Goal: Transaction & Acquisition: Purchase product/service

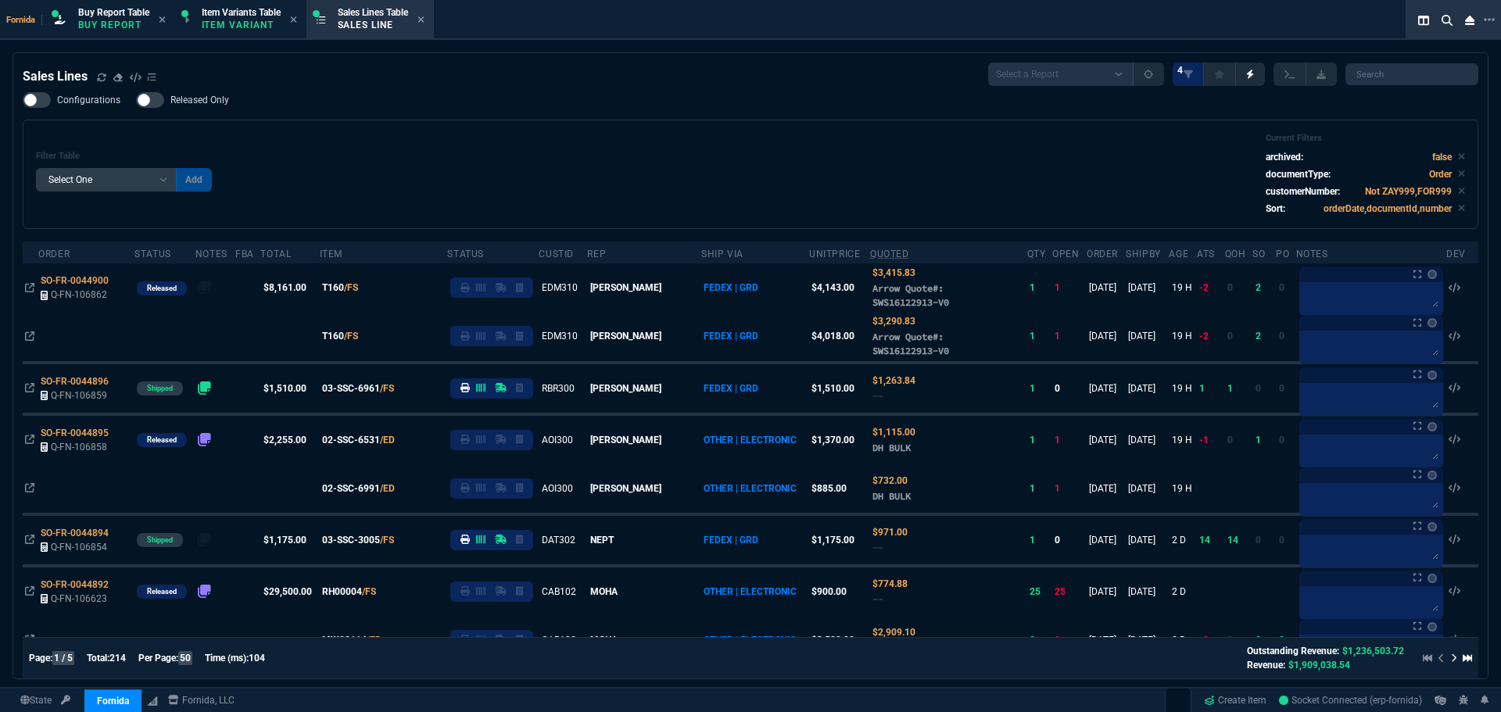
select select "1: BROV"
select select
drag, startPoint x: 119, startPoint y: 284, endPoint x: 37, endPoint y: 360, distance: 111.8
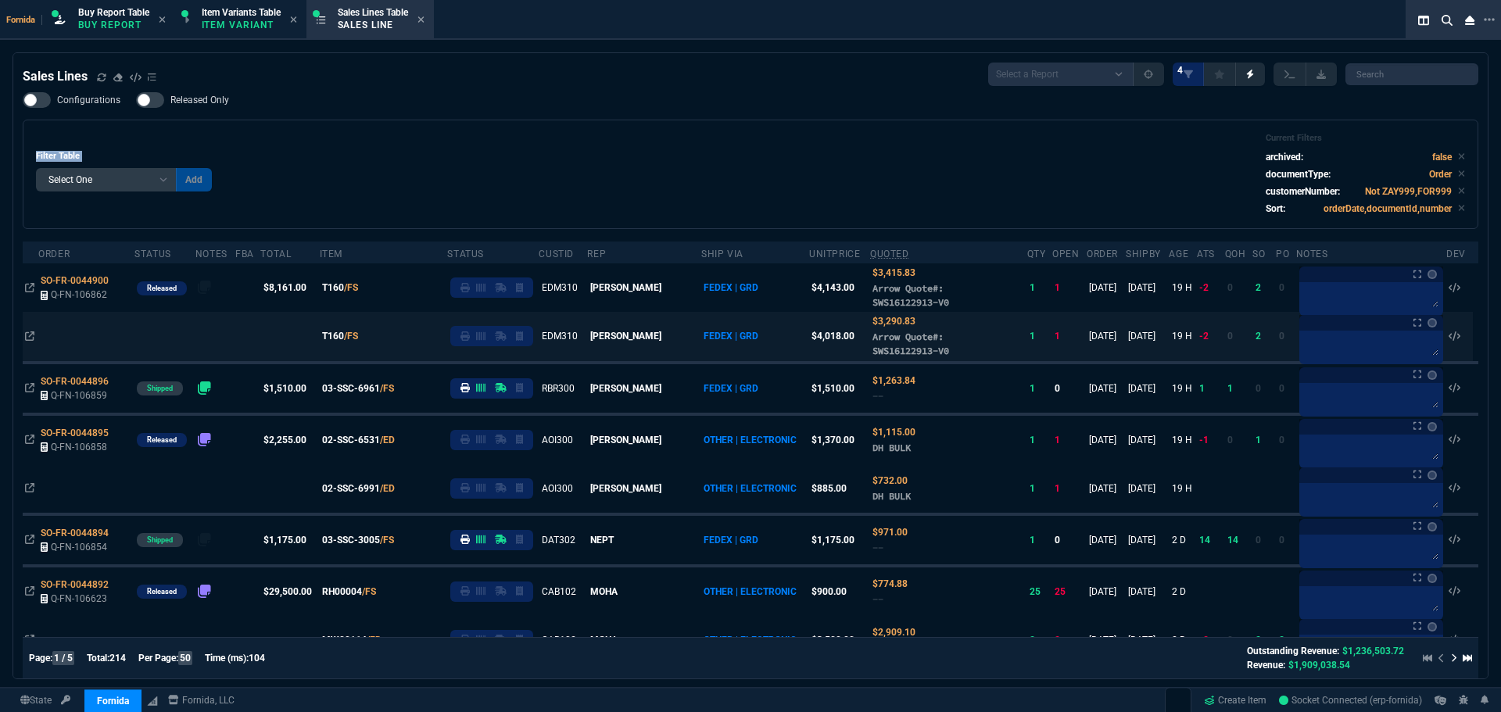
click at [119, 284] on icon at bounding box center [119, 280] width 9 height 9
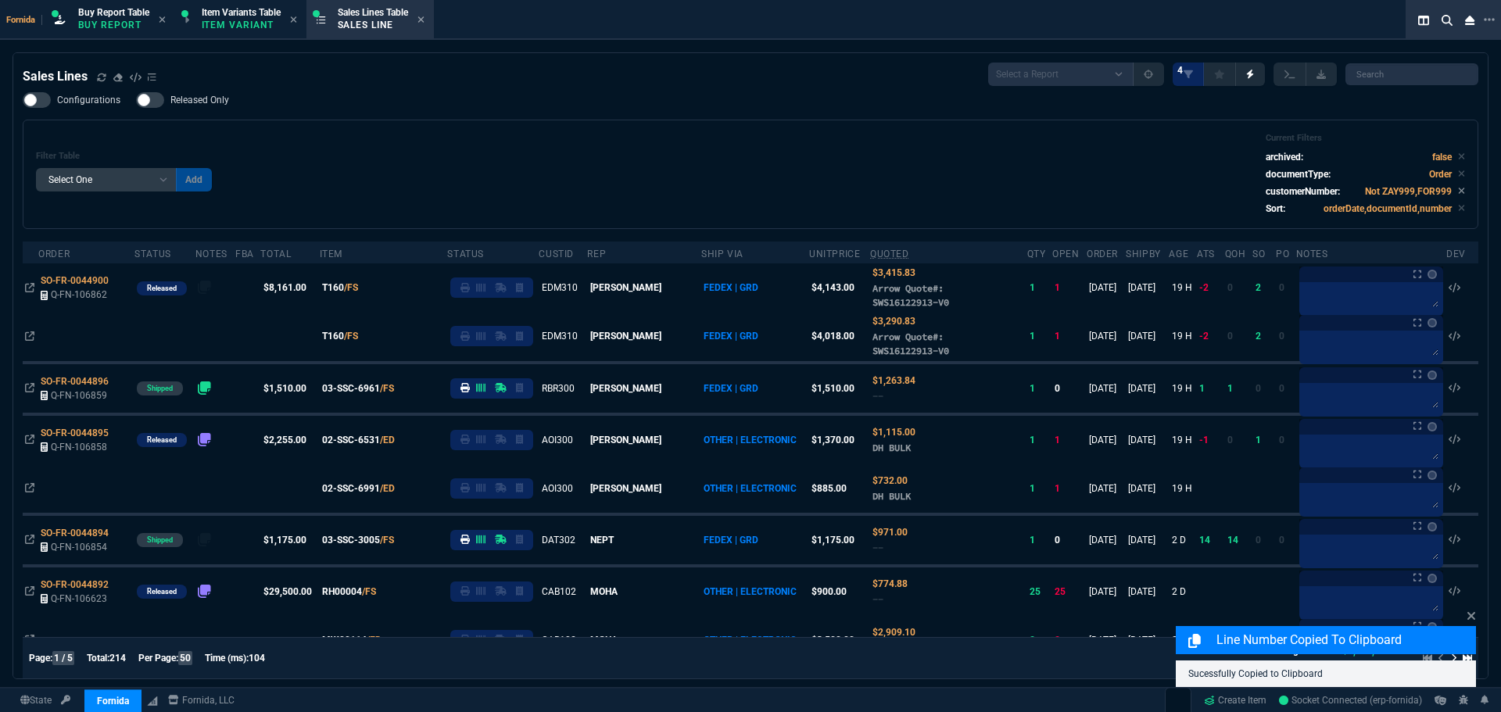
click at [27, 287] on icon at bounding box center [29, 287] width 9 height 9
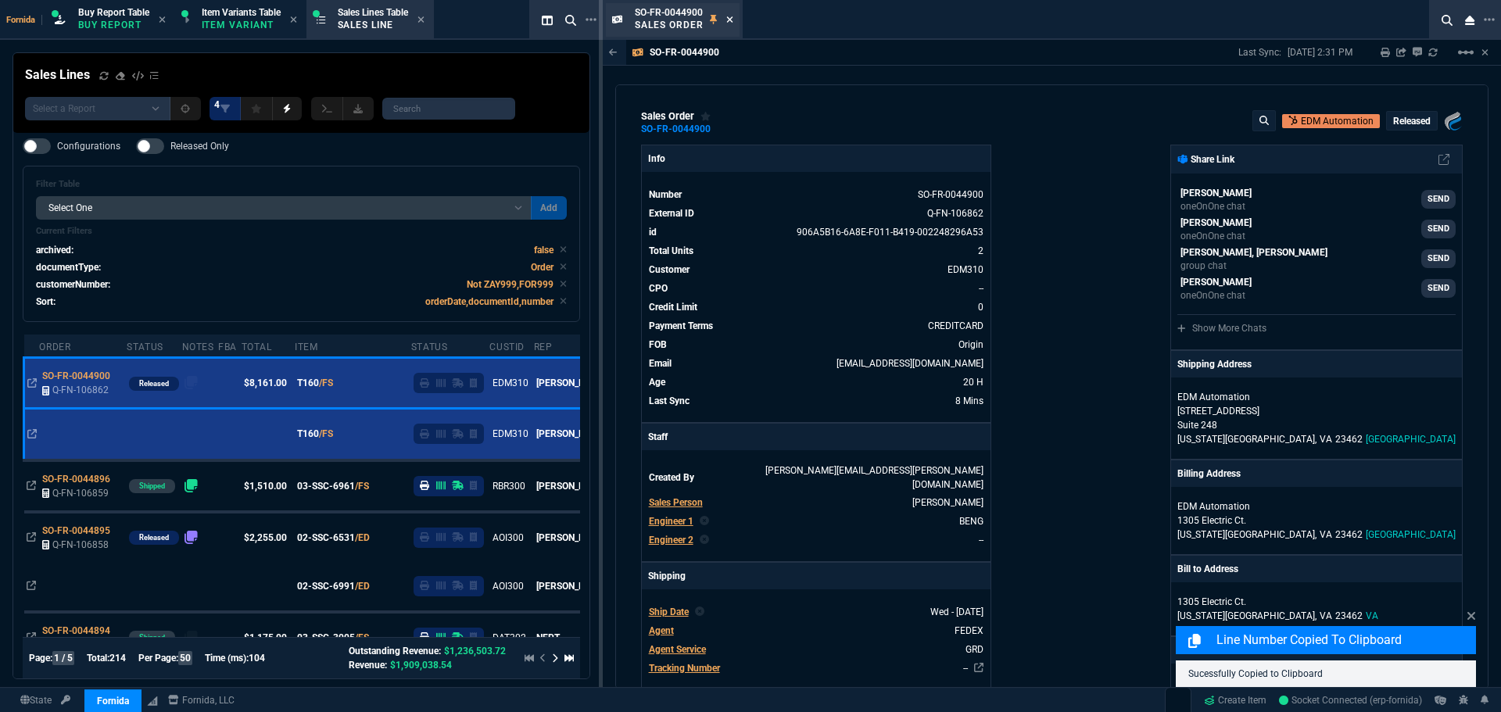
click at [728, 22] on icon at bounding box center [729, 19] width 6 height 6
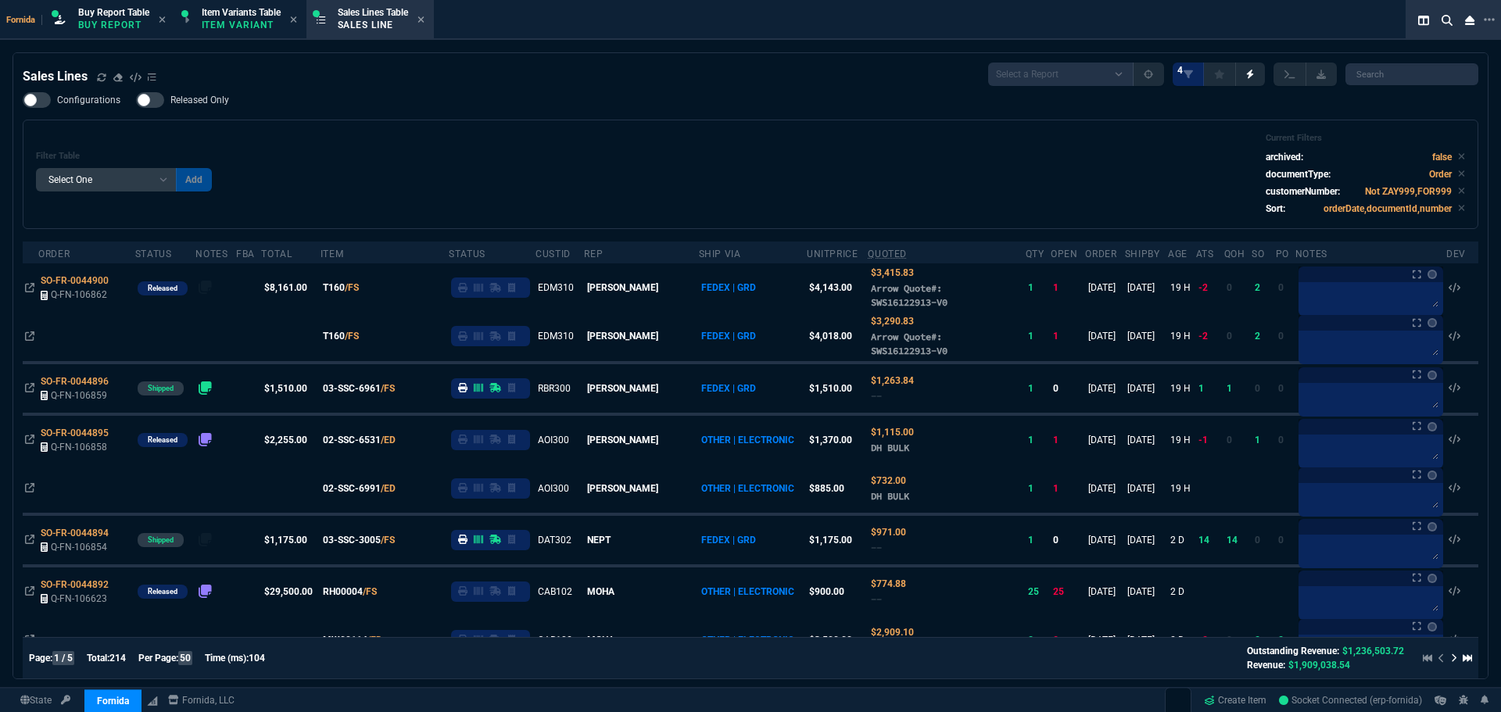
click at [562, 163] on div "Filter Table Select One Add Filter () Age () ATS () Cond (itemVariantCode) Cust…" at bounding box center [750, 174] width 1429 height 83
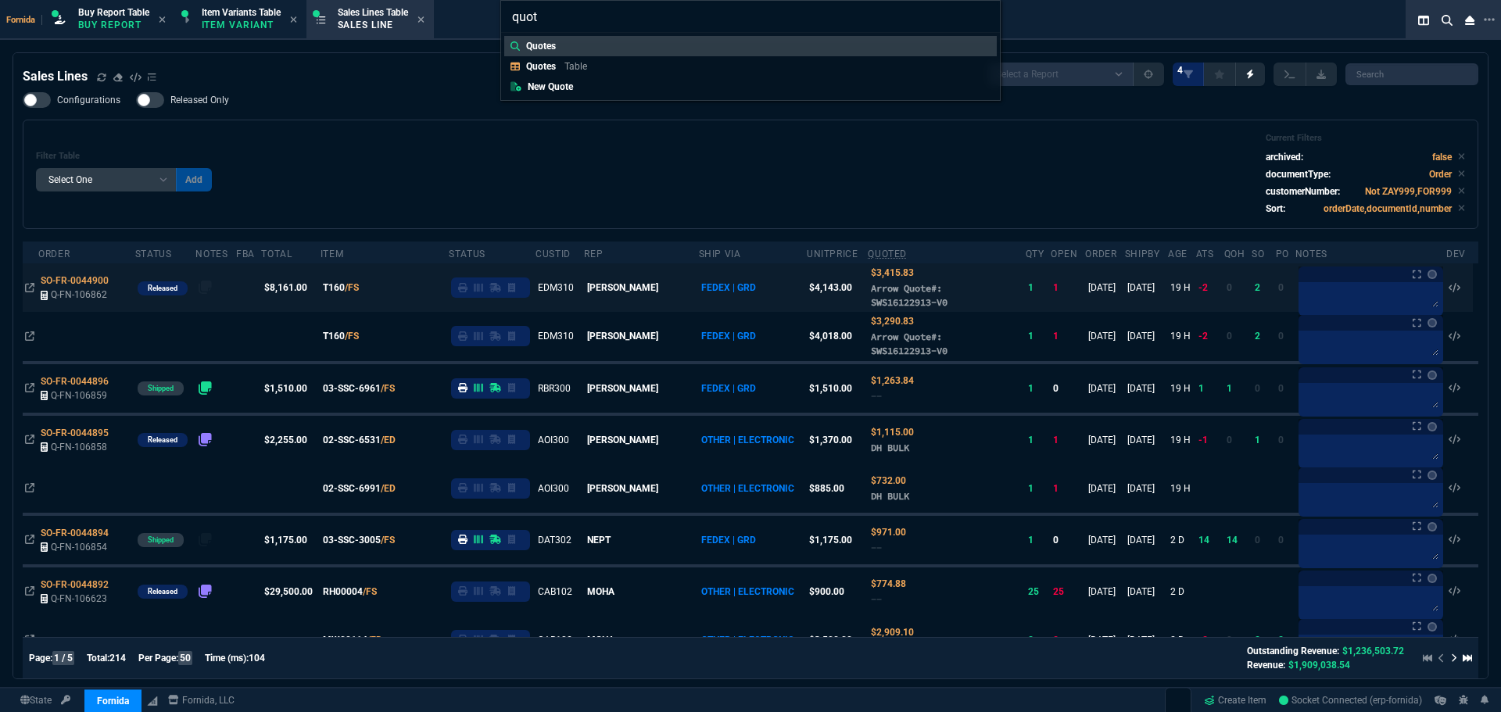
type input "quote"
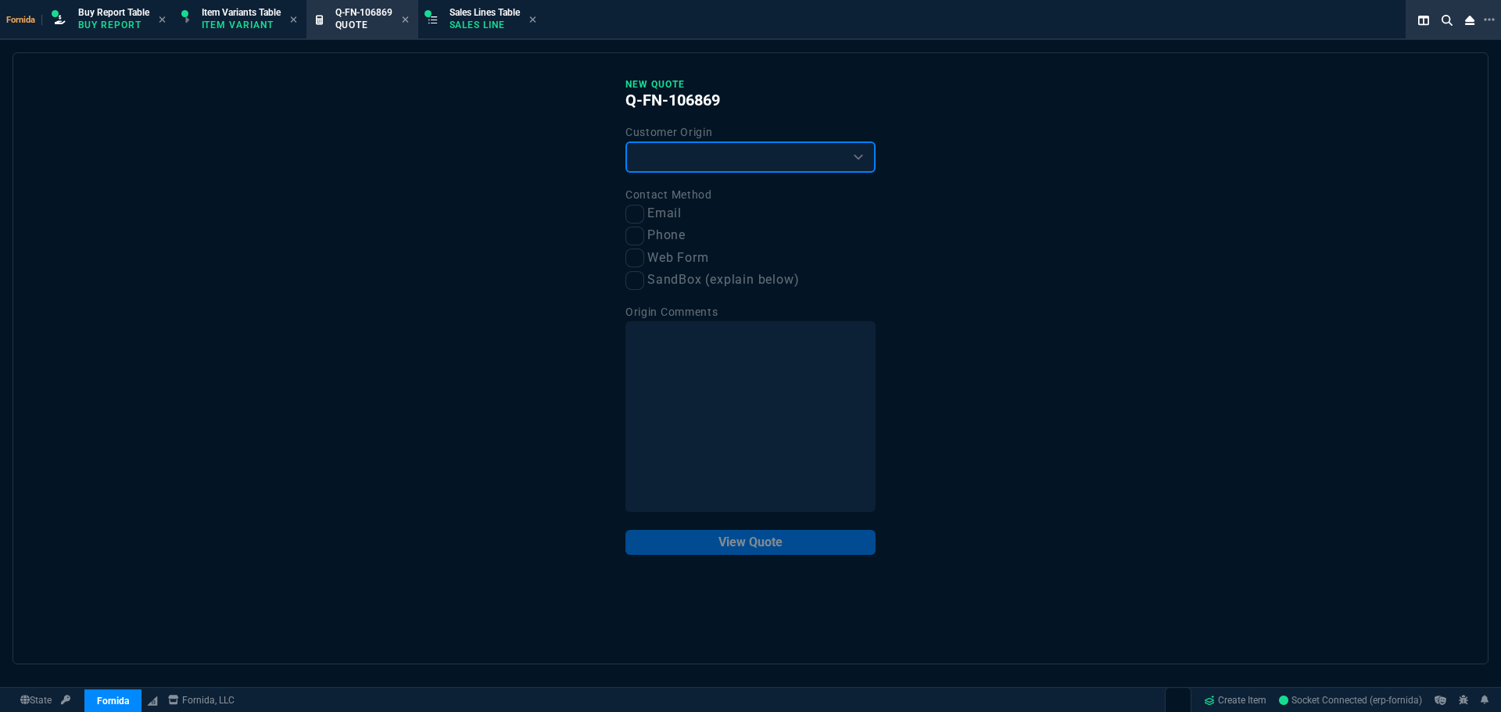
drag, startPoint x: 669, startPoint y: 163, endPoint x: 664, endPoint y: 173, distance: 10.9
click at [669, 163] on select "Existing Customer Amazon Lead (first order) Website Lead (first order) Called (…" at bounding box center [751, 157] width 250 height 31
select select "existing"
click at [626, 142] on select "Existing Customer Amazon Lead (first order) Website Lead (first order) Called (…" at bounding box center [751, 157] width 250 height 31
click at [627, 217] on input "Email" at bounding box center [635, 214] width 19 height 19
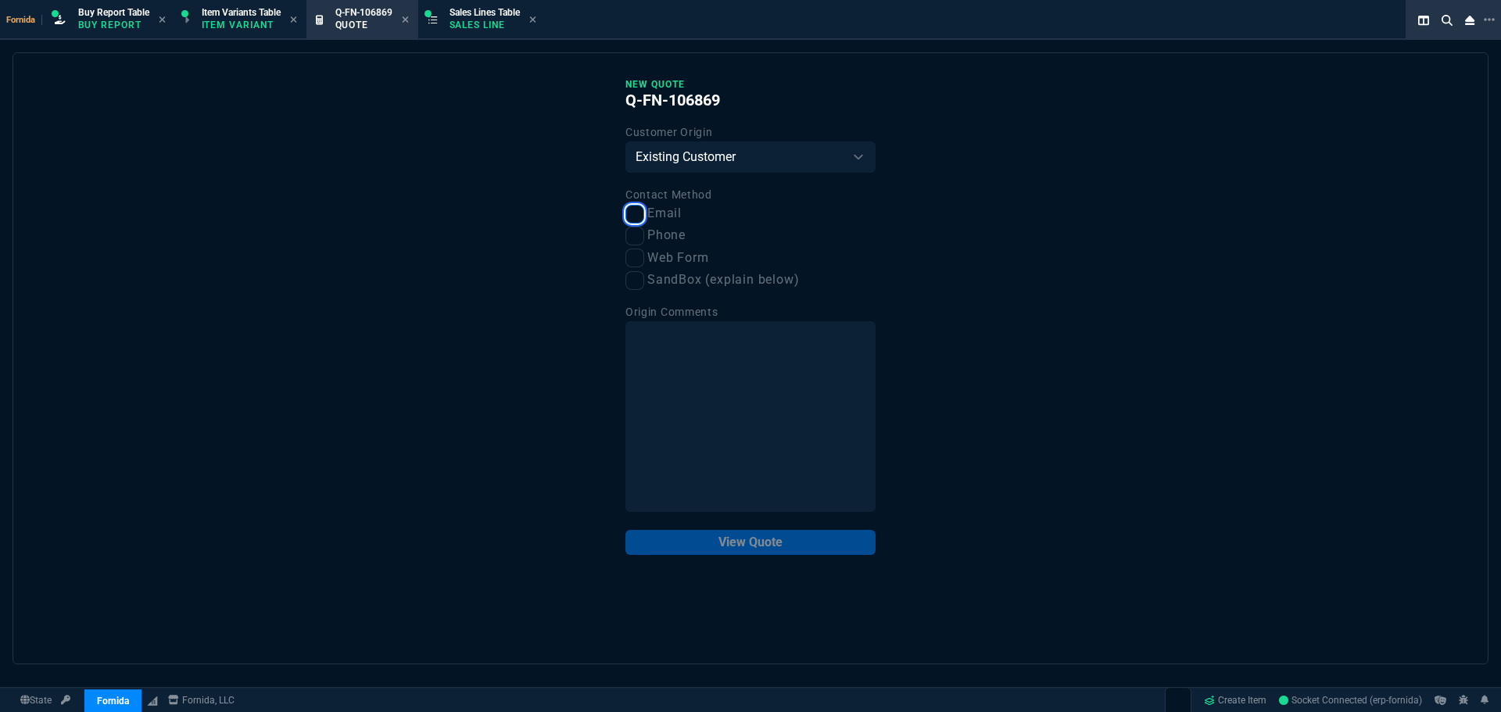
checkbox input "true"
click at [755, 549] on button "View Quote" at bounding box center [751, 542] width 250 height 25
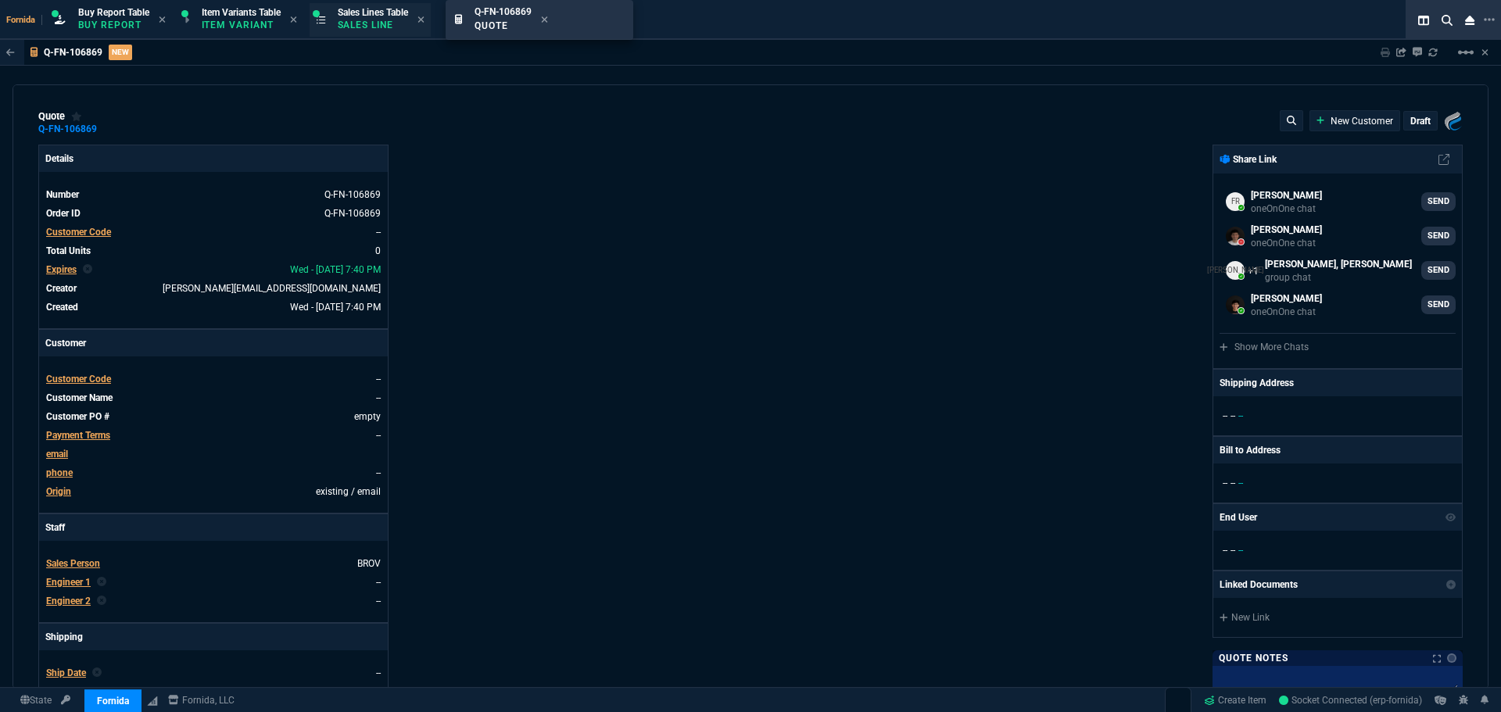
drag, startPoint x: 377, startPoint y: 23, endPoint x: 489, endPoint y: 16, distance: 112.0
click at [95, 378] on span "Customer Code" at bounding box center [78, 379] width 65 height 11
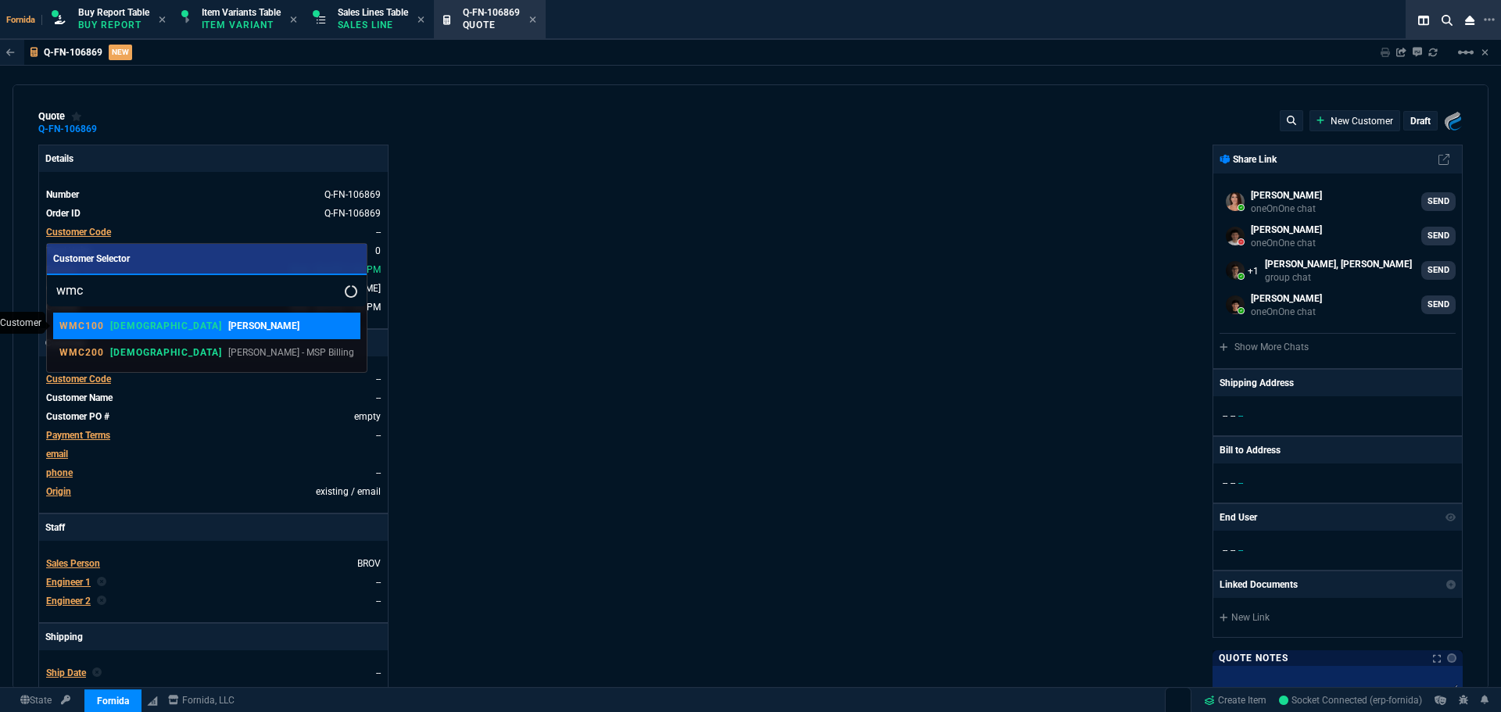
type input "wmc"
click at [228, 328] on p "WM Coffman" at bounding box center [263, 326] width 71 height 14
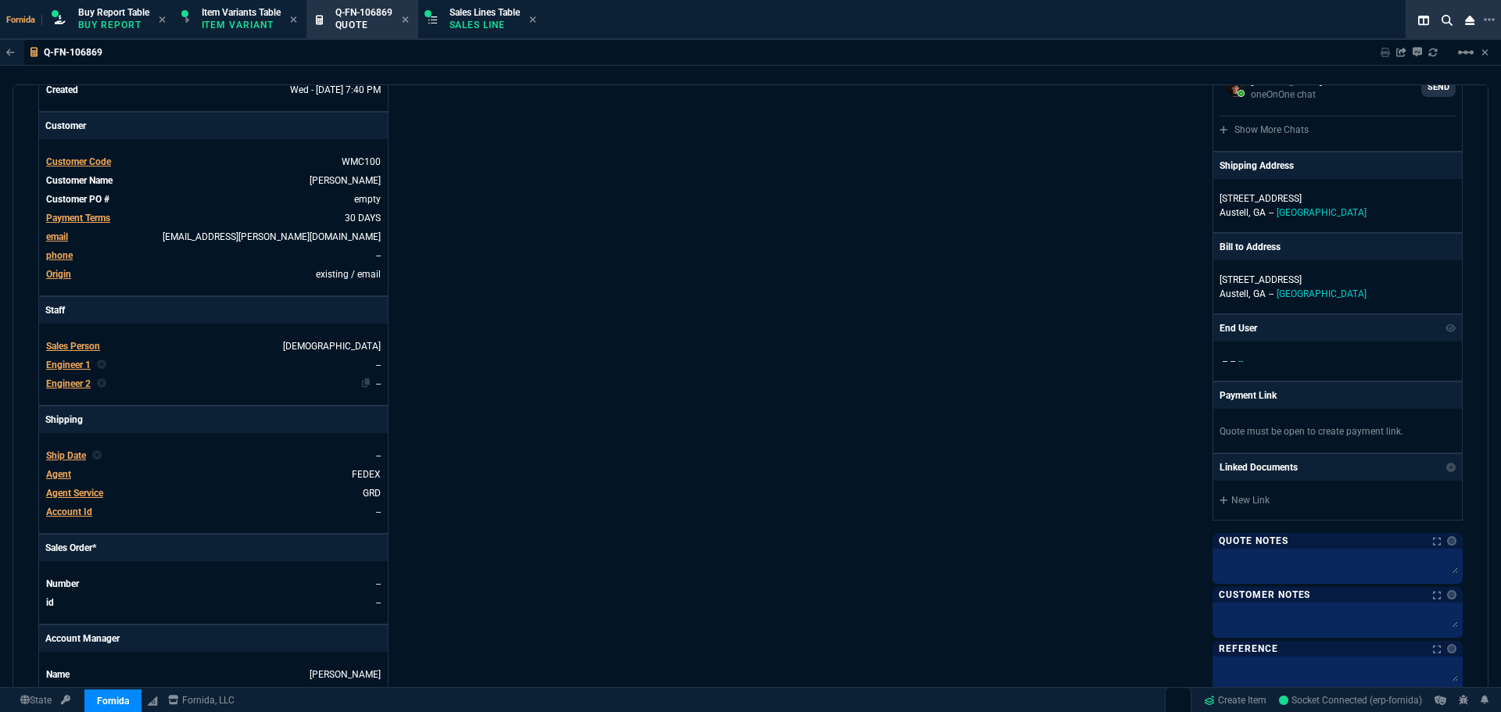
scroll to position [235, 0]
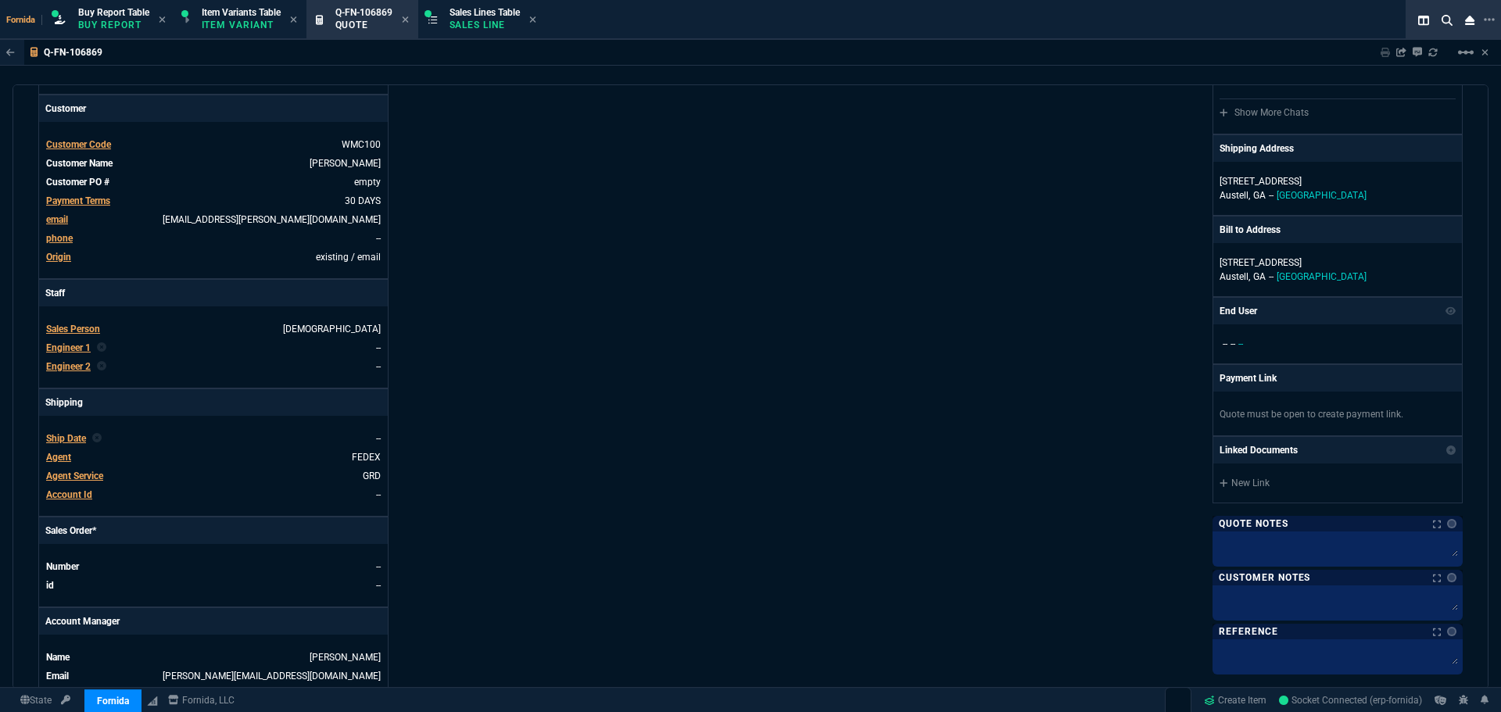
click at [73, 348] on span "Engineer 1" at bounding box center [68, 347] width 45 height 11
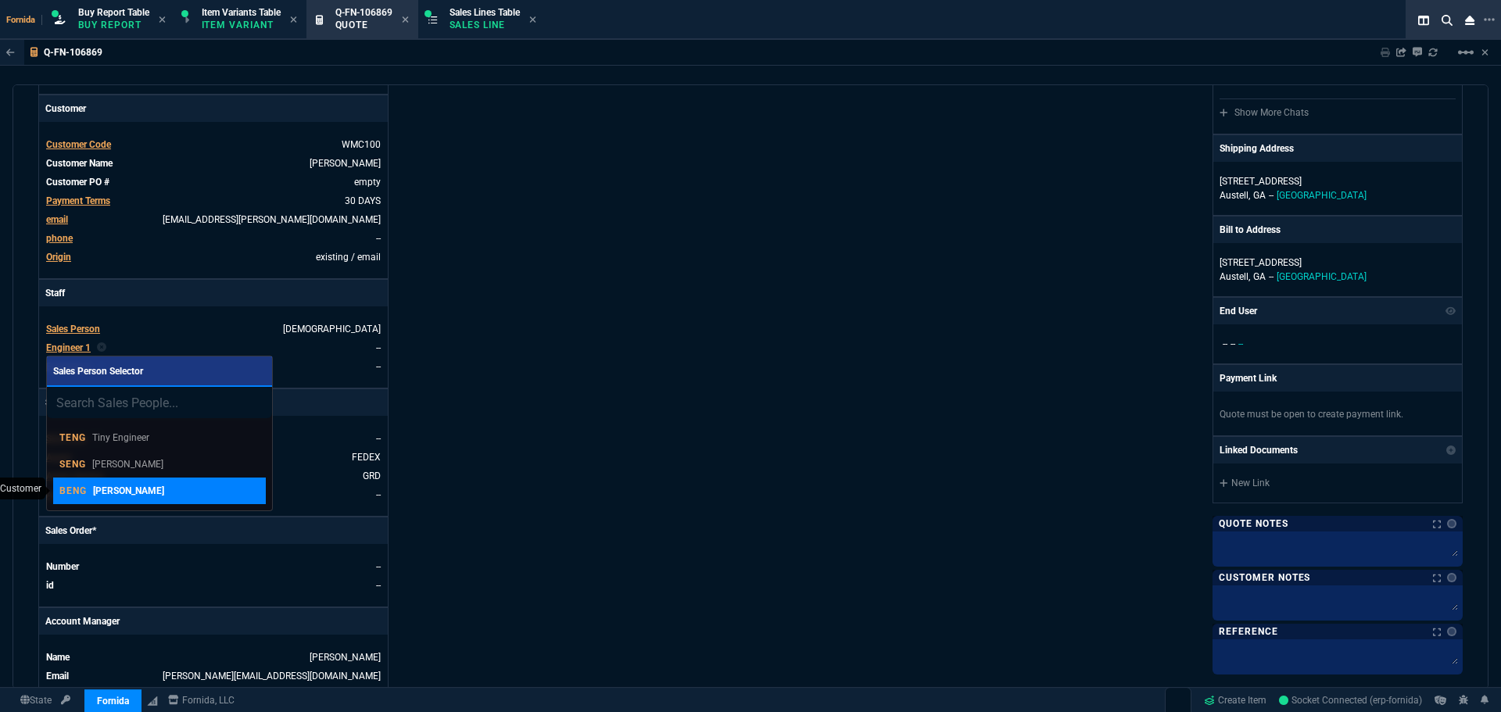
click at [155, 482] on link "BENG Brian Engineer" at bounding box center [159, 491] width 213 height 27
click at [520, 345] on nx-fornida-erp-document "Q-FN-106869 Sharing Q-FN-106869 Link Dev Link Share on Teams linear_scale quote…" at bounding box center [750, 402] width 1501 height 725
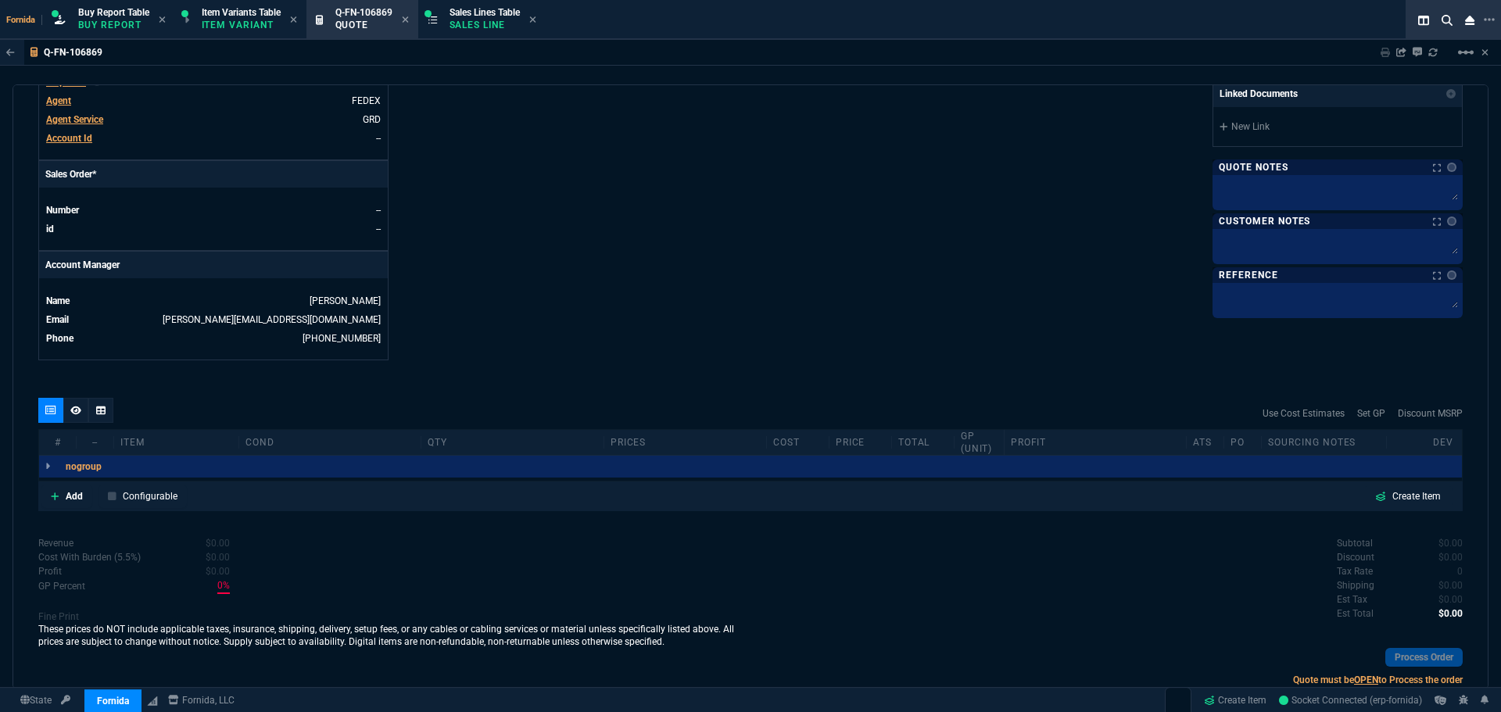
scroll to position [630, 0]
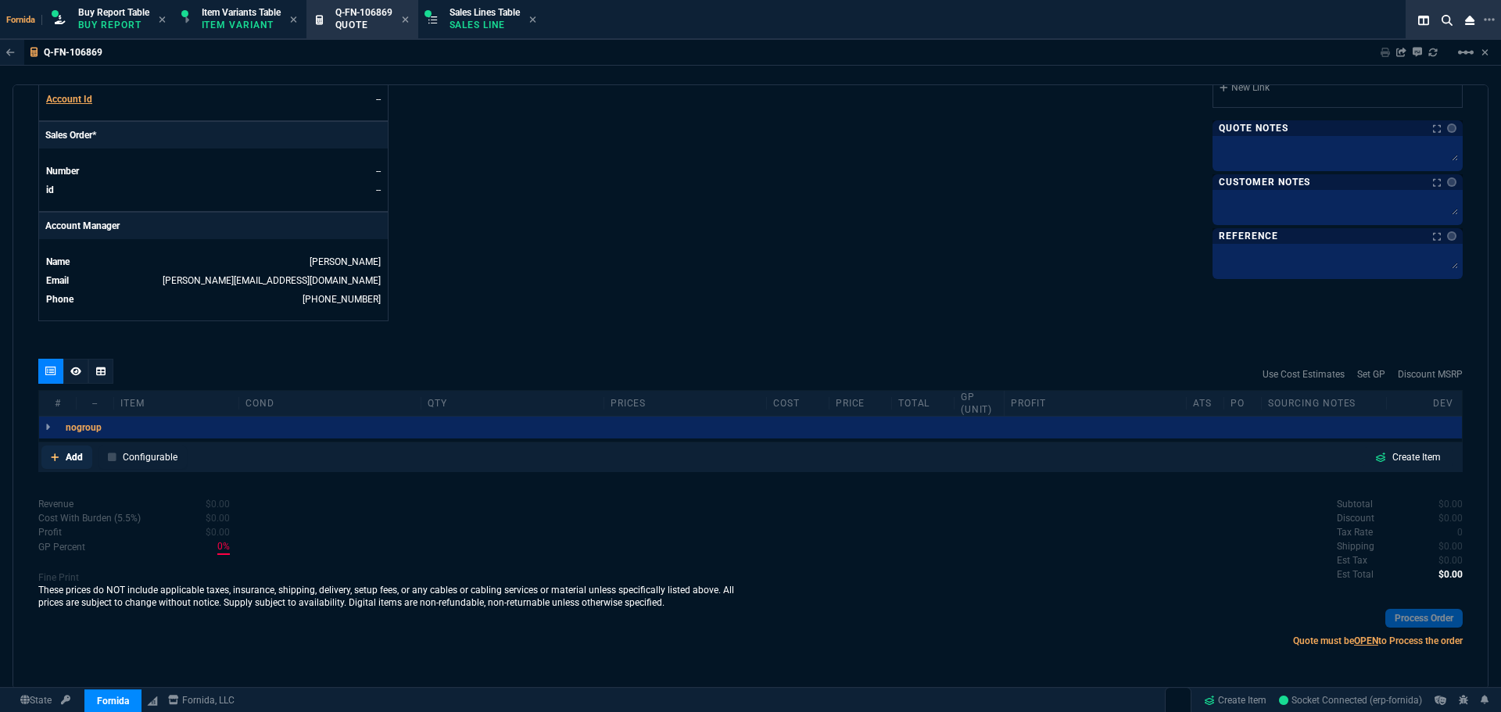
click at [74, 459] on p "Add" at bounding box center [74, 457] width 17 height 14
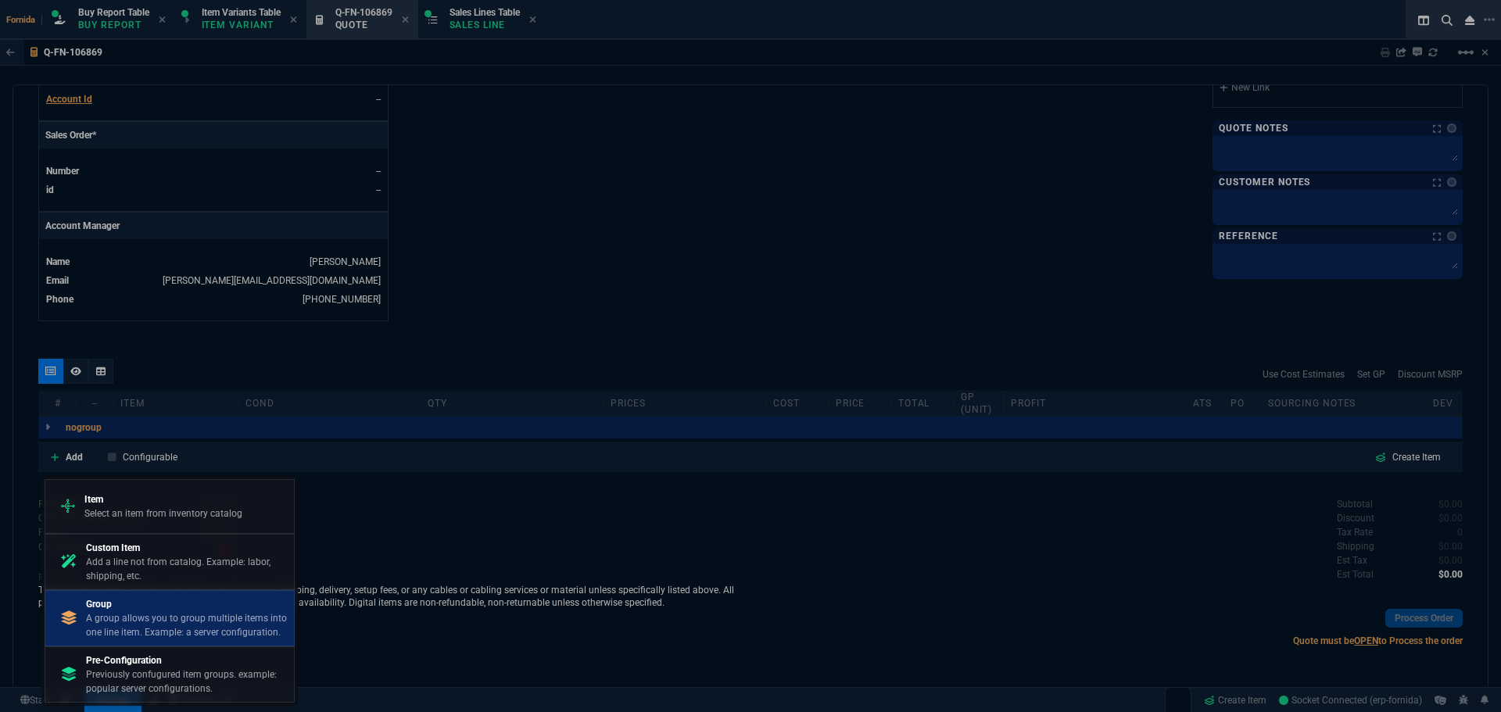
click at [167, 604] on p "Group" at bounding box center [187, 604] width 202 height 14
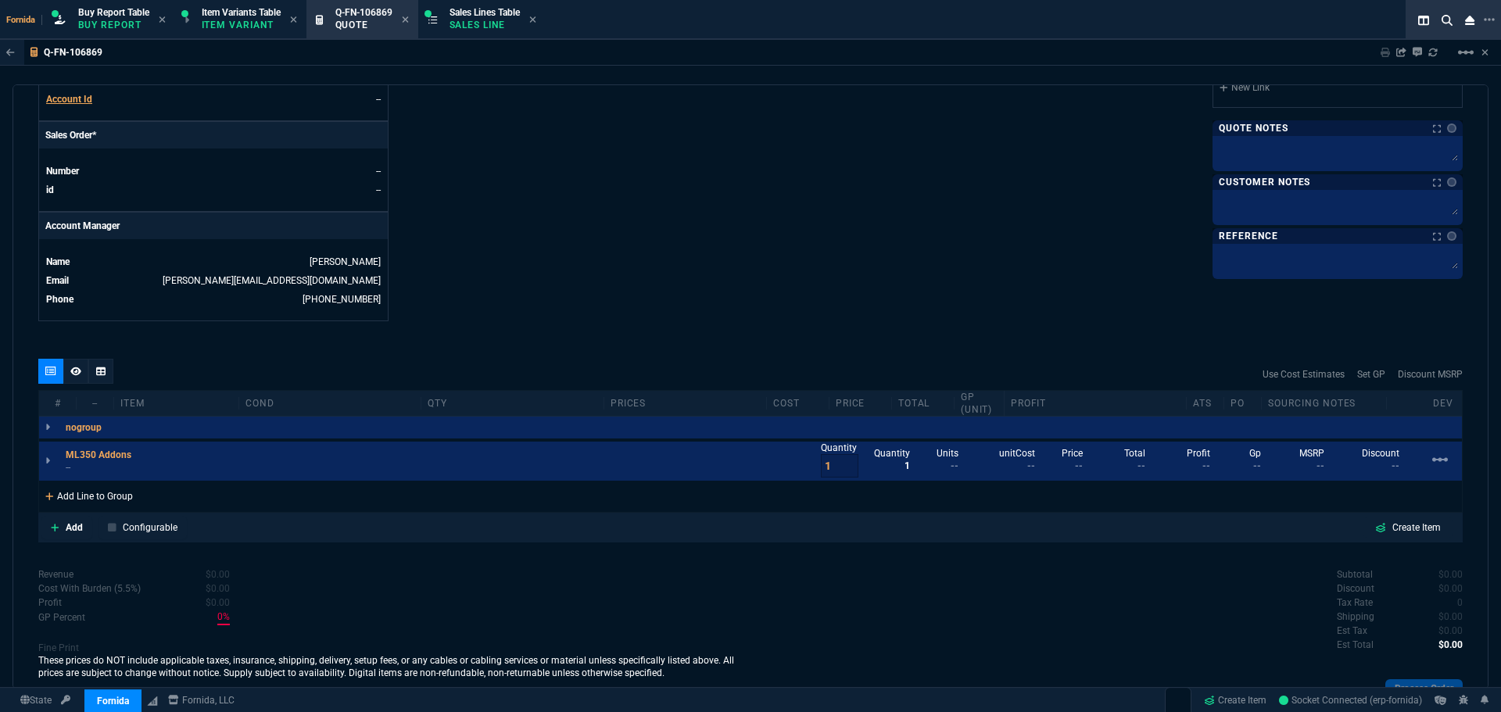
click at [107, 497] on div "Add Line to Group" at bounding box center [89, 495] width 100 height 28
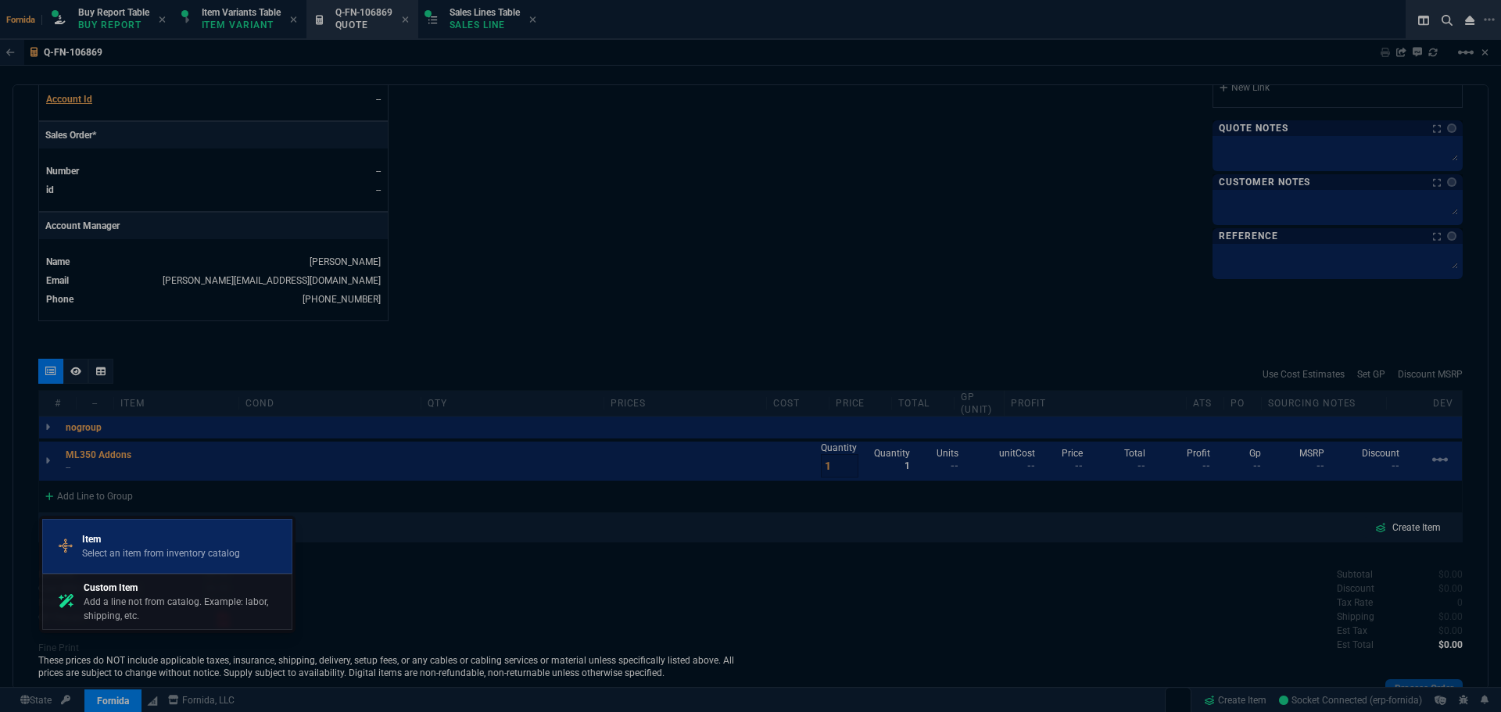
click at [124, 541] on p "Item" at bounding box center [161, 540] width 158 height 14
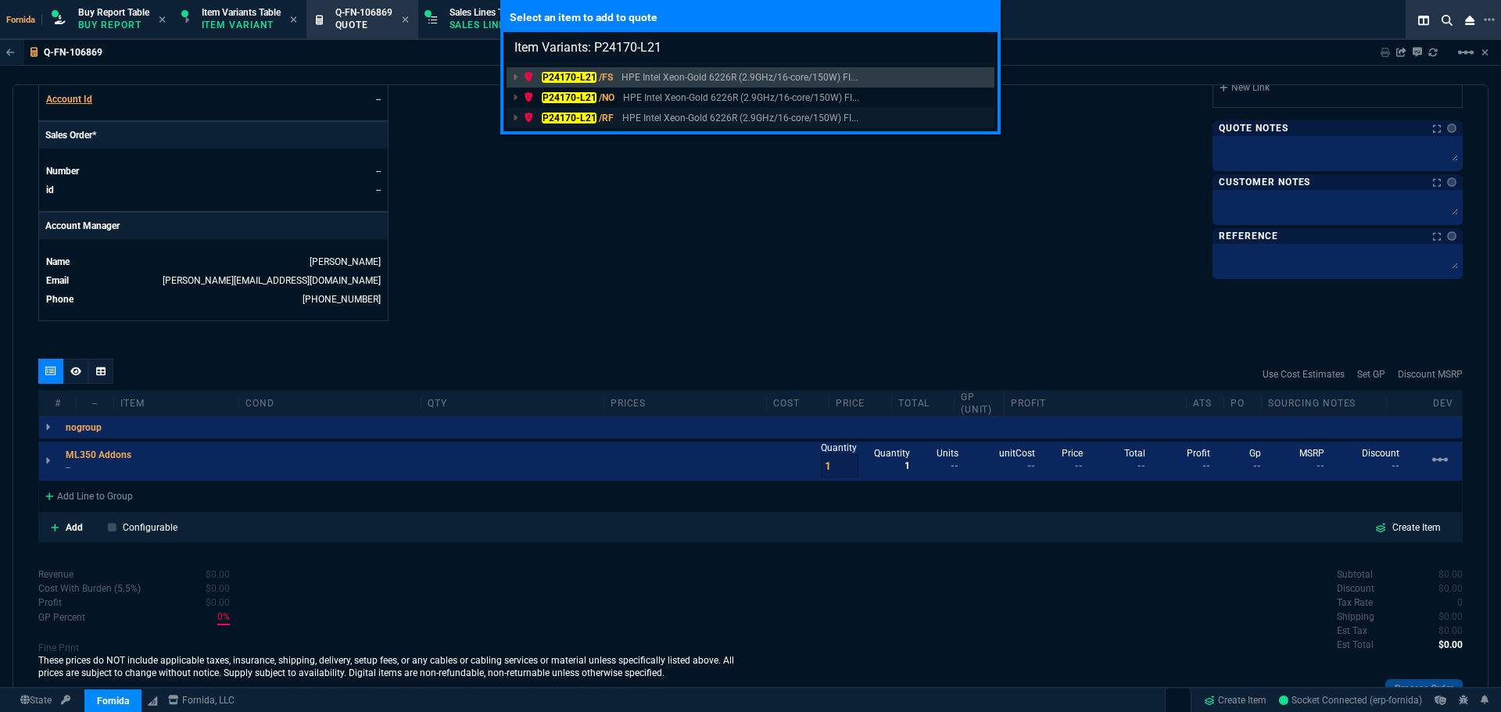
type input "Item Variants: P24170-L21"
click at [637, 117] on p "HPE Intel Xeon-Gold 6226R (2.9GHz/16-core/150W) FI..." at bounding box center [740, 118] width 236 height 14
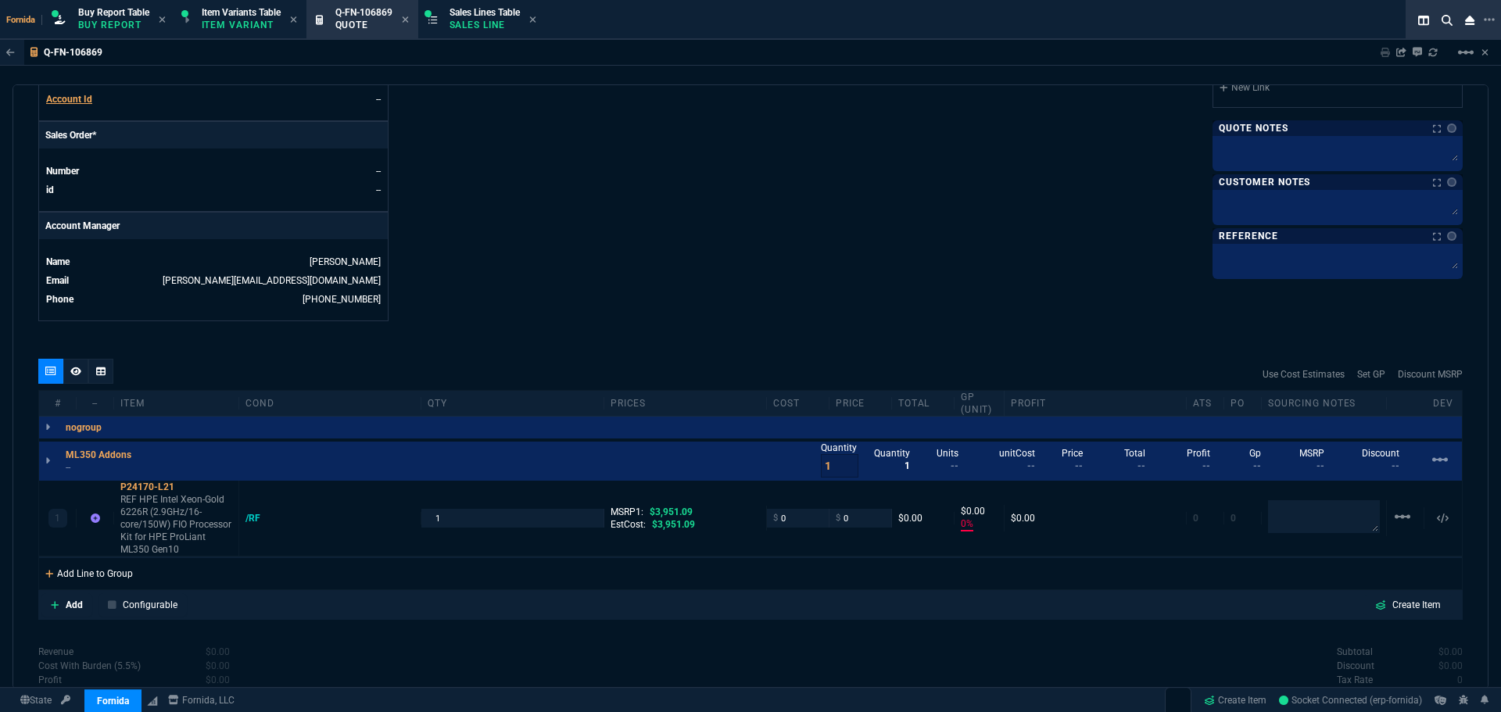
type input "0"
type input "100"
click at [114, 573] on div "Add Line to Group" at bounding box center [89, 572] width 100 height 28
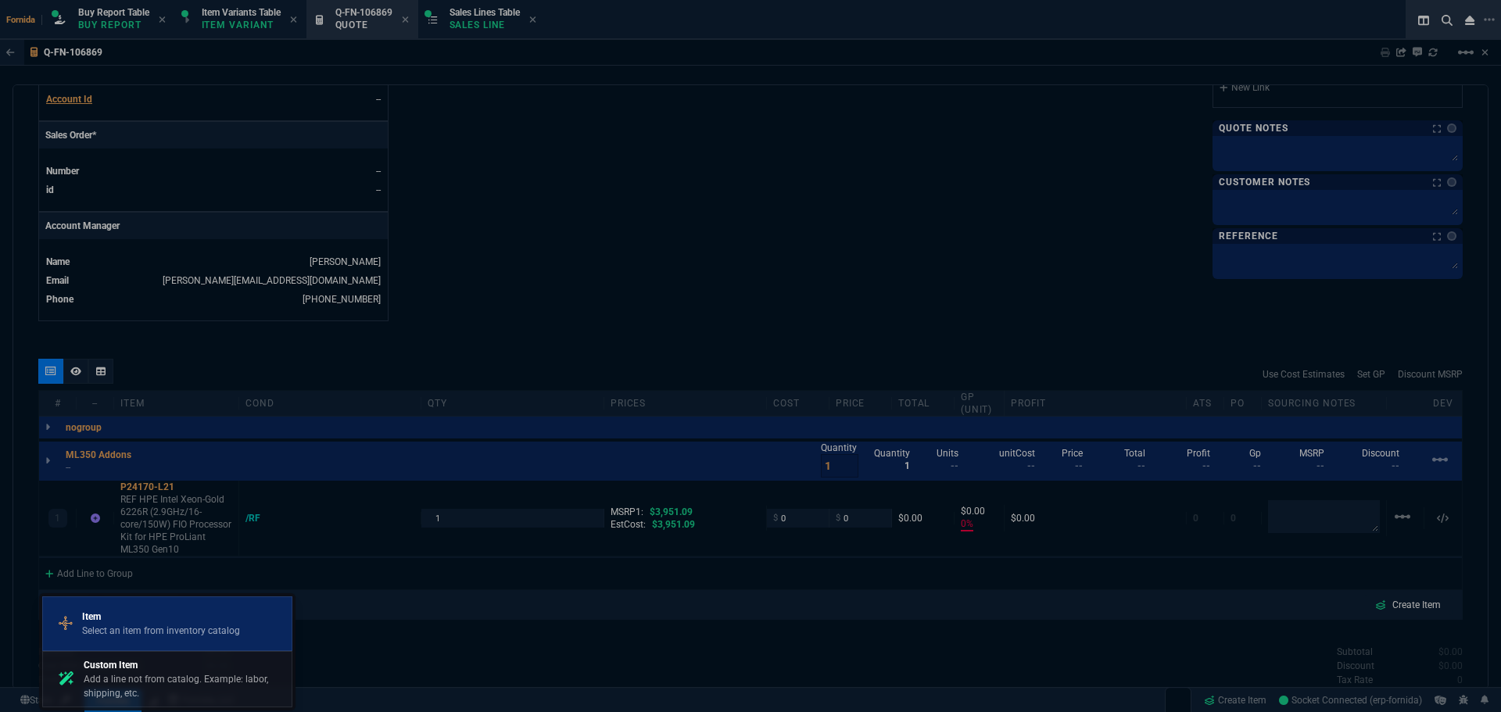
click at [146, 612] on p "Item" at bounding box center [161, 617] width 158 height 14
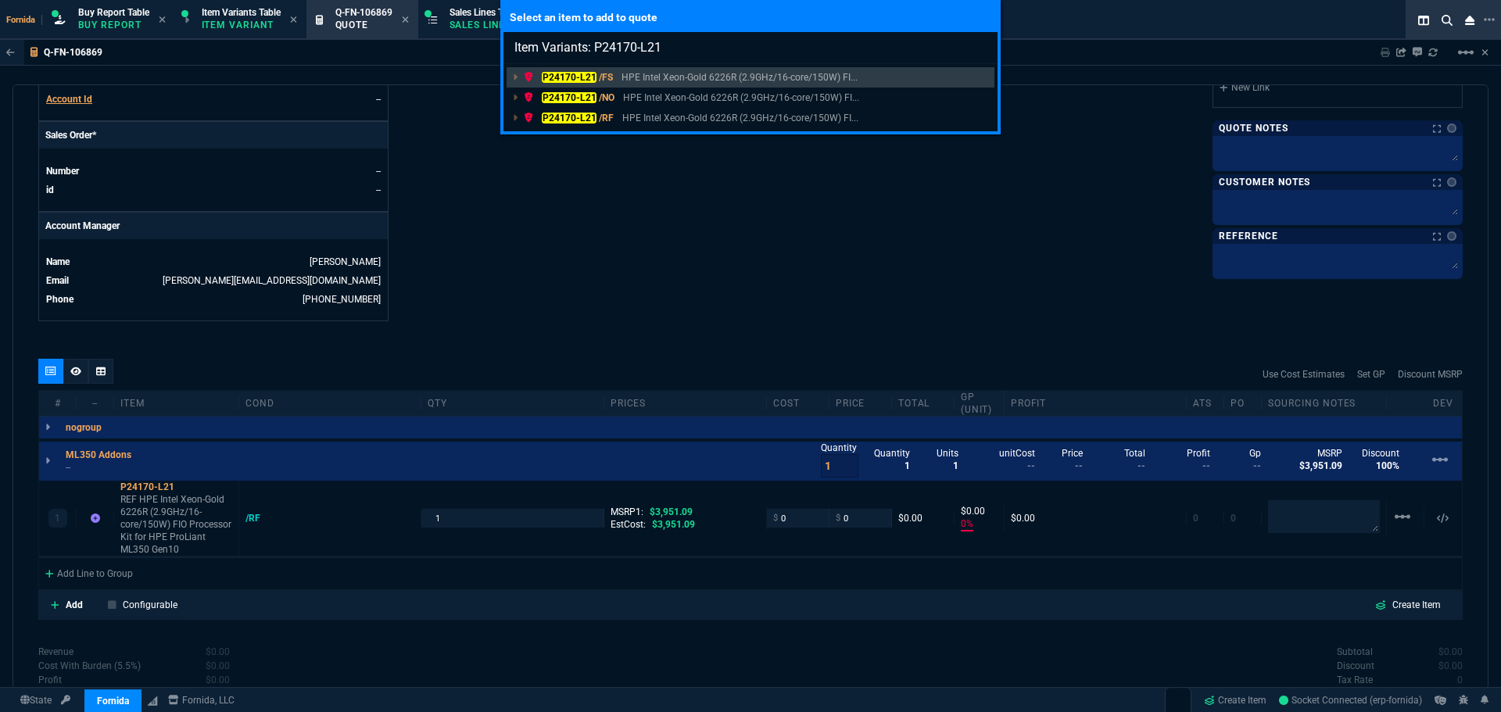
type input "Item Variants: P24170-L21"
click at [471, 275] on div "Select an item to add to quote Item Variants: P24170-L21 P24170-L21 /FS HPE Int…" at bounding box center [750, 356] width 1501 height 712
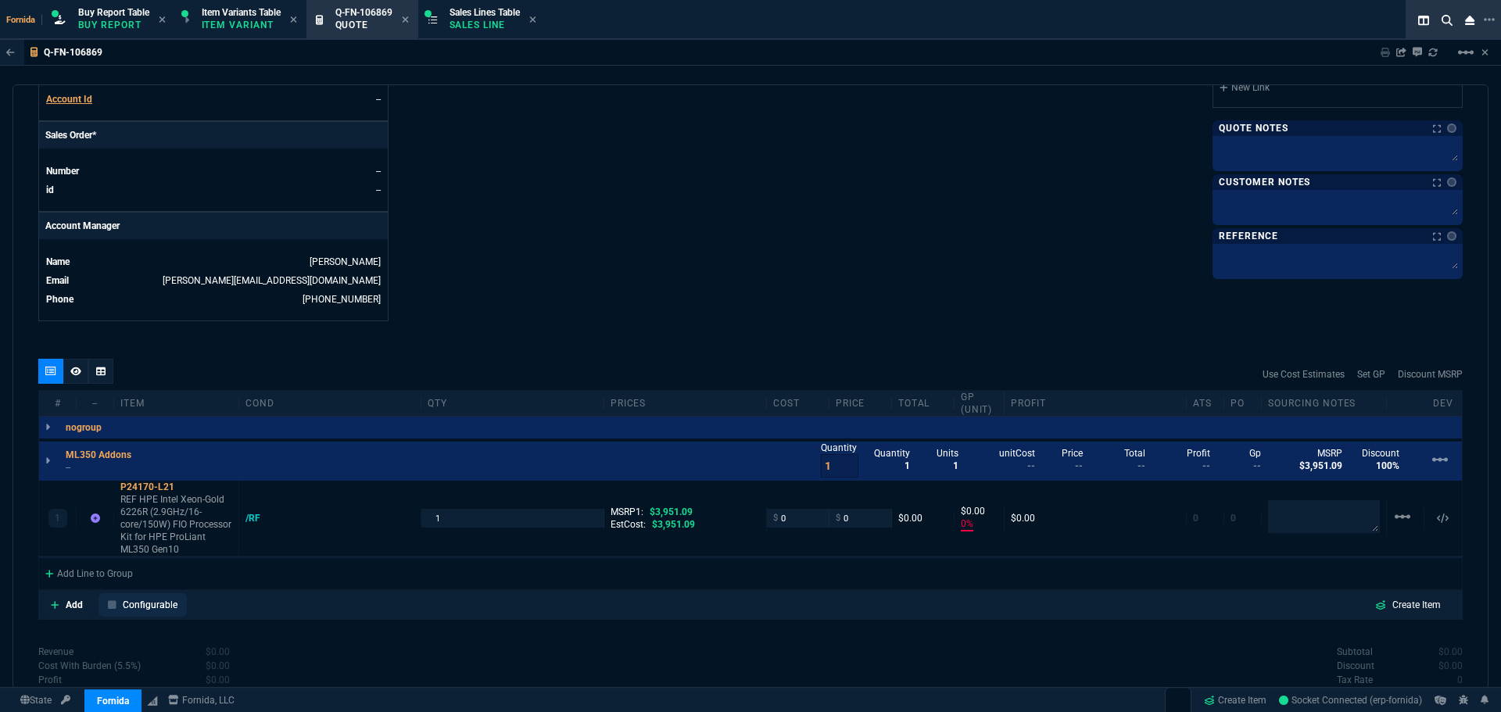
drag, startPoint x: 135, startPoint y: 574, endPoint x: 135, endPoint y: 595, distance: 21.1
click at [102, 586] on div "Add Line to Group" at bounding box center [89, 572] width 100 height 28
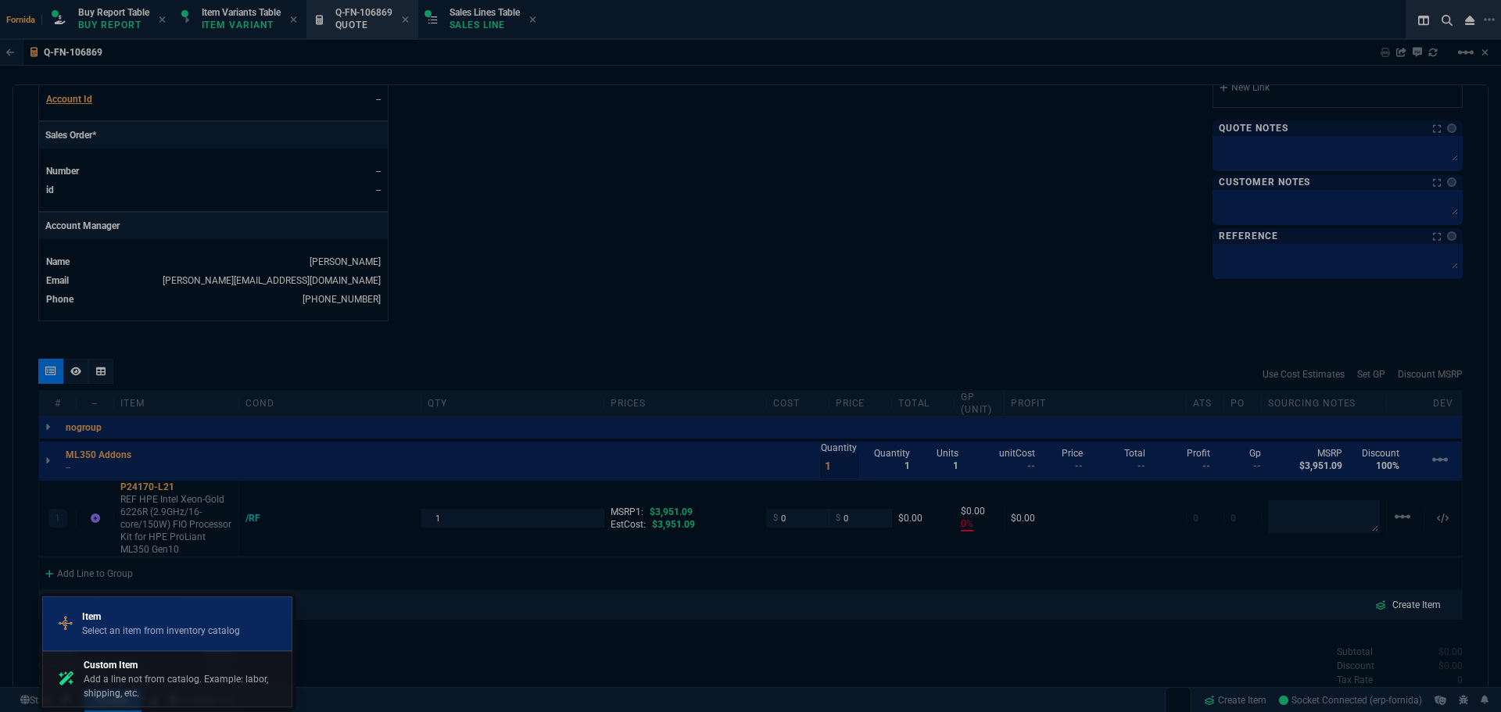
click at [127, 615] on p "Item" at bounding box center [161, 617] width 158 height 14
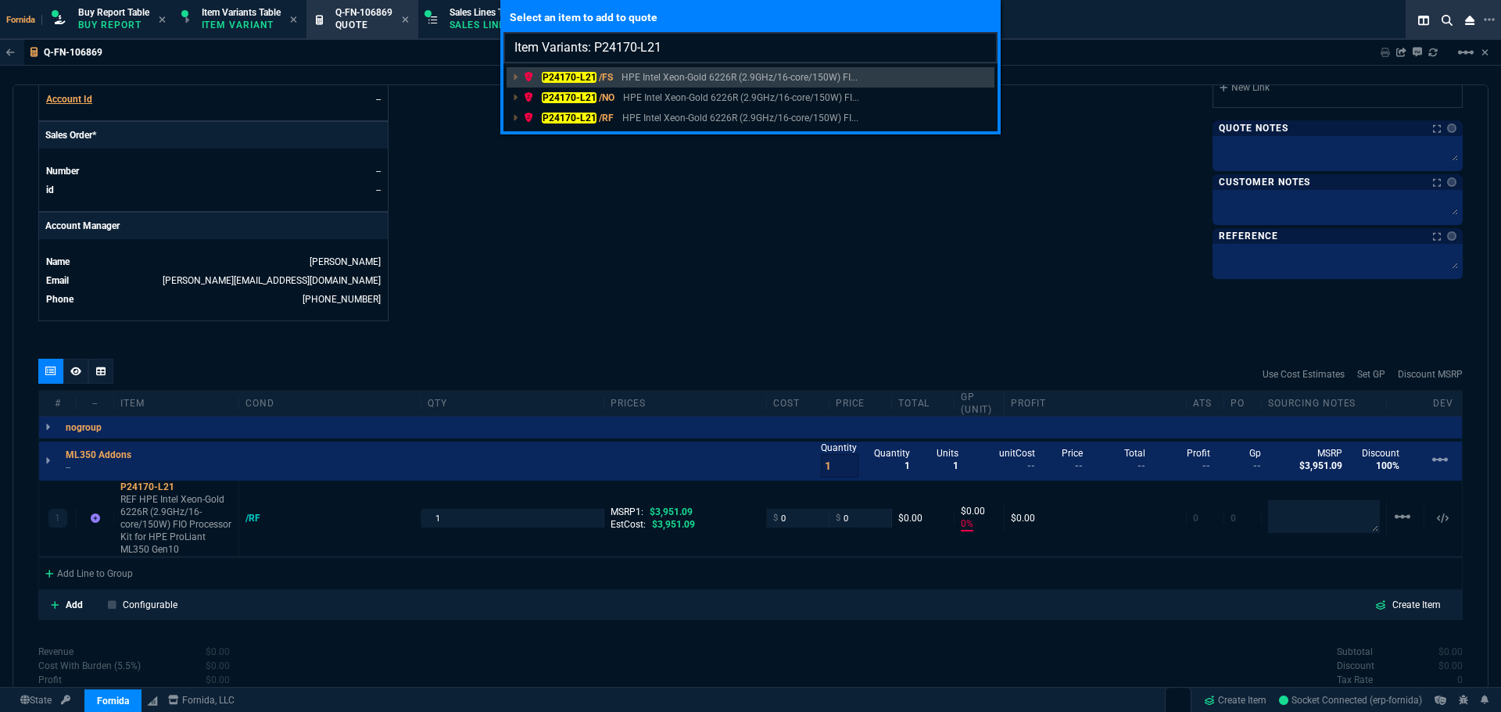
click at [644, 59] on input "Item Variants: P24170-L21" at bounding box center [751, 47] width 494 height 31
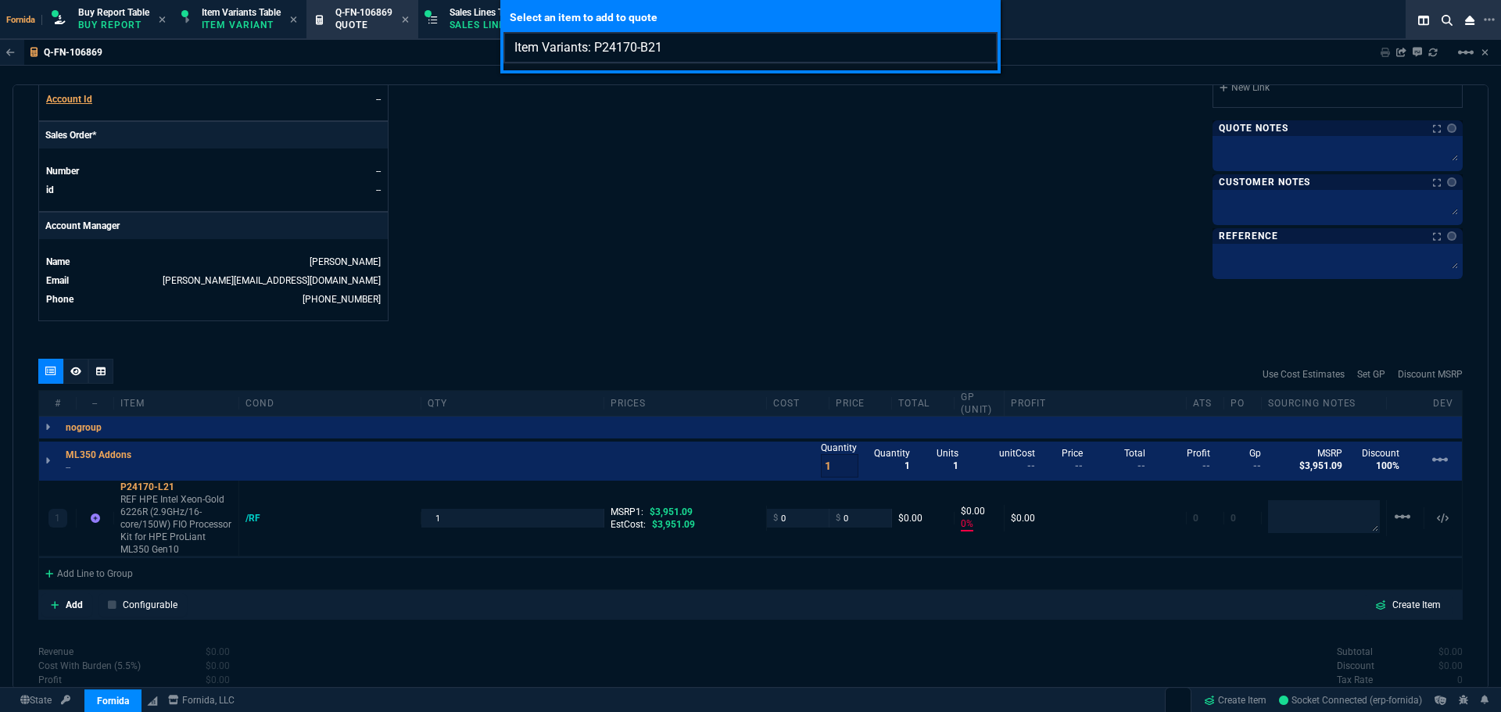
click at [671, 53] on input "Item Variants: P24170-B21" at bounding box center [751, 47] width 494 height 31
type input "Item Variants: P24170-B21"
click at [701, 143] on div "Select an item to add to quote Item Variants: P24170-B21" at bounding box center [750, 356] width 1501 height 712
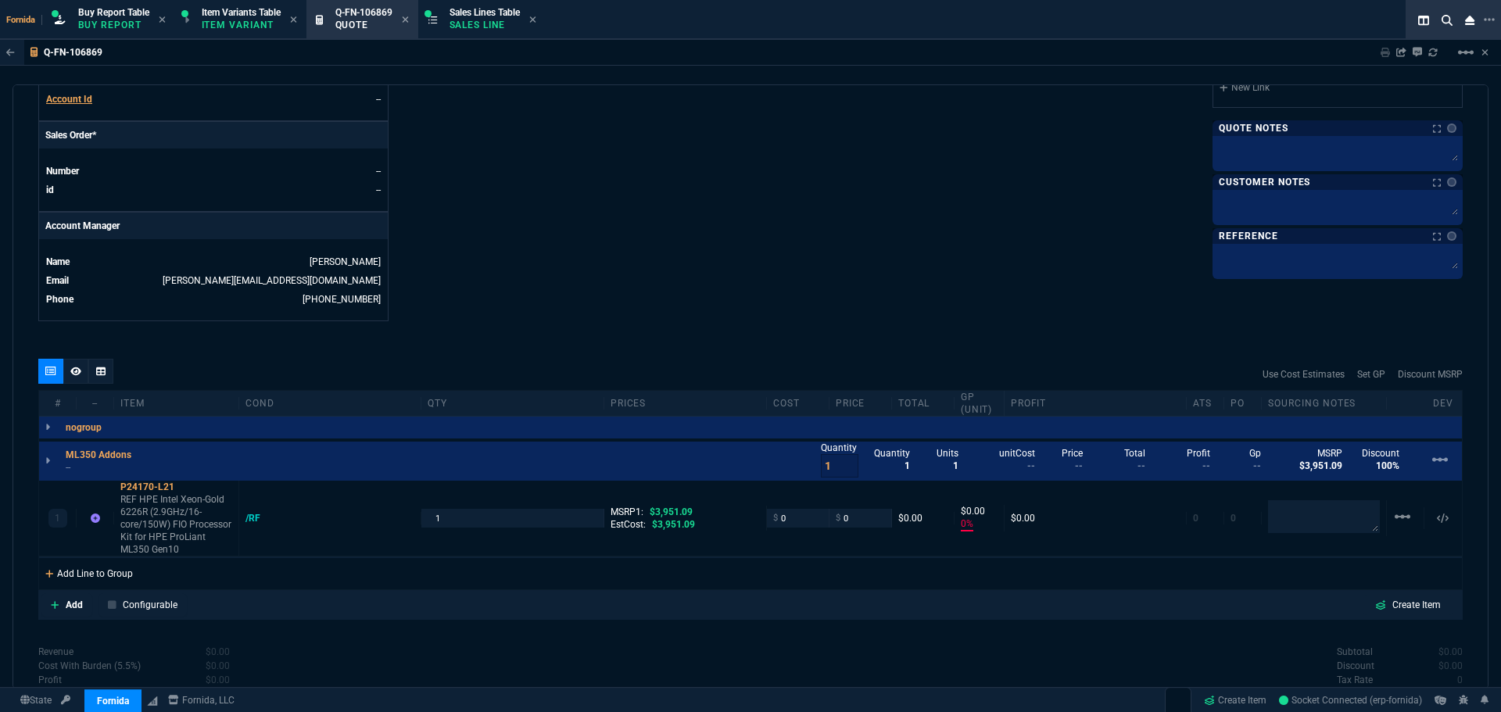
click at [126, 566] on div "Add Line to Group" at bounding box center [89, 572] width 100 height 28
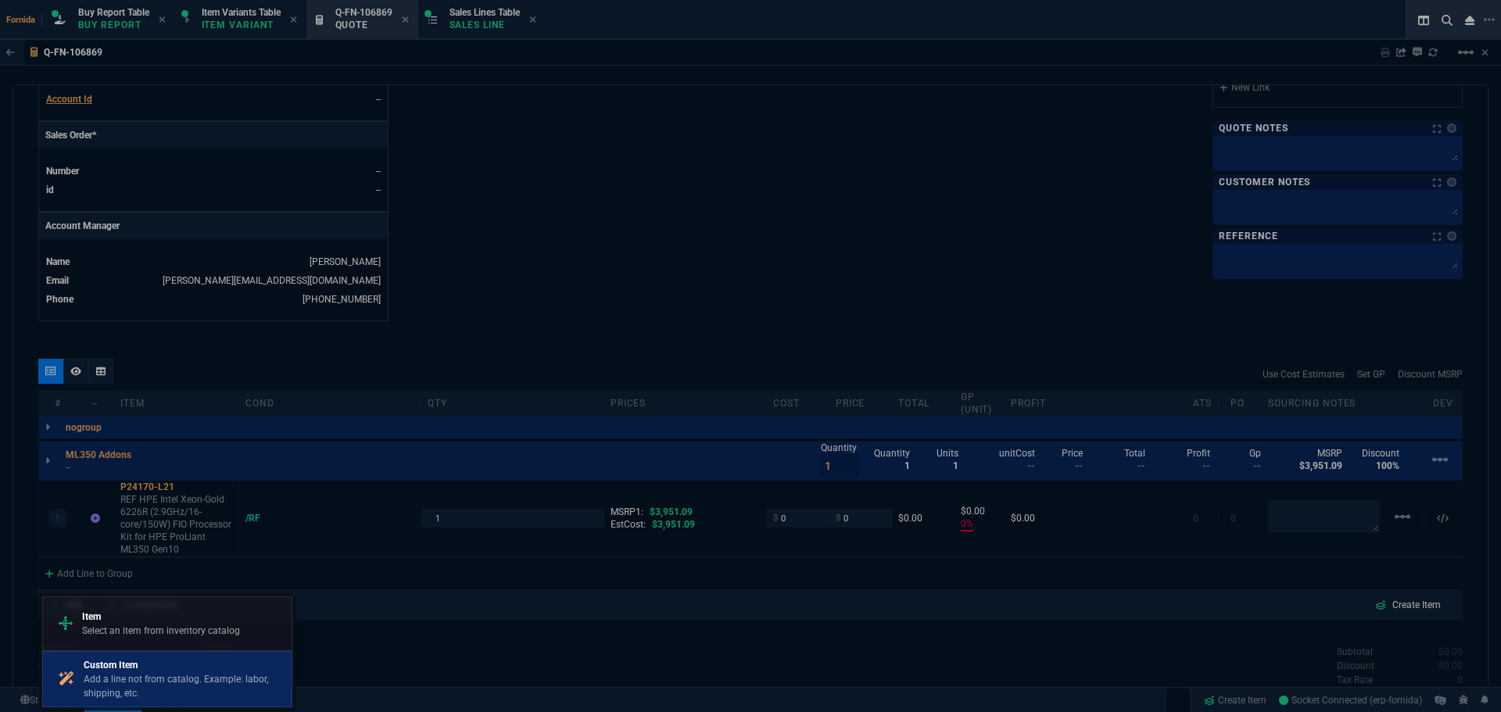
click at [154, 670] on p "Custom Item" at bounding box center [185, 665] width 202 height 14
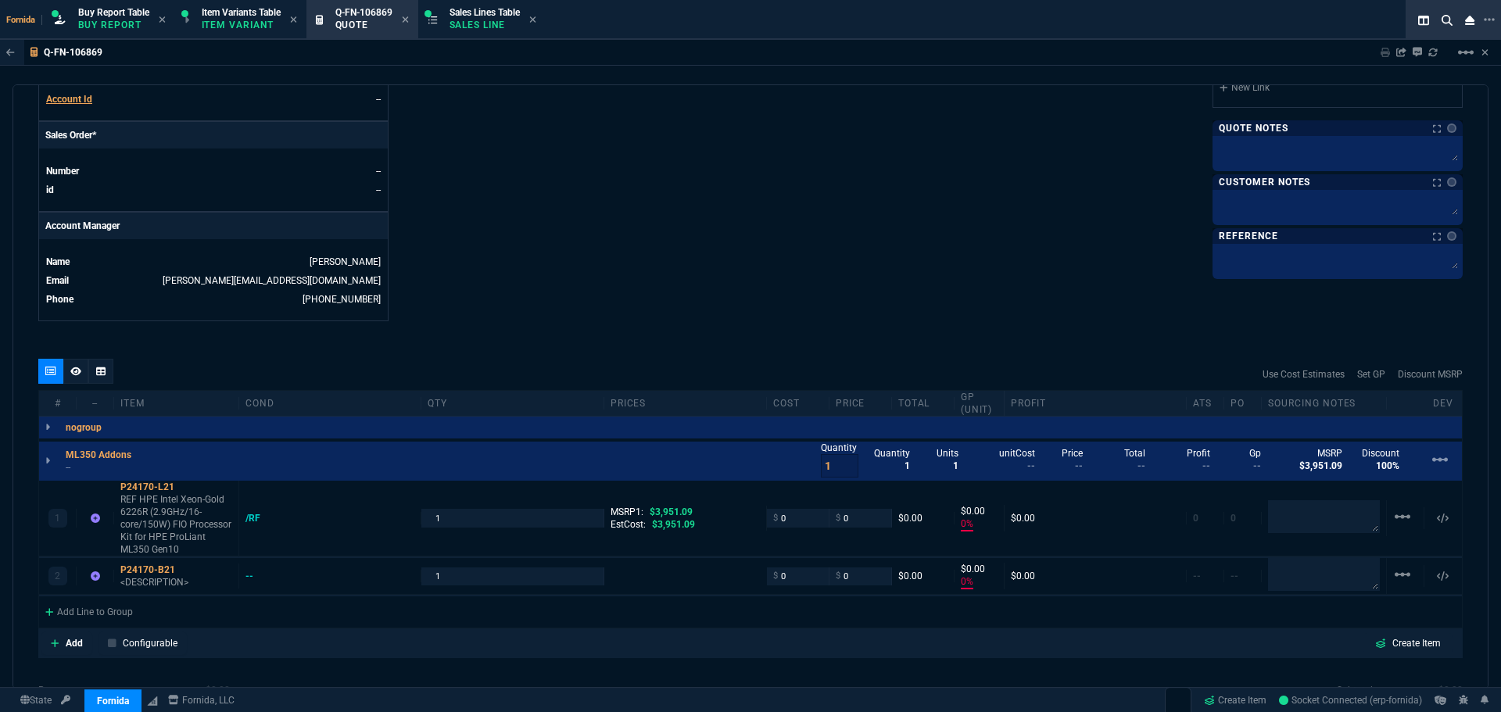
click at [510, 260] on nx-fornida-erp-document "Q-FN-106869 Sharing Q-FN-106869 Link Dev Link Share on Teams linear_scale quote…" at bounding box center [750, 402] width 1501 height 725
type input "0"
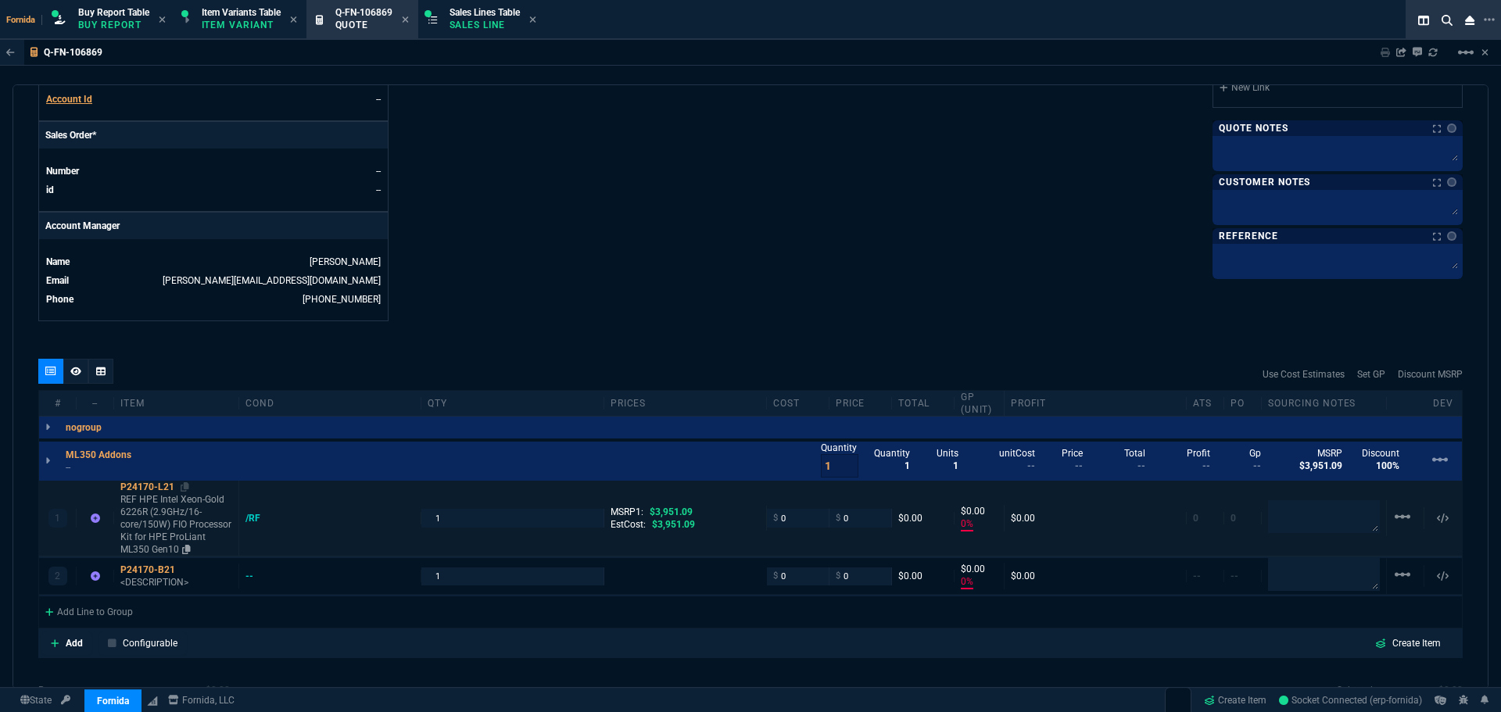
type input "100"
click at [187, 549] on icon at bounding box center [186, 549] width 9 height 9
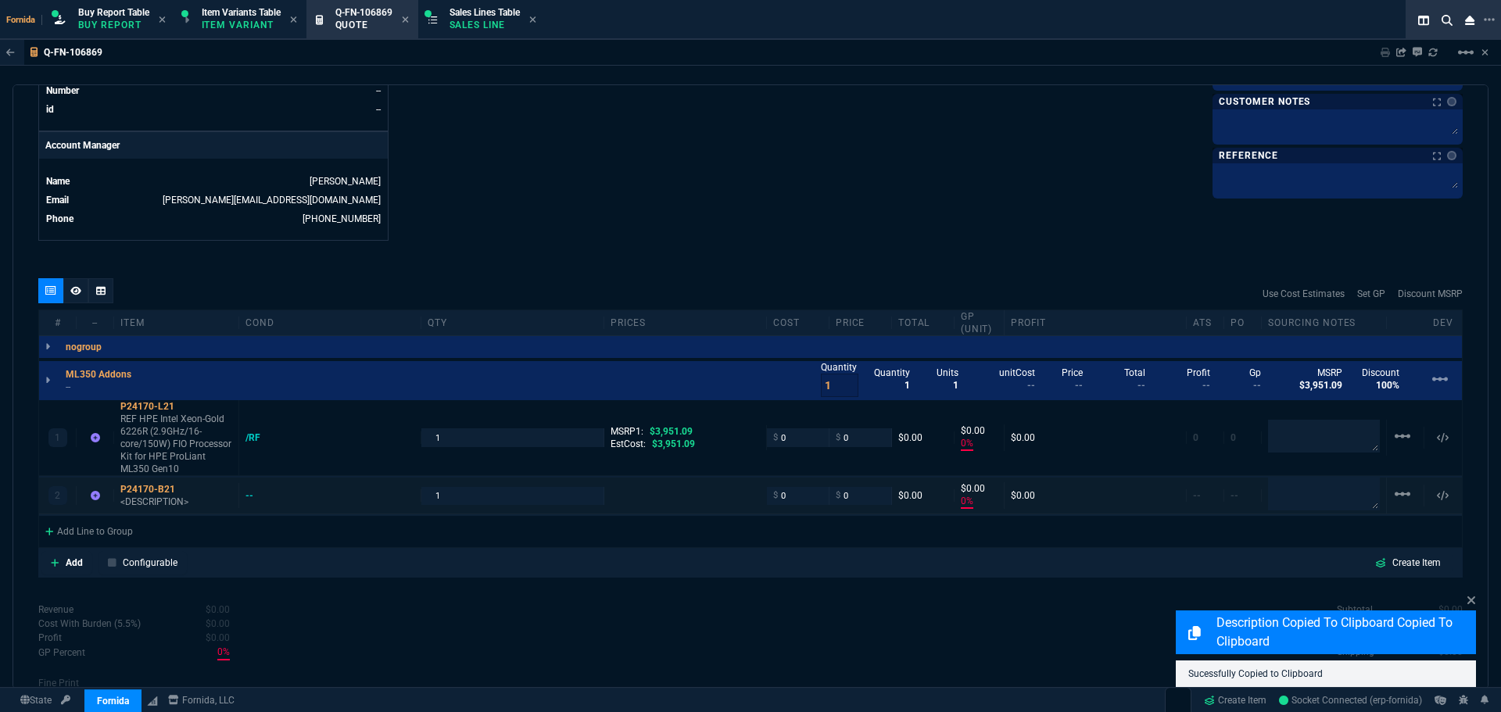
scroll to position [787, 0]
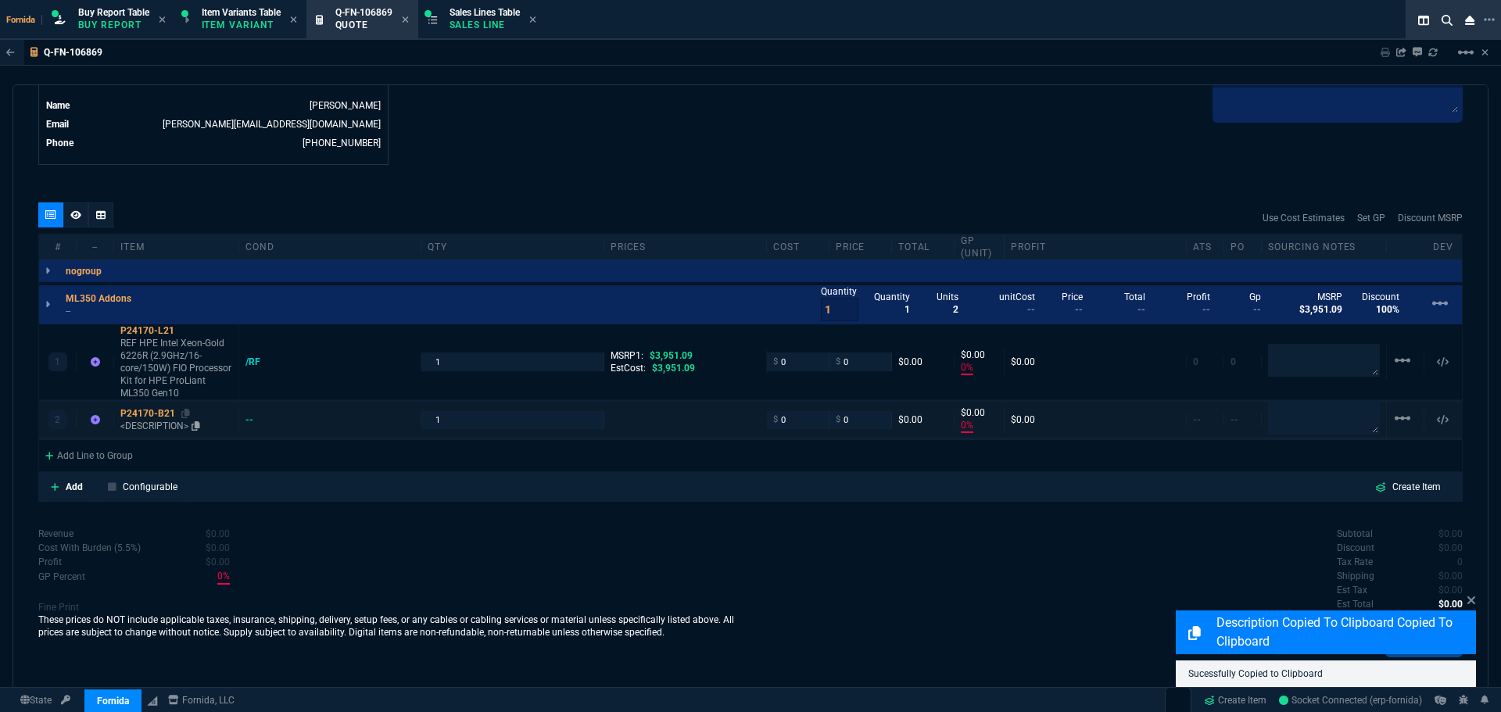
click at [156, 430] on p "<DESCRIPTION>" at bounding box center [176, 426] width 112 height 13
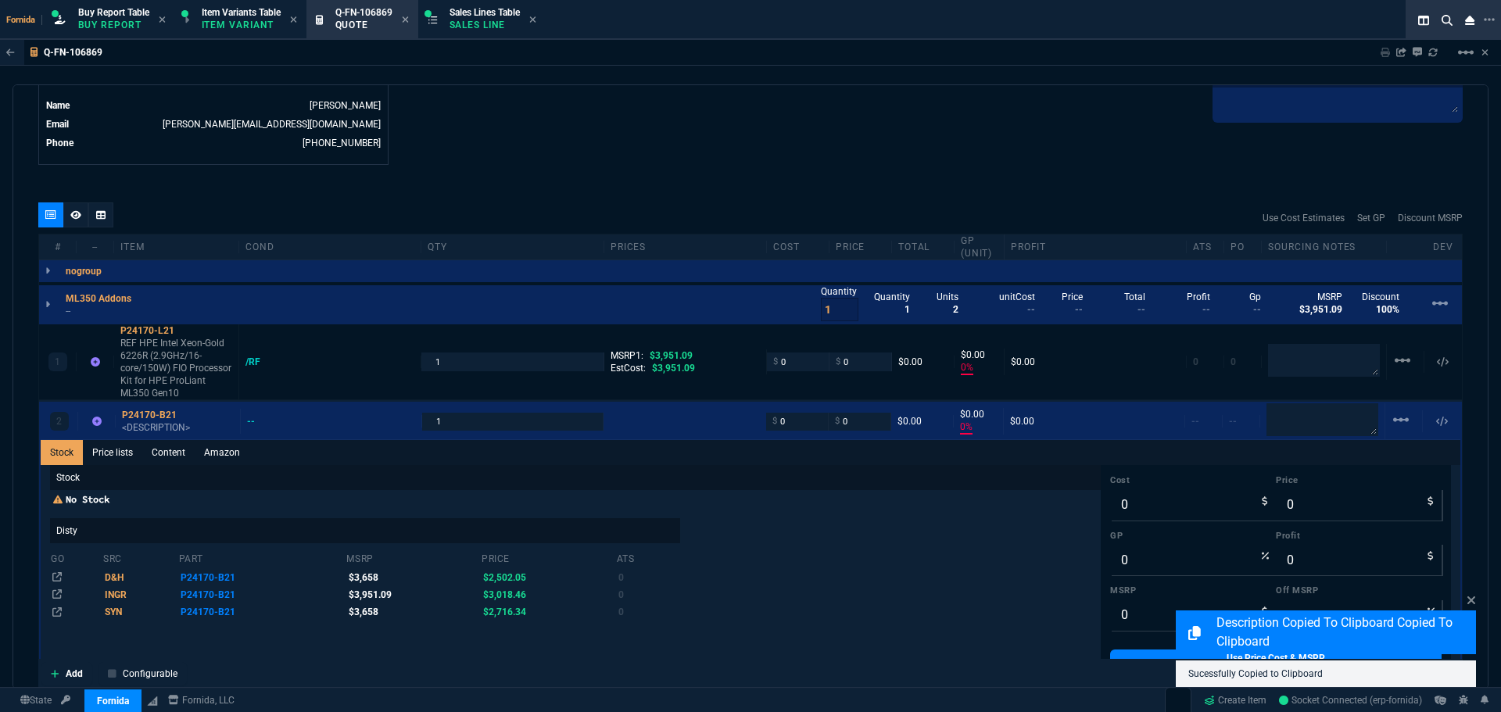
click at [163, 457] on link "Content" at bounding box center [168, 452] width 52 height 25
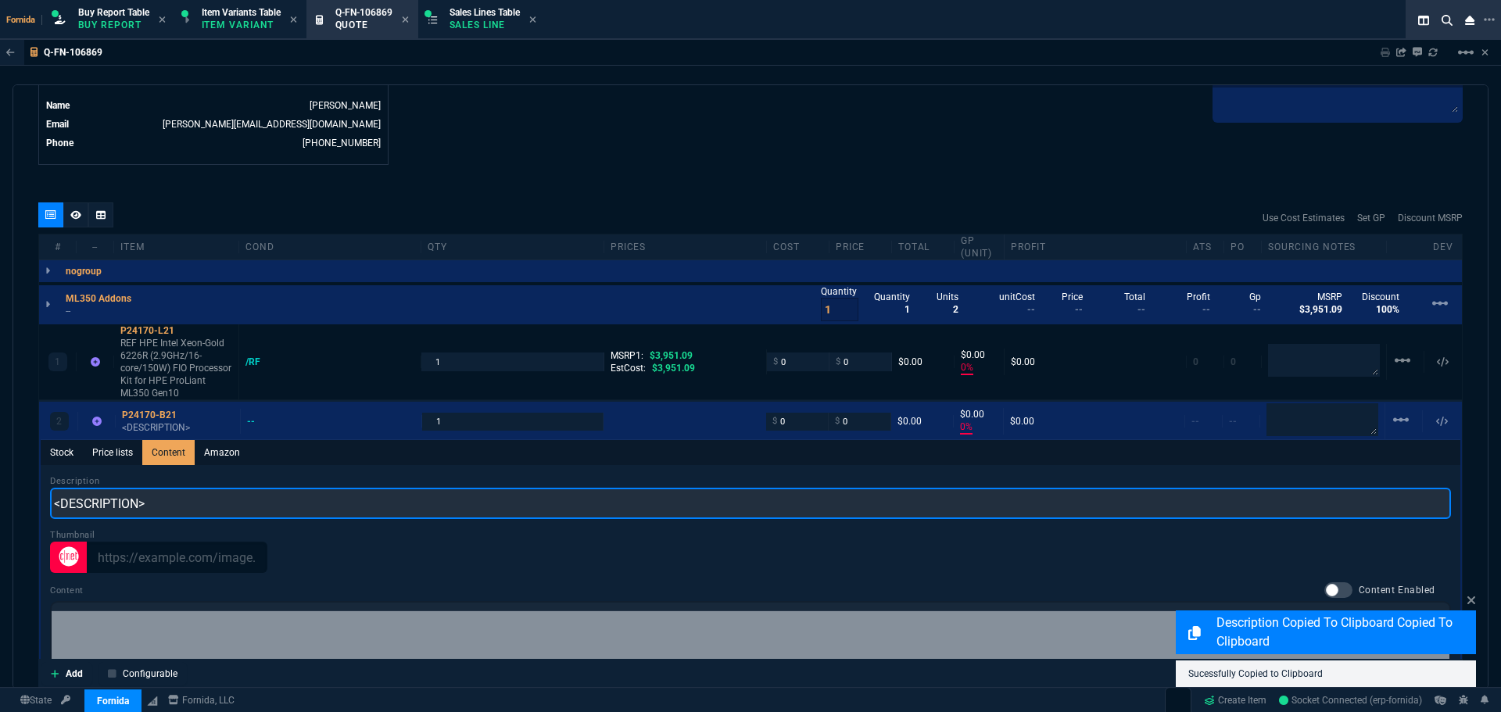
click at [188, 509] on input "<DESCRIPTION>" at bounding box center [750, 503] width 1401 height 31
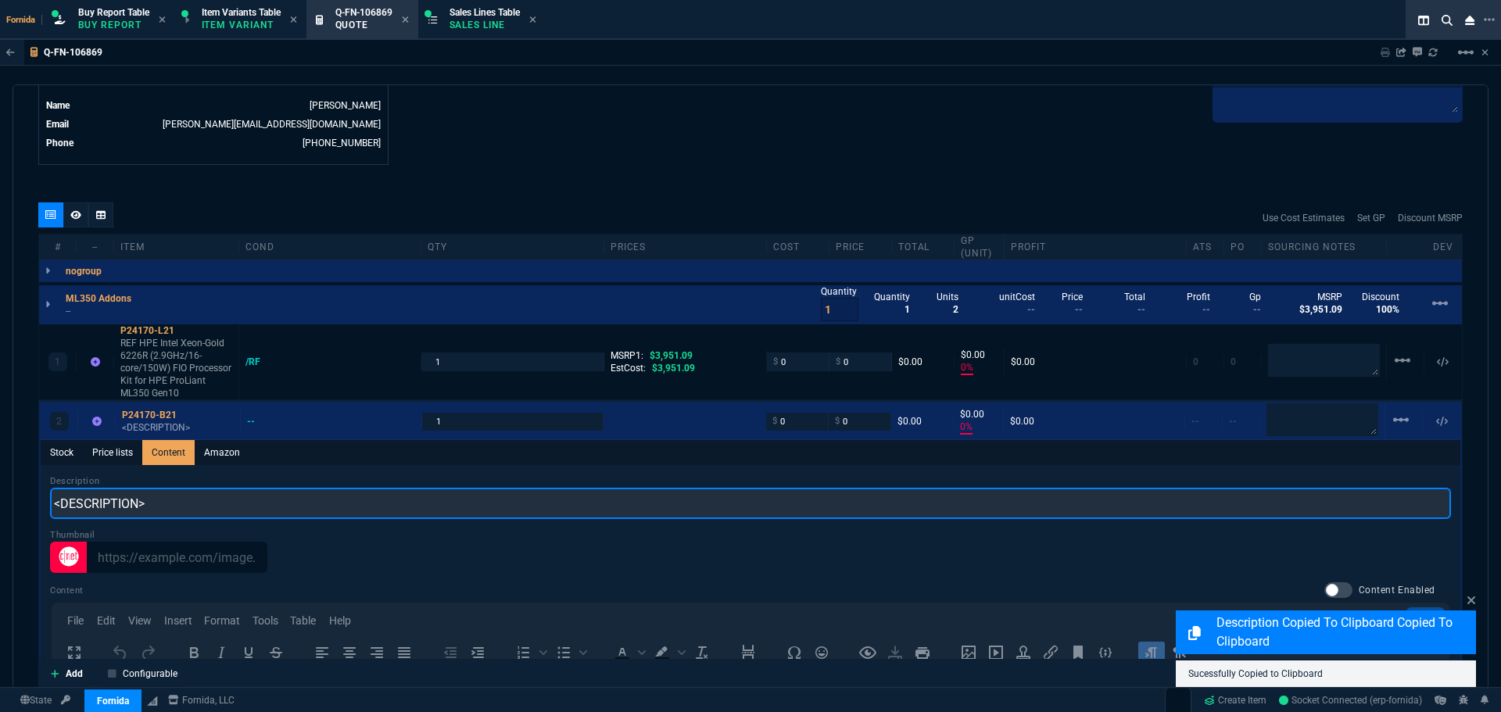
scroll to position [0, 0]
paste input "REF HPE Intel Xeon-Gold 6226R (2.9GHz/16-core/150W) FIO Processor Kit for HPE P…"
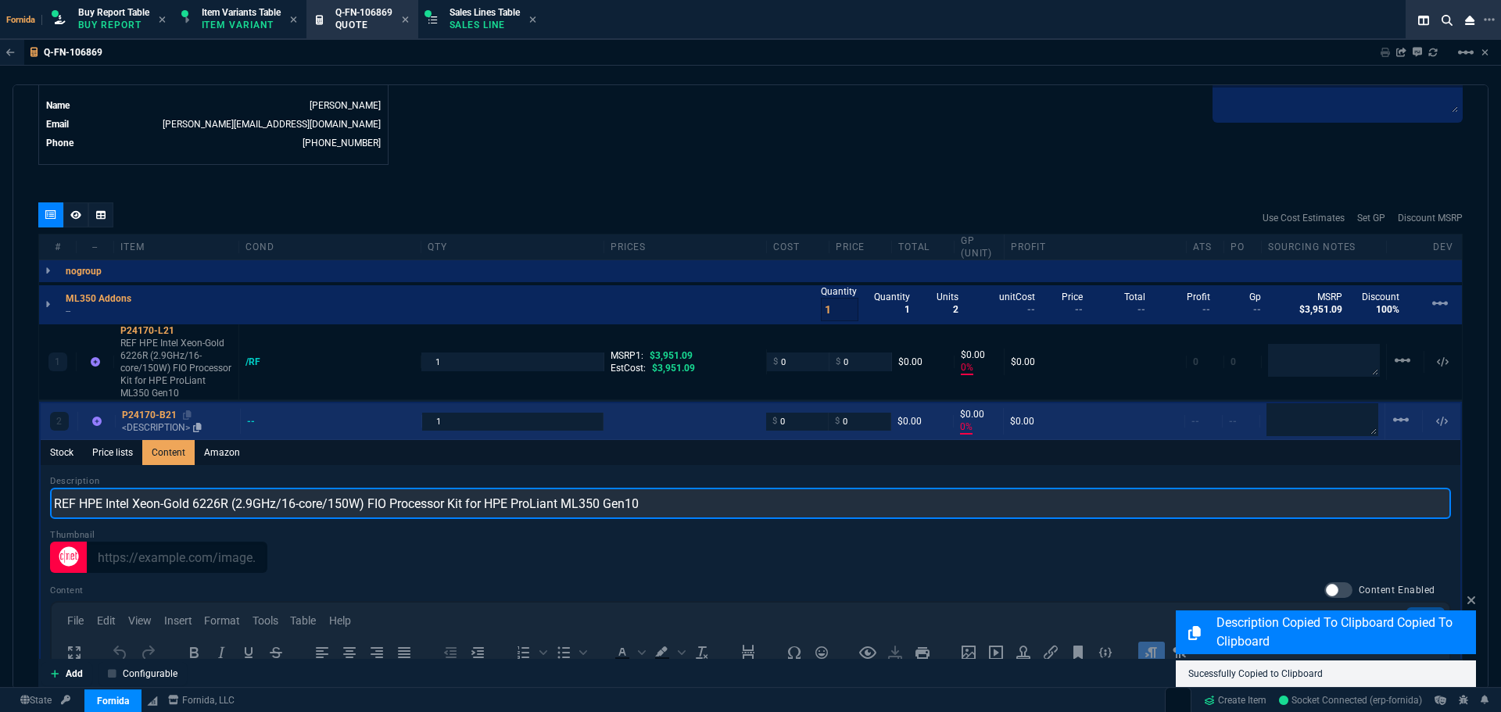
type input "REF HPE Intel Xeon-Gold 6226R (2.9GHz/16-core/150W) FIO Processor Kit for HPE P…"
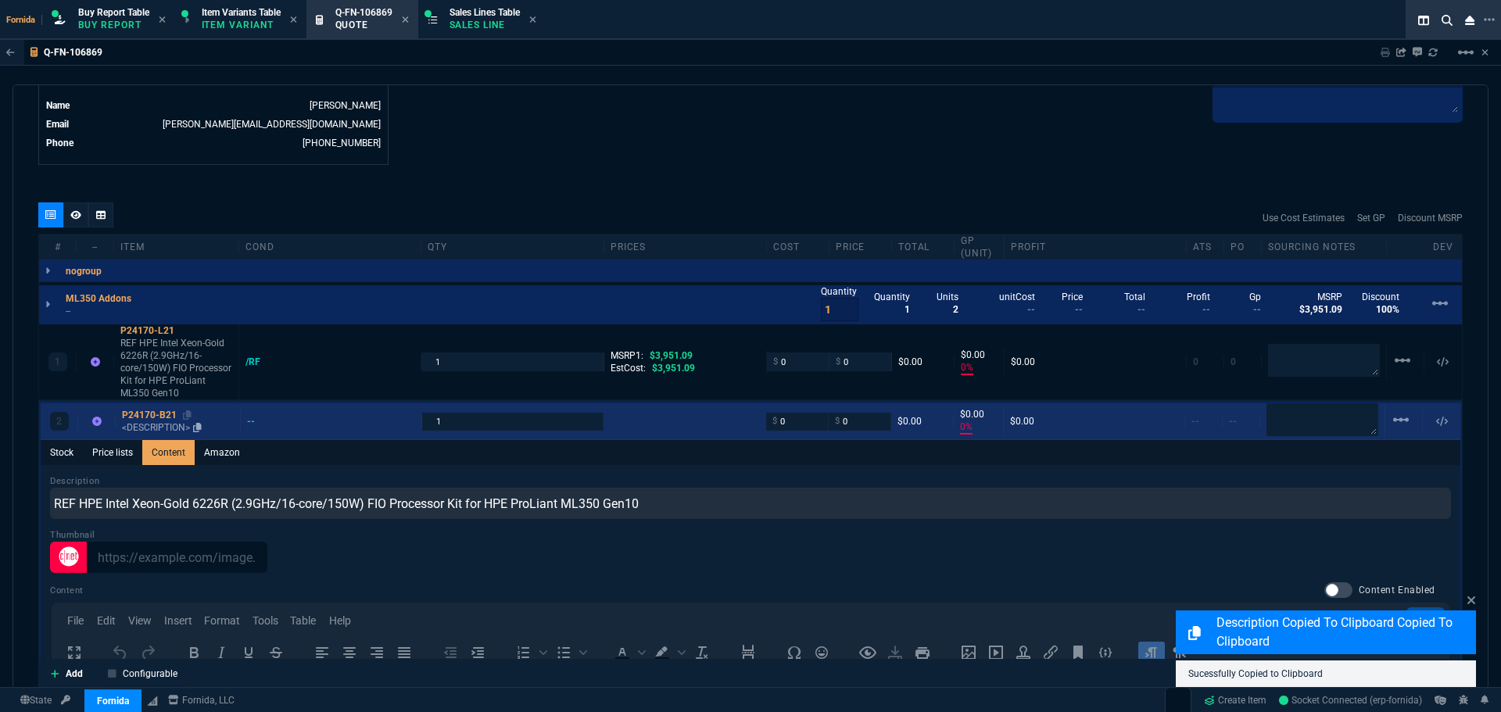
click at [159, 427] on p "<DESCRIPTION>" at bounding box center [178, 427] width 112 height 13
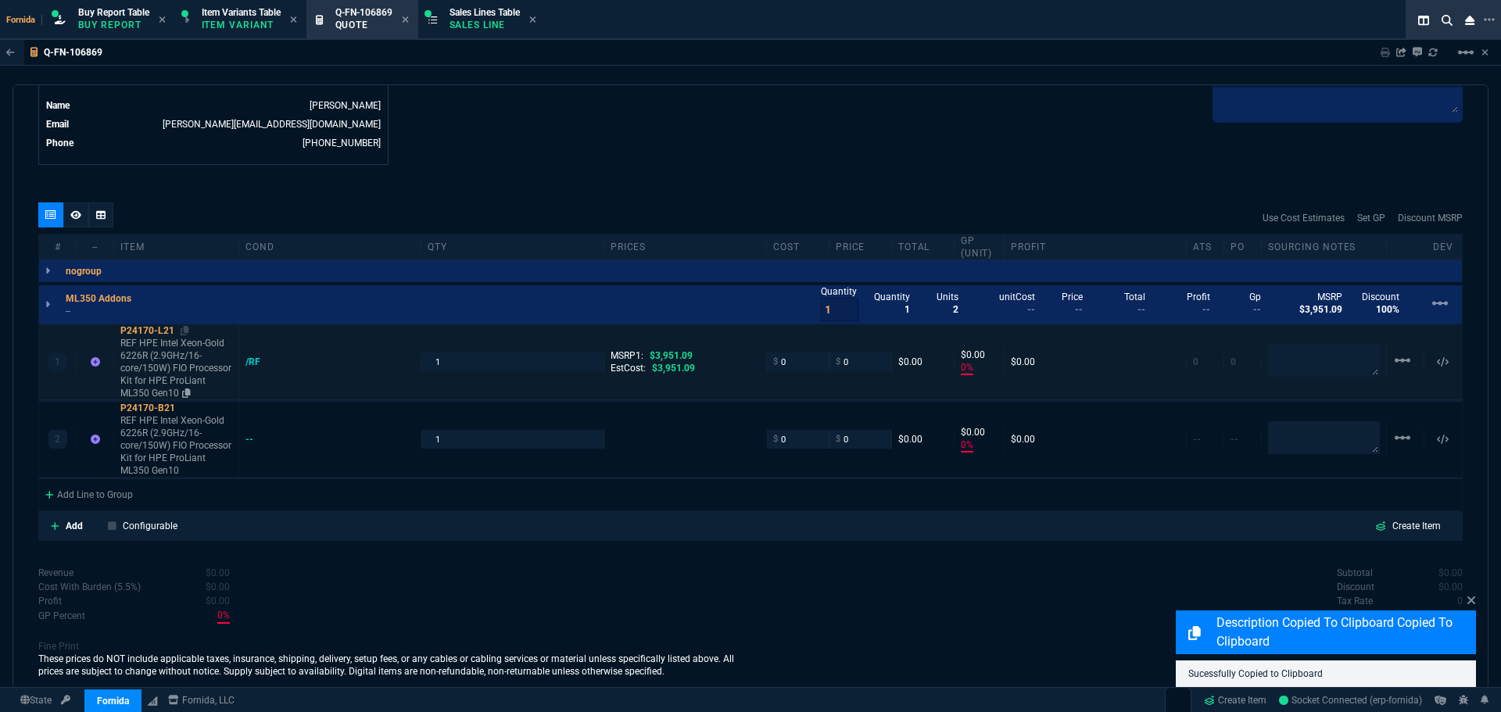
click at [161, 371] on p "REF HPE Intel Xeon-Gold 6226R (2.9GHz/16-core/150W) FIO Processor Kit for HPE P…" at bounding box center [176, 368] width 112 height 63
type input "0"
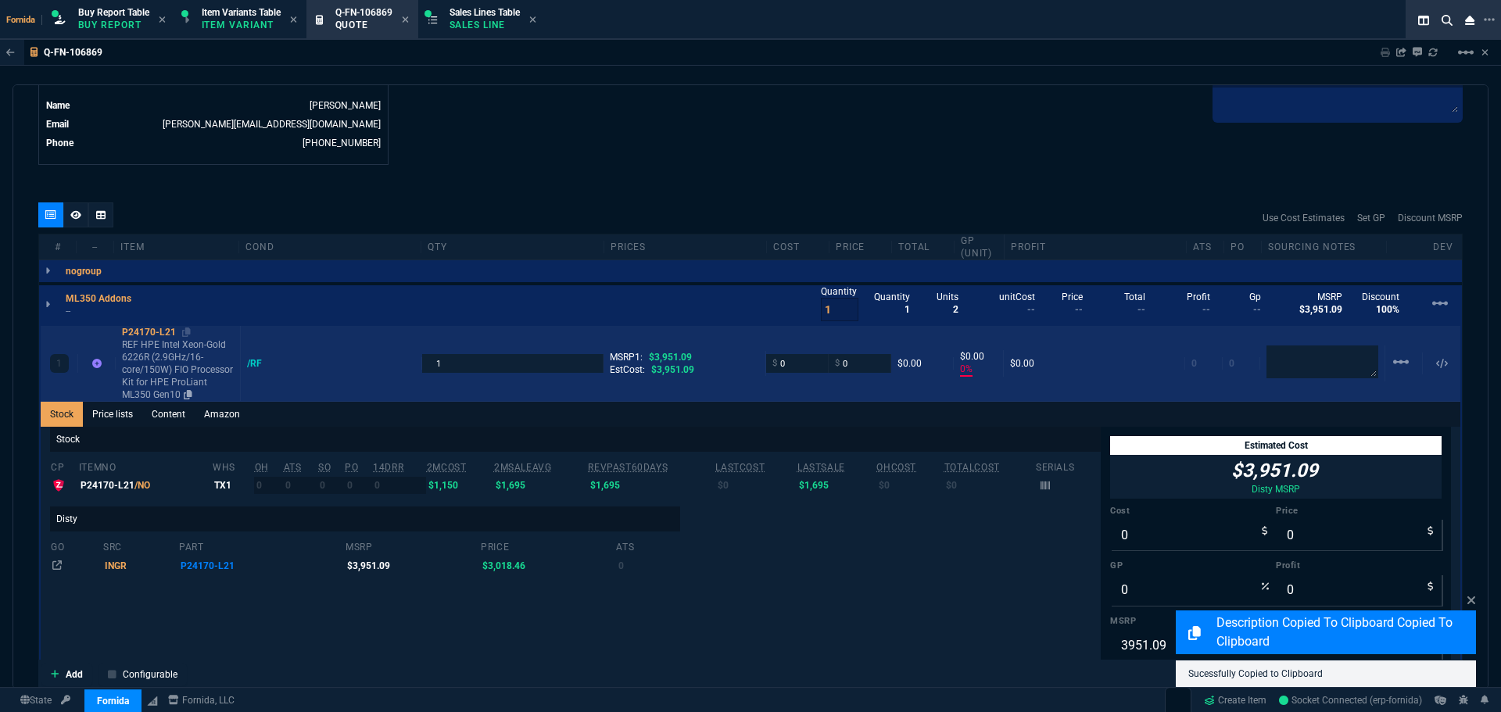
click at [162, 365] on p "REF HPE Intel Xeon-Gold 6226R (2.9GHz/16-core/150W) FIO Processor Kit for HPE P…" at bounding box center [178, 370] width 112 height 63
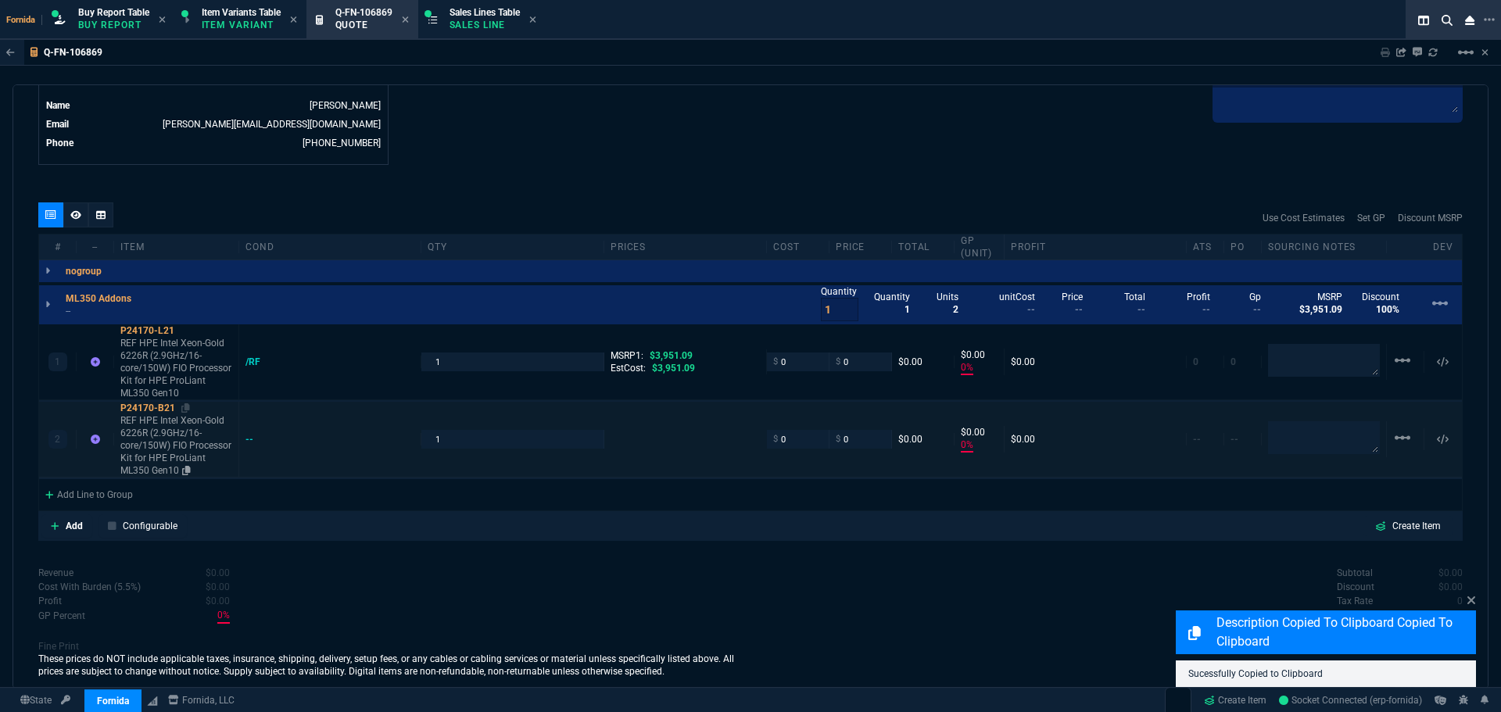
click at [160, 445] on p "REF HPE Intel Xeon-Gold 6226R (2.9GHz/16-core/150W) FIO Processor Kit for HPE P…" at bounding box center [176, 445] width 112 height 63
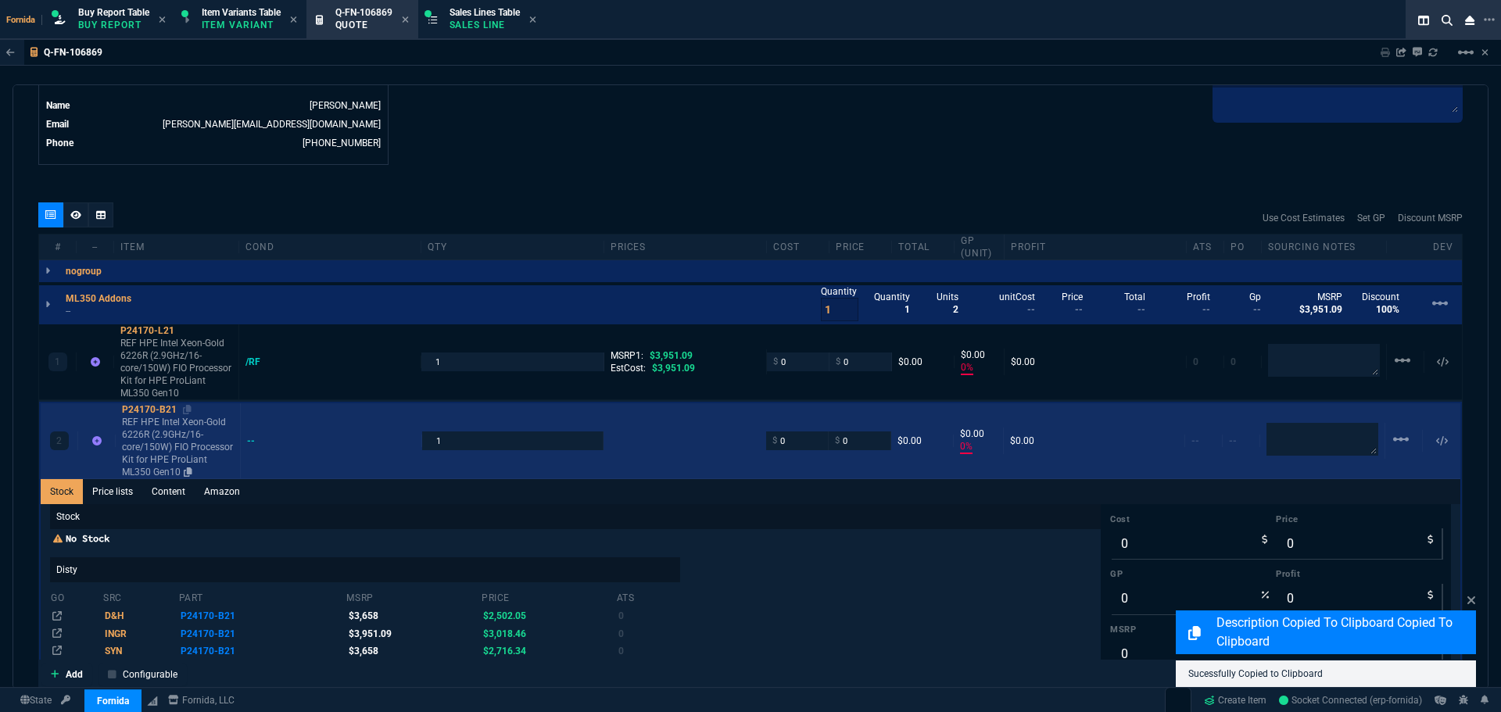
click at [159, 437] on p "REF HPE Intel Xeon-Gold 6226R (2.9GHz/16-core/150W) FIO Processor Kit for HPE P…" at bounding box center [178, 447] width 112 height 63
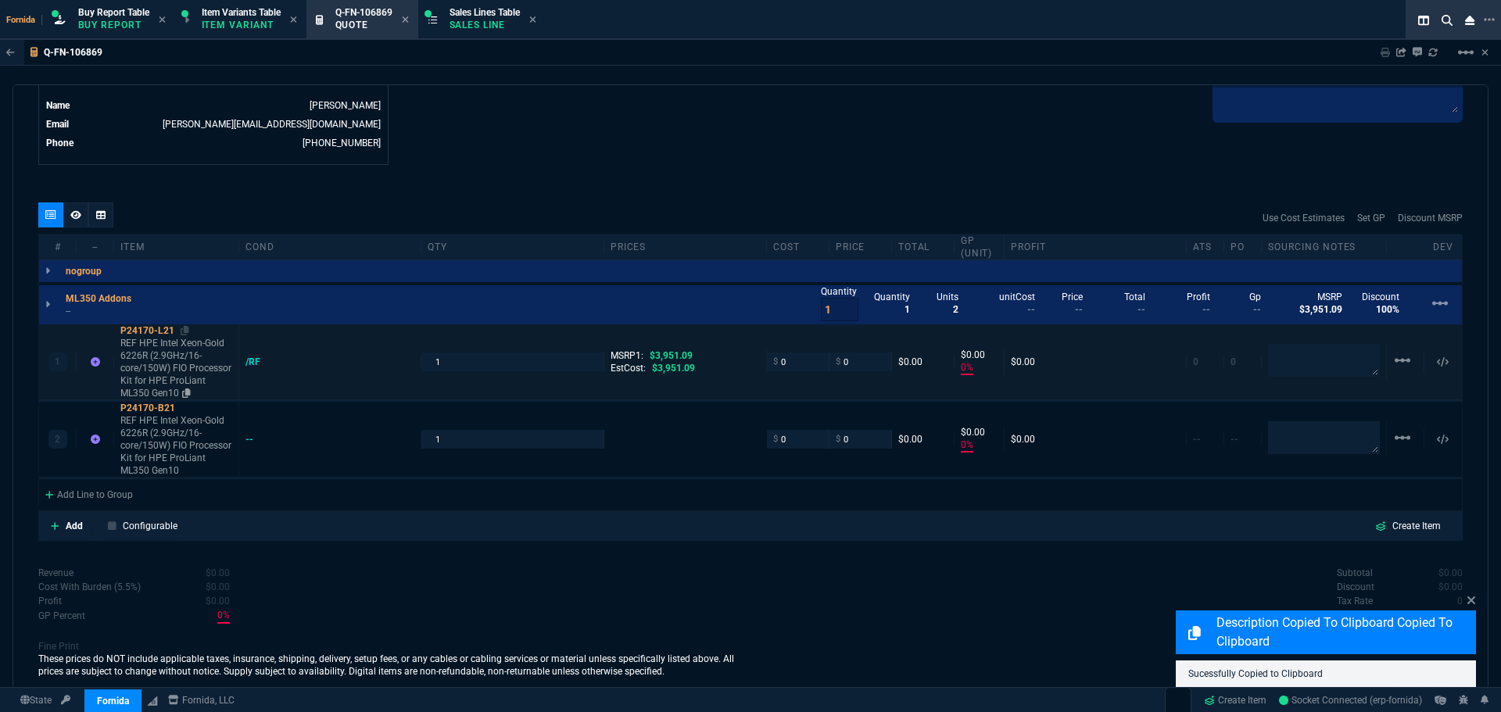
click at [160, 373] on p "REF HPE Intel Xeon-Gold 6226R (2.9GHz/16-core/150W) FIO Processor Kit for HPE P…" at bounding box center [176, 368] width 112 height 63
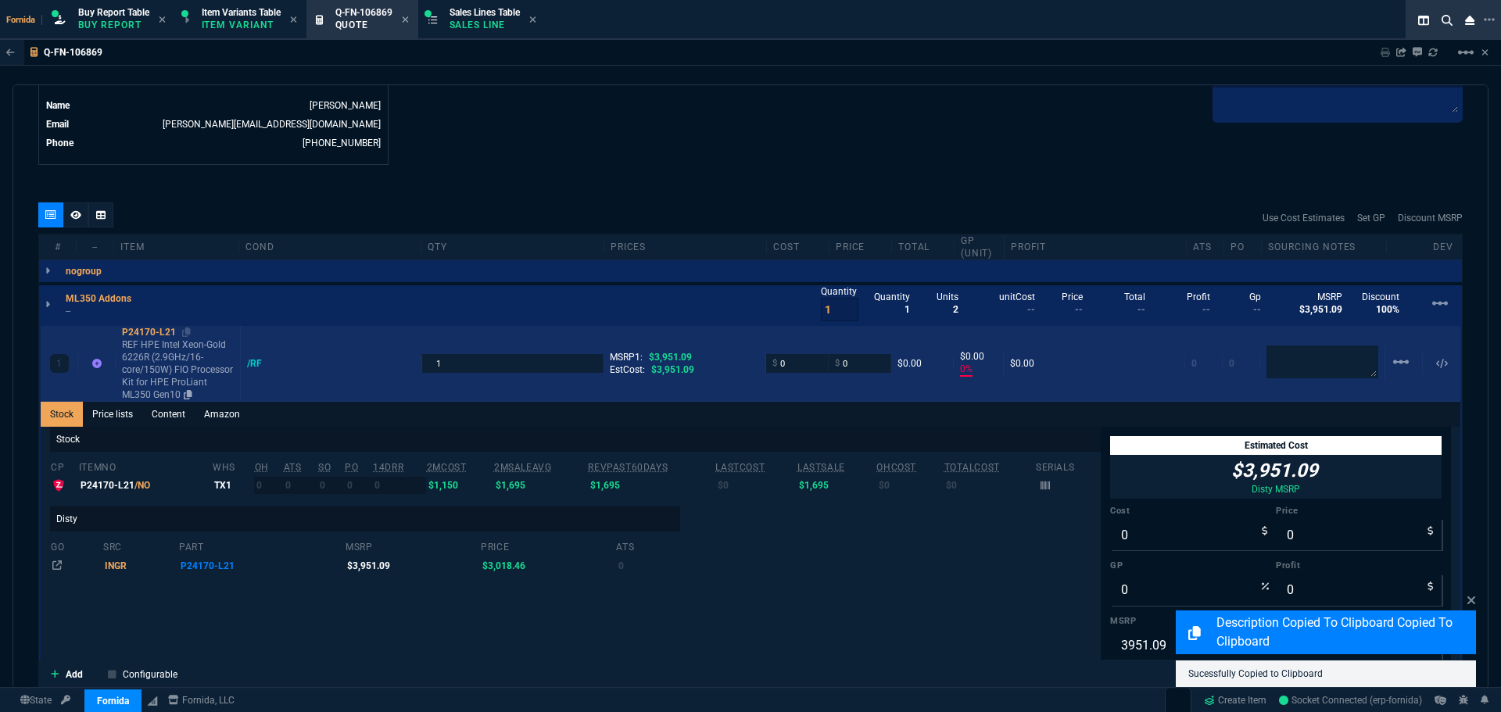
click at [167, 388] on p "REF HPE Intel Xeon-Gold 6226R (2.9GHz/16-core/150W) FIO Processor Kit for HPE P…" at bounding box center [178, 370] width 112 height 63
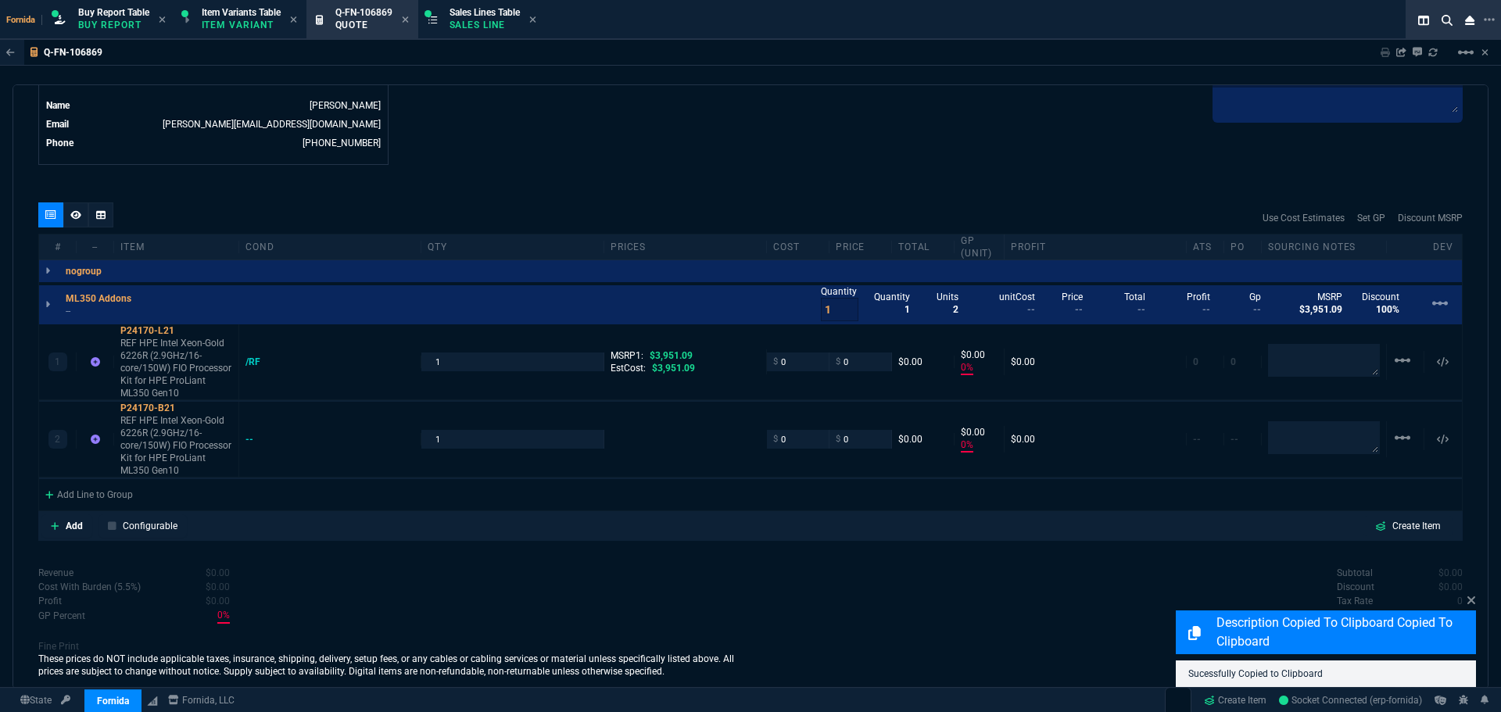
click at [154, 443] on p "REF HPE Intel Xeon-Gold 6226R (2.9GHz/16-core/150W) FIO Processor Kit for HPE P…" at bounding box center [176, 445] width 112 height 63
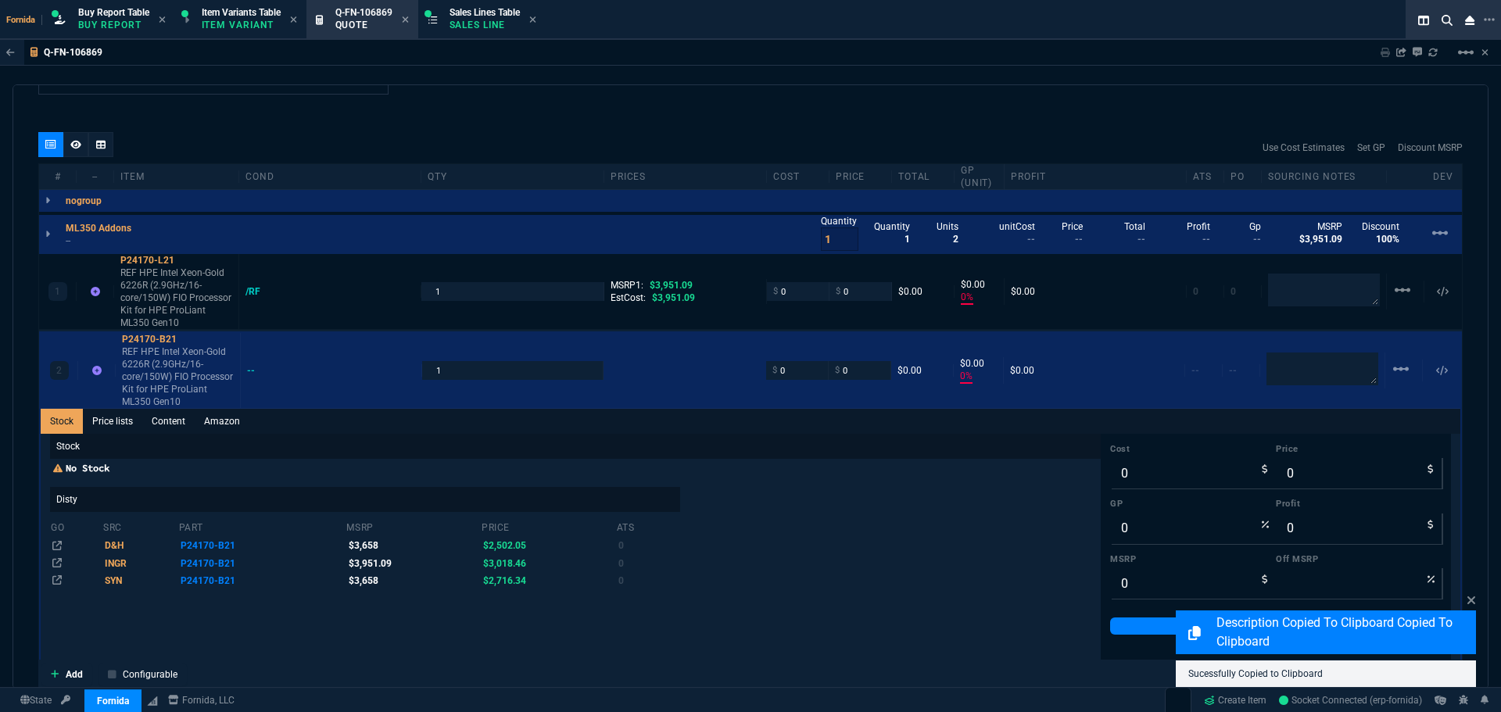
scroll to position [943, 0]
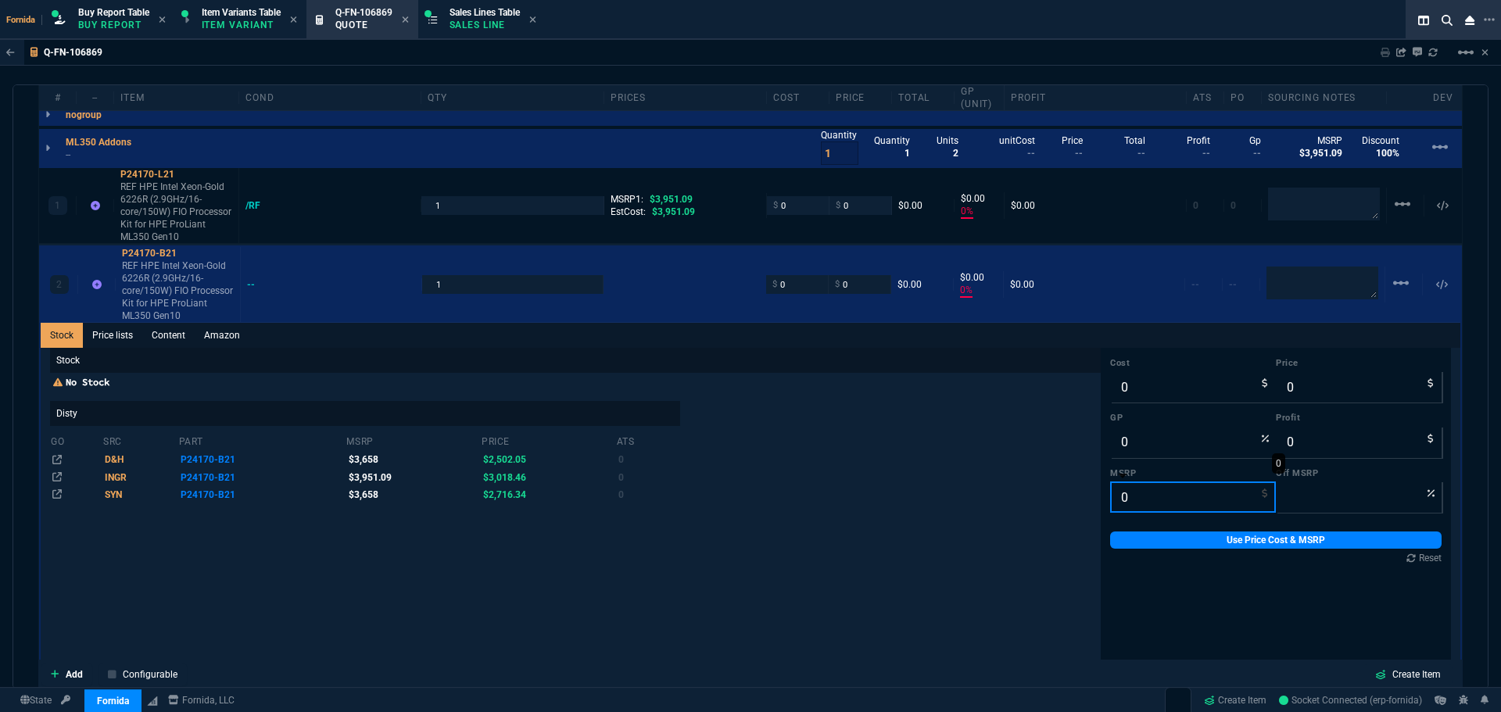
click at [1135, 501] on input "0" at bounding box center [1193, 497] width 166 height 31
type input "3"
type input "100"
type input "3658"
click at [1226, 531] on div "Cost 0 Price 0 GP 0 Profit 0 MSRP 3658 Off MSRP 100 Use Price Cost & MSRP Reset" at bounding box center [1276, 461] width 350 height 226
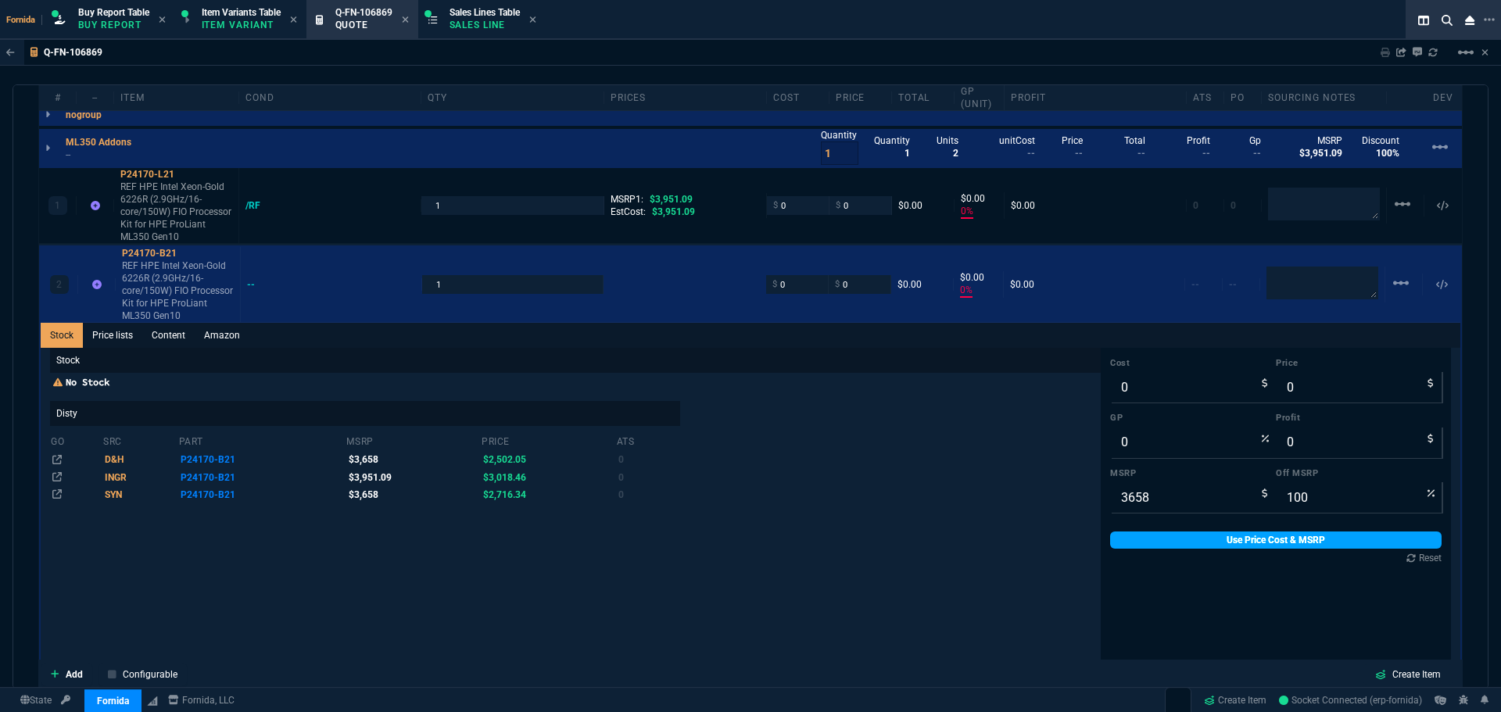
click at [1228, 538] on link "Use Price Cost & MSRP" at bounding box center [1276, 540] width 332 height 17
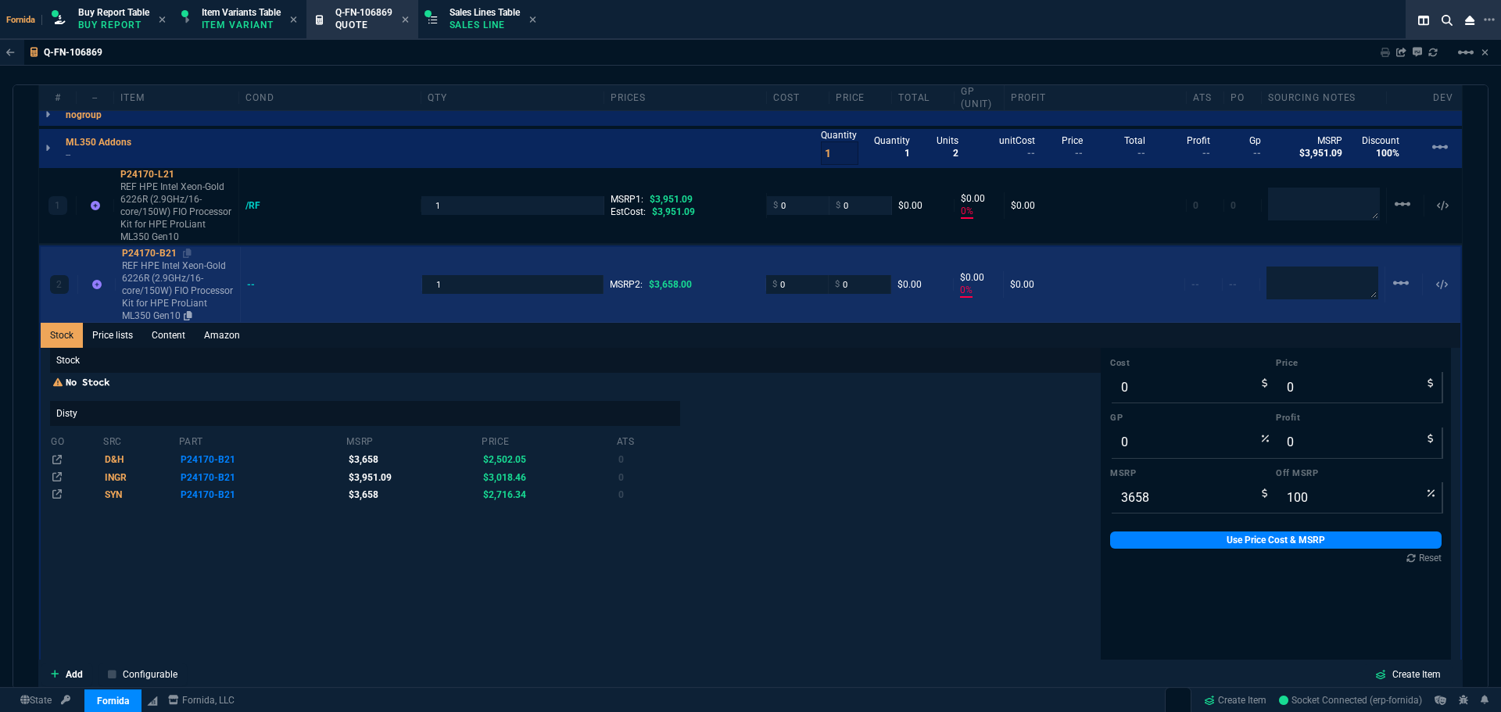
click at [196, 295] on p "REF HPE Intel Xeon-Gold 6226R (2.9GHz/16-core/150W) FIO Processor Kit for HPE P…" at bounding box center [178, 291] width 112 height 63
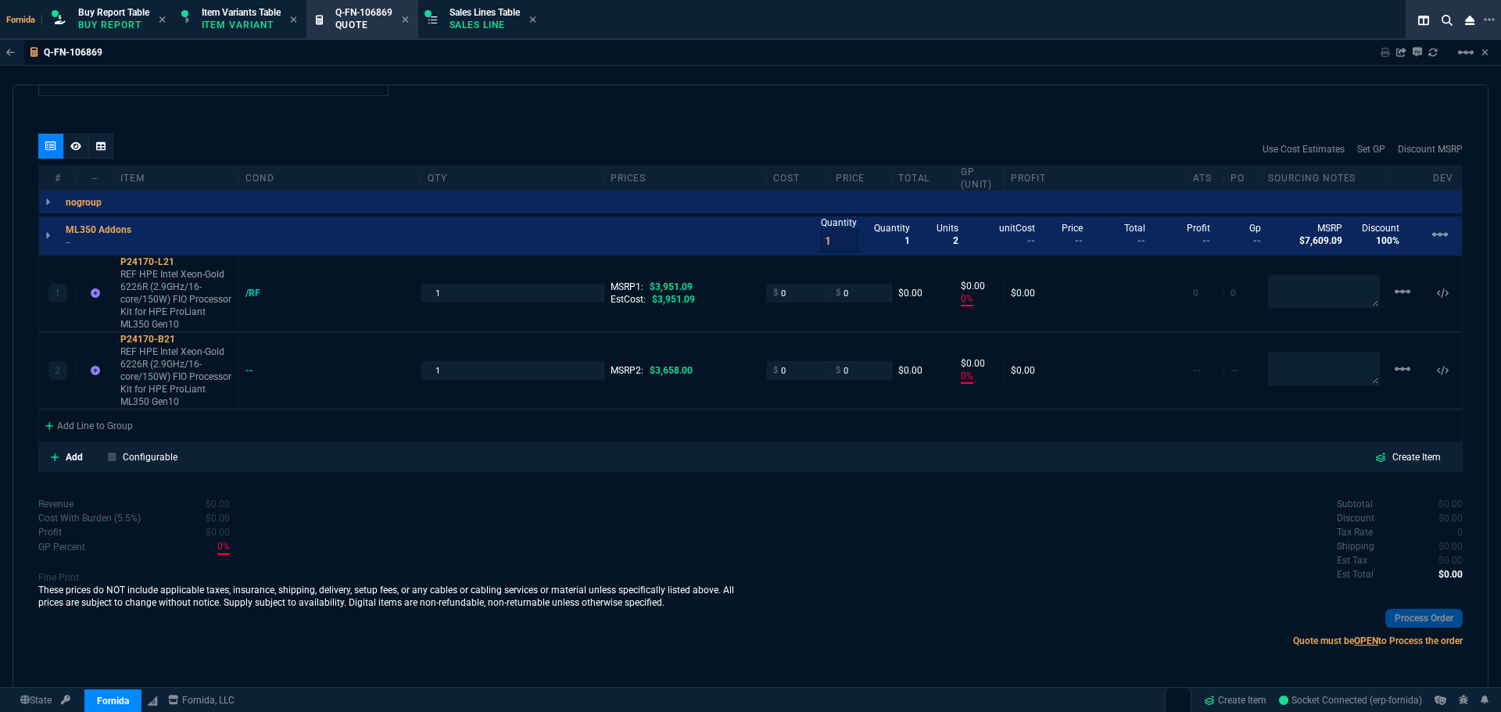
scroll to position [855, 0]
click at [1279, 303] on textarea at bounding box center [1324, 291] width 112 height 33
paste textarea "SRGZC"
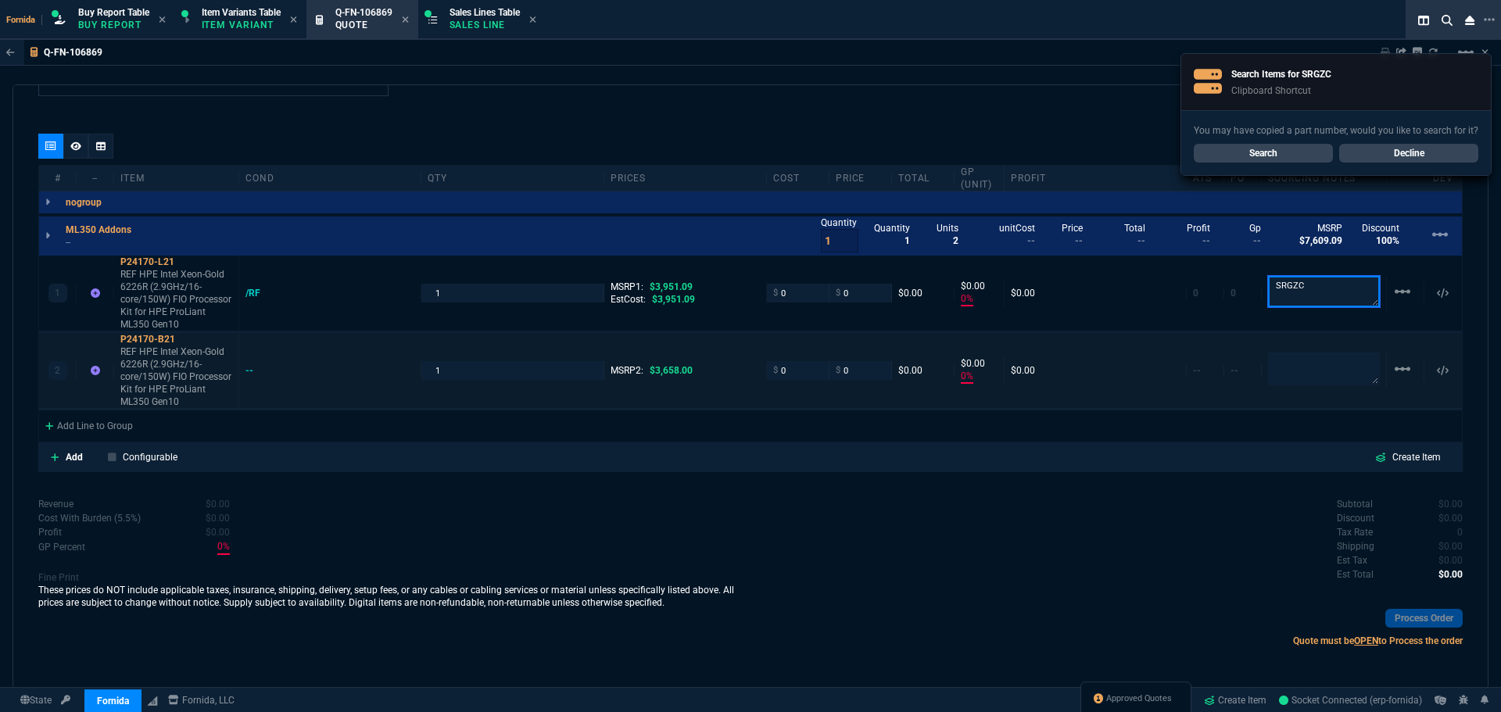
type textarea "SRGZC"
click at [1292, 364] on textarea at bounding box center [1324, 368] width 112 height 31
paste textarea "SRGZC"
type textarea "SRGZC + Heatsink kit"
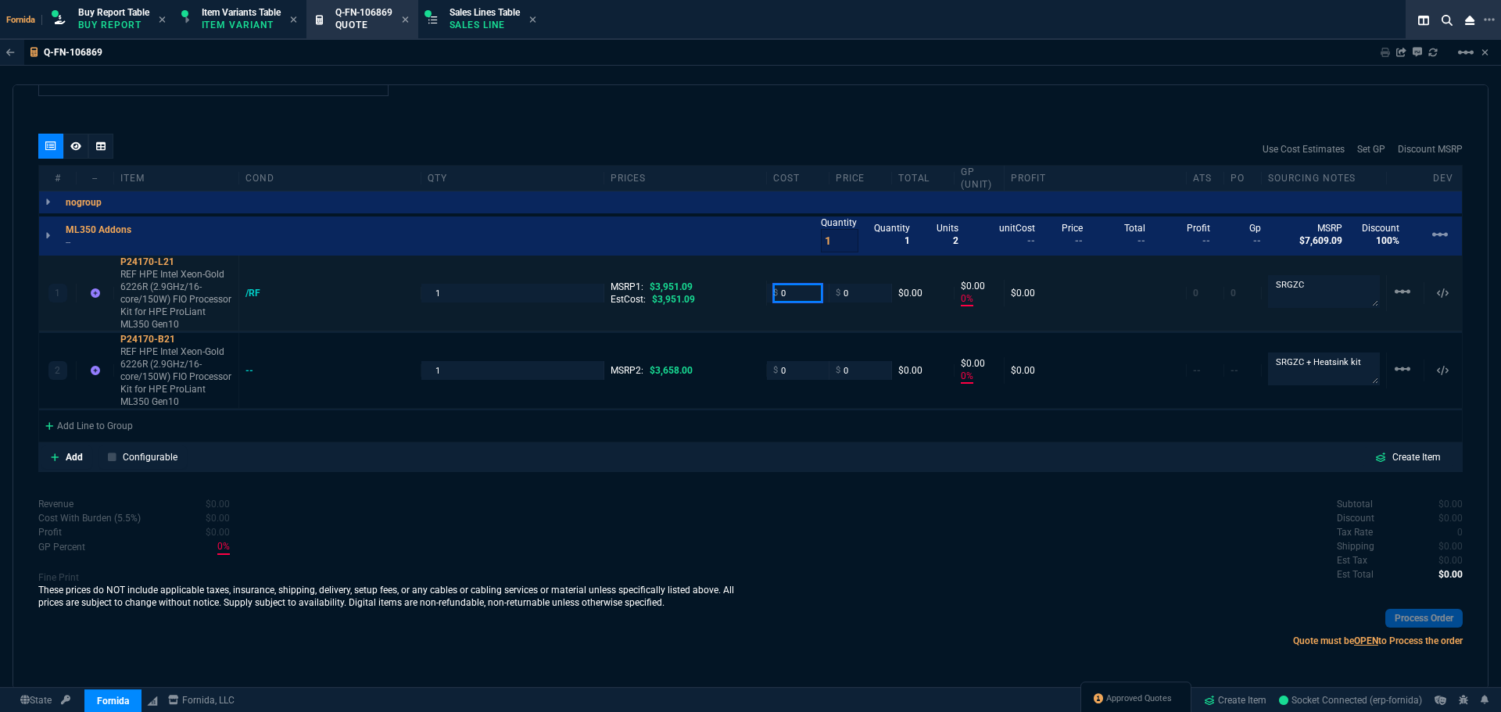
click at [787, 299] on input "0" at bounding box center [797, 293] width 49 height 18
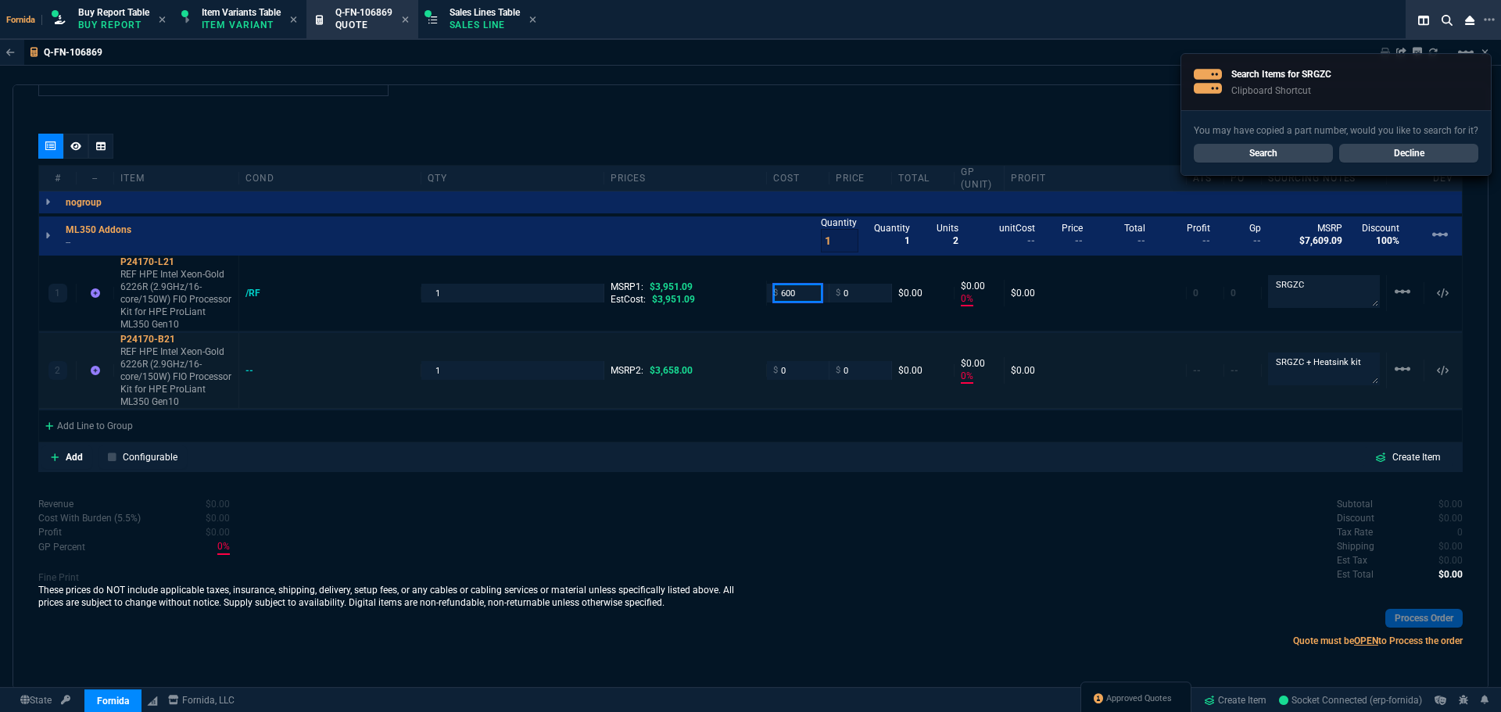
type input "600"
type input "-100"
type input "-600"
click at [790, 363] on input "0" at bounding box center [797, 370] width 49 height 18
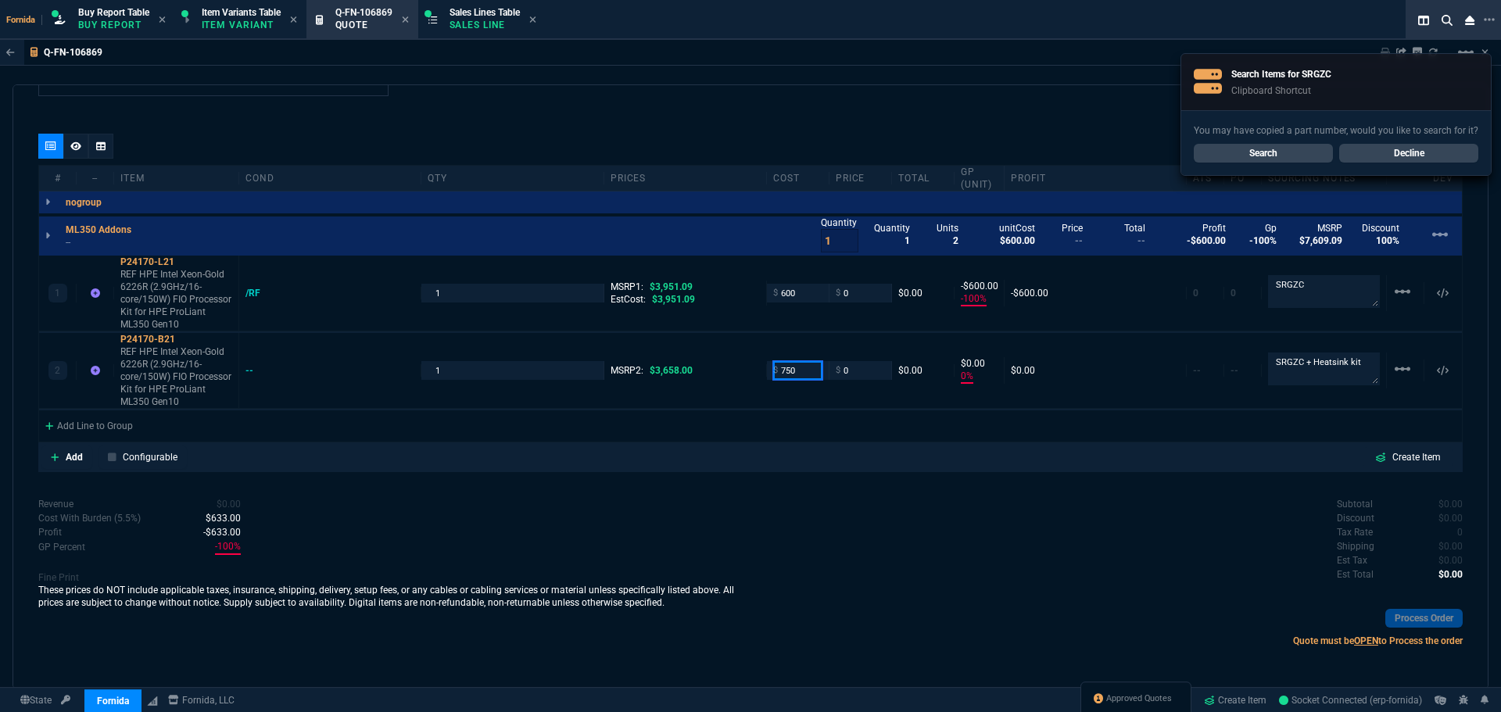
type input "750"
type input "-100"
type input "-750"
click at [178, 303] on p "REF HPE Intel Xeon-Gold 6226R (2.9GHz/16-core/150W) FIO Processor Kit for HPE P…" at bounding box center [176, 299] width 112 height 63
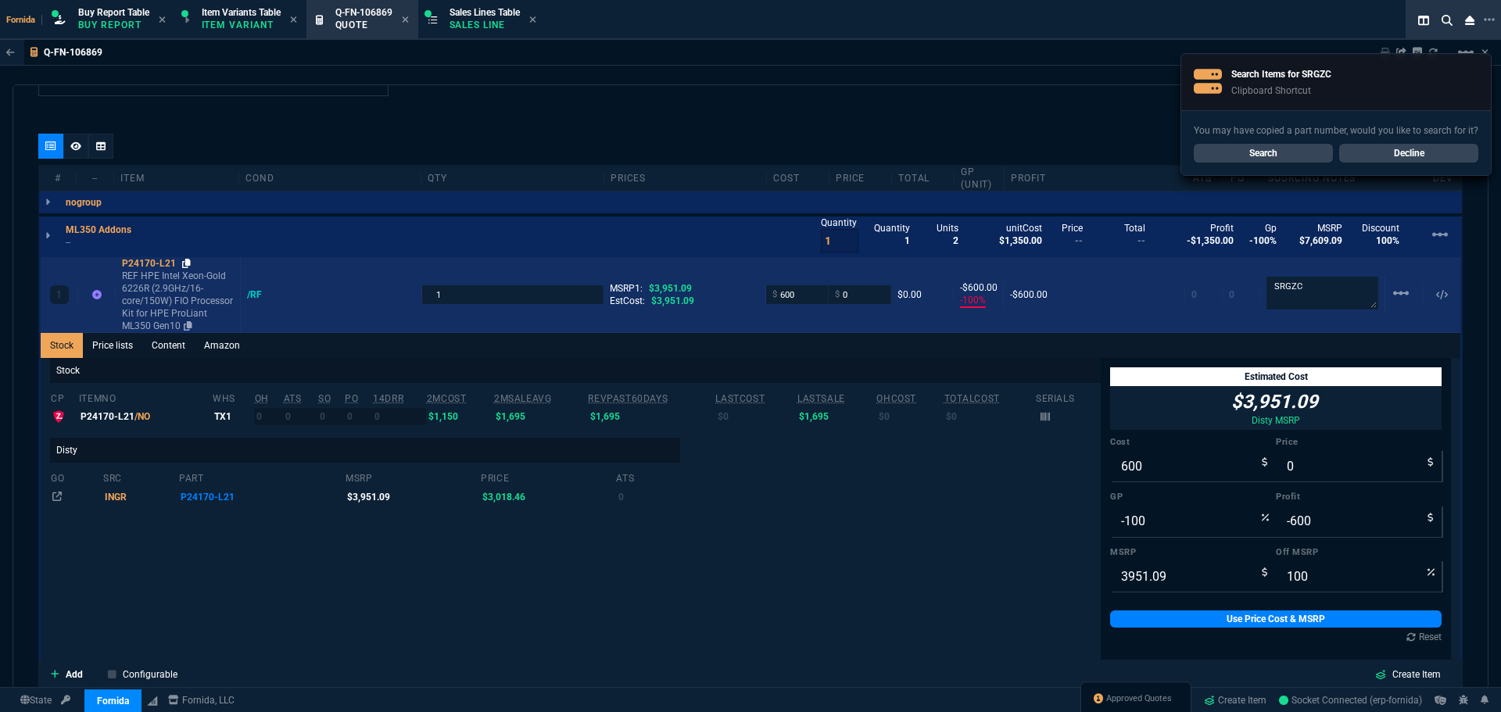
click at [186, 264] on icon at bounding box center [186, 263] width 9 height 9
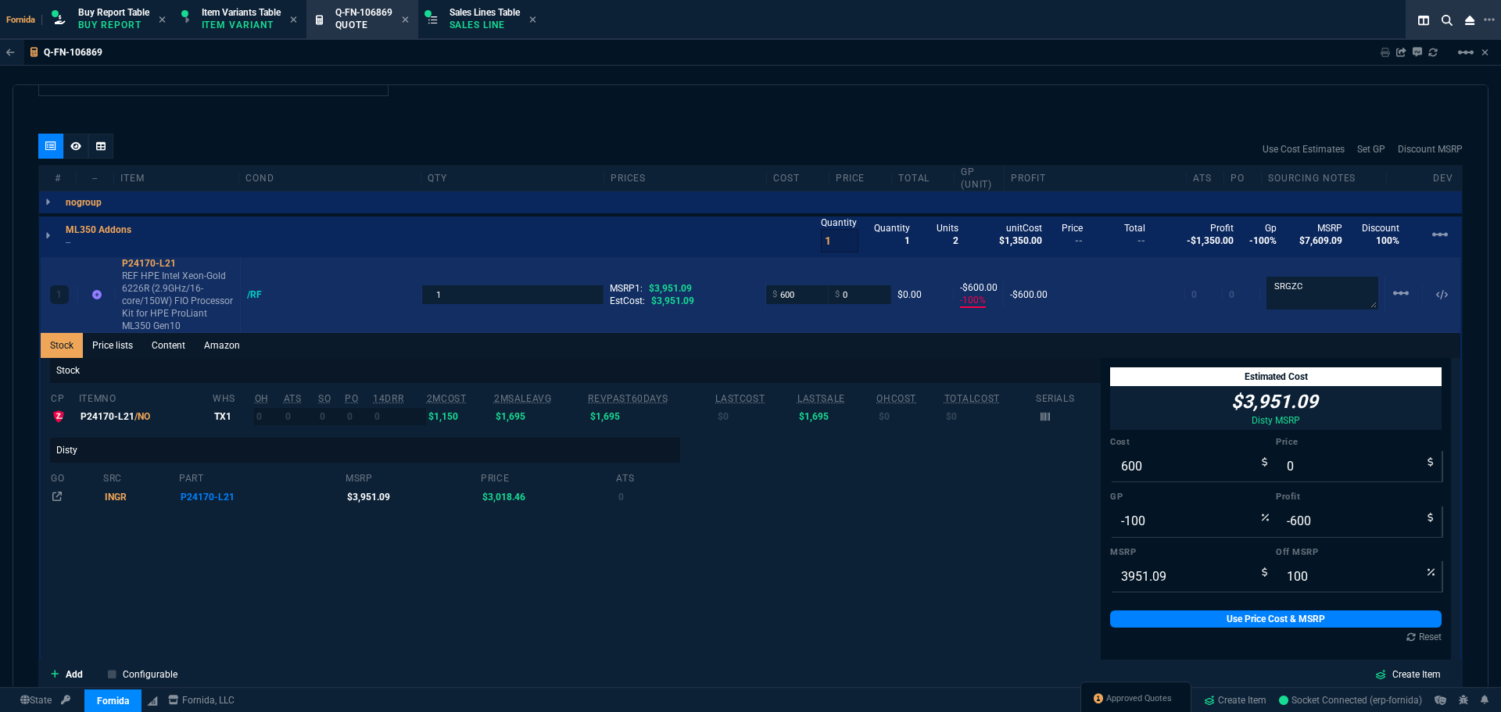
click at [844, 307] on div "1 P24170-L21 REF HPE Intel Xeon-Gold 6226R (2.9GHz/16-core/150W) FIO Processor …" at bounding box center [751, 295] width 1420 height 76
click at [850, 295] on input "0" at bounding box center [859, 294] width 49 height 18
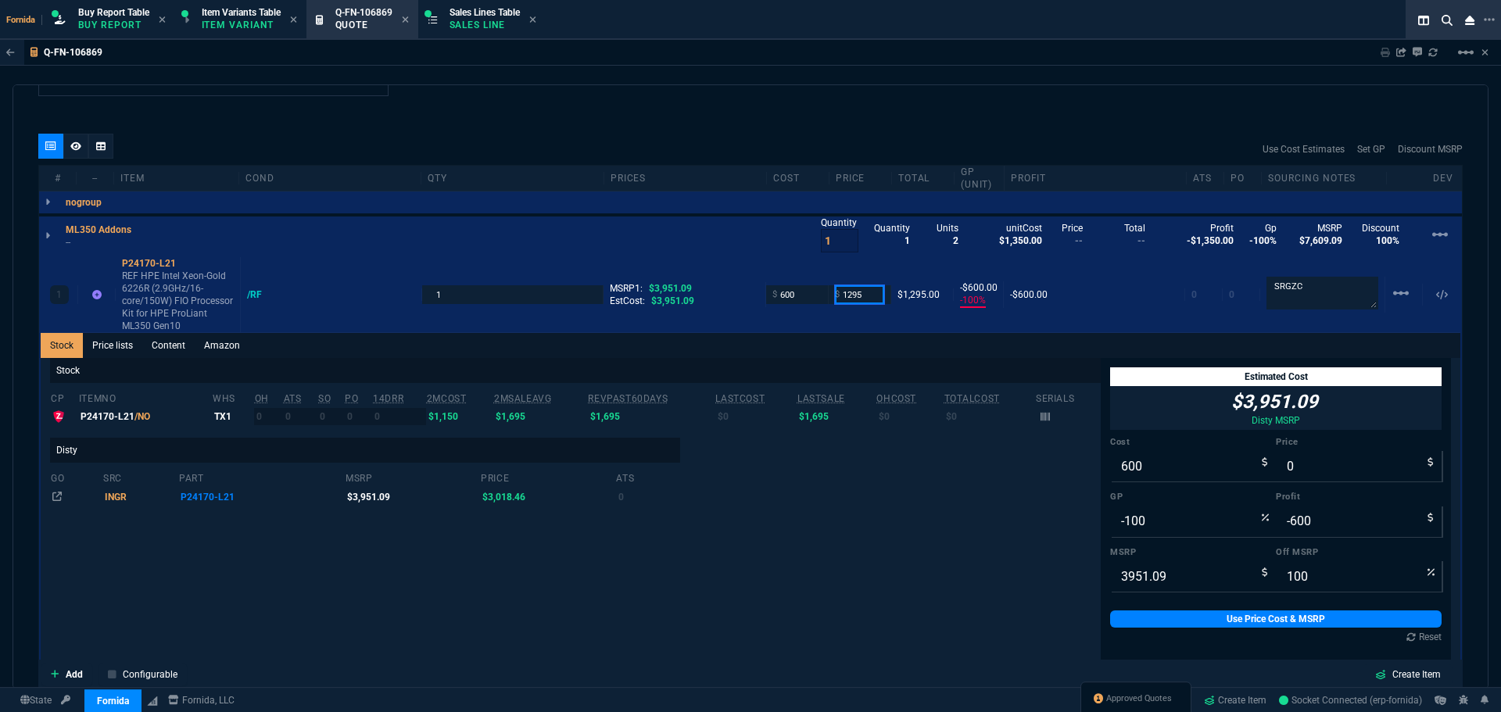
type input "1295"
type input "54"
type input "695"
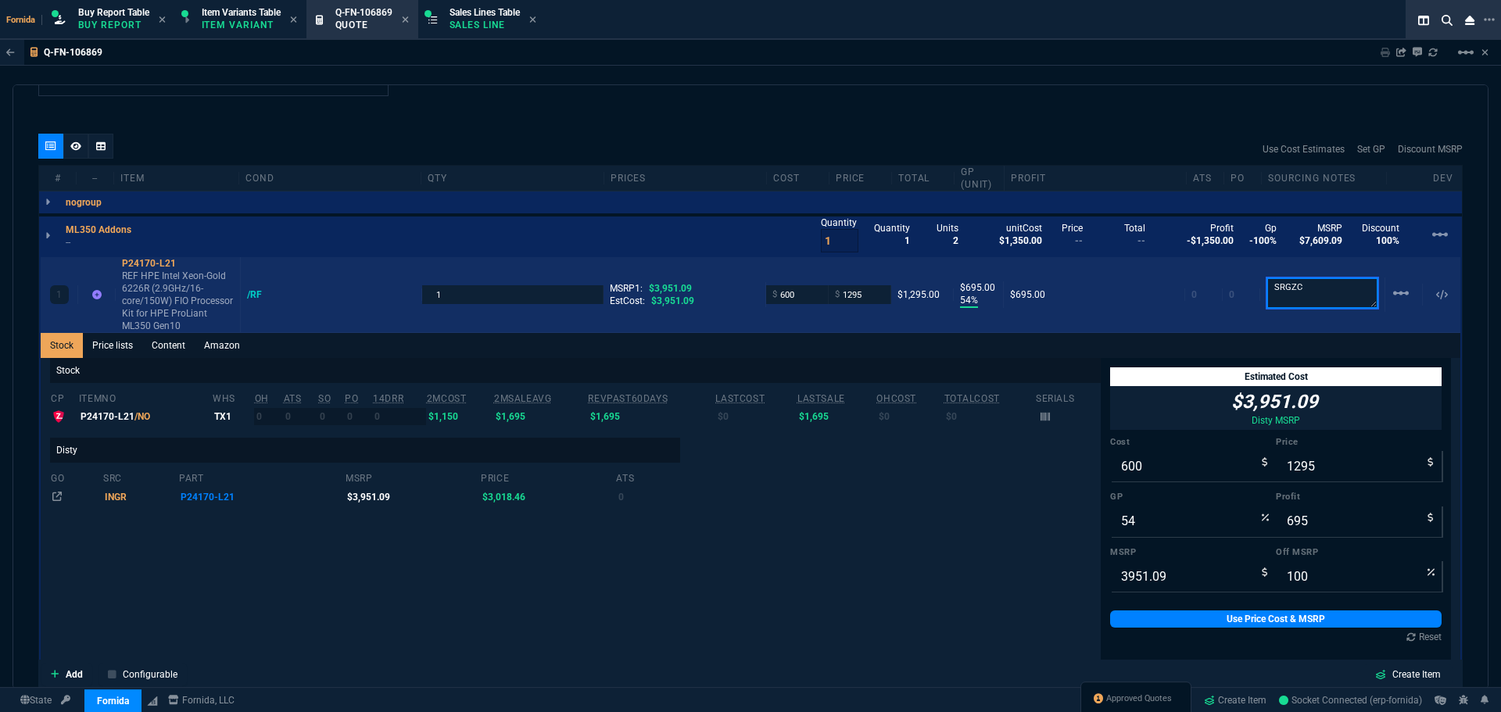
type input "67"
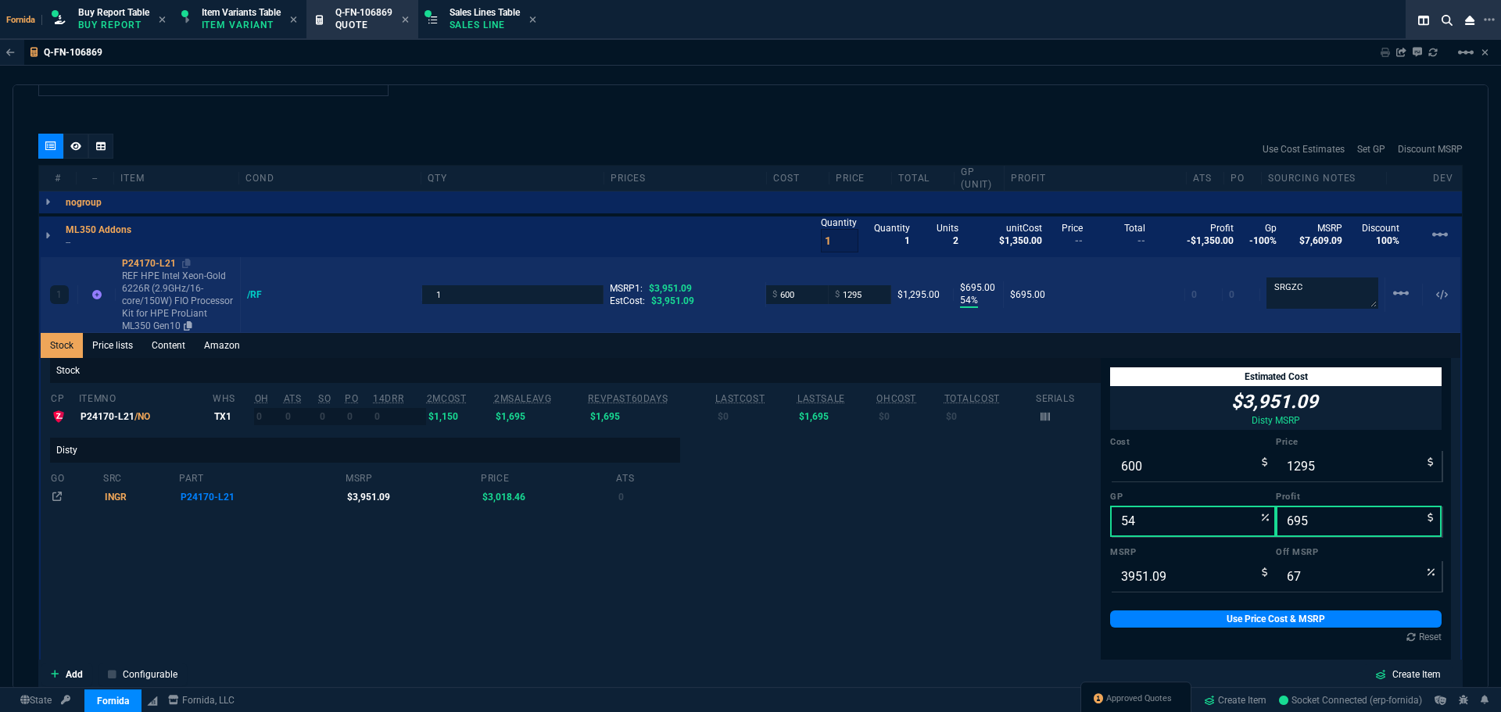
click at [185, 283] on p "REF HPE Intel Xeon-Gold 6226R (2.9GHz/16-core/150W) FIO Processor Kit for HPE P…" at bounding box center [178, 301] width 112 height 63
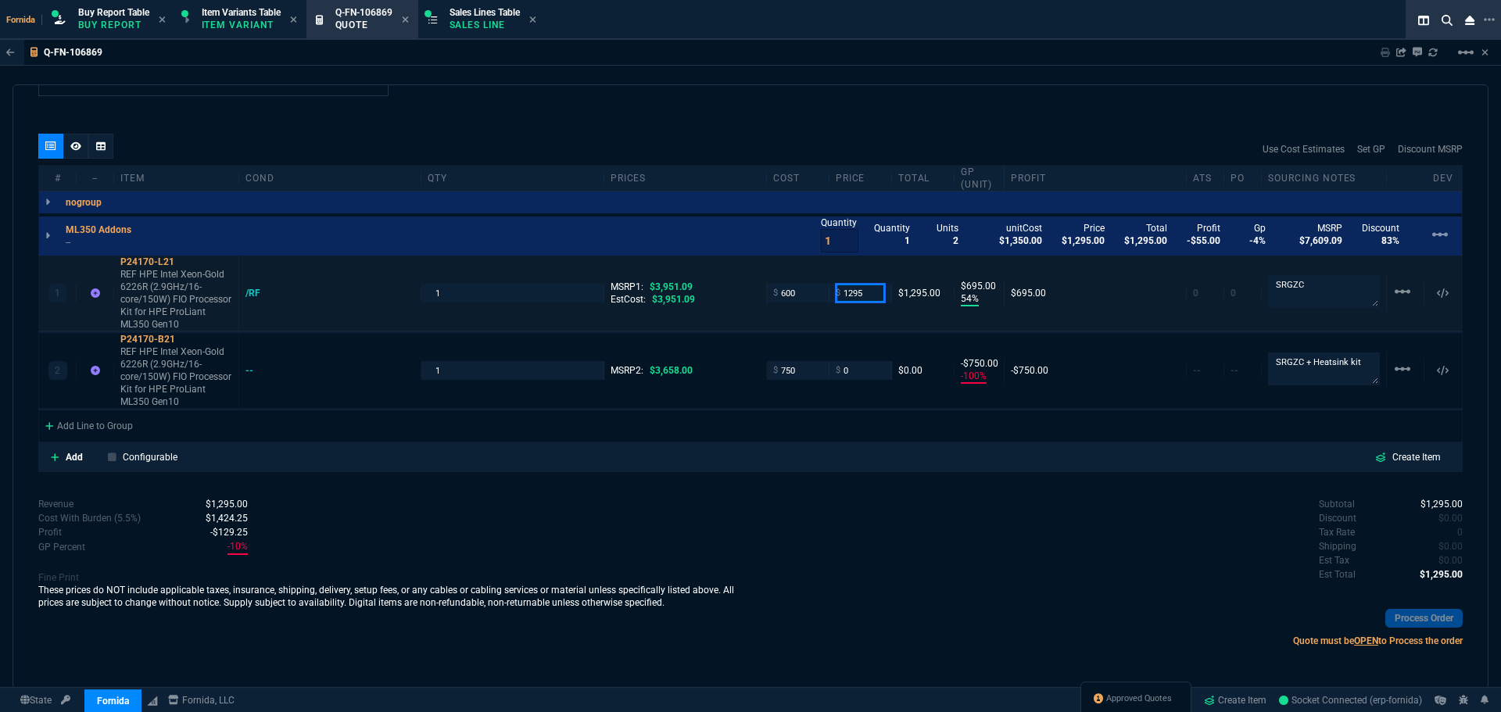
click at [863, 296] on input "1295" at bounding box center [860, 293] width 49 height 18
click at [866, 377] on input "0" at bounding box center [860, 370] width 49 height 18
paste input "1295"
type input "1295"
drag, startPoint x: 921, startPoint y: 541, endPoint x: 877, endPoint y: 579, distance: 57.7
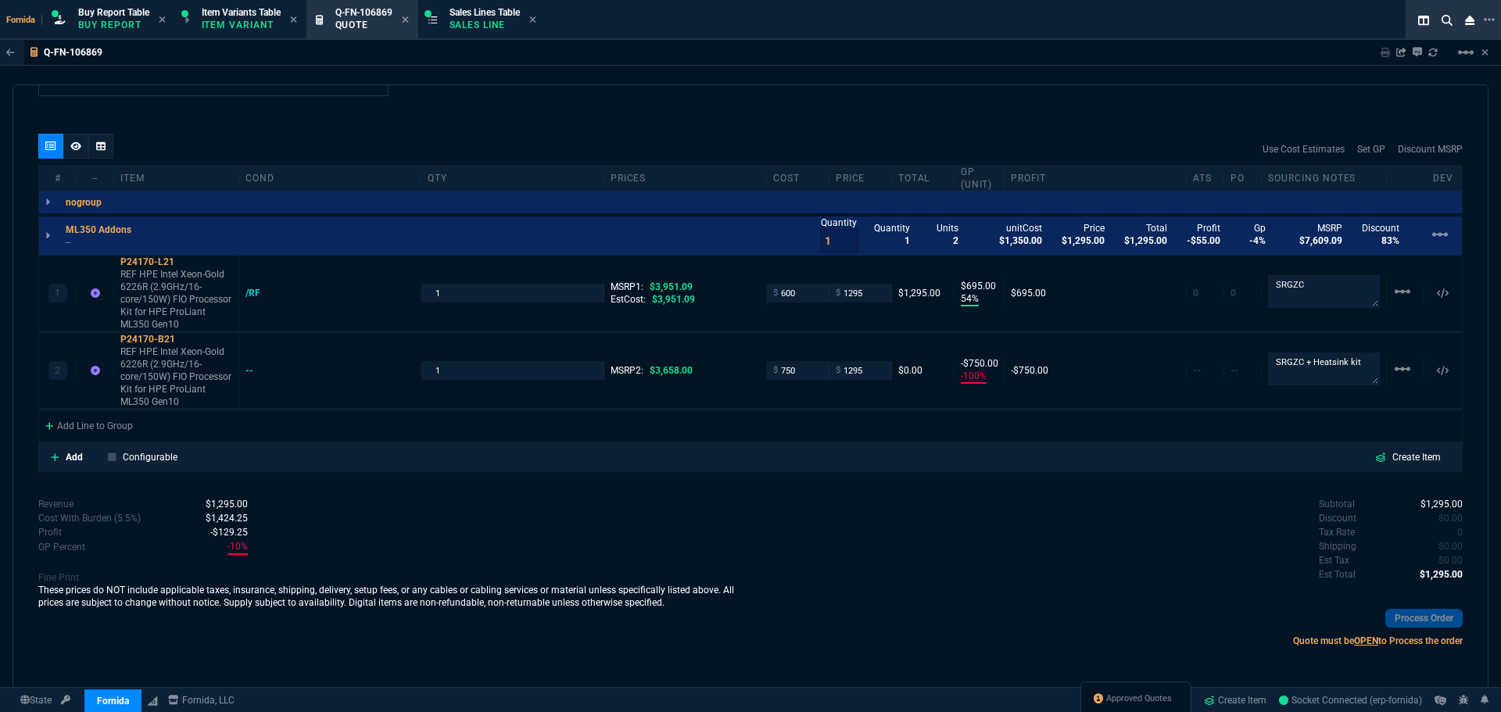
click at [921, 542] on div "Subtotal $1,295.00 Discount $0.00 Tax Rate 0 Shipping $0.00 Est Tax $0.00 Est T…" at bounding box center [1107, 540] width 712 height 86
type input "1295"
type input "42"
type input "545"
type input "65"
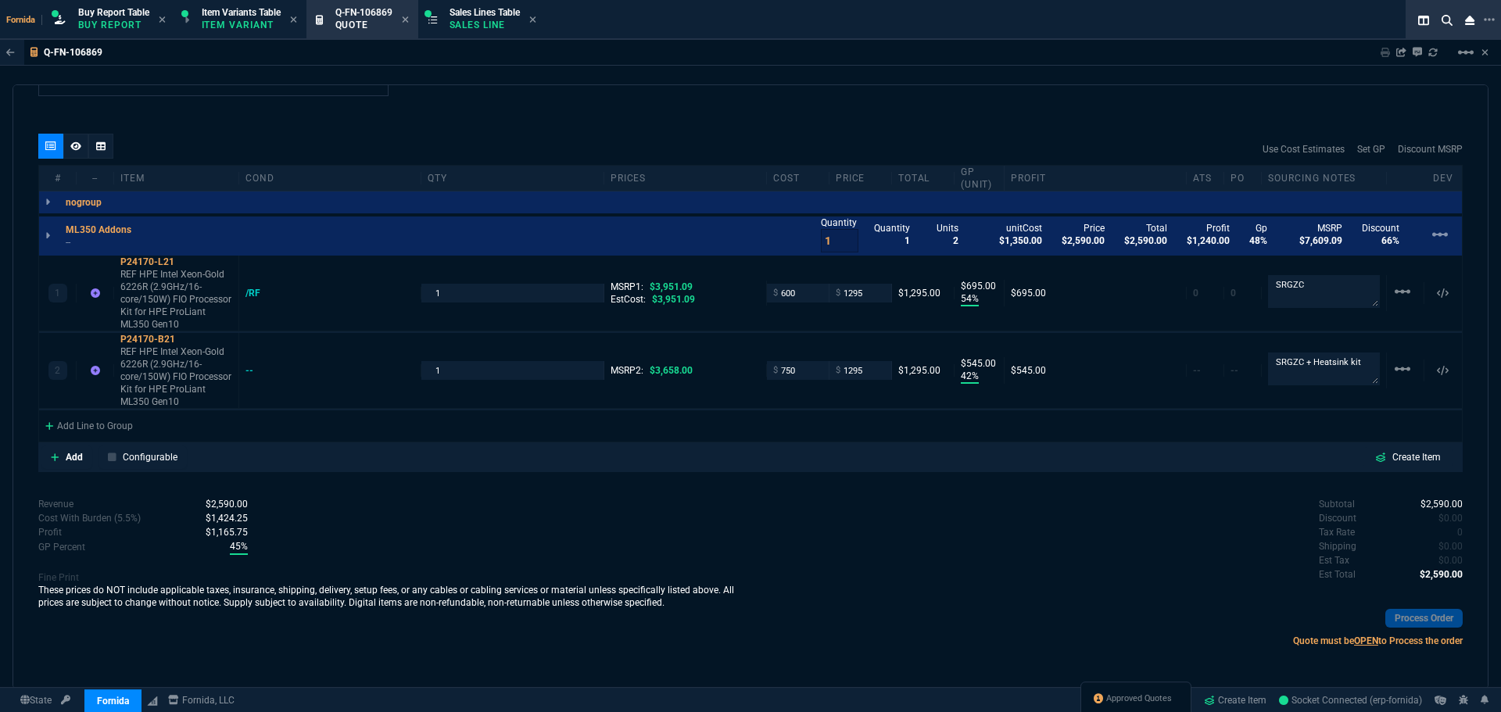
click at [99, 442] on div "# -- Item cond qty prices cost price Total GP (unit) Profit ATS PO Sourcing Not…" at bounding box center [750, 304] width 1425 height 278
click at [95, 432] on div "Add Line to Group" at bounding box center [89, 425] width 100 height 28
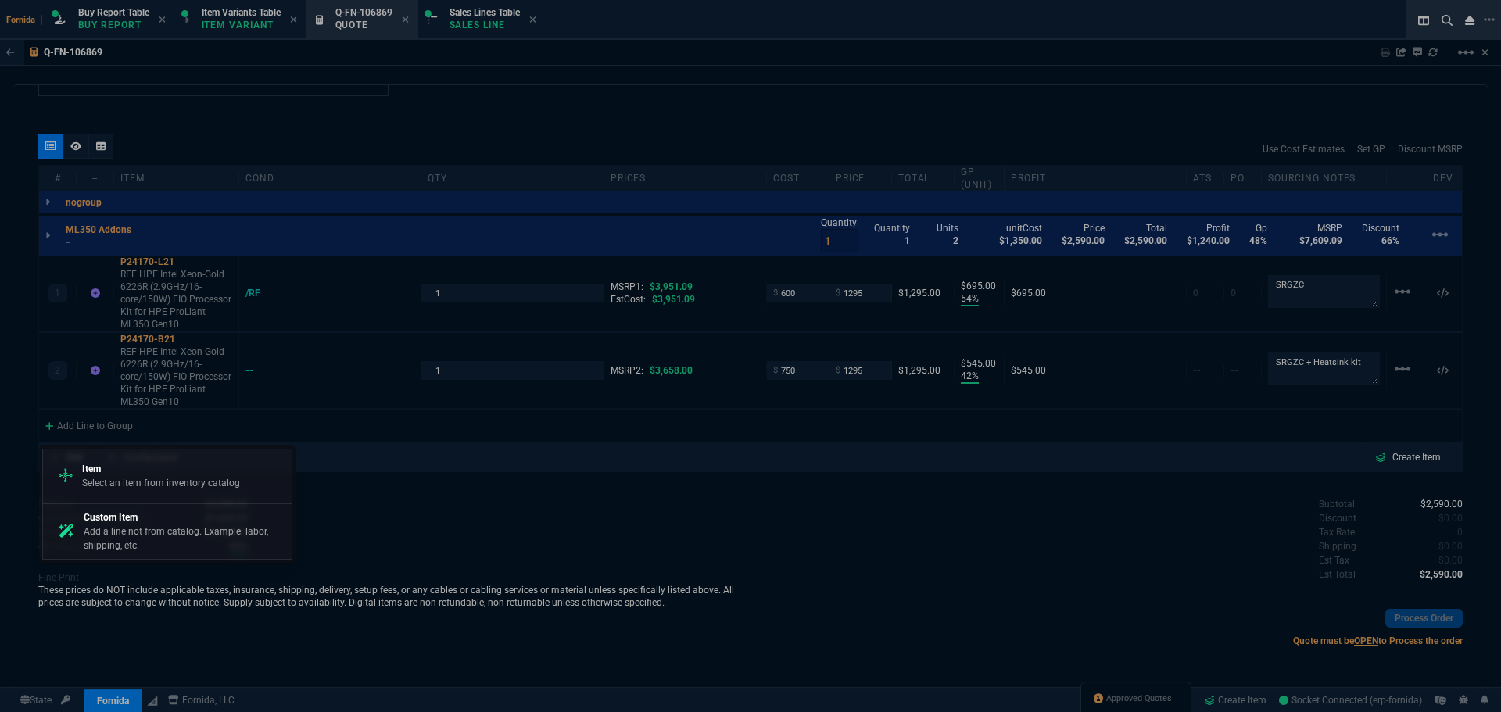
click at [134, 474] on p "Item" at bounding box center [161, 469] width 158 height 14
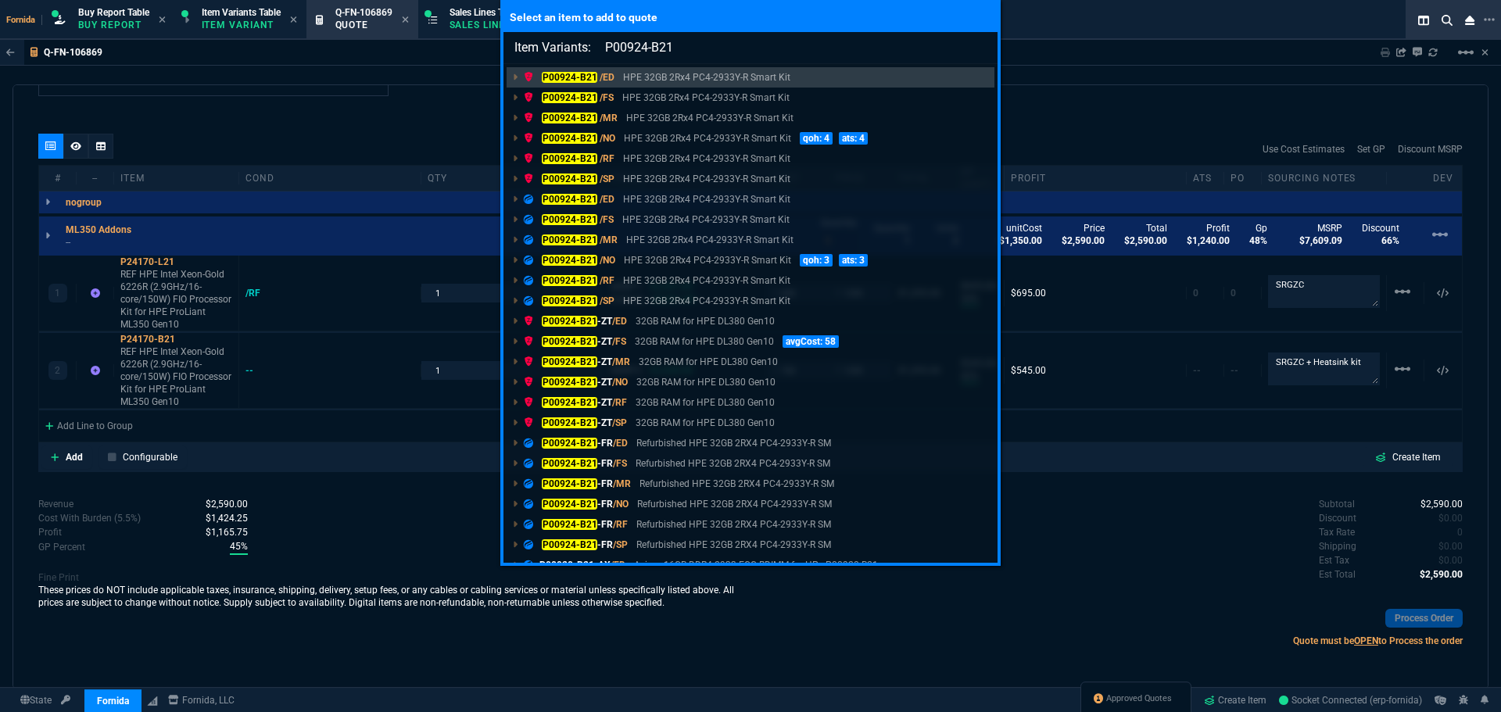
type input "Item Variants: P00924-B21"
click at [632, 159] on p "HPE 32GB 2Rx4 PC4-2933Y-R Smart Kit" at bounding box center [706, 159] width 167 height 14
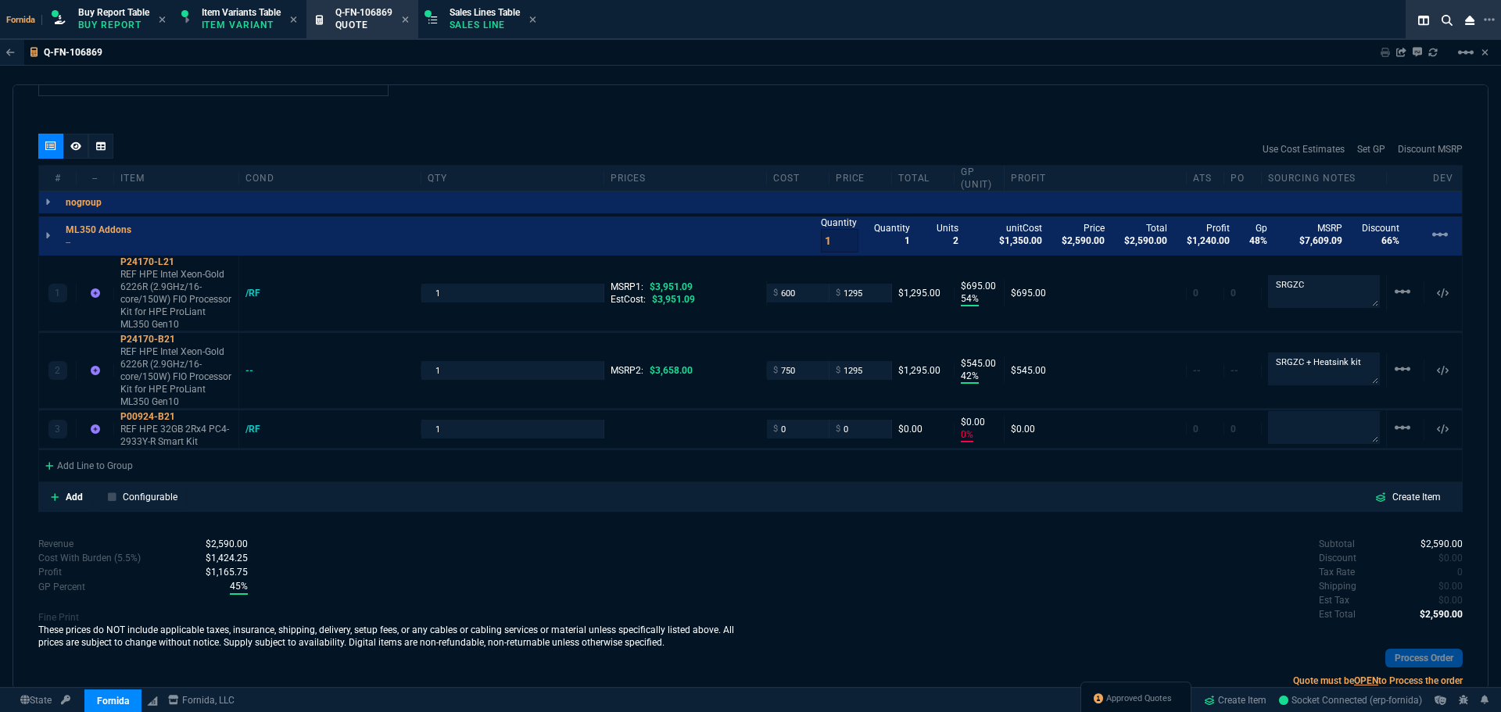
type input "54"
type input "695"
type input "42"
type input "545"
type input "0"
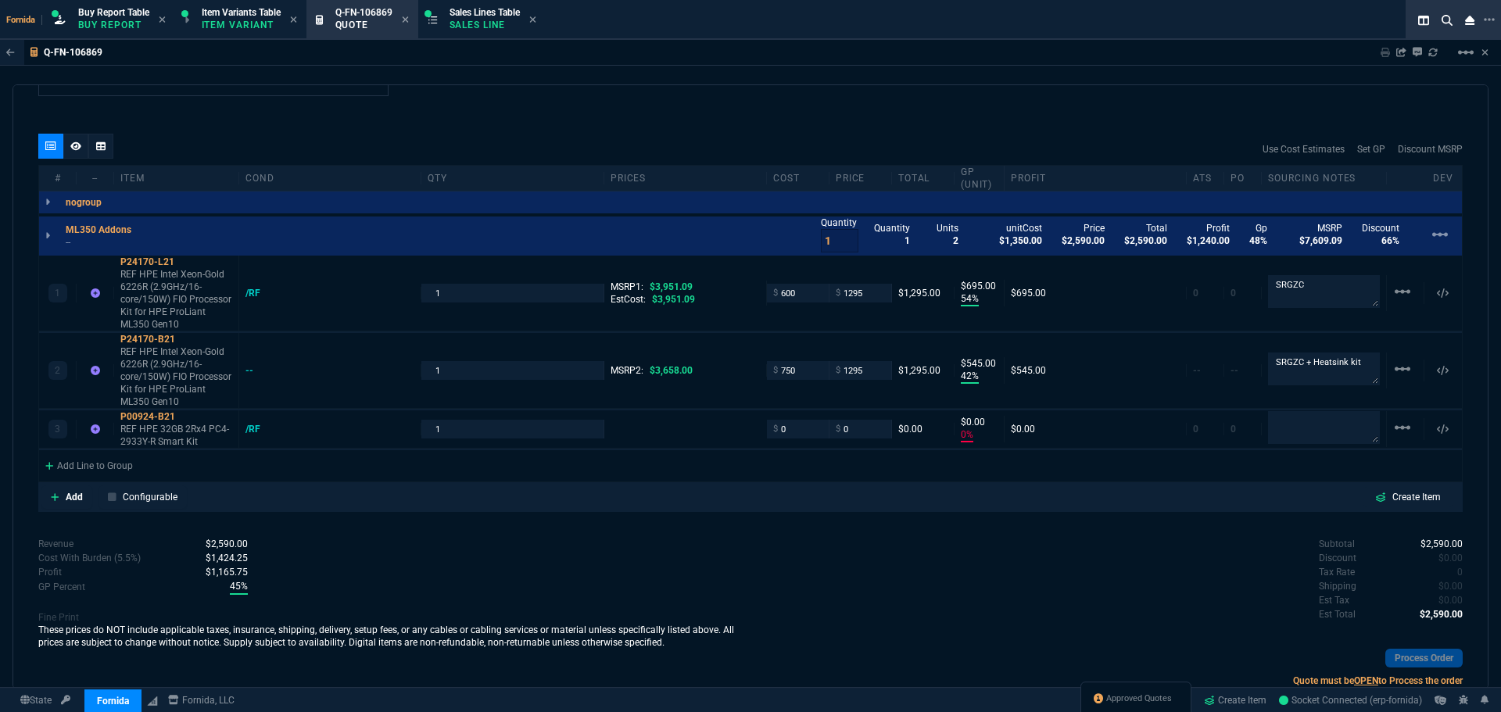
type input "0"
type input "67"
type input "65"
type input "1524"
type input "100"
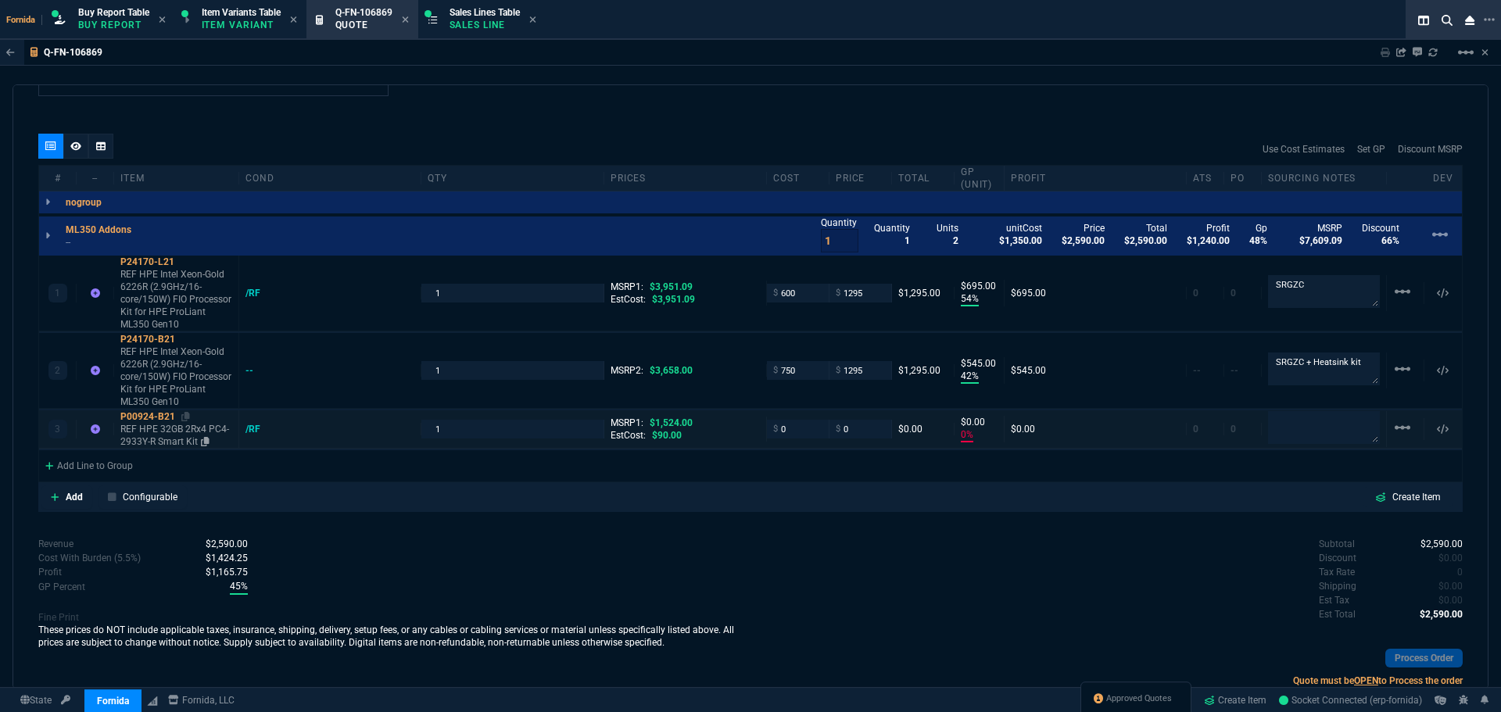
click at [169, 430] on p "REF HPE 32GB 2Rx4 PC4-2933Y-R Smart Kit" at bounding box center [176, 435] width 112 height 25
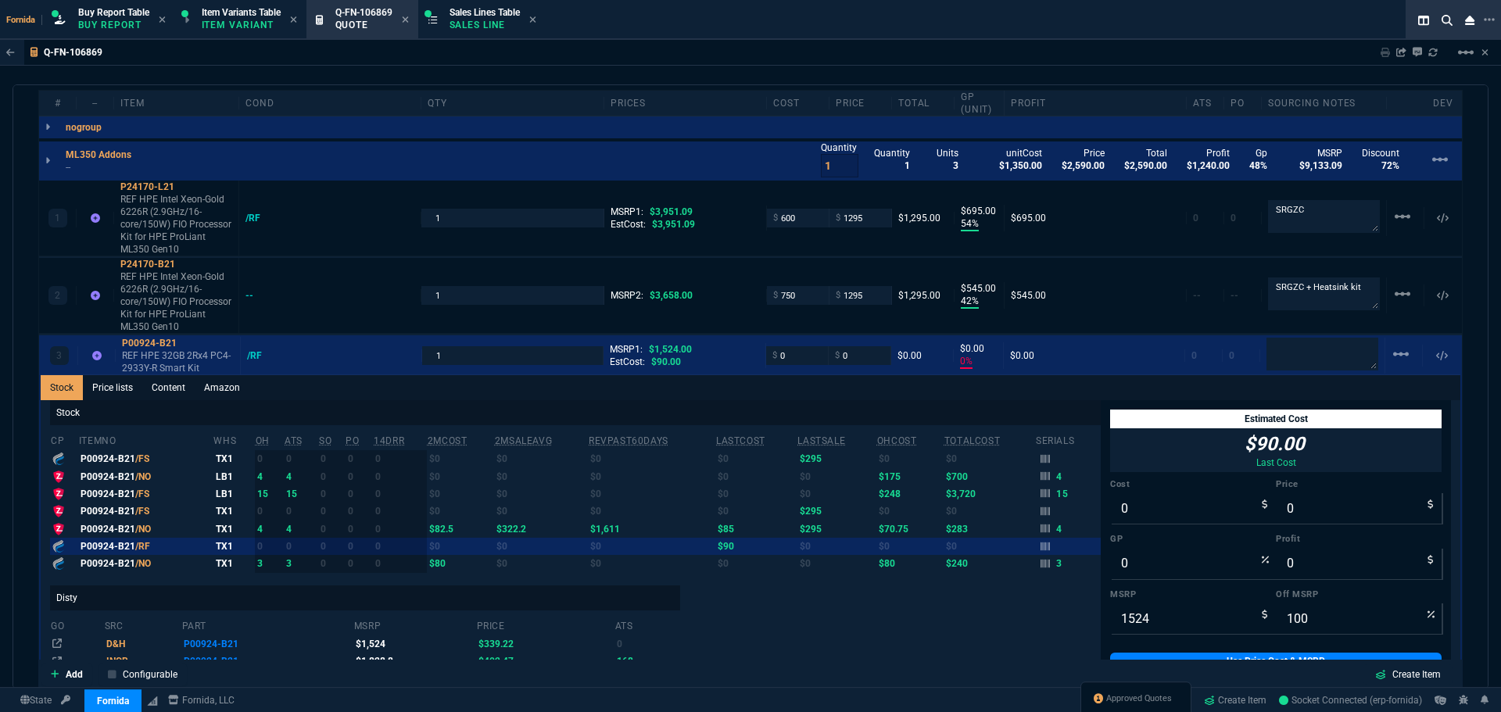
scroll to position [1012, 0]
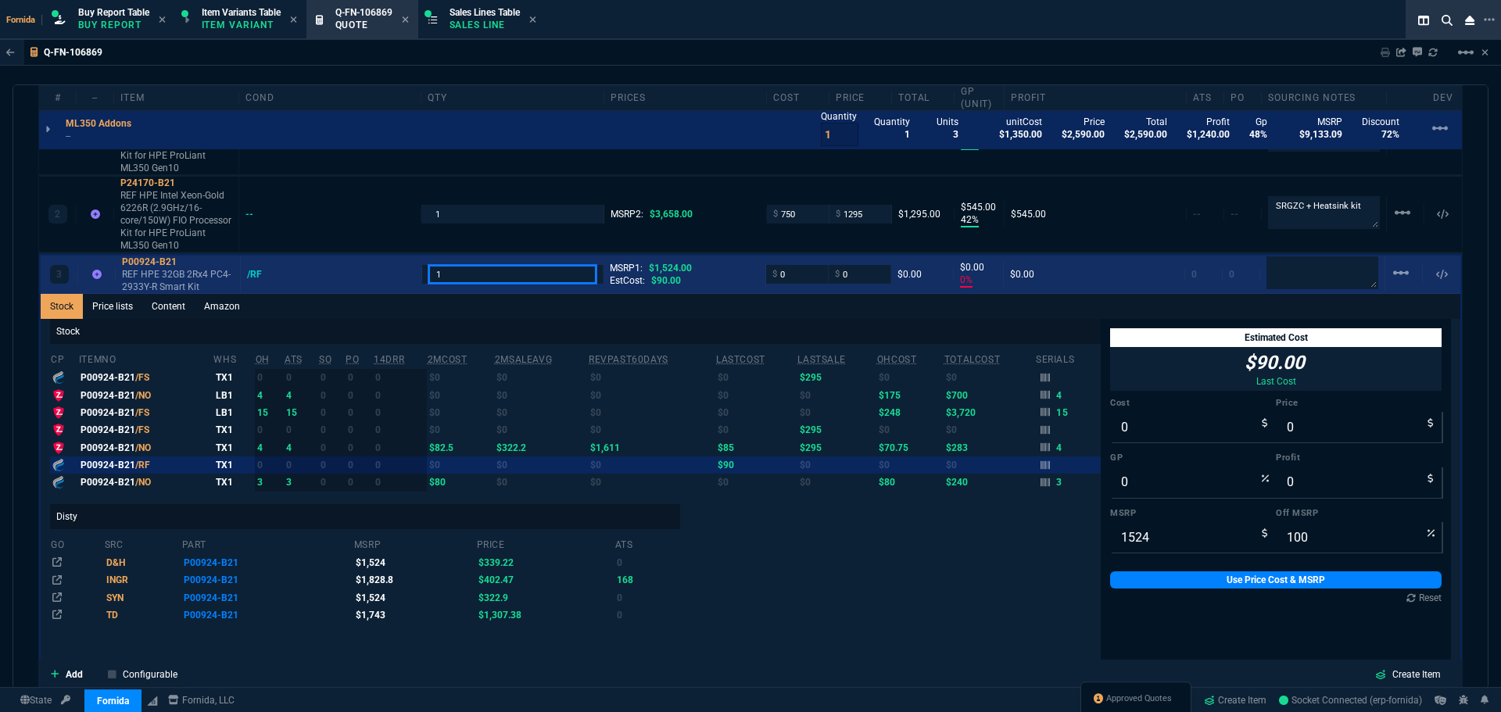
click at [547, 269] on input "1" at bounding box center [513, 274] width 168 height 18
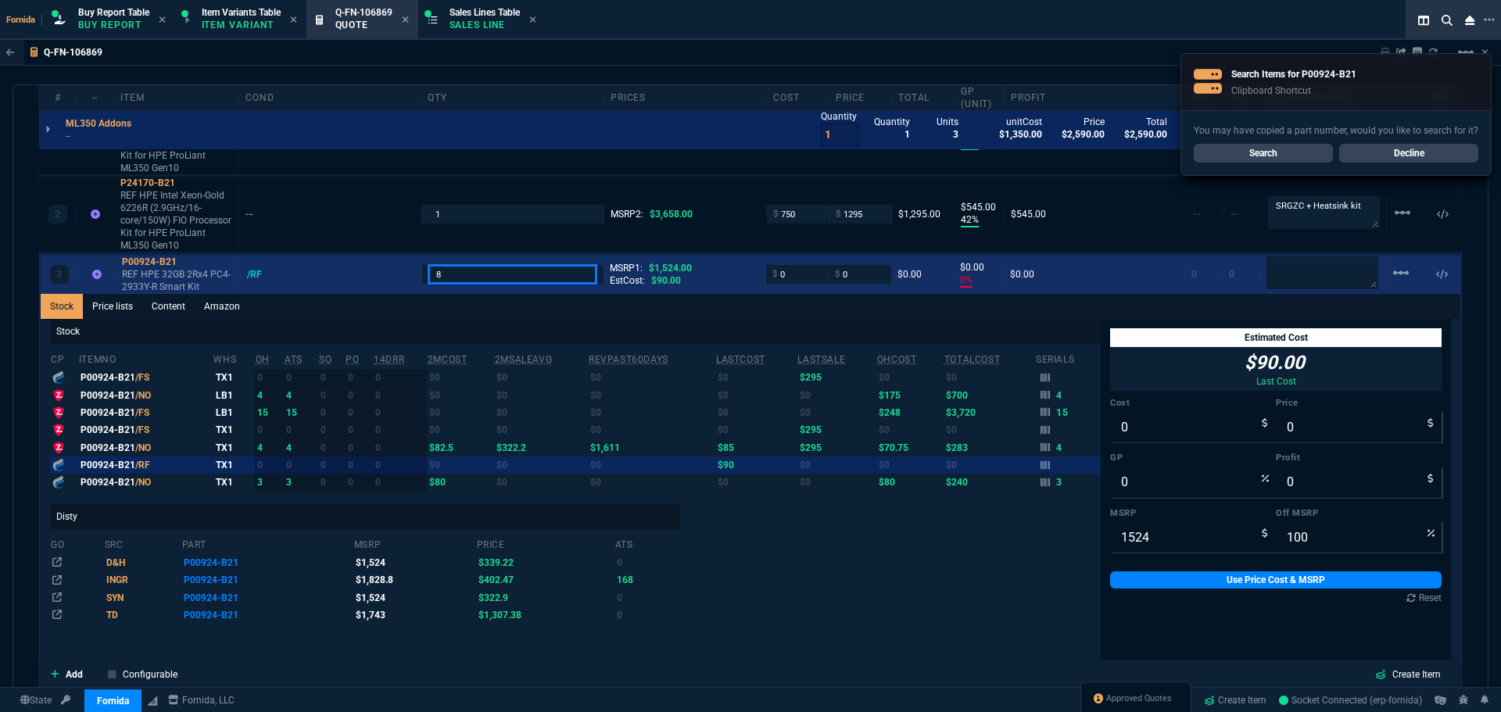
type input "8"
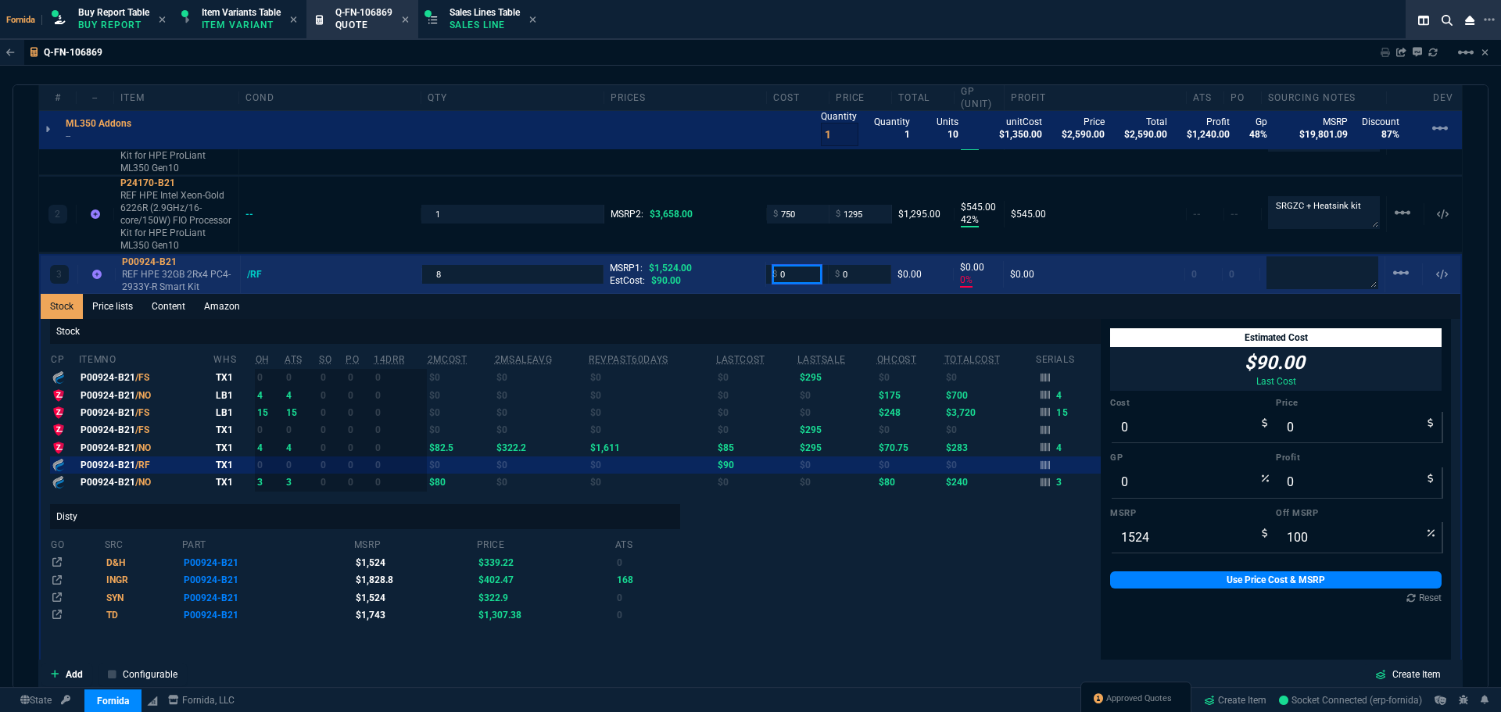
click at [805, 276] on input "0" at bounding box center [797, 274] width 49 height 18
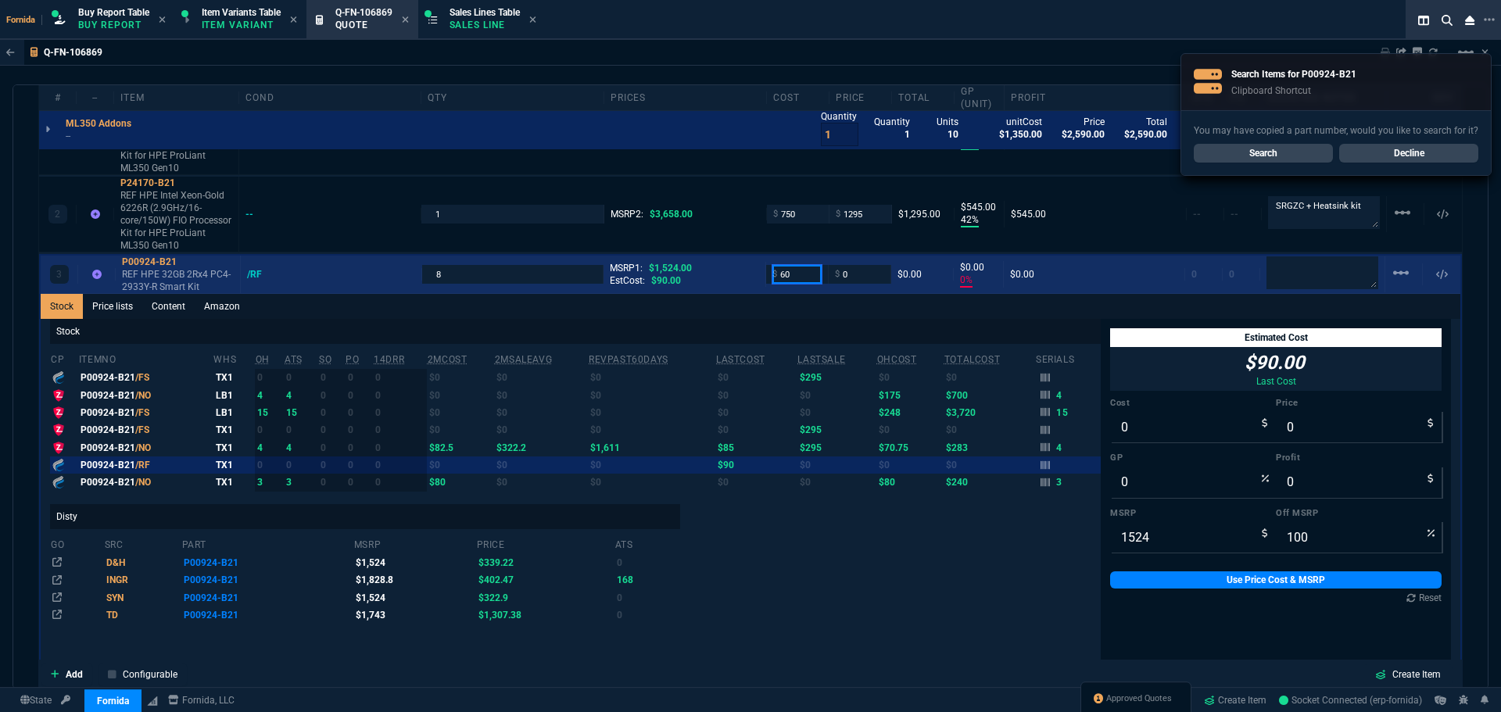
type input "60"
type input "-100"
type input "-60"
click at [1350, 279] on textarea at bounding box center [1323, 272] width 112 height 33
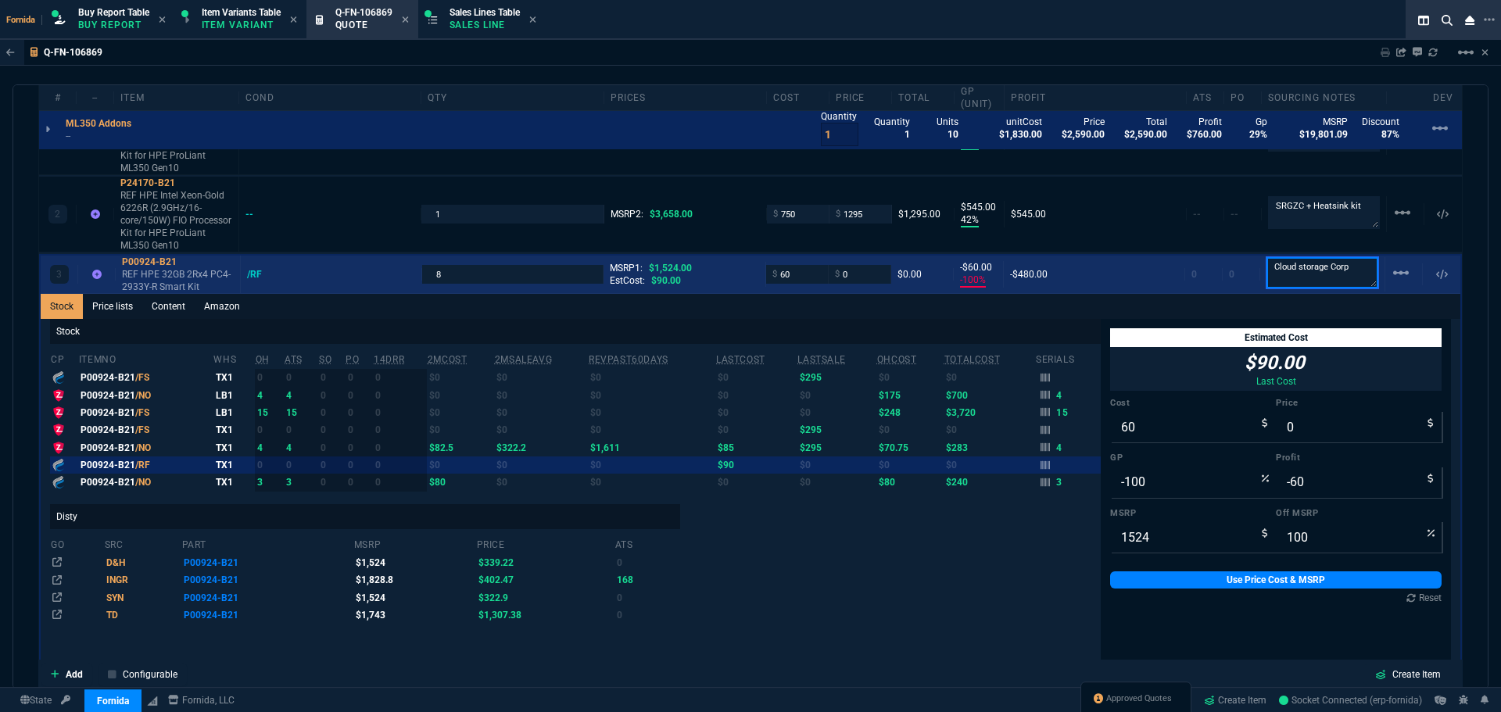
click at [1292, 273] on textarea "Cloud storage Corp" at bounding box center [1323, 272] width 112 height 31
type textarea "Cloud Storage Corp"
click at [852, 275] on input "0" at bounding box center [859, 274] width 49 height 18
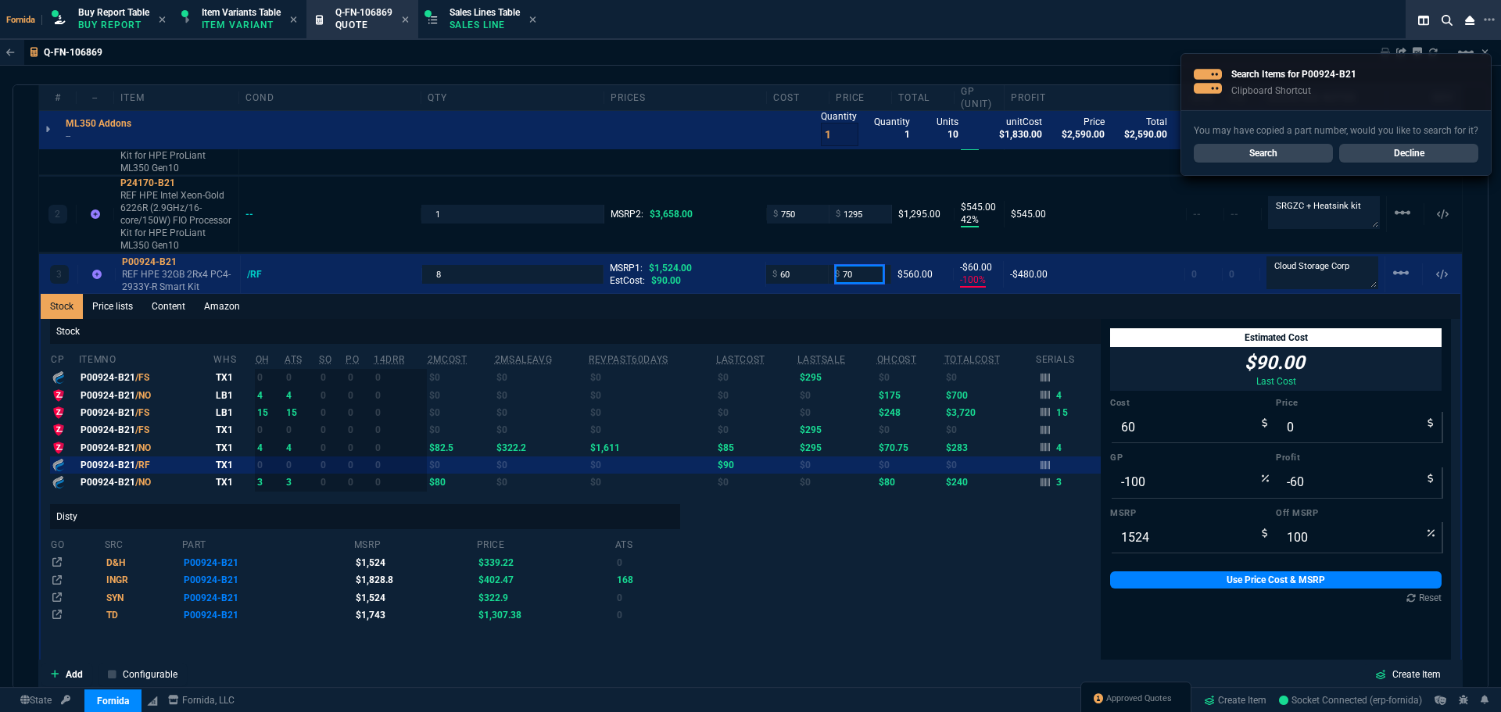
type input "70"
type input "14"
type input "10"
type input "95"
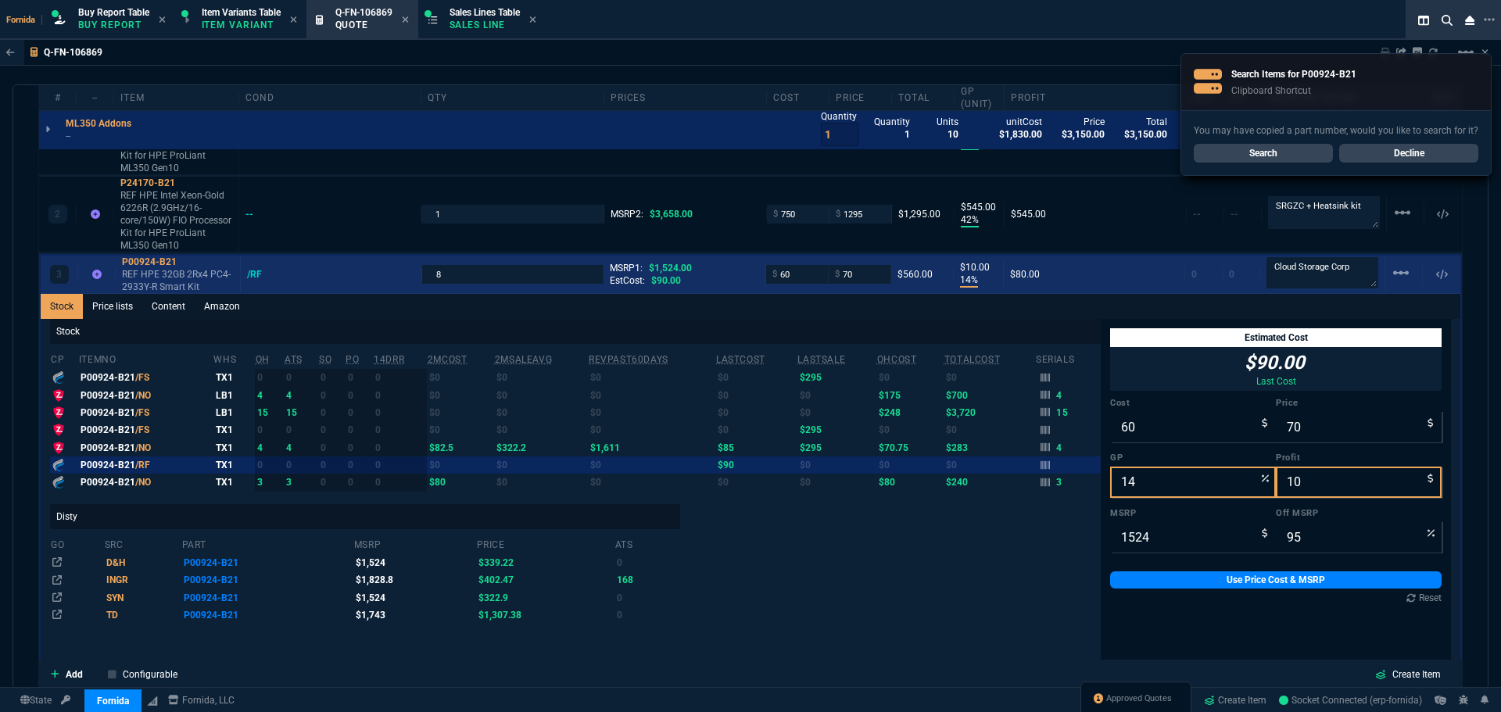
click at [120, 274] on div "P00924-B21 REF HPE 32GB 2Rx4 PC4-2933Y-R Smart Kit" at bounding box center [178, 275] width 125 height 38
drag, startPoint x: 156, startPoint y: 276, endPoint x: 27, endPoint y: 220, distance: 140.8
click at [157, 276] on p "REF HPE 32GB 2Rx4 PC4-2933Y-R Smart Kit" at bounding box center [178, 280] width 112 height 25
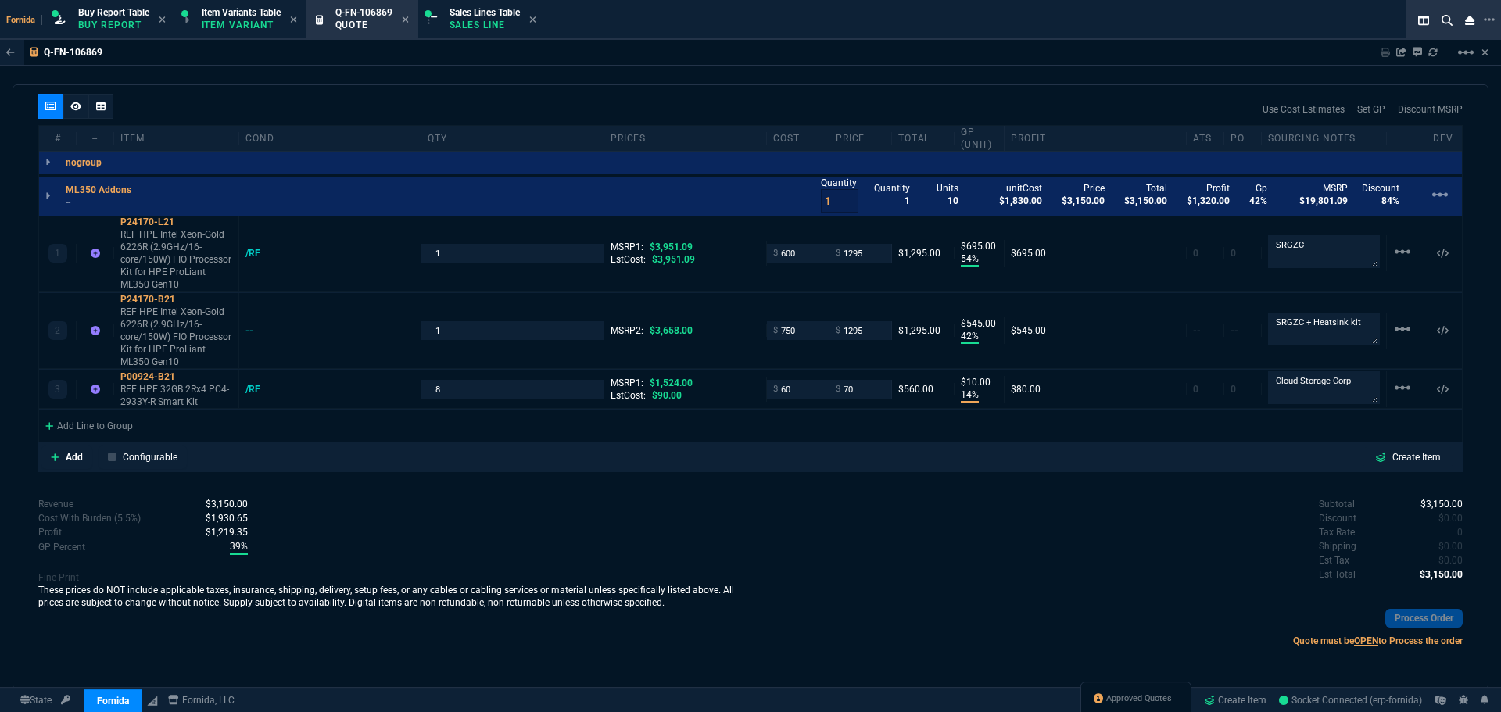
scroll to position [895, 0]
click at [134, 421] on div "Add Line to Group" at bounding box center [89, 425] width 100 height 28
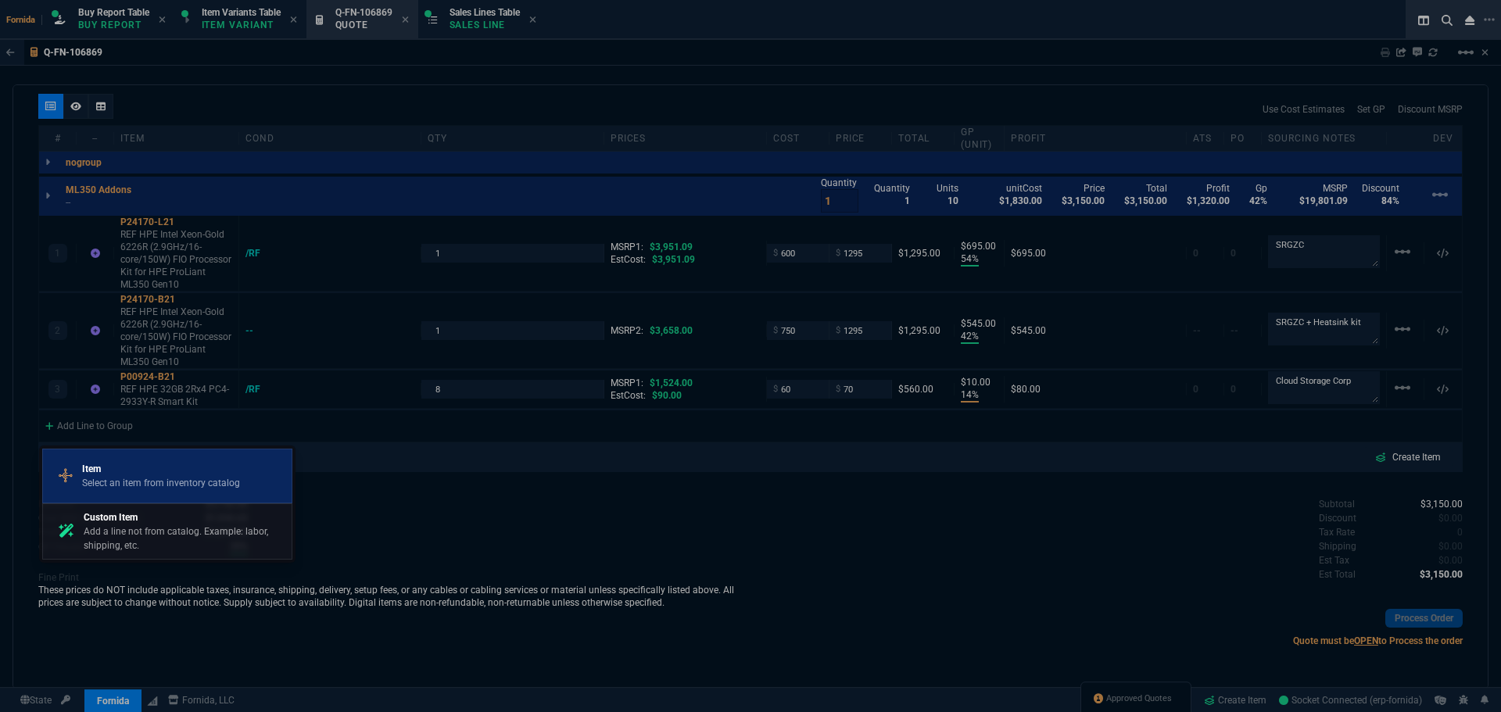
click at [159, 465] on p "Item" at bounding box center [161, 469] width 158 height 14
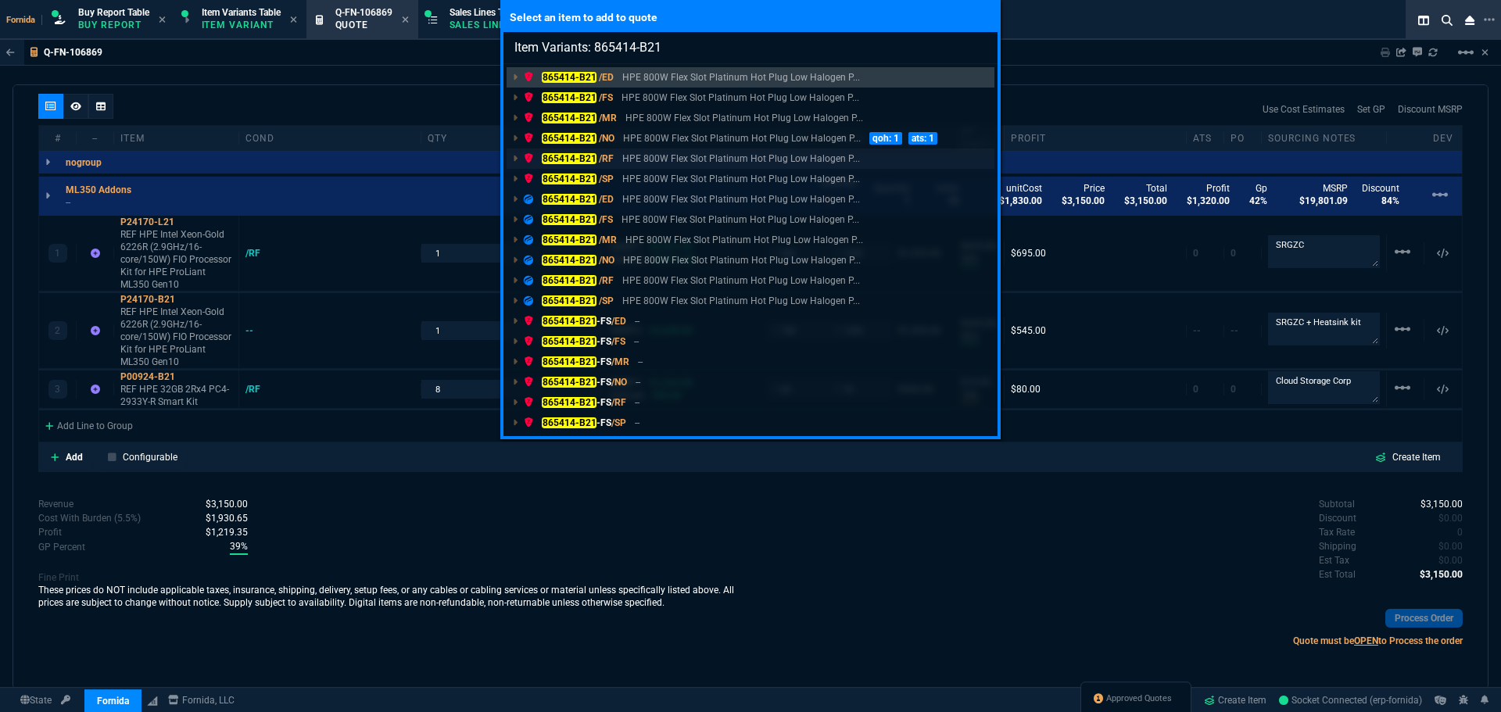
type input "Item Variants: 865414-B21"
click at [649, 154] on p "HPE 800W Flex Slot Platinum Hot Plug Low Halogen P..." at bounding box center [741, 159] width 238 height 14
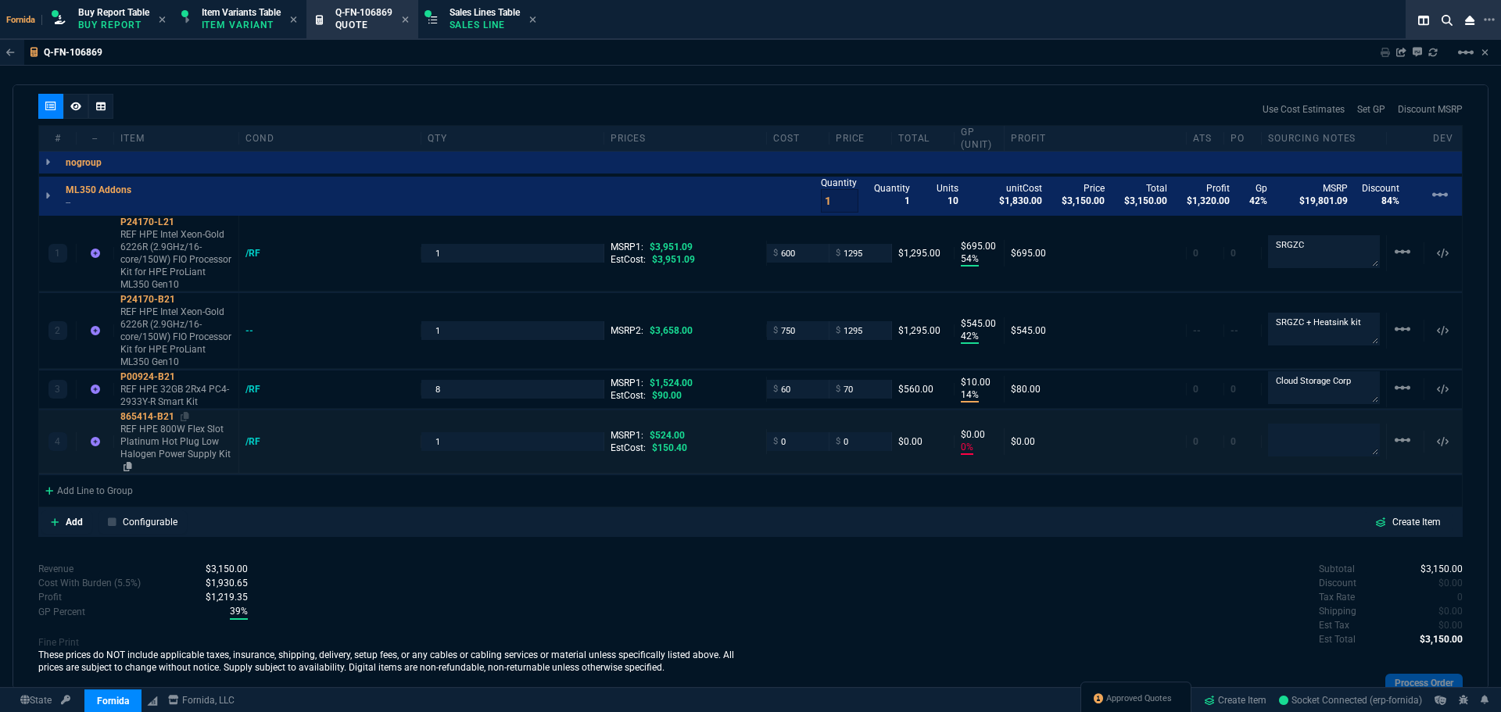
type input "54"
type input "695"
type input "42"
type input "545"
type input "14"
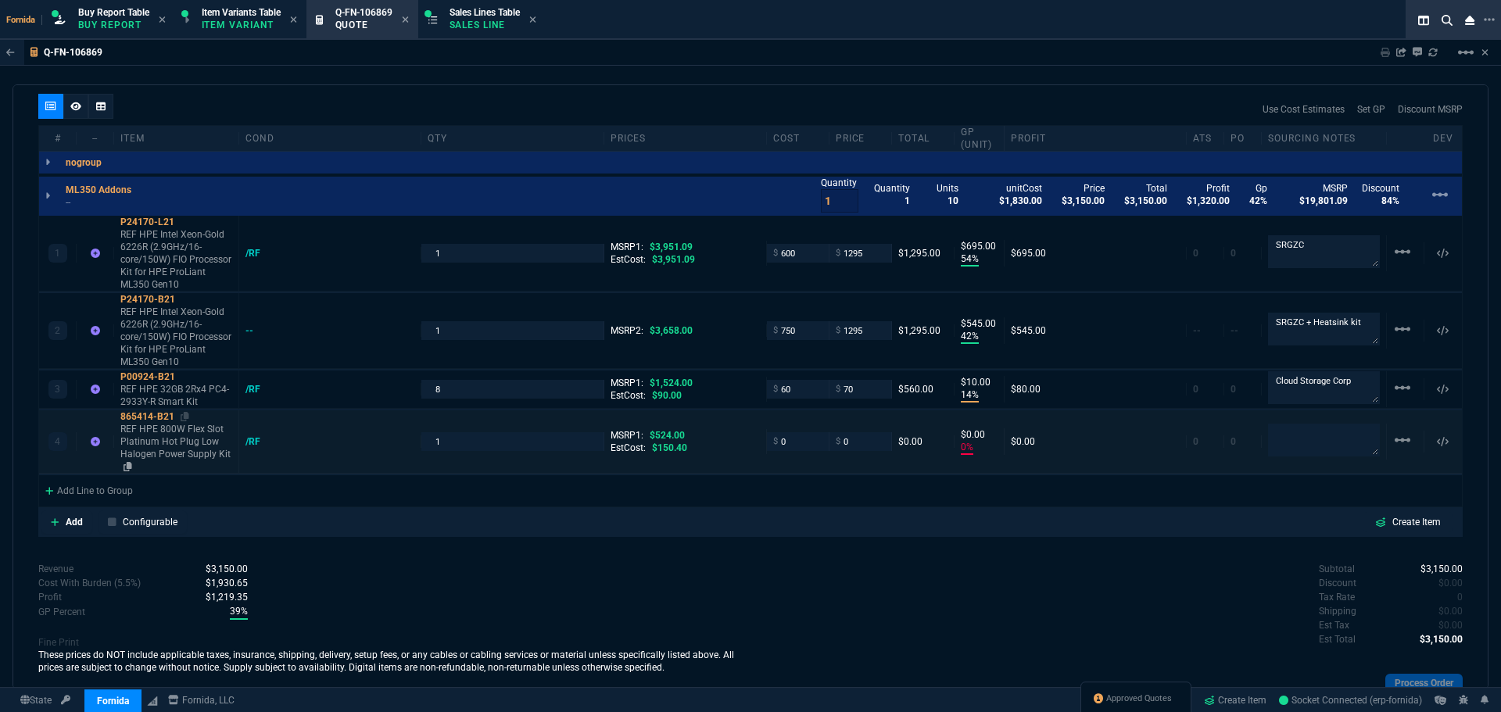
type input "10"
type input "0"
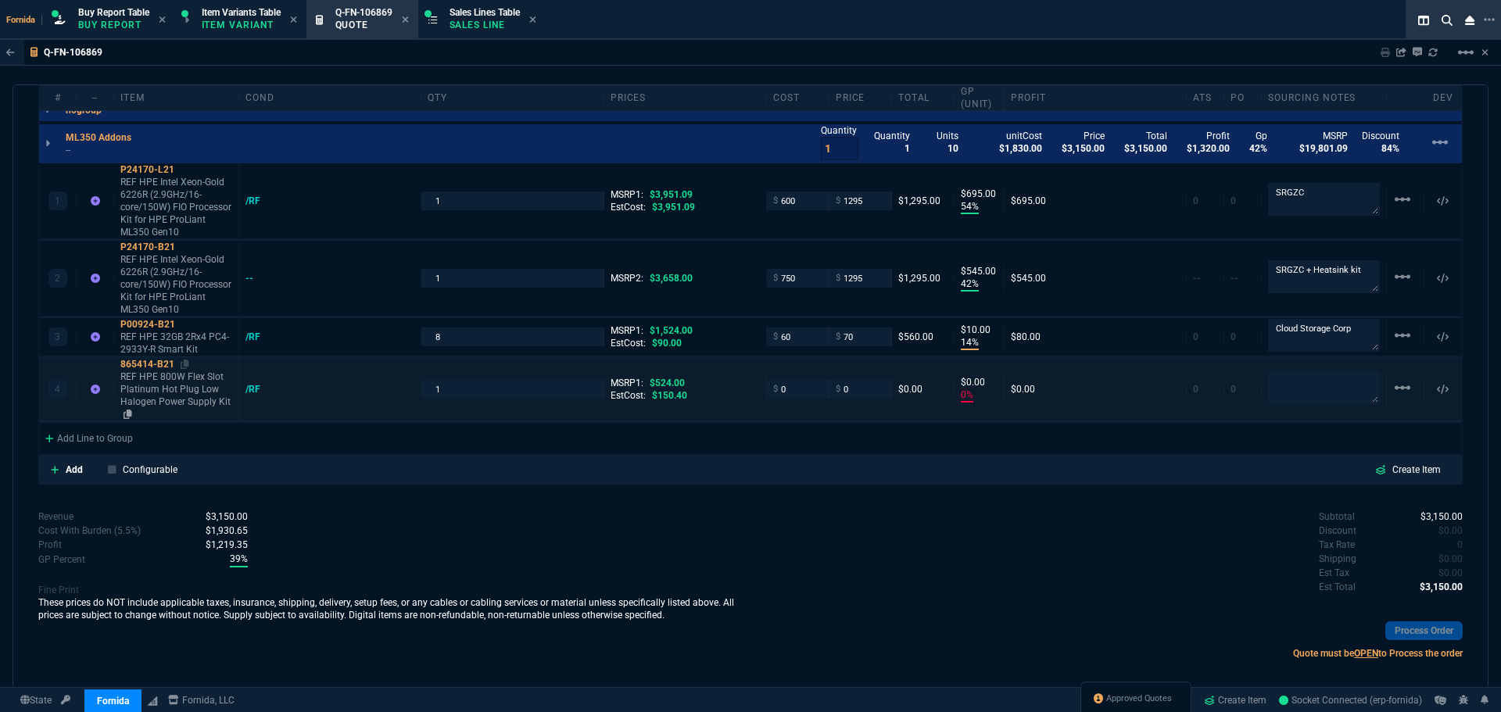
type input "67"
type input "65"
type input "95"
type input "100"
click at [167, 390] on p "REF HPE 800W Flex Slot Platinum Hot Plug Low Halogen Power Supply Kit" at bounding box center [176, 396] width 112 height 50
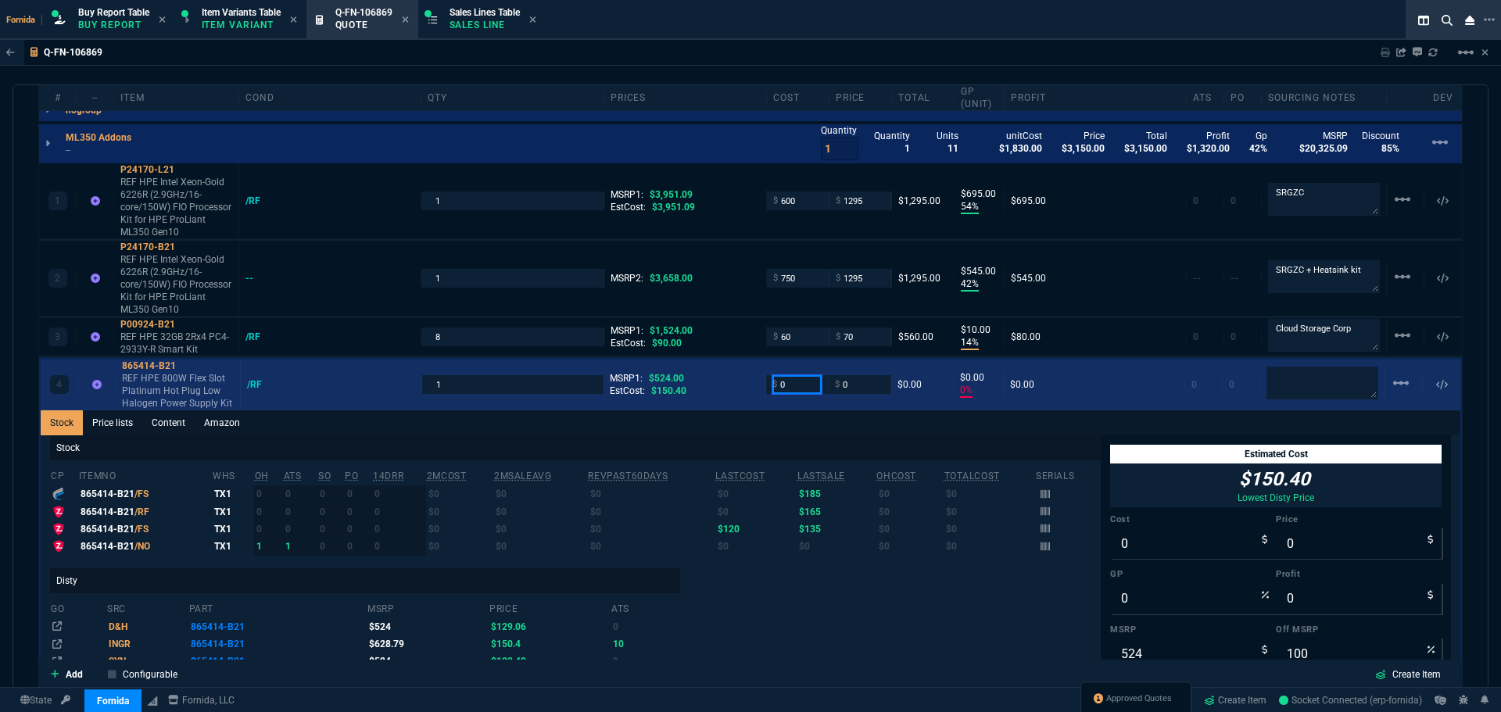
click at [783, 384] on input "0" at bounding box center [797, 384] width 49 height 18
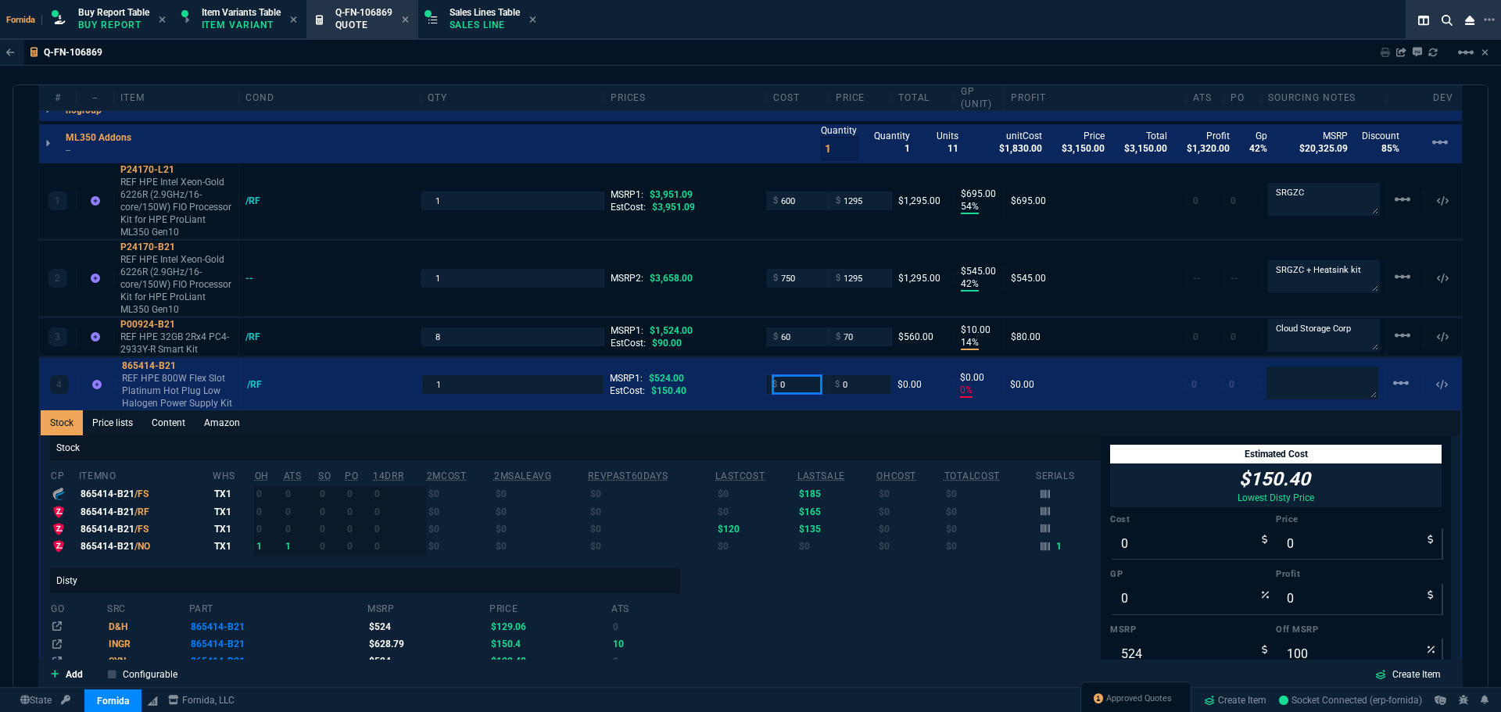
scroll to position [27, 0]
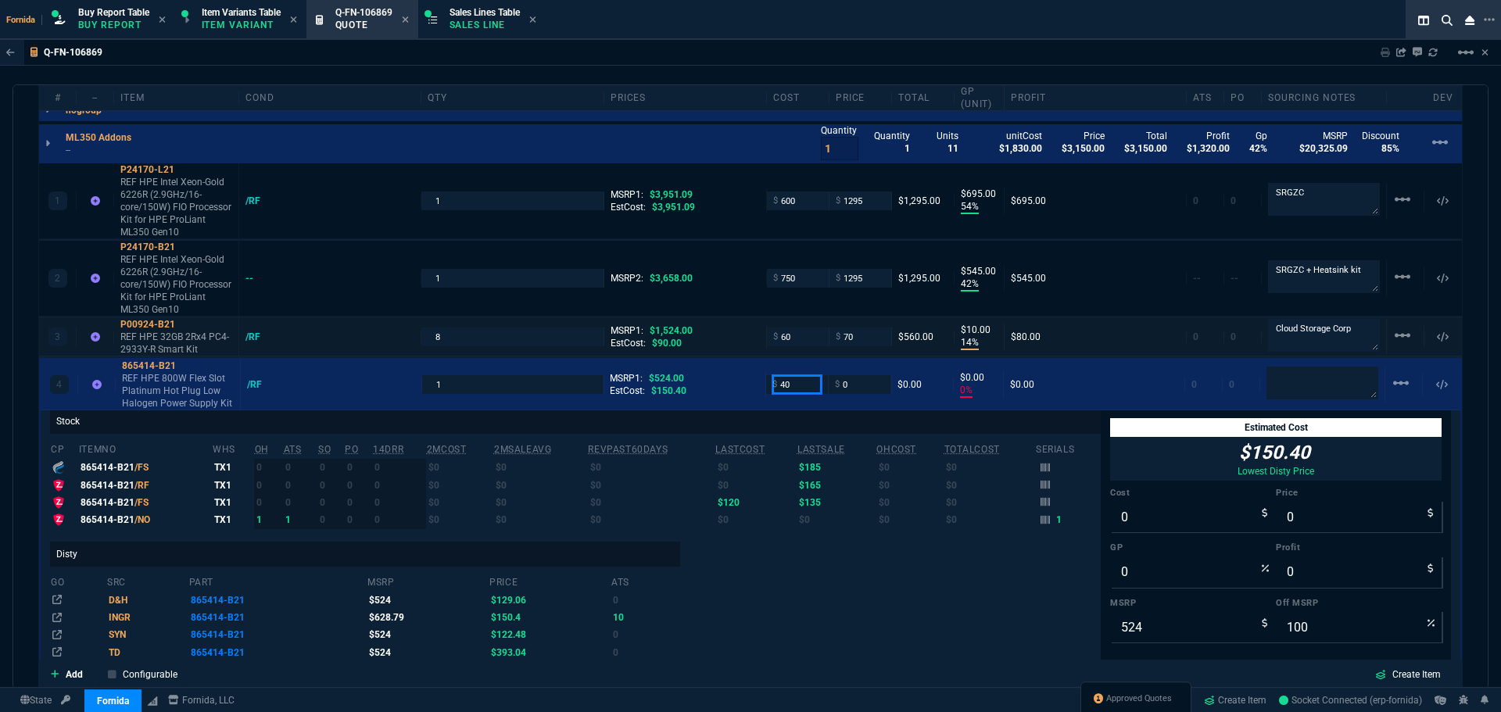
type input "40"
type input "-100"
type input "-40"
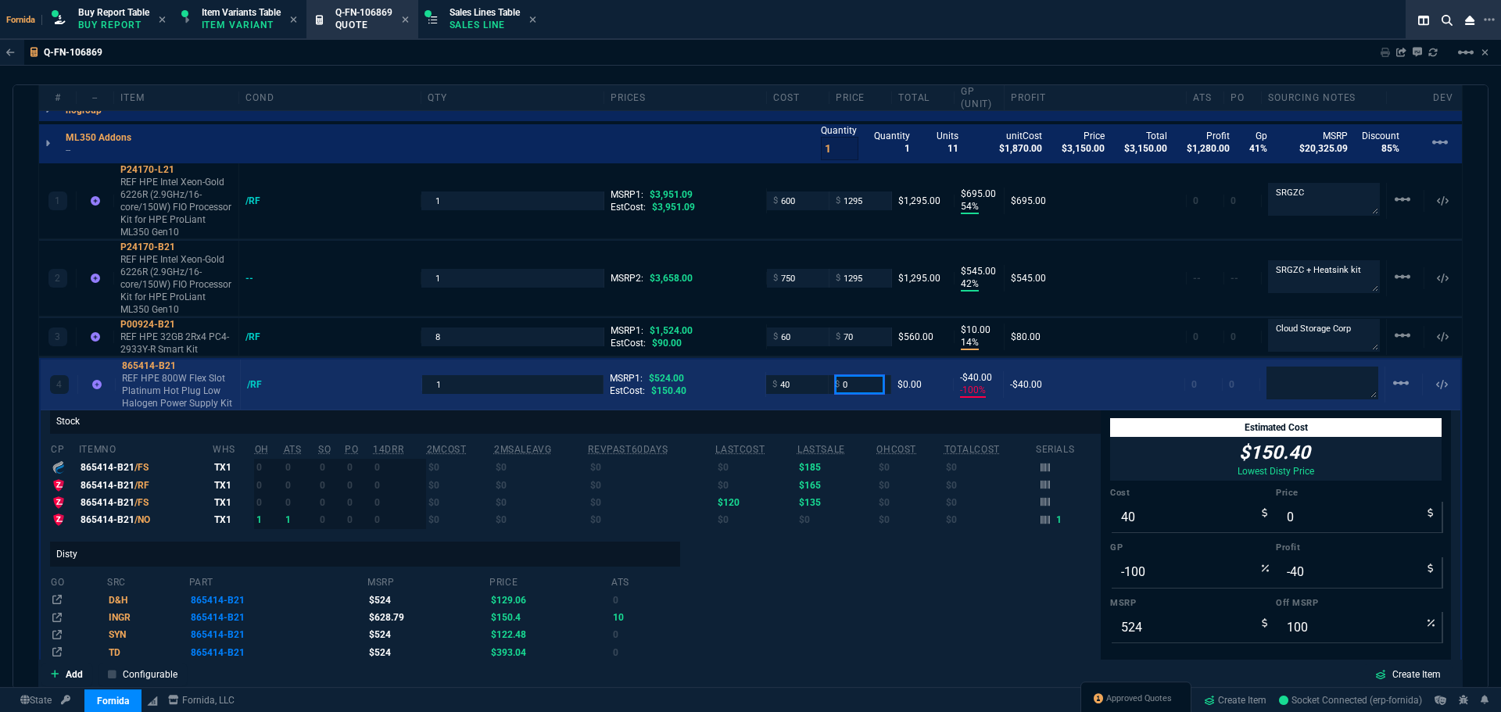
click at [851, 382] on input "0" at bounding box center [859, 384] width 49 height 18
type input "095"
type input "95"
type input "58"
type input "55"
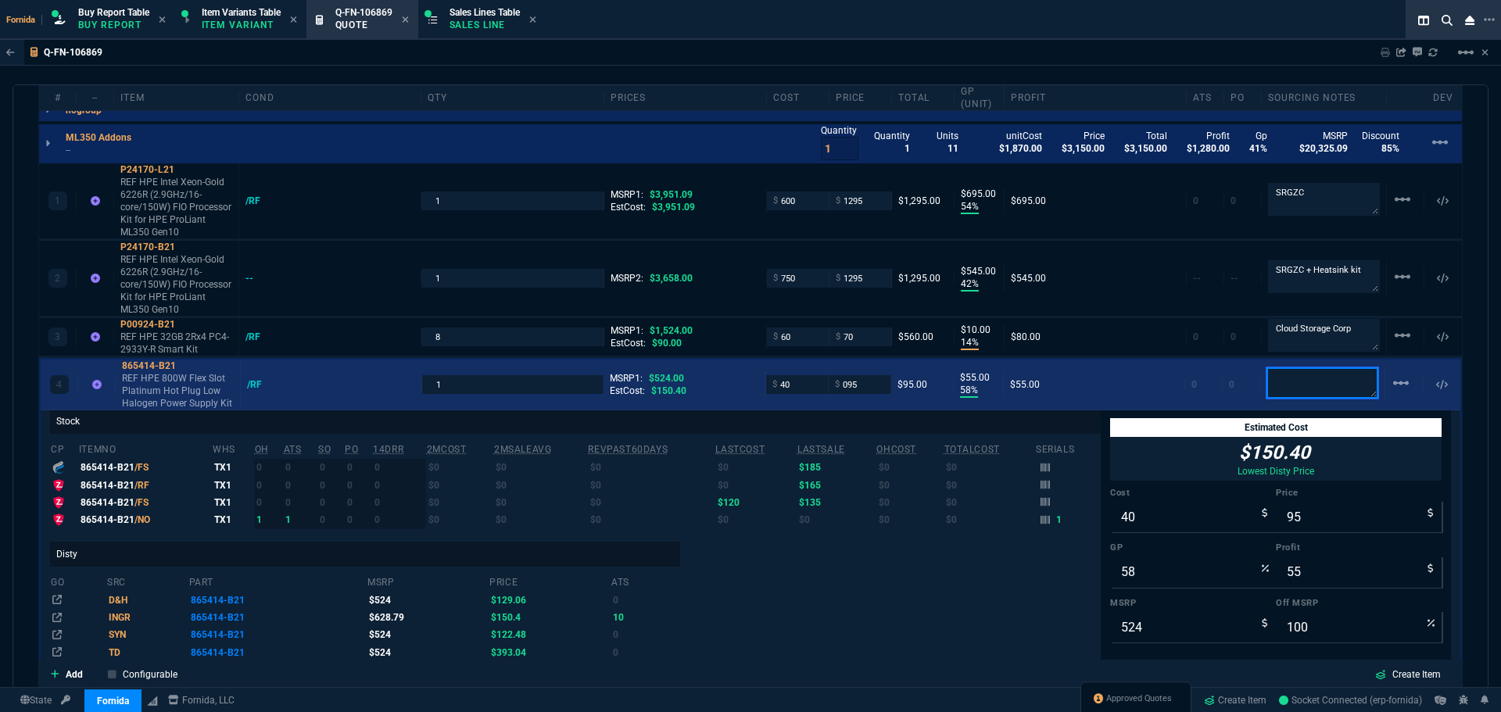
type input "82"
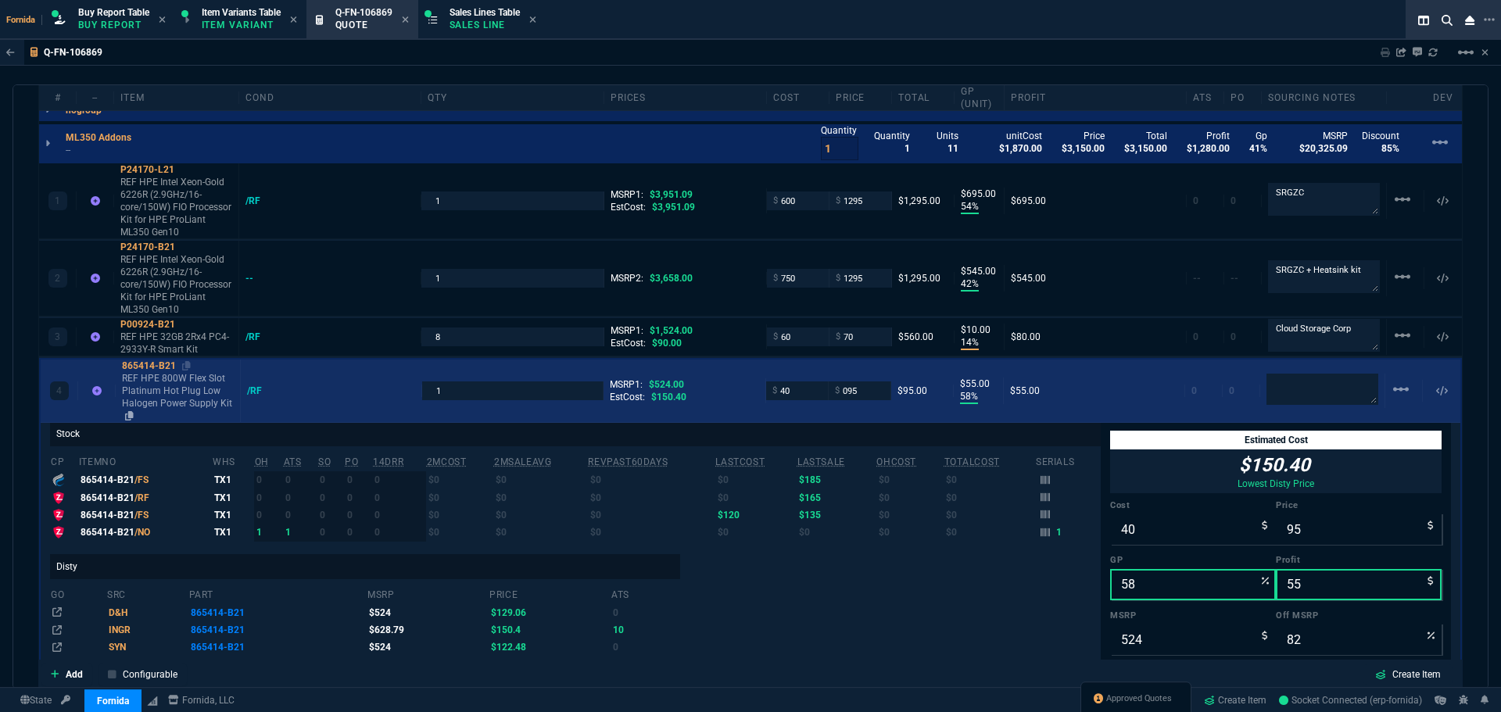
click at [192, 392] on p "REF HPE 800W Flex Slot Platinum Hot Plug Low Halogen Power Supply Kit" at bounding box center [178, 397] width 112 height 50
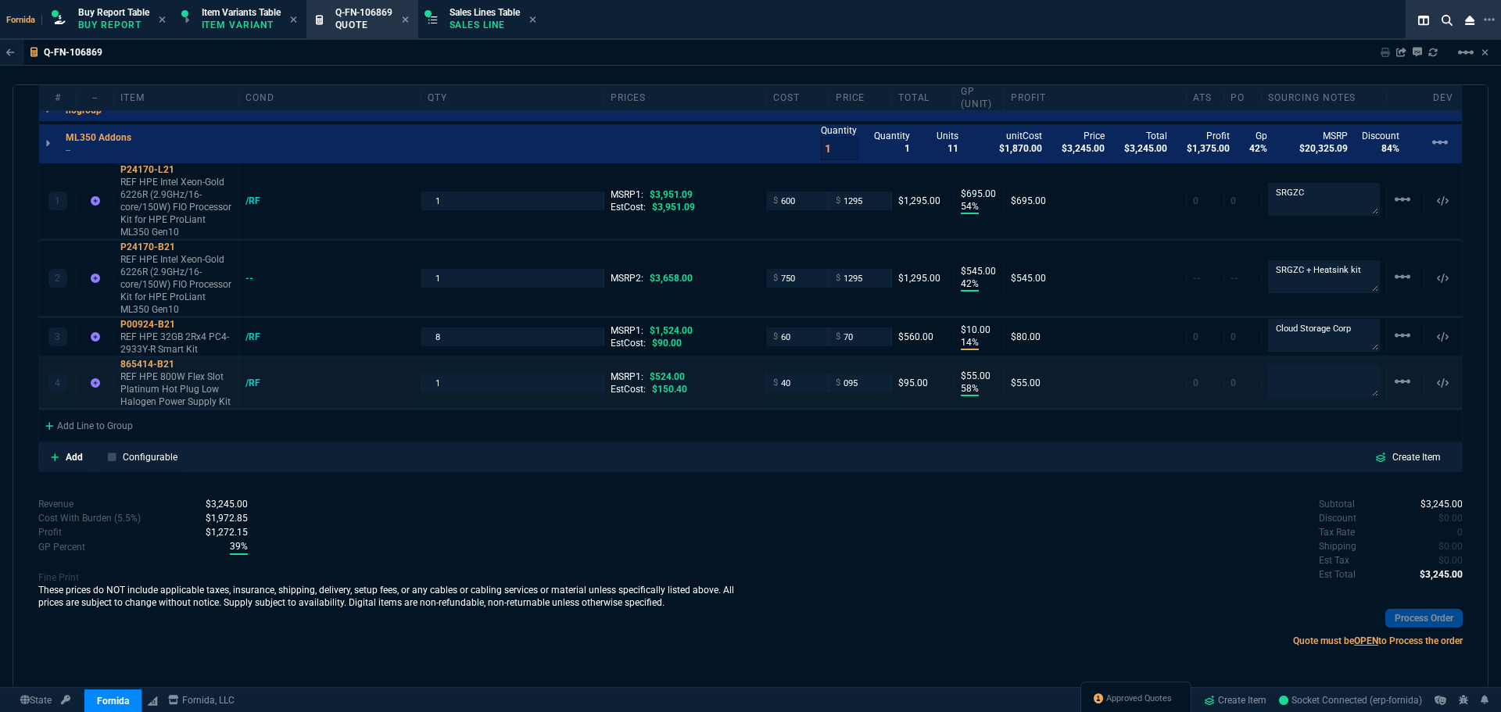
scroll to position [0, 0]
click at [109, 423] on div "Add Line to Group" at bounding box center [89, 425] width 100 height 28
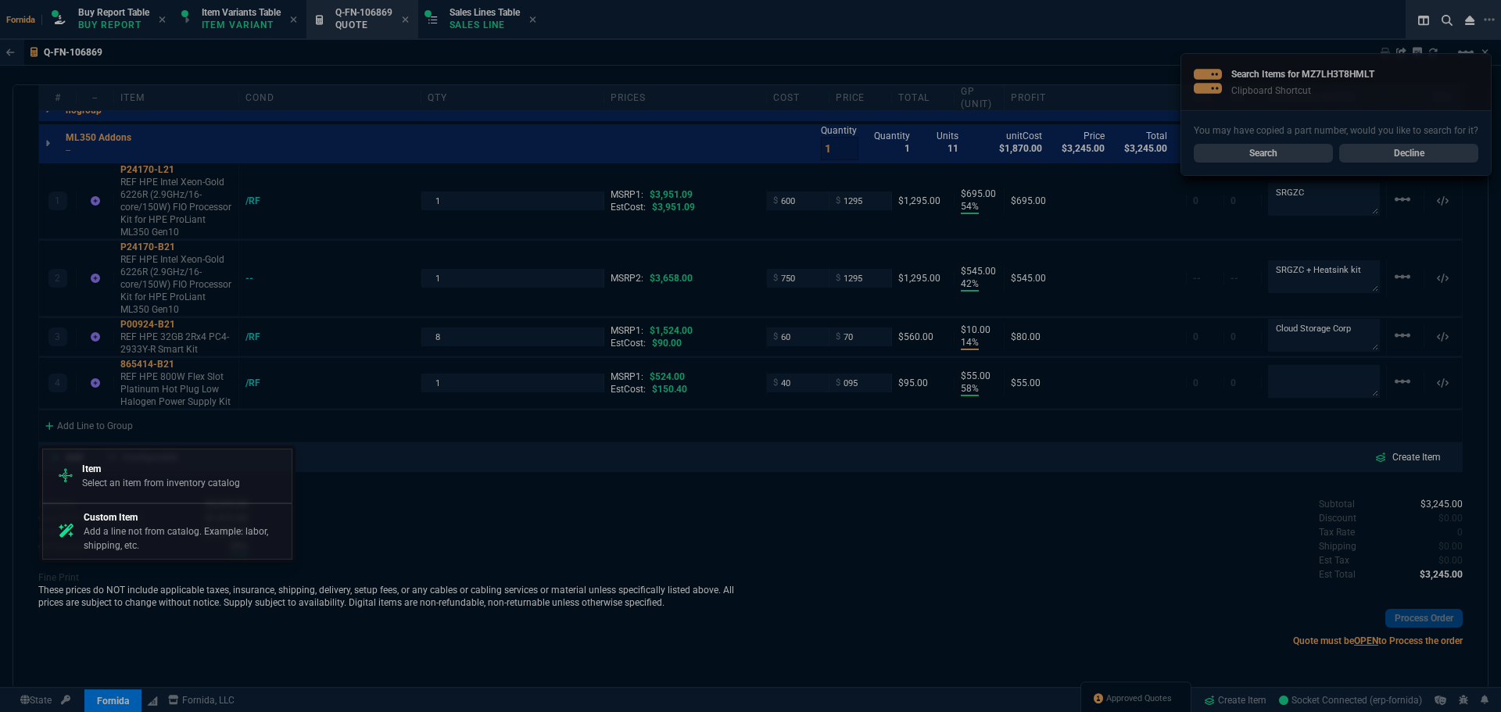
click at [134, 475] on p "Item" at bounding box center [161, 469] width 158 height 14
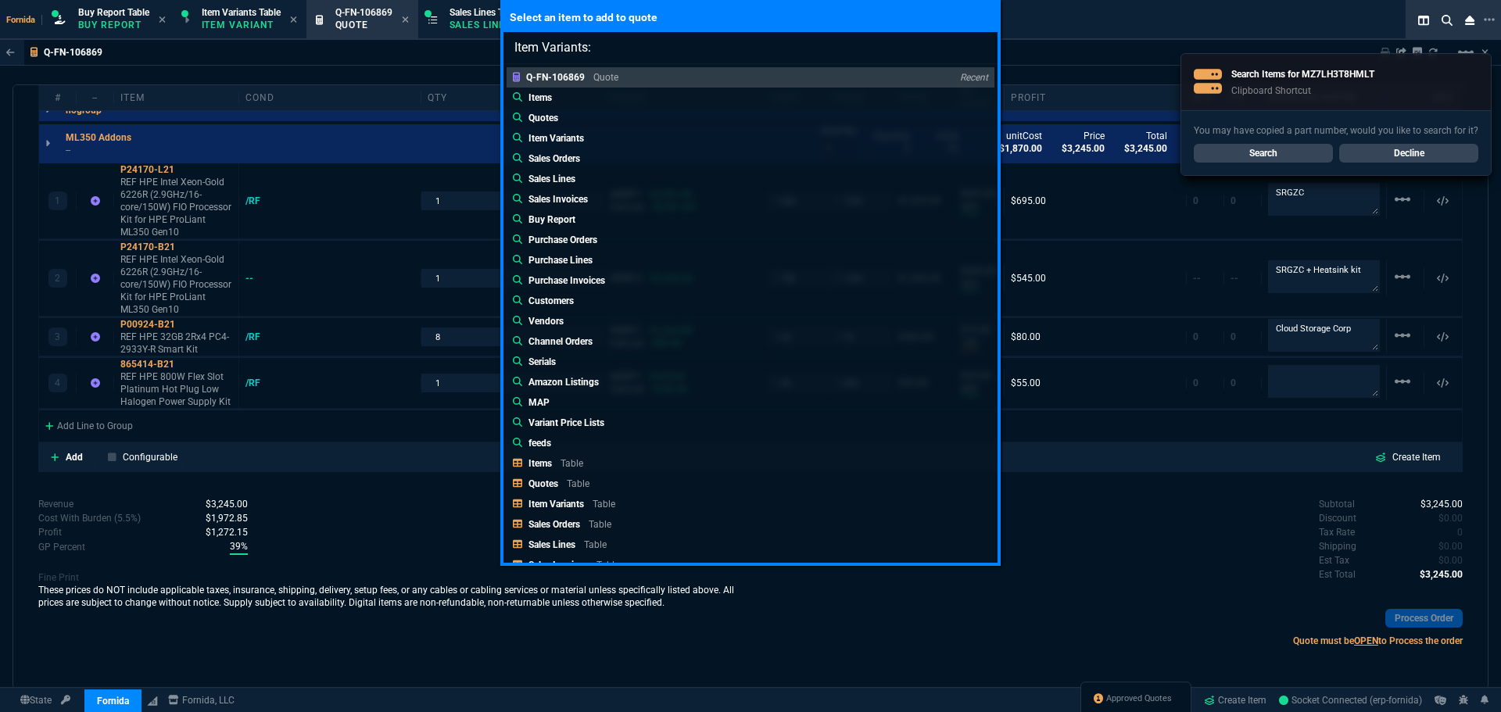
type input "Item Variants: MZ7LH3T8HMLT"
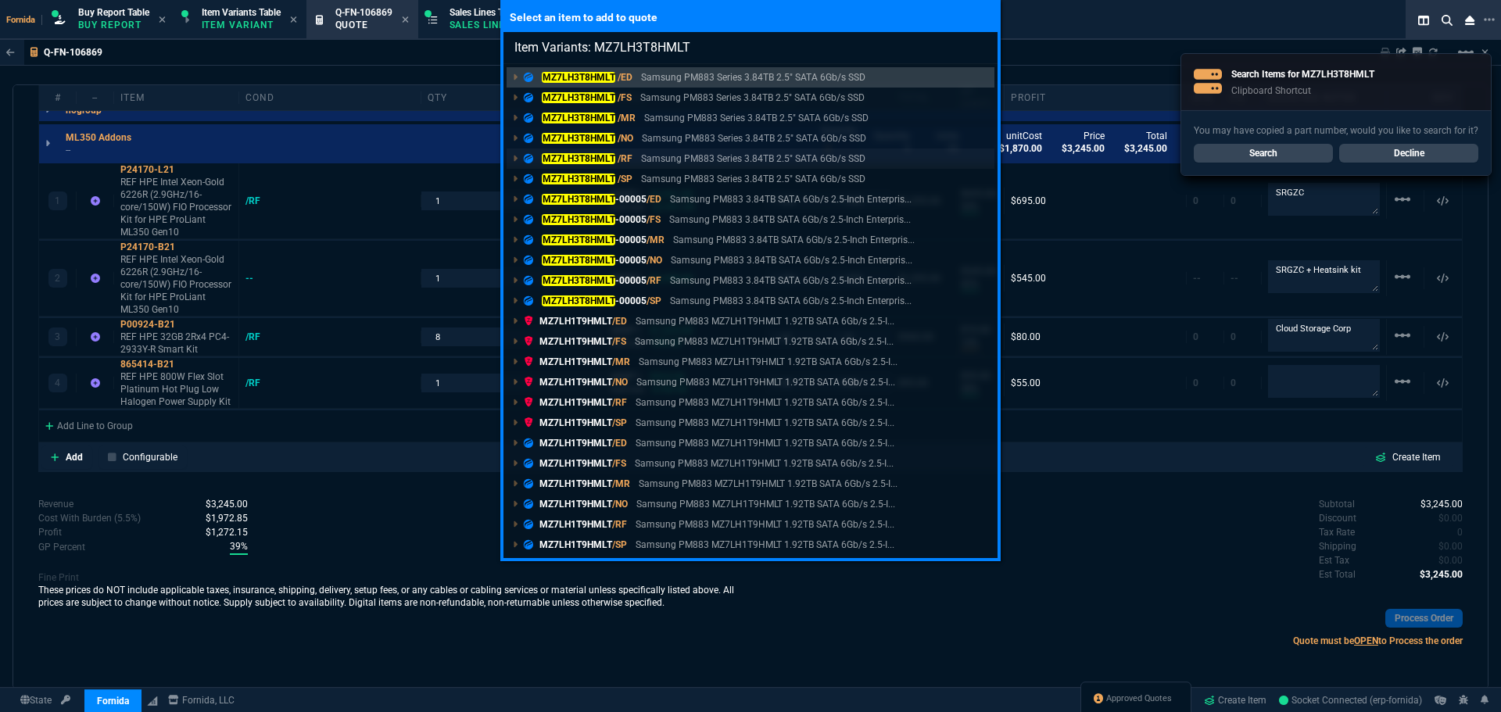
click at [651, 162] on p "Samsung PM883 Series 3.84TB 2.5" SATA 6Gb/s SSD" at bounding box center [753, 159] width 224 height 14
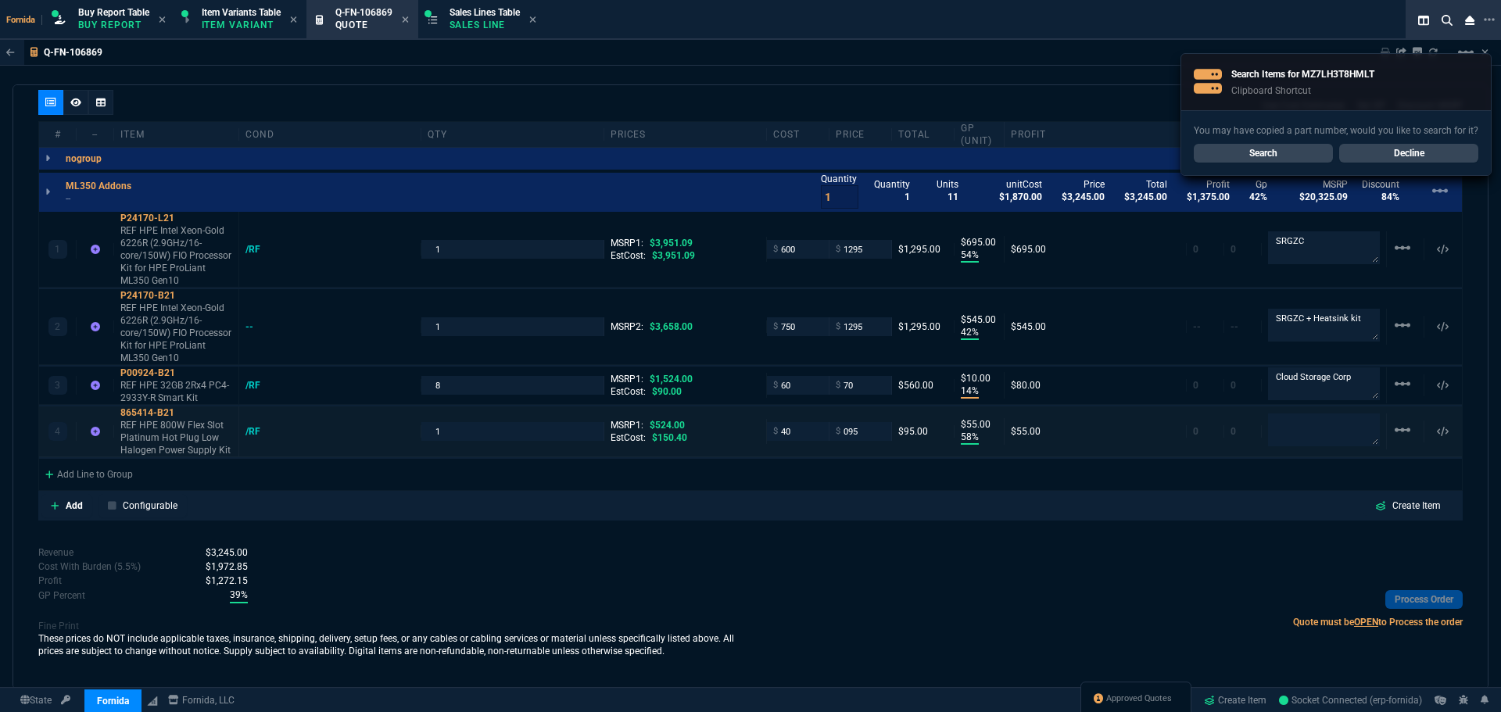
scroll to position [899, 0]
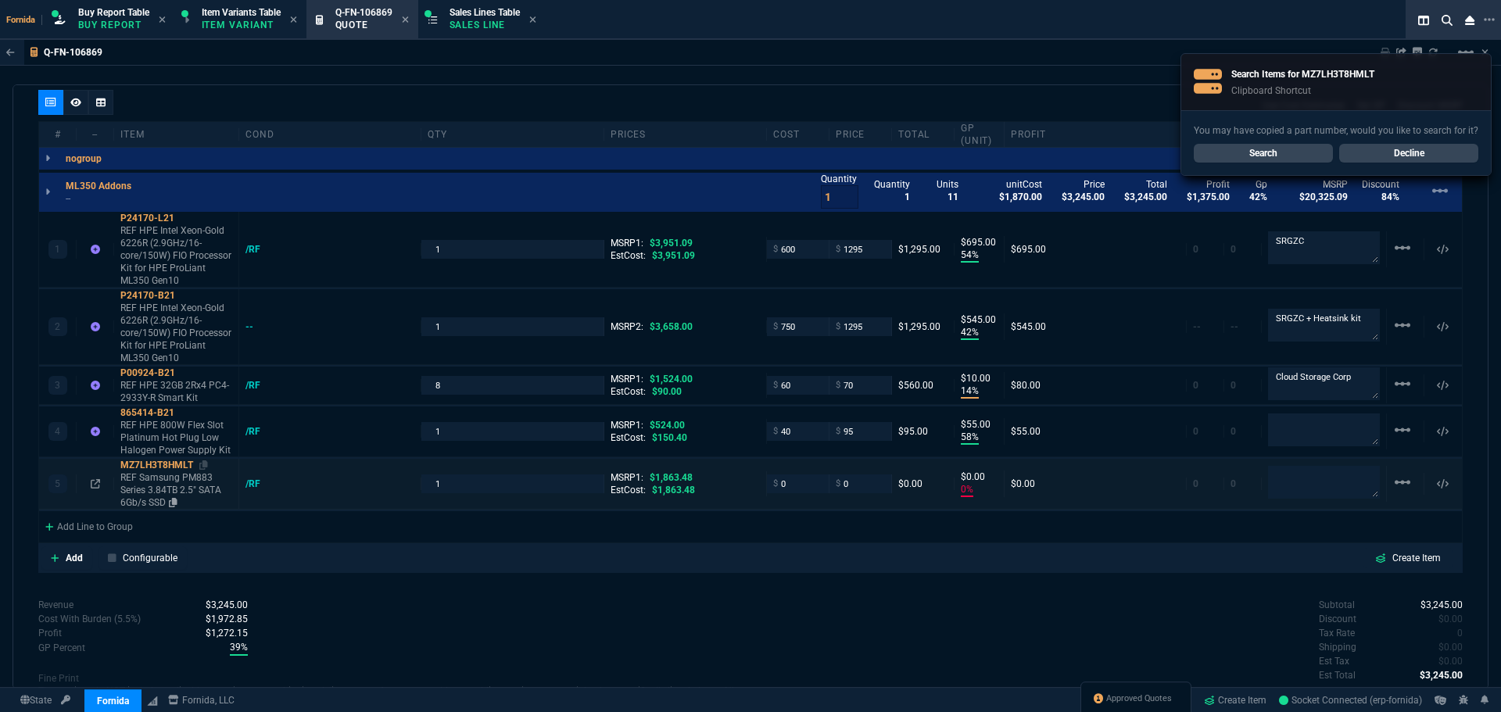
type input "54"
type input "695"
type input "42"
type input "545"
type input "14"
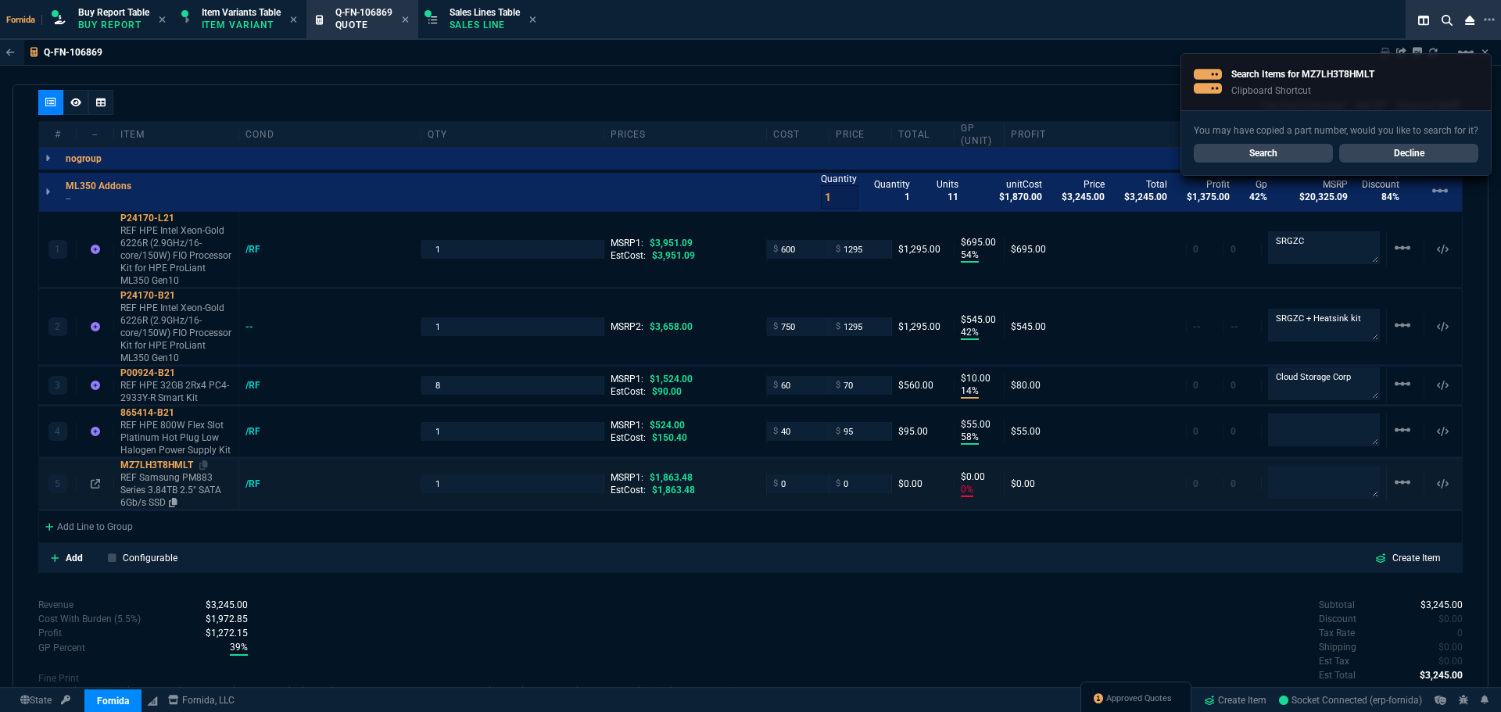
type input "10"
type input "58"
type input "55"
type input "0"
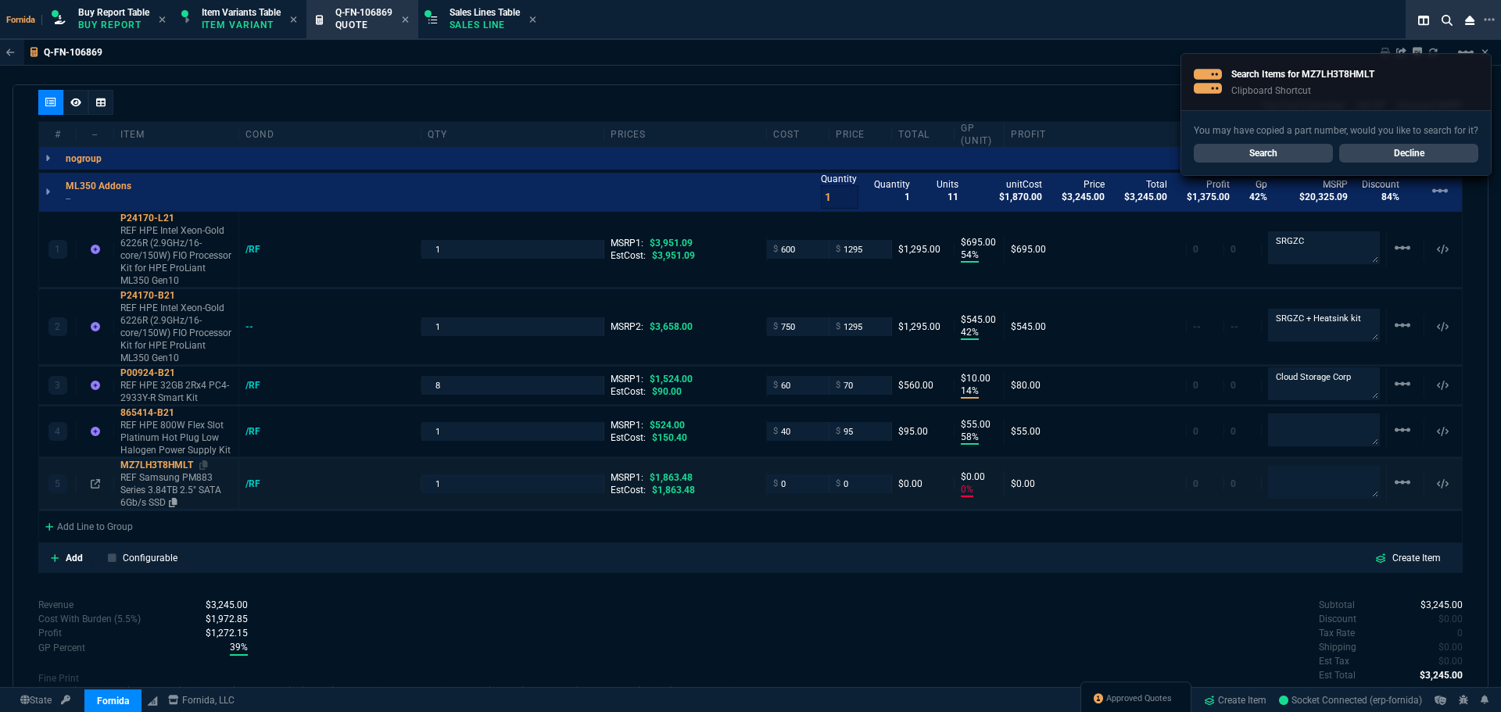
scroll to position [948, 0]
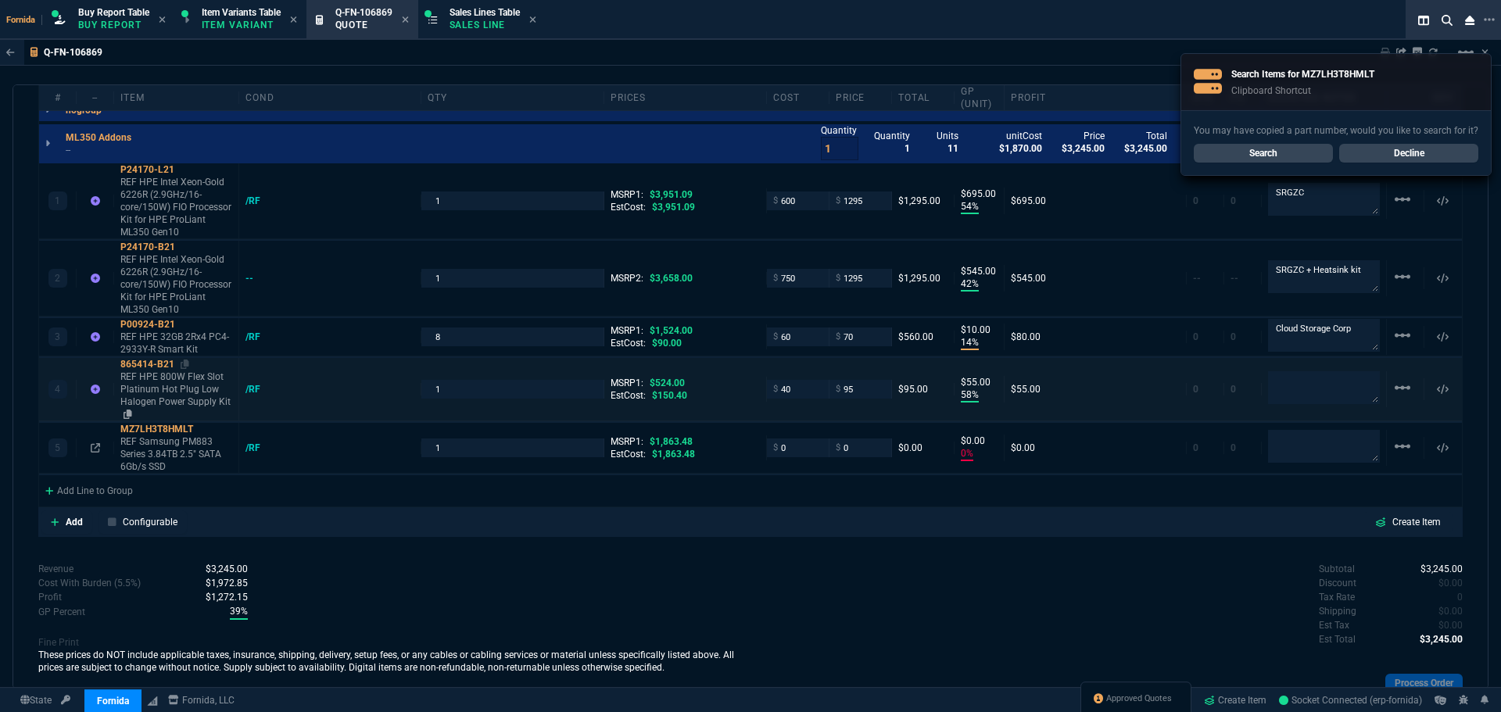
type input "67"
type input "65"
type input "95"
type input "82"
type input "100"
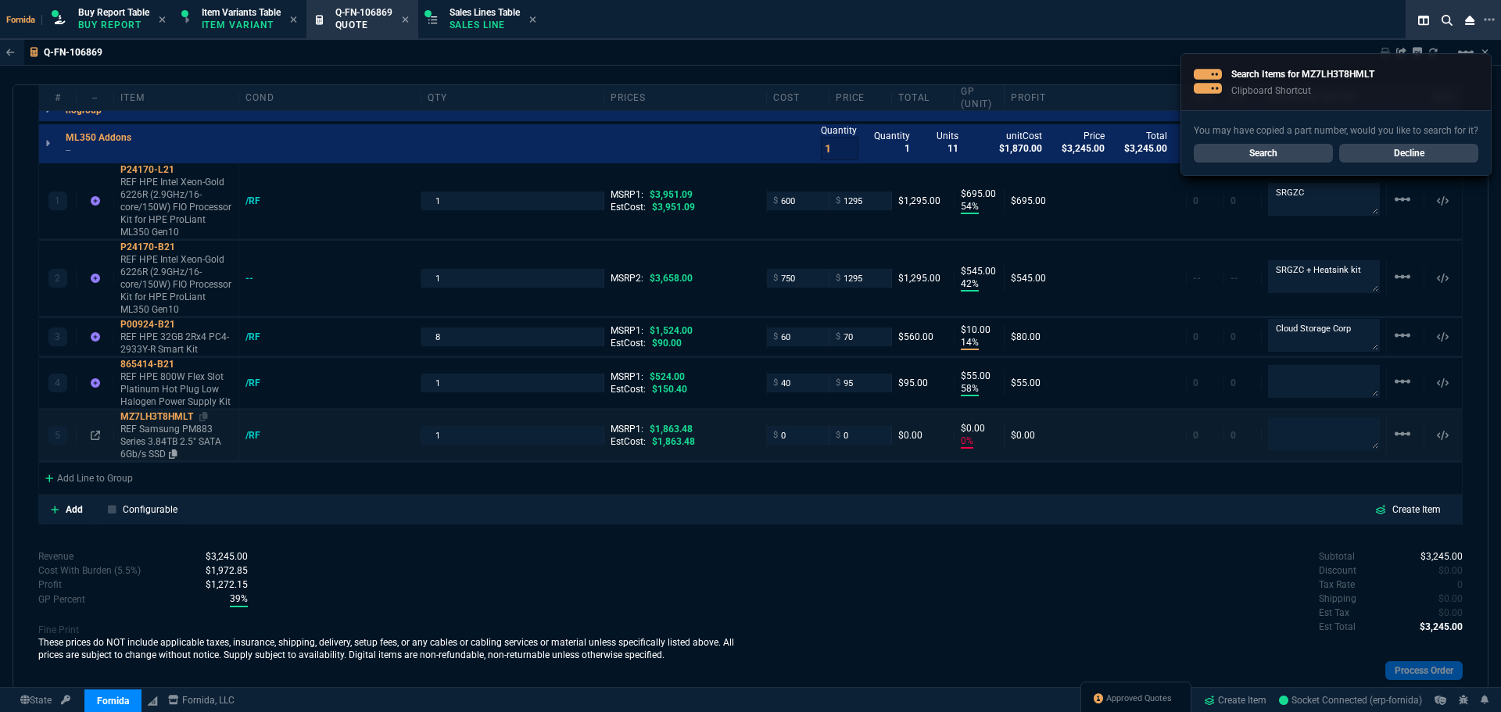
click at [170, 441] on p "REF Samsung PM883 Series 3.84TB 2.5" SATA 6Gb/s SSD" at bounding box center [176, 442] width 112 height 38
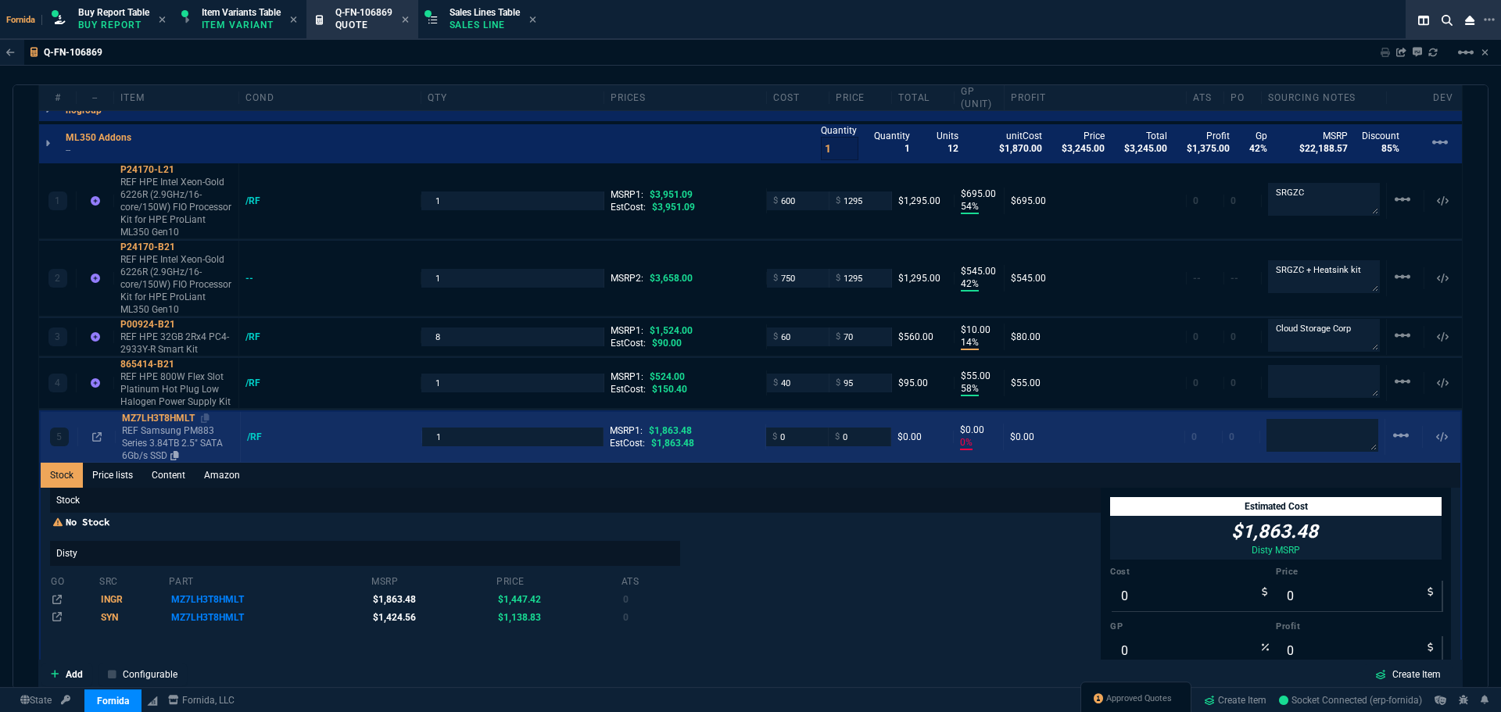
click at [169, 428] on p "REF Samsung PM883 Series 3.84TB 2.5" SATA 6Gb/s SSD" at bounding box center [178, 444] width 112 height 38
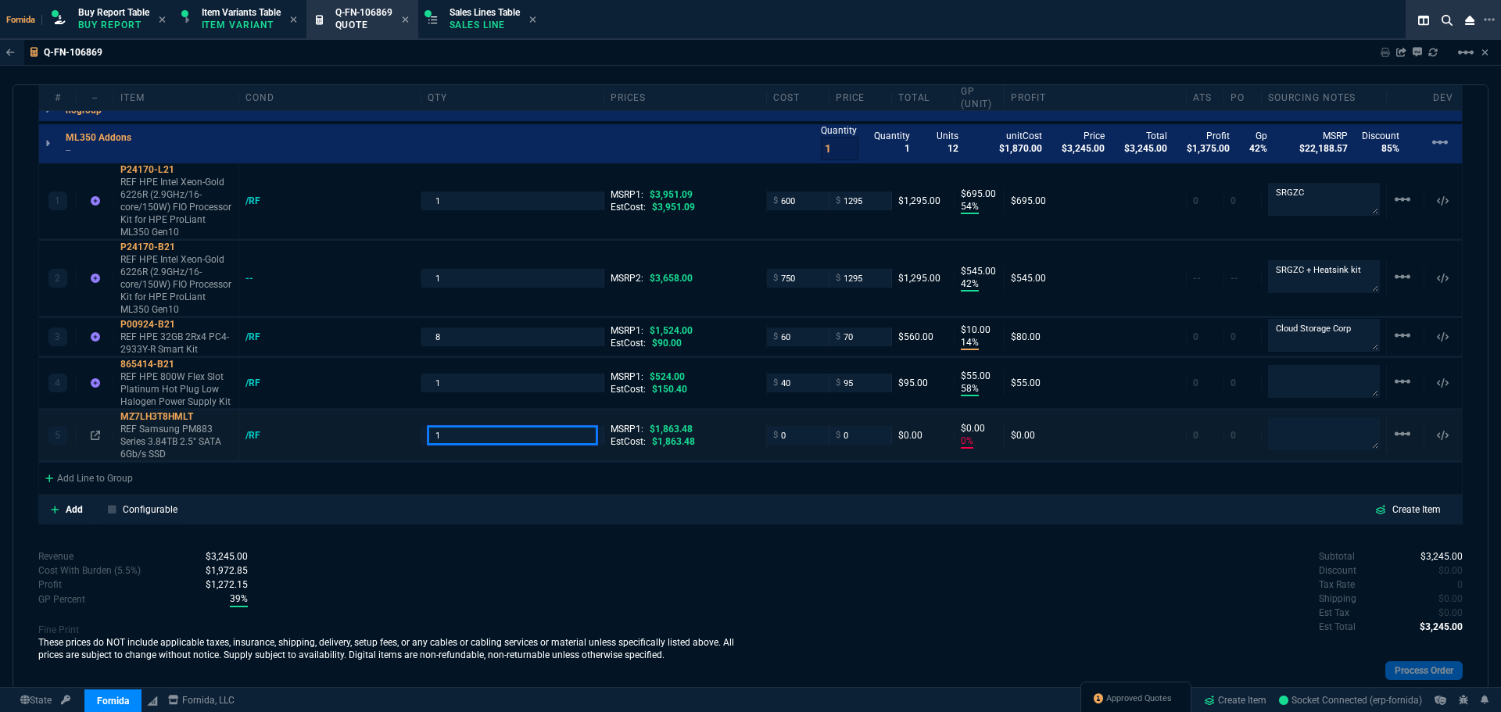
click at [502, 432] on input "1" at bounding box center [512, 435] width 169 height 18
type input "4"
type input "179.99"
type input "-100"
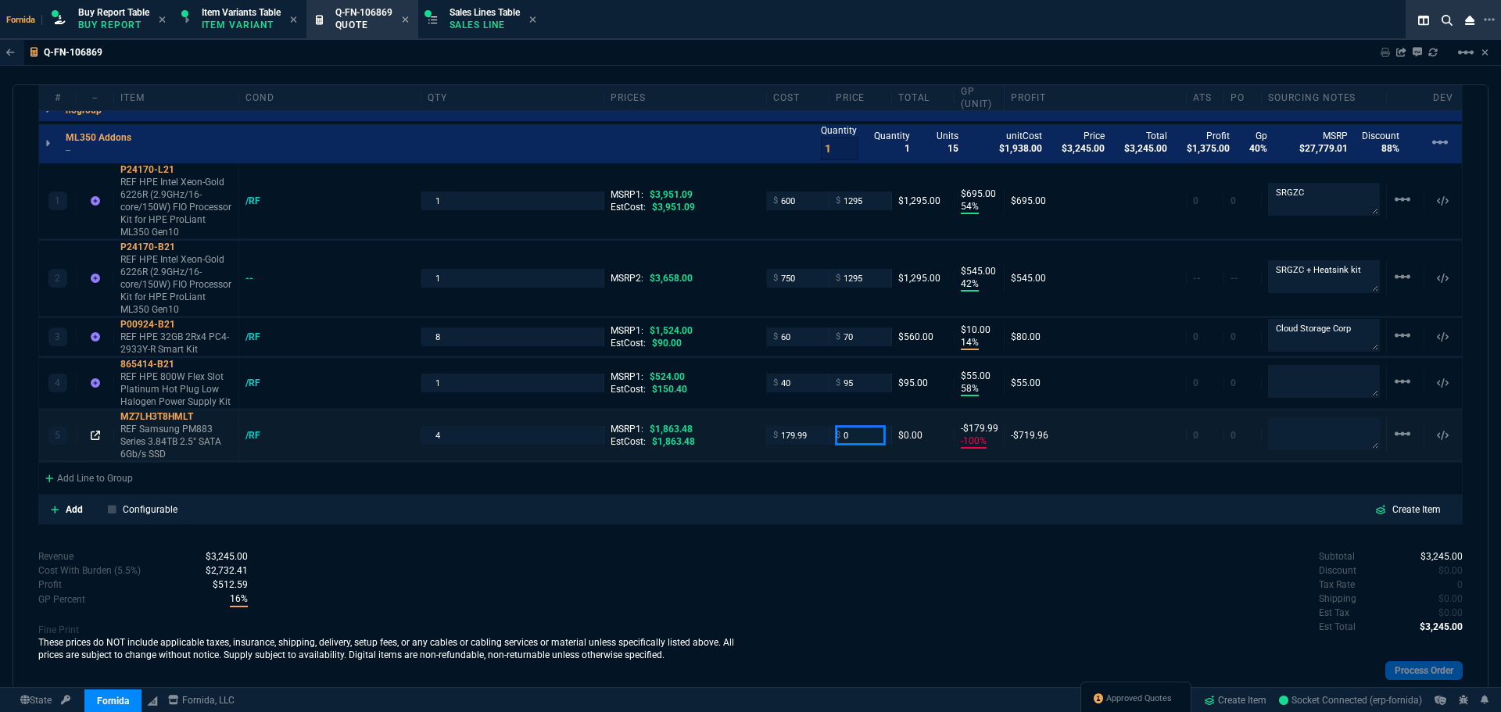
type input "-180"
click at [852, 443] on input "0" at bounding box center [860, 435] width 49 height 18
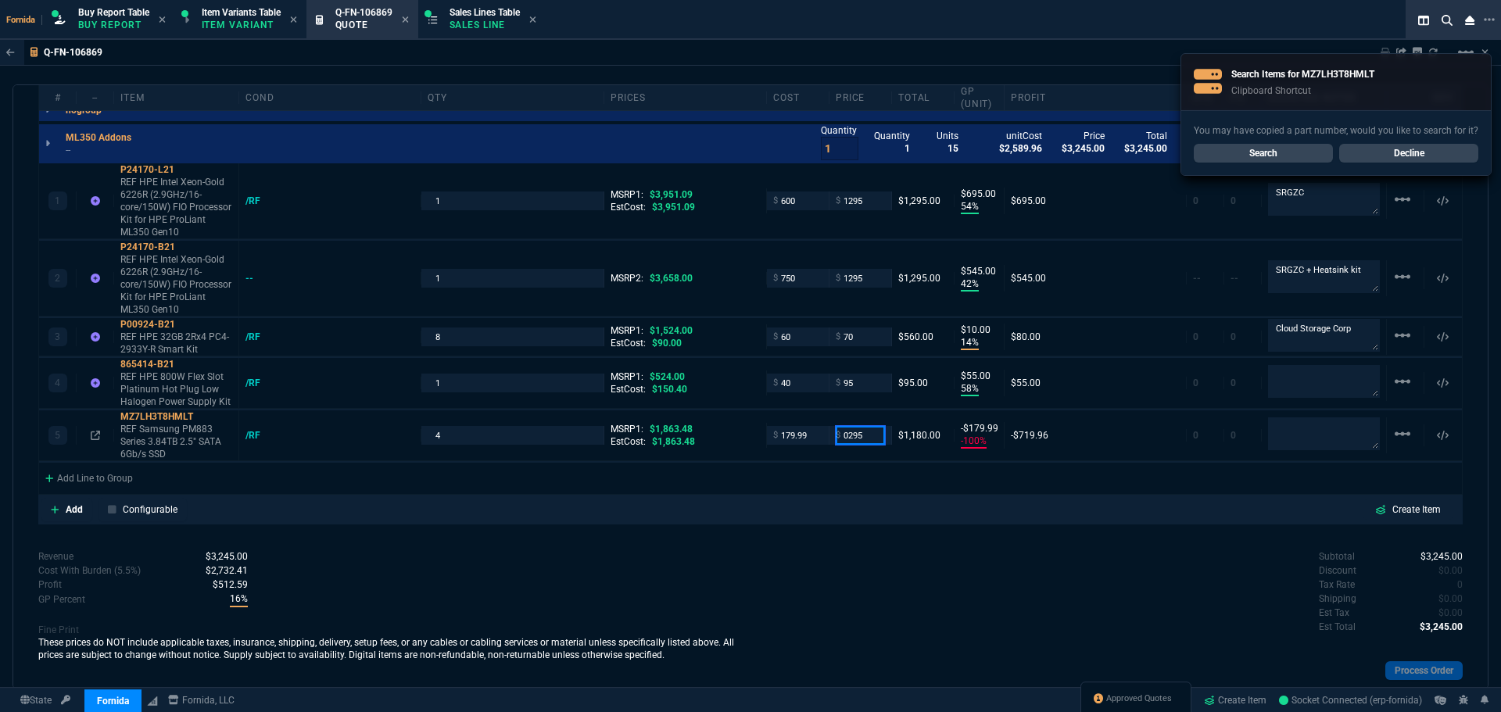
type input "0295"
type input "295"
type input "39"
type input "115"
type input "84"
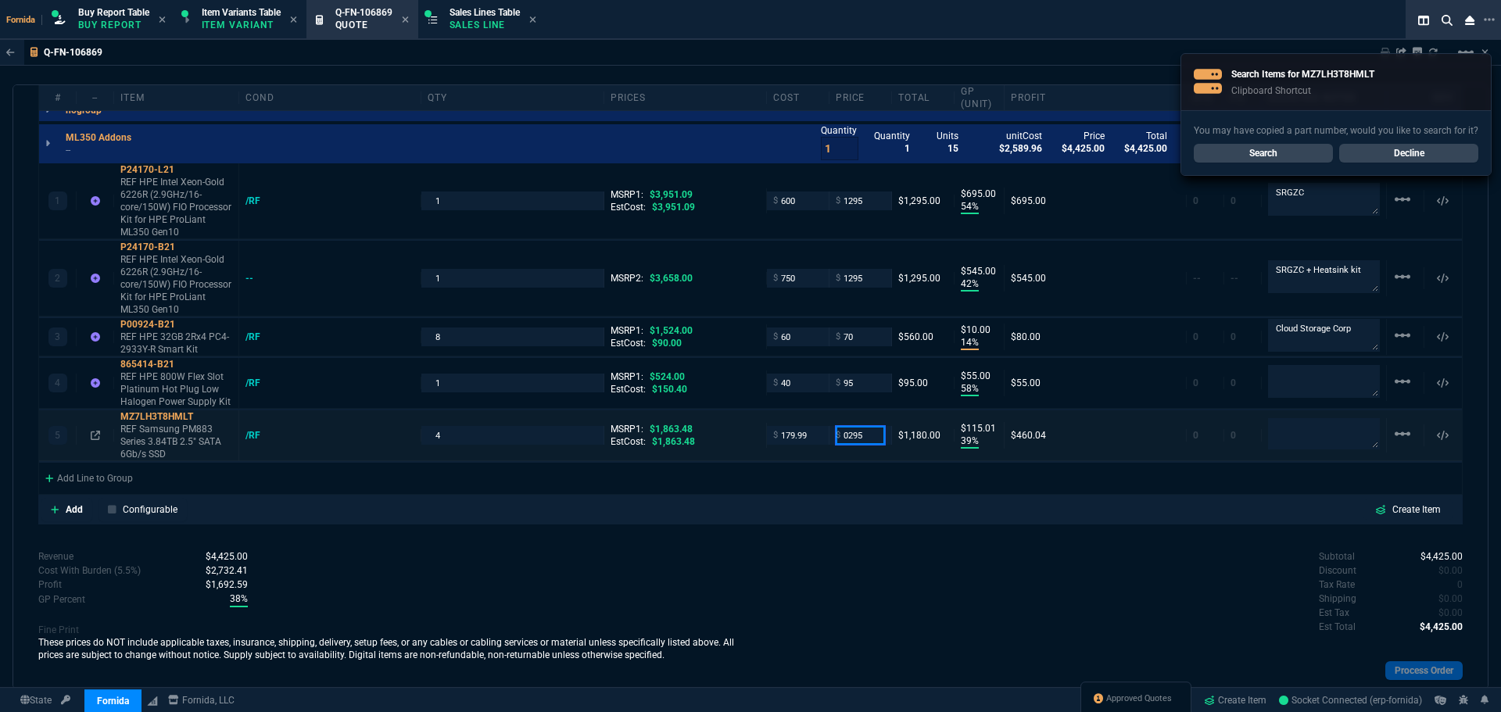
click at [840, 442] on input "0295" at bounding box center [860, 435] width 49 height 18
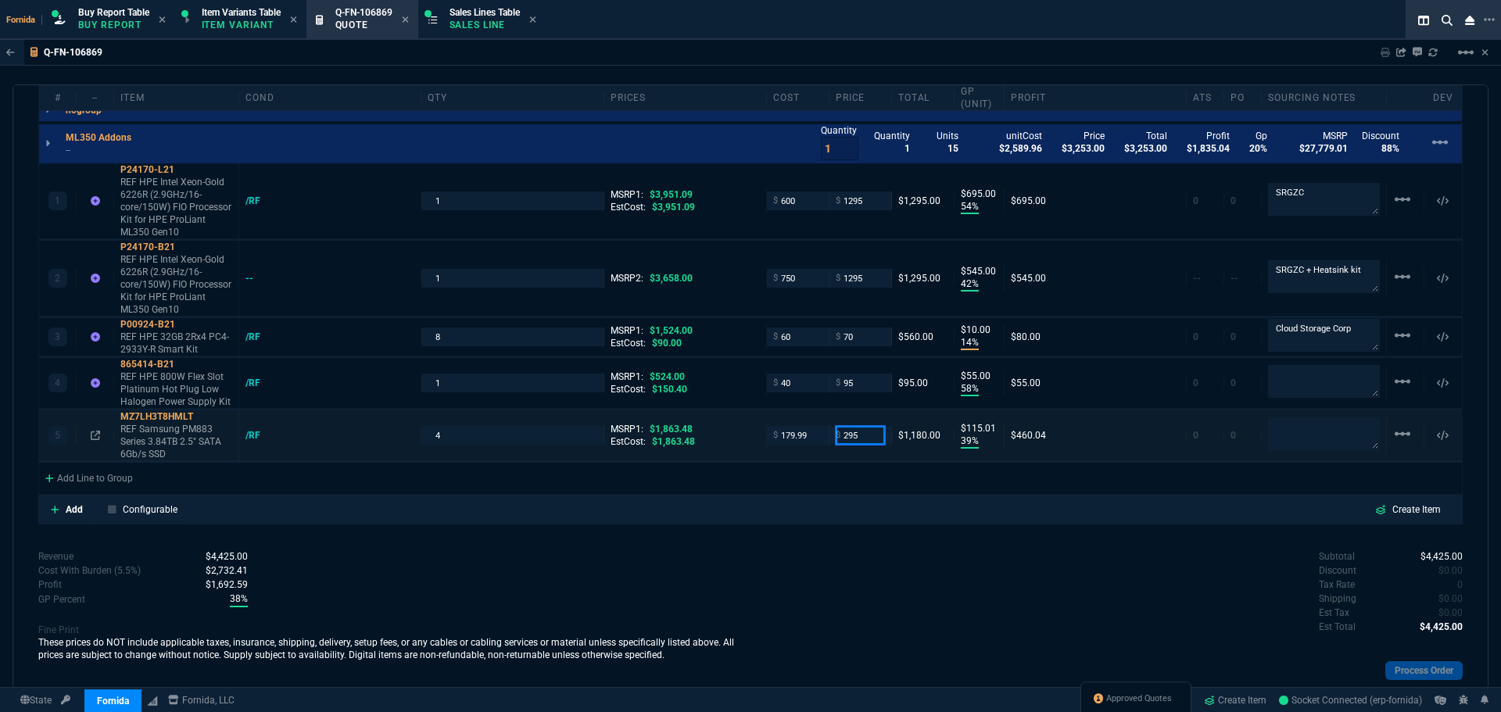
type input "295"
click at [1286, 430] on textarea at bounding box center [1324, 434] width 112 height 33
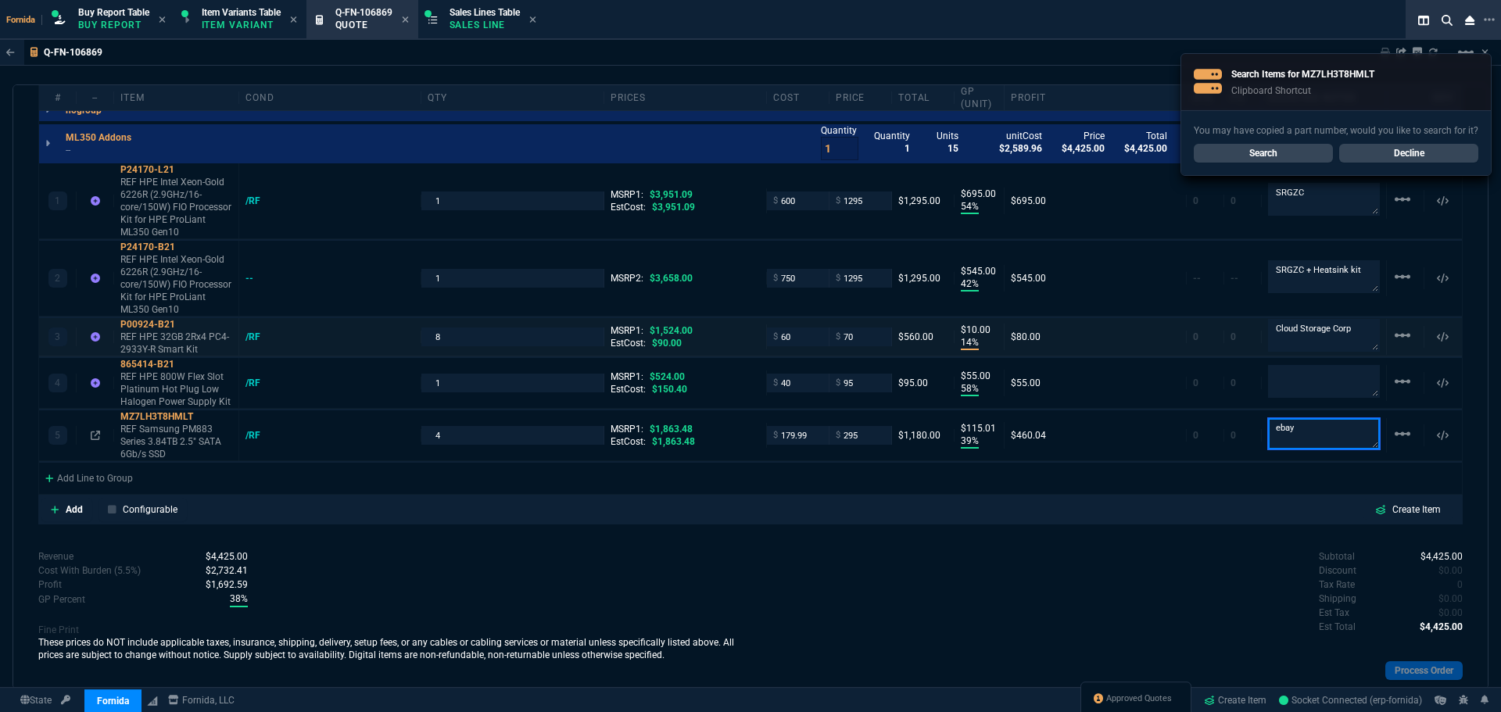
type textarea "ebay"
click at [1285, 353] on p "Cloud Storage Corp" at bounding box center [1324, 337] width 112 height 34
click at [1301, 367] on textarea at bounding box center [1324, 381] width 112 height 31
type textarea "stock"
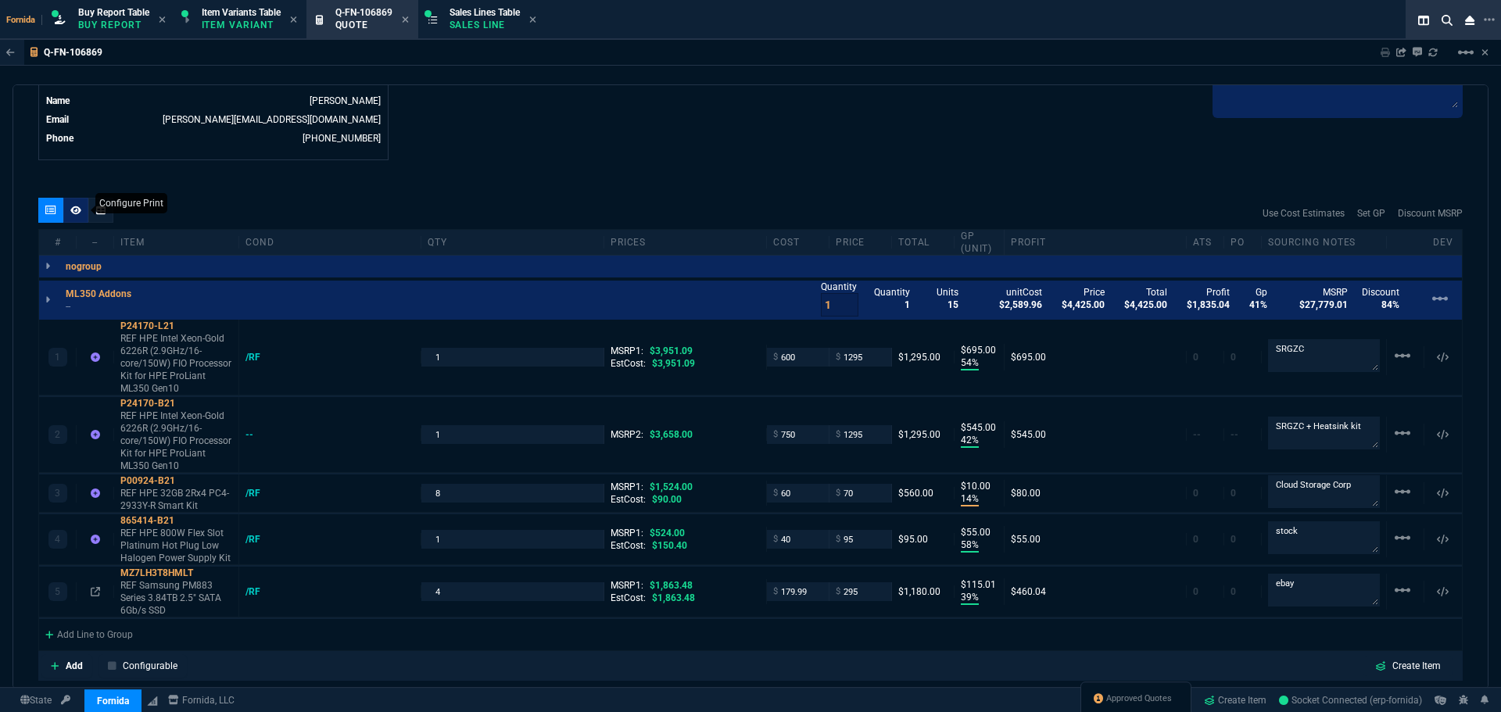
click at [77, 209] on icon at bounding box center [75, 210] width 11 height 9
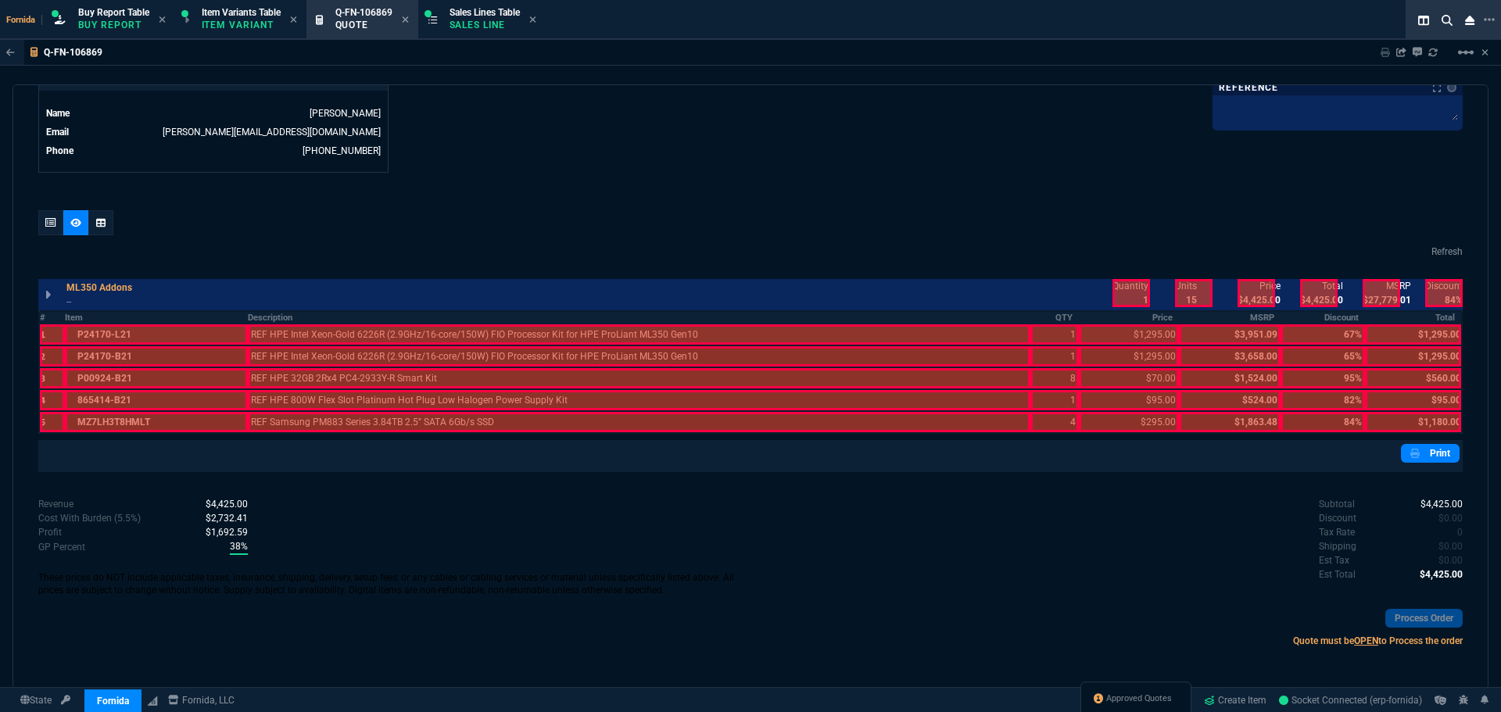
scroll to position [779, 0]
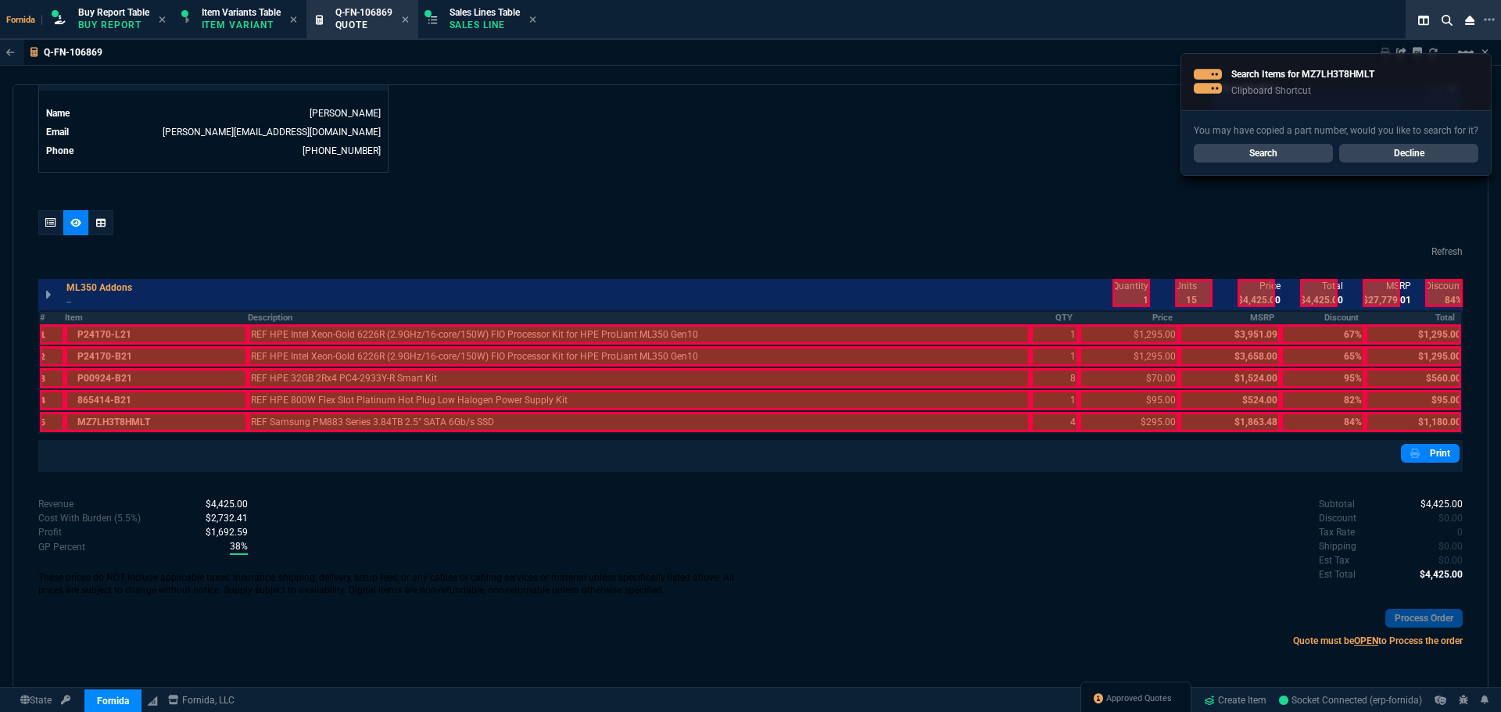
click at [592, 318] on th "Description" at bounding box center [639, 317] width 783 height 13
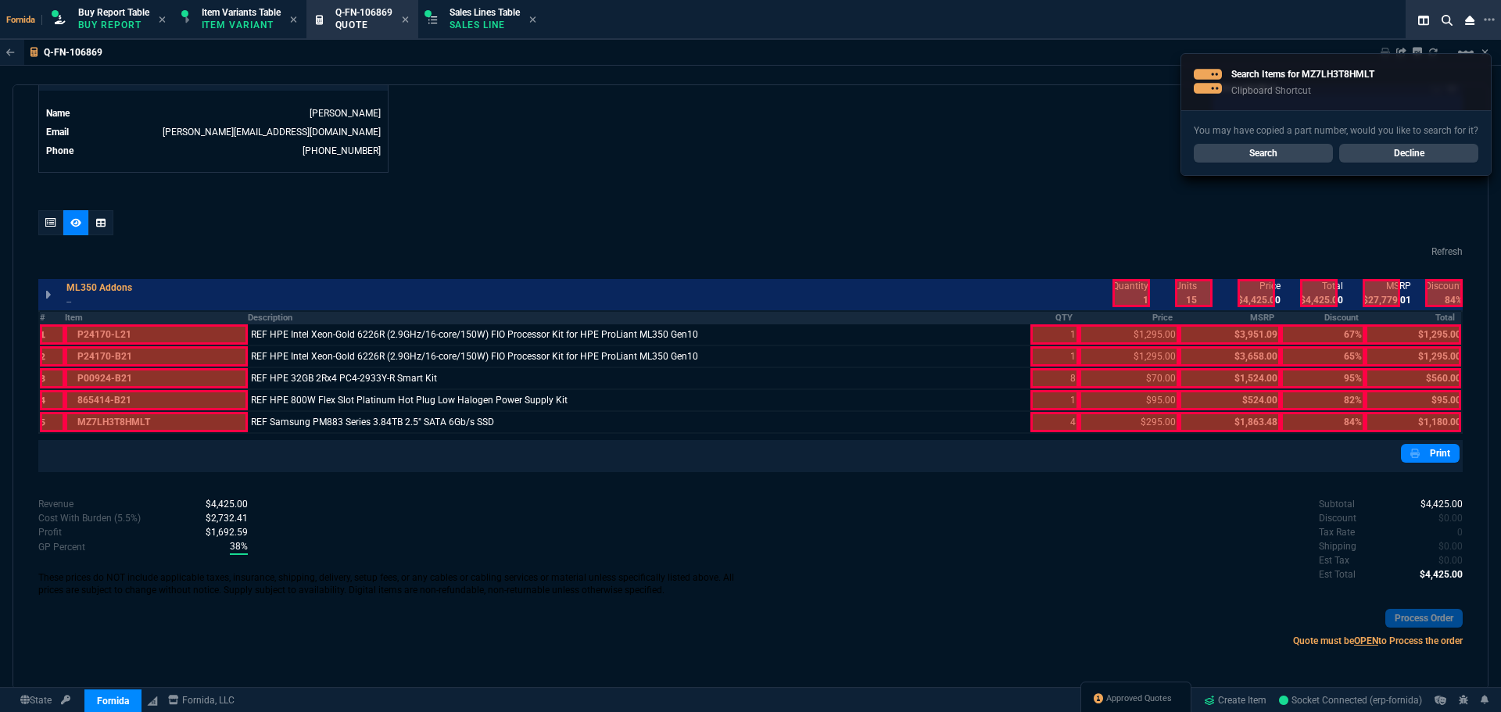
click at [1058, 317] on th "QTY" at bounding box center [1055, 317] width 48 height 13
click at [1109, 320] on th "Price" at bounding box center [1129, 317] width 100 height 13
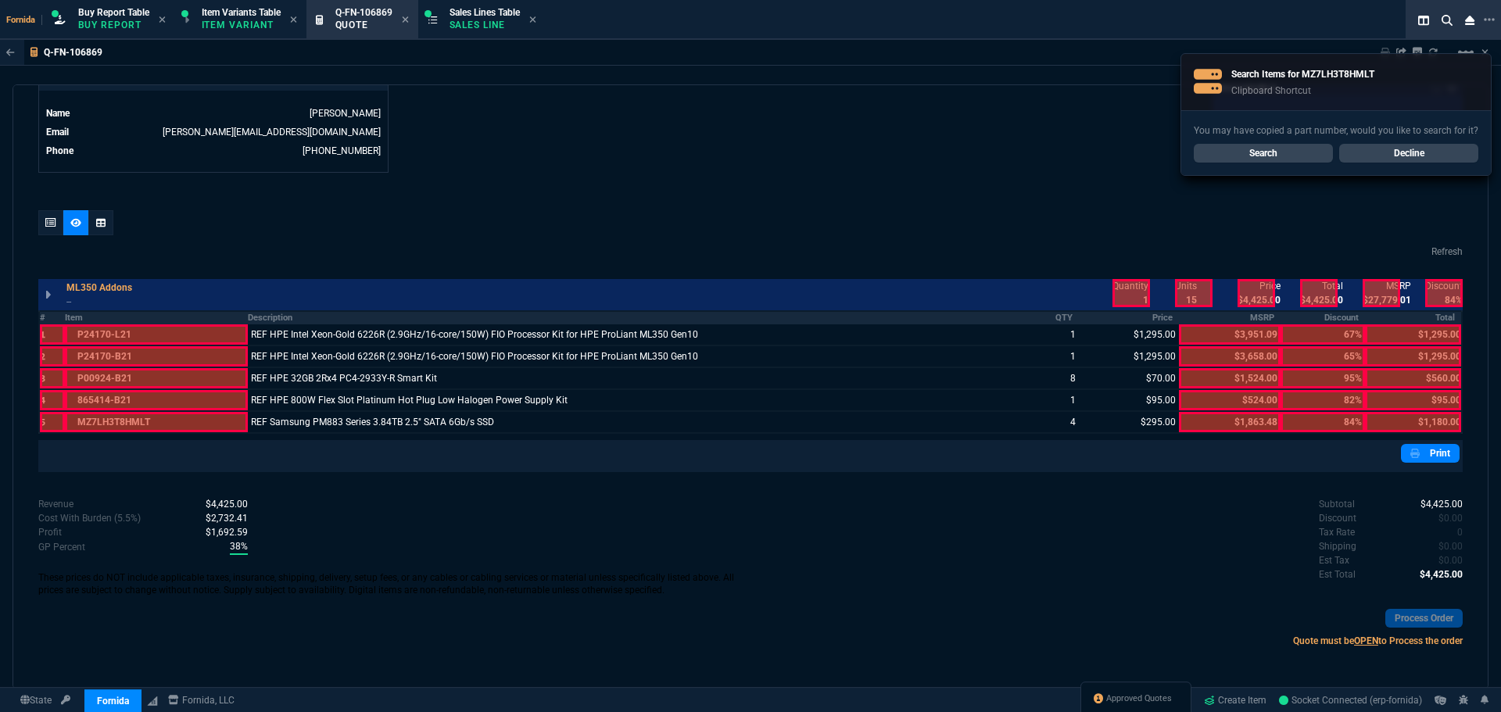
click at [1130, 293] on div at bounding box center [1132, 293] width 38 height 28
click at [1258, 295] on div at bounding box center [1257, 293] width 38 height 28
click at [1308, 294] on div at bounding box center [1319, 293] width 38 height 28
click at [1409, 310] on div "Quantity 1 Units 15 unitCost $2,589.96 Price $4,425.00 Total $4,425.00 Profit $…" at bounding box center [1280, 293] width 366 height 34
click at [1444, 317] on th "Total" at bounding box center [1413, 317] width 97 height 13
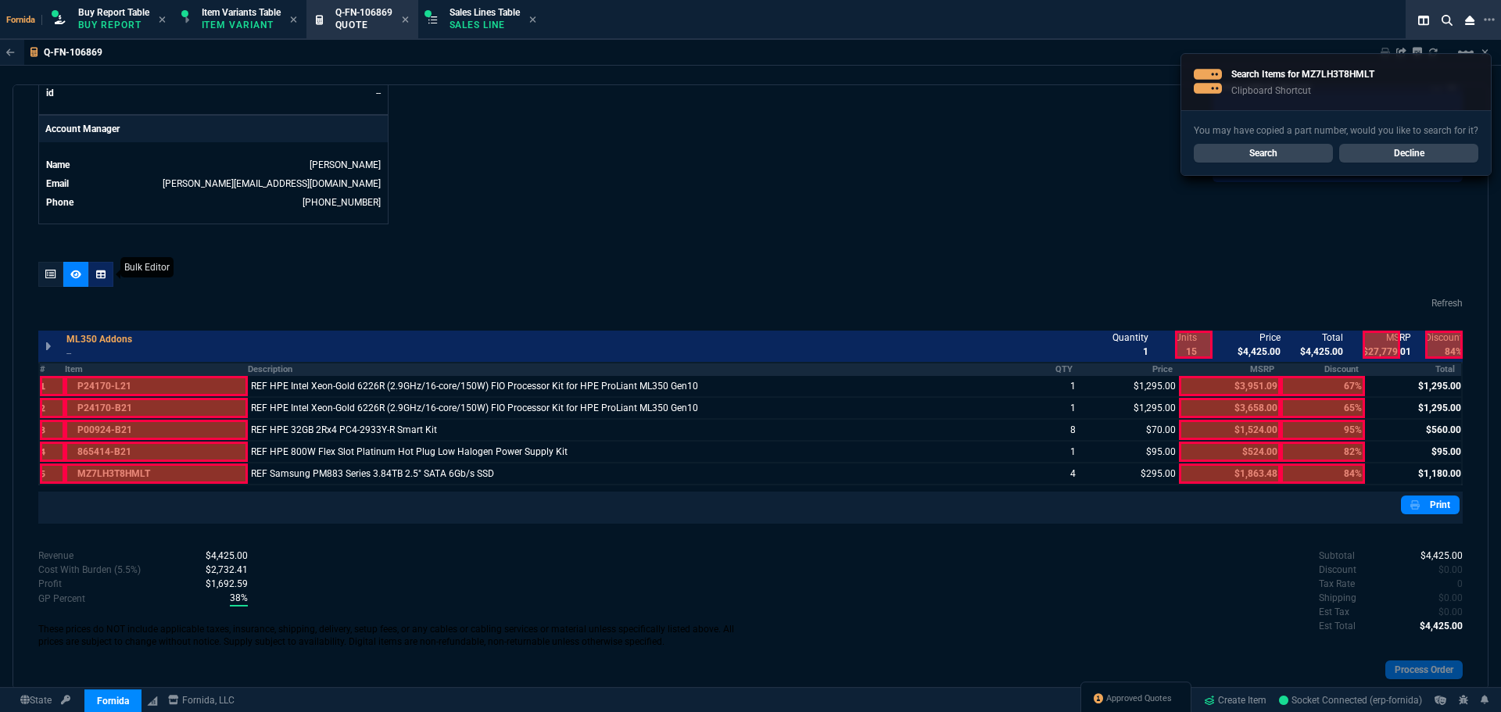
scroll to position [701, 0]
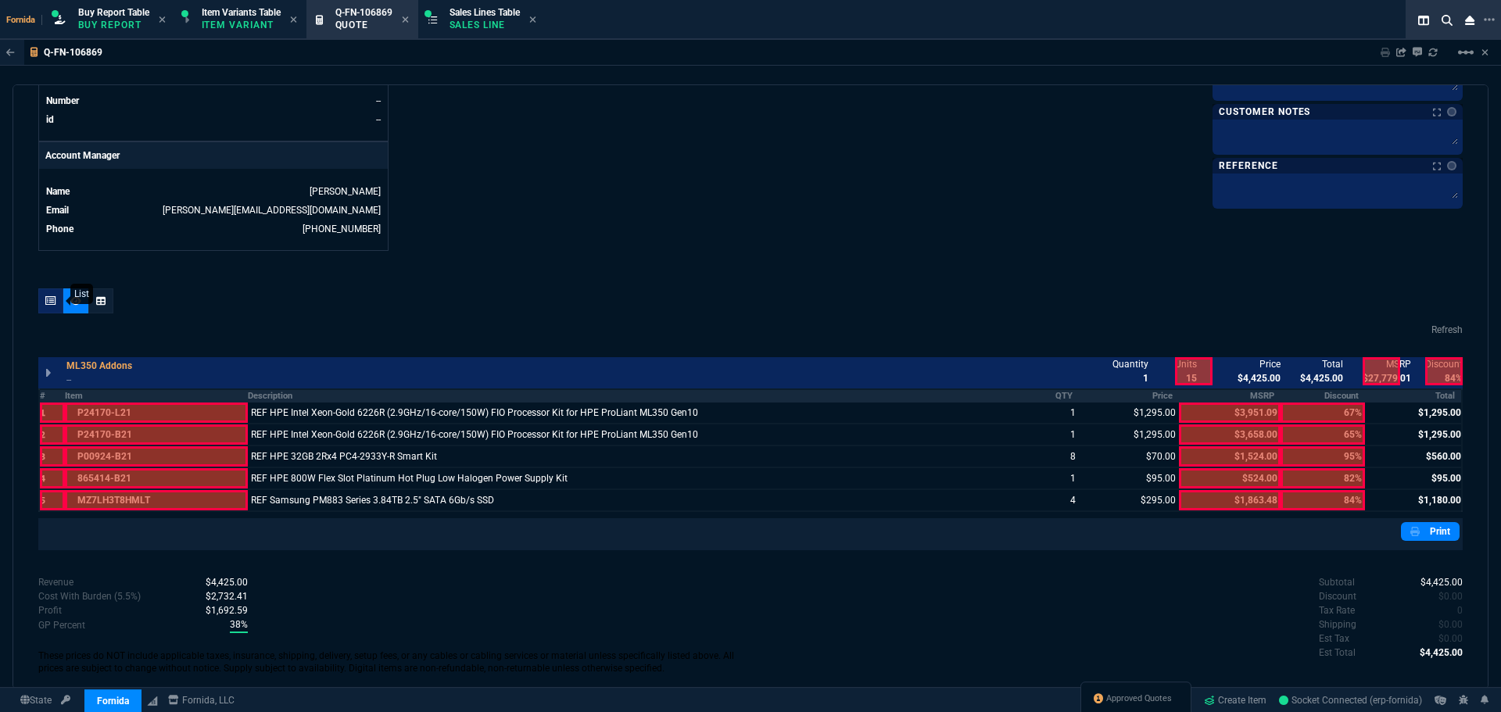
click at [56, 293] on div at bounding box center [50, 301] width 25 height 25
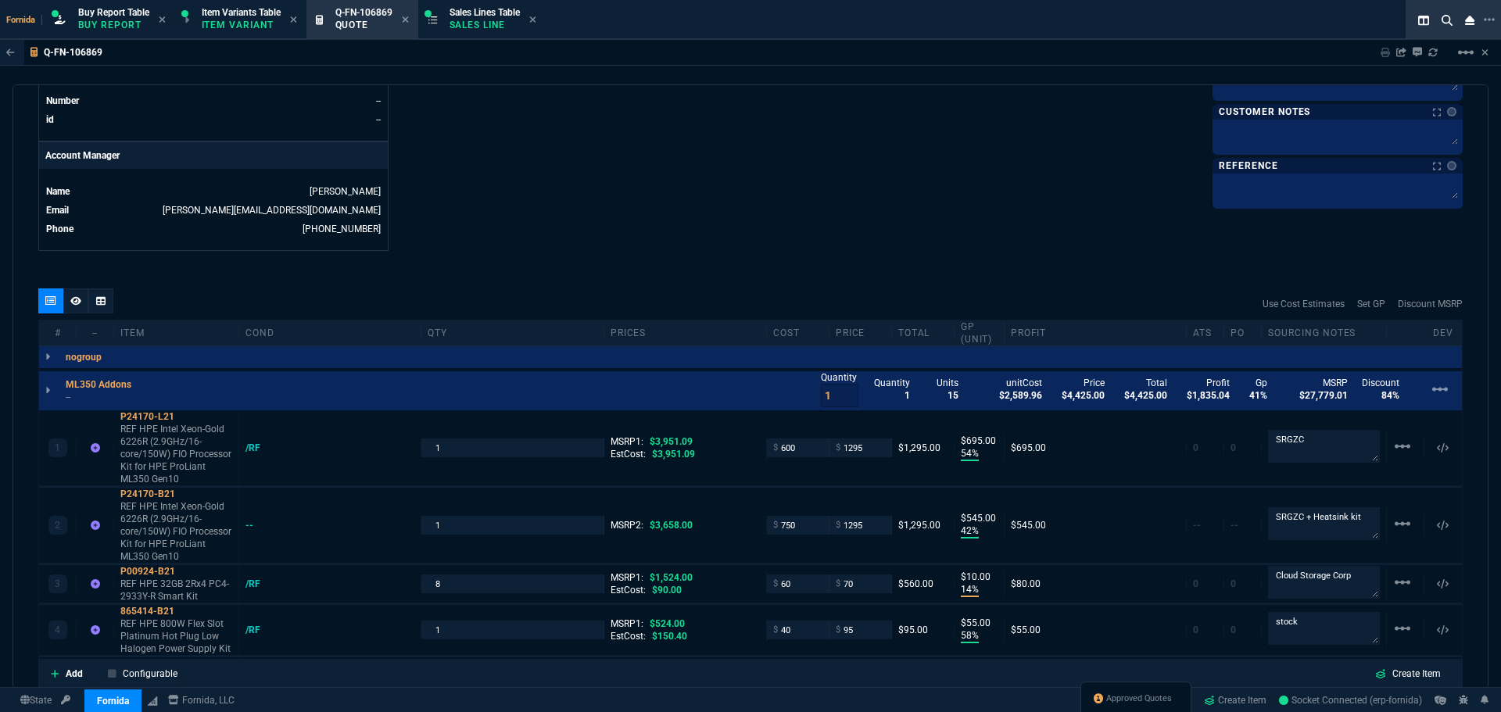
type input "54"
type input "695"
type input "42"
type input "545"
type input "14"
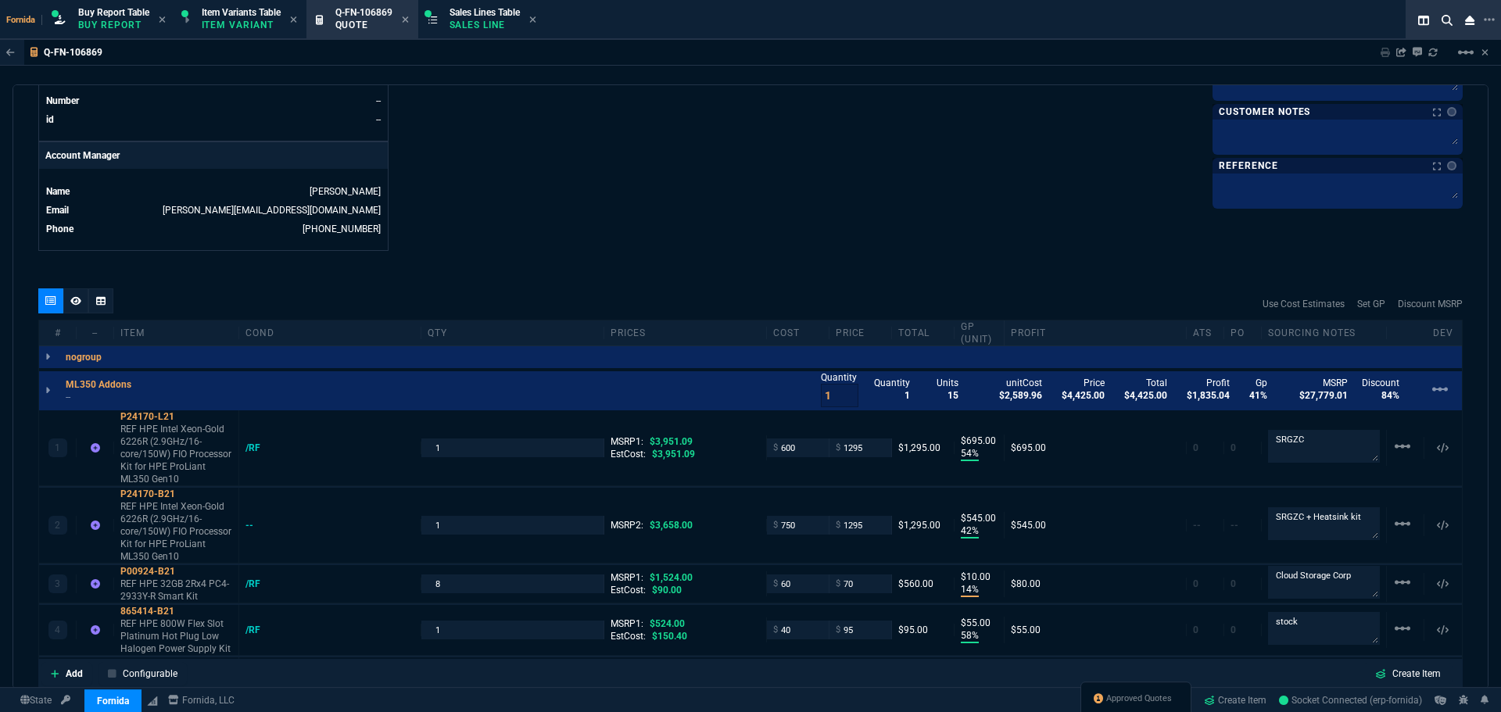
type input "10"
type input "58"
type input "55"
type input "39"
type input "115"
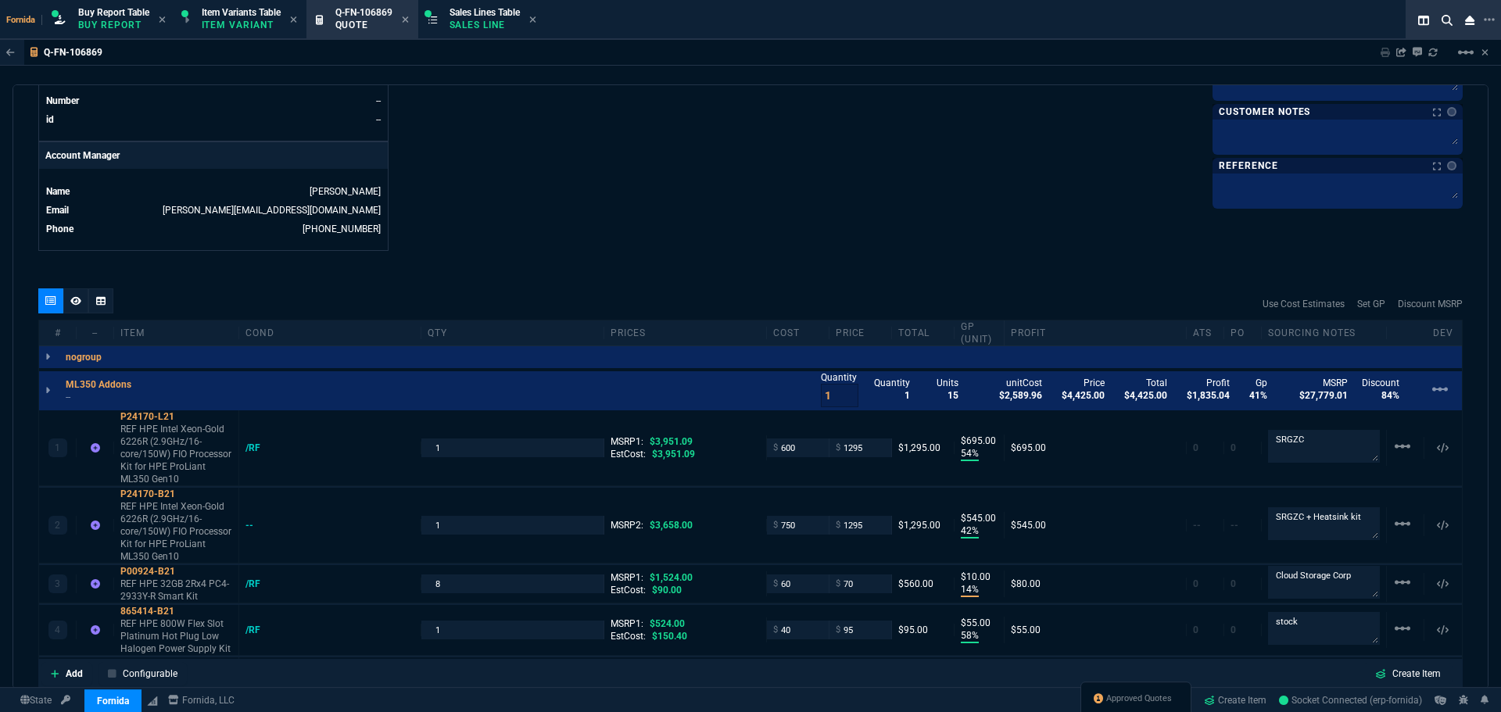
type input "67"
type input "65"
type input "95"
type input "82"
type input "84"
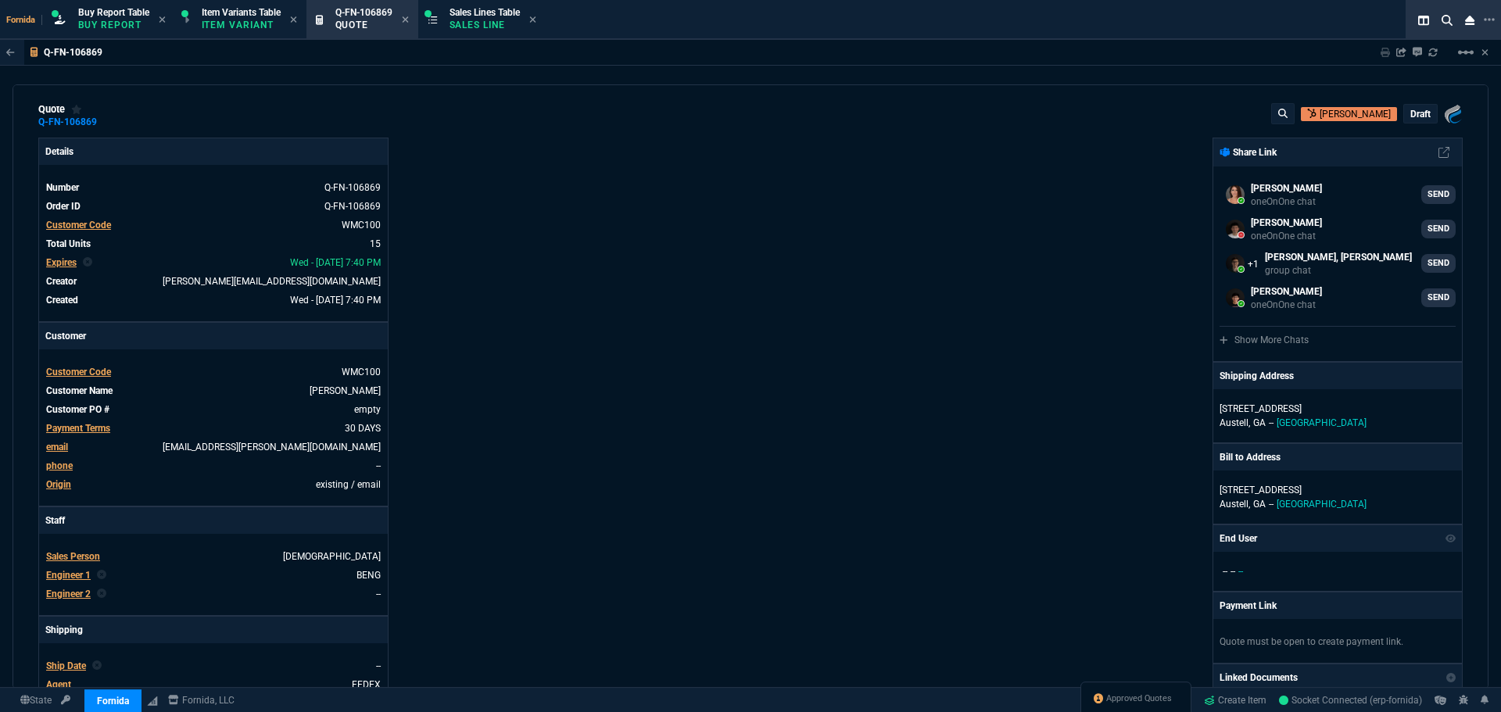
scroll to position [0, 0]
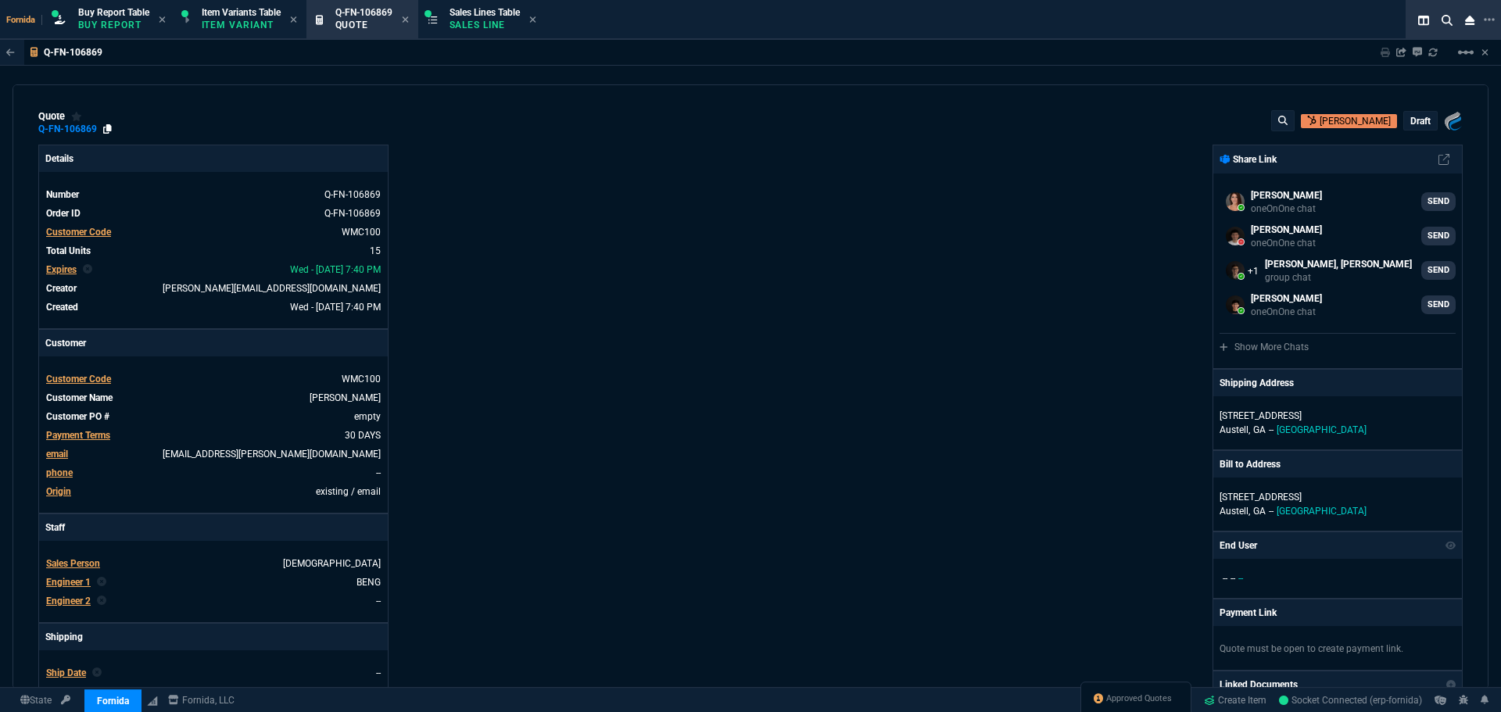
click at [109, 128] on icon at bounding box center [107, 128] width 9 height 9
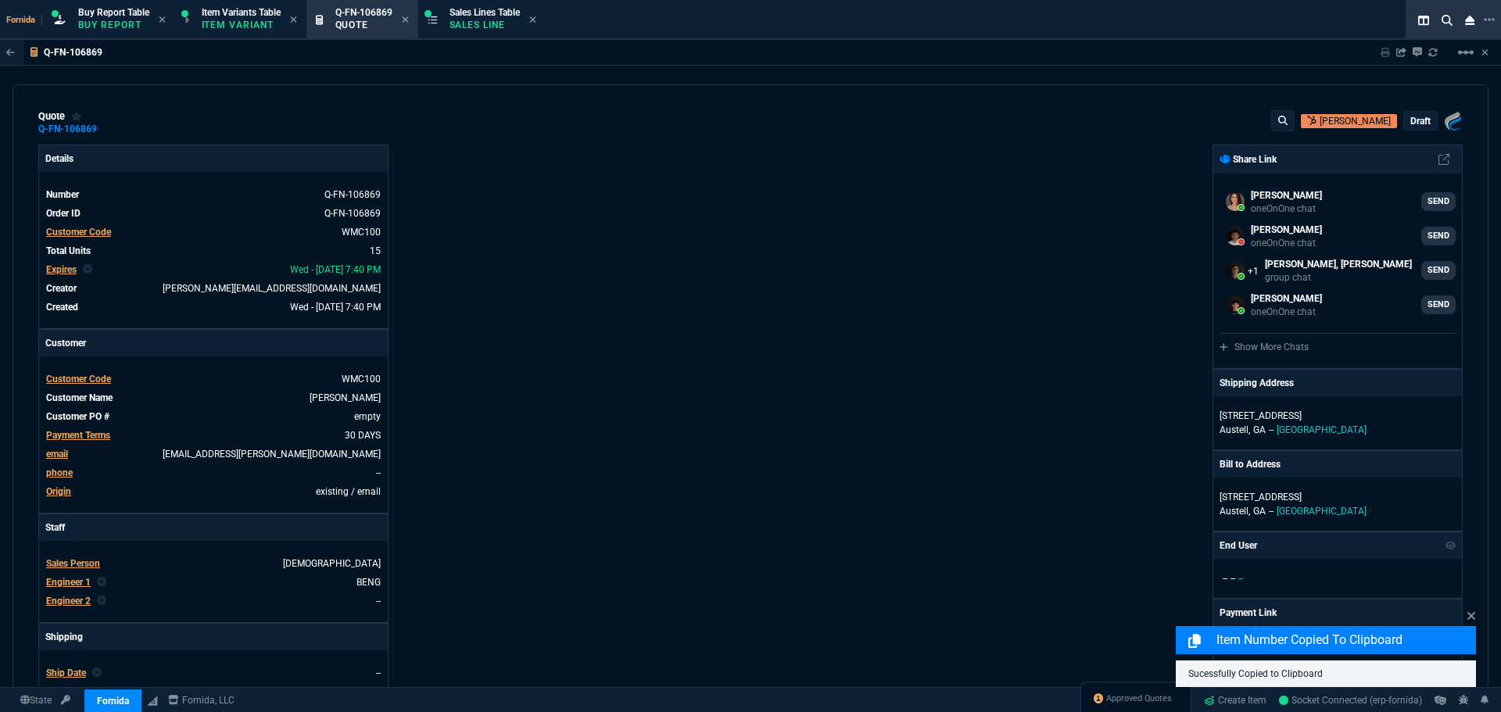
click at [1413, 124] on p "draft" at bounding box center [1421, 121] width 20 height 13
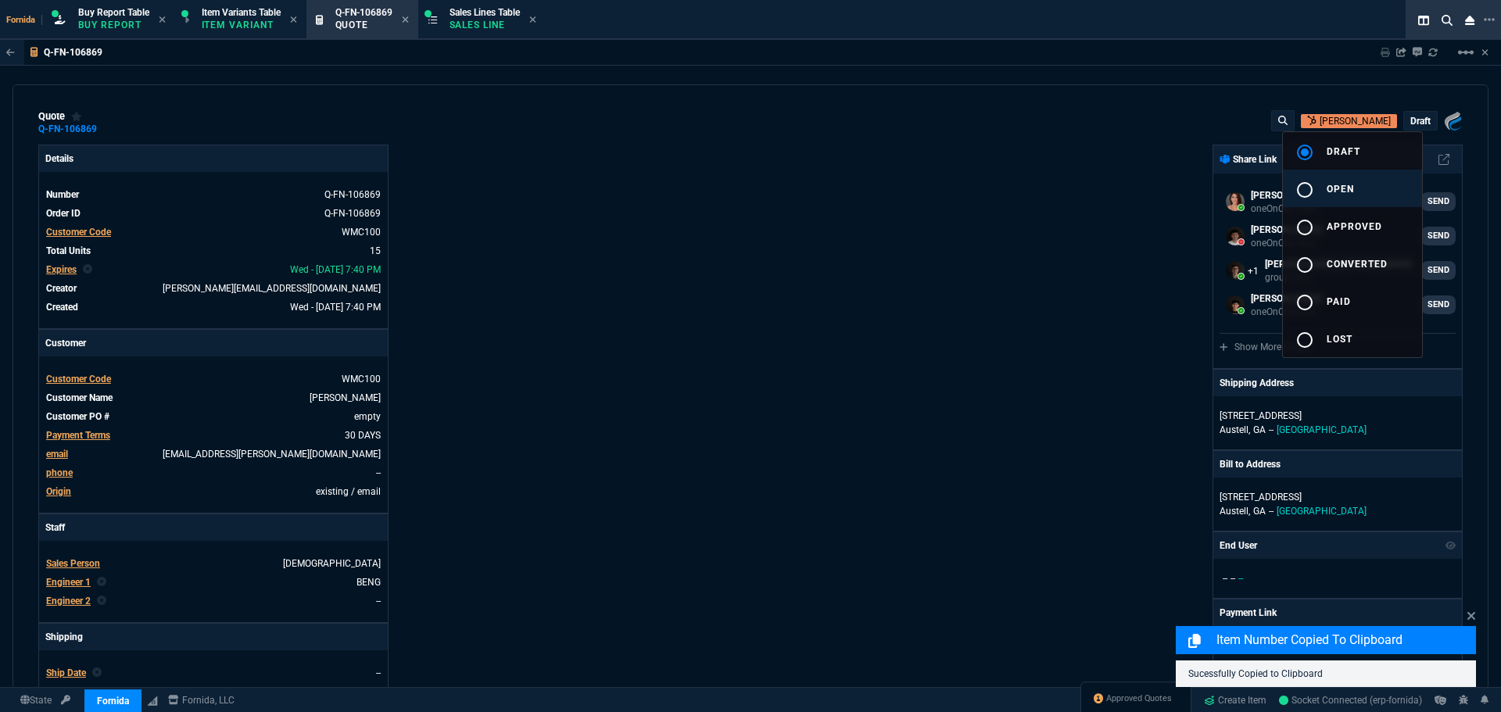
click at [1327, 191] on span "open" at bounding box center [1340, 189] width 27 height 11
click at [920, 226] on div at bounding box center [750, 356] width 1501 height 712
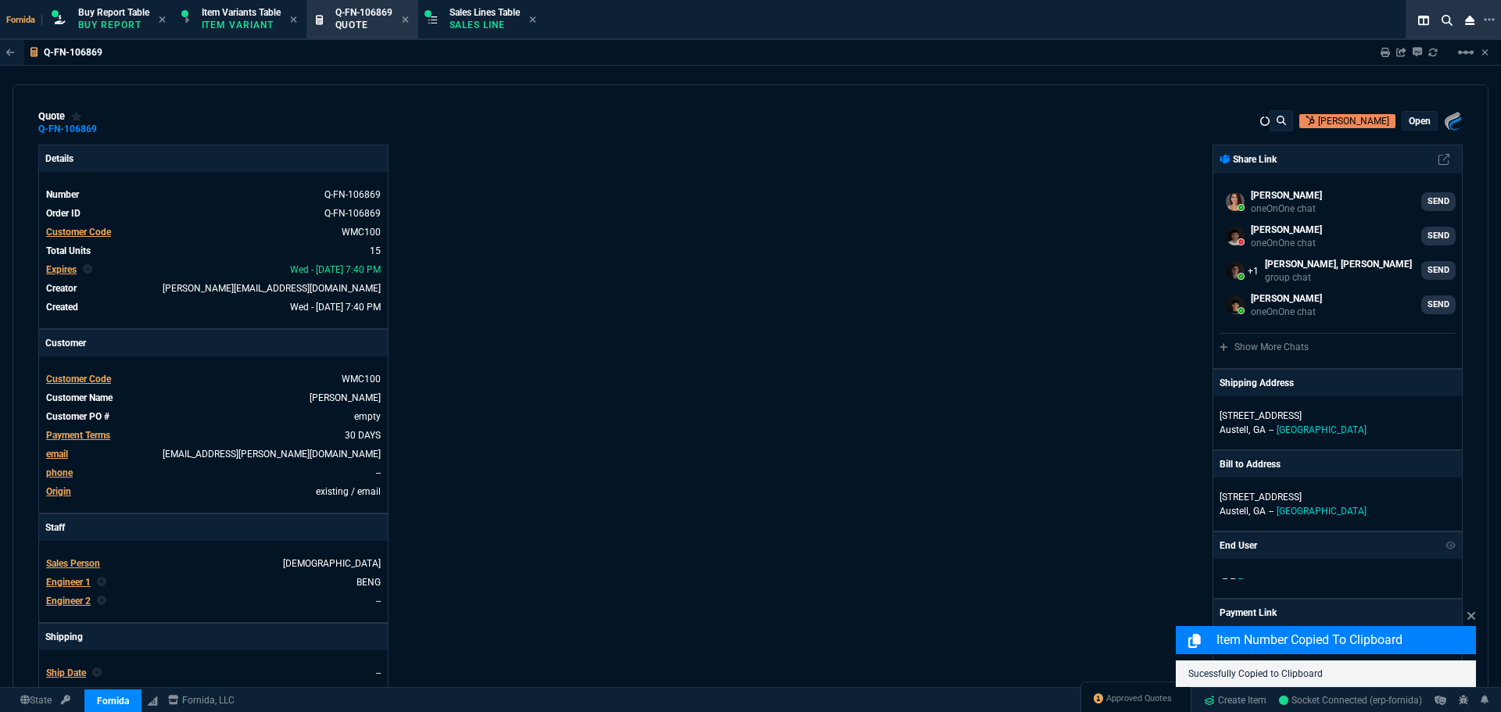
click at [920, 230] on nx-fornida-erp-document "Q-FN-106869 Sharing Q-FN-106869 Link Dev Link Share on Teams linear_scale quote…" at bounding box center [750, 402] width 1501 height 725
click at [1235, 429] on span "Austell," at bounding box center [1235, 430] width 30 height 11
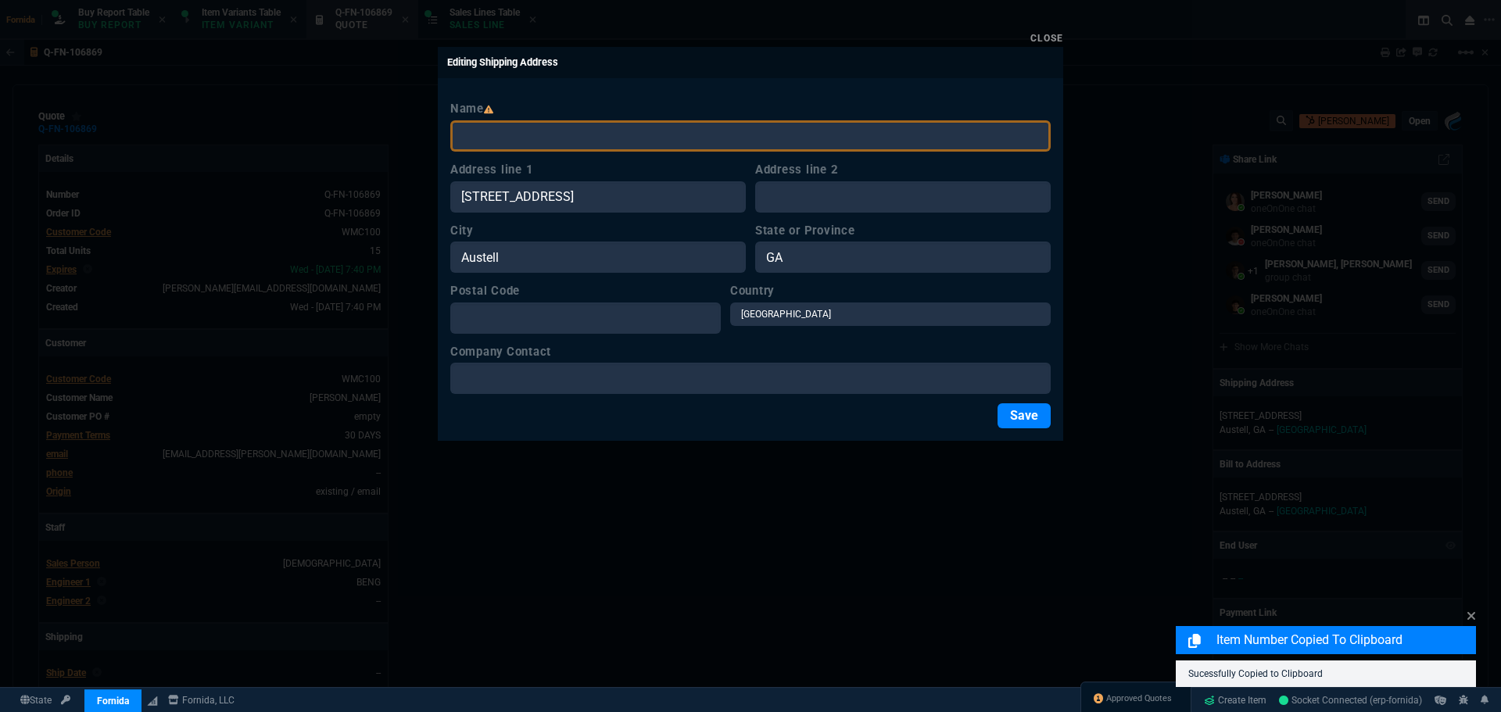
type input "54"
type input "695"
type input "3951.09"
type input "42"
type input "545"
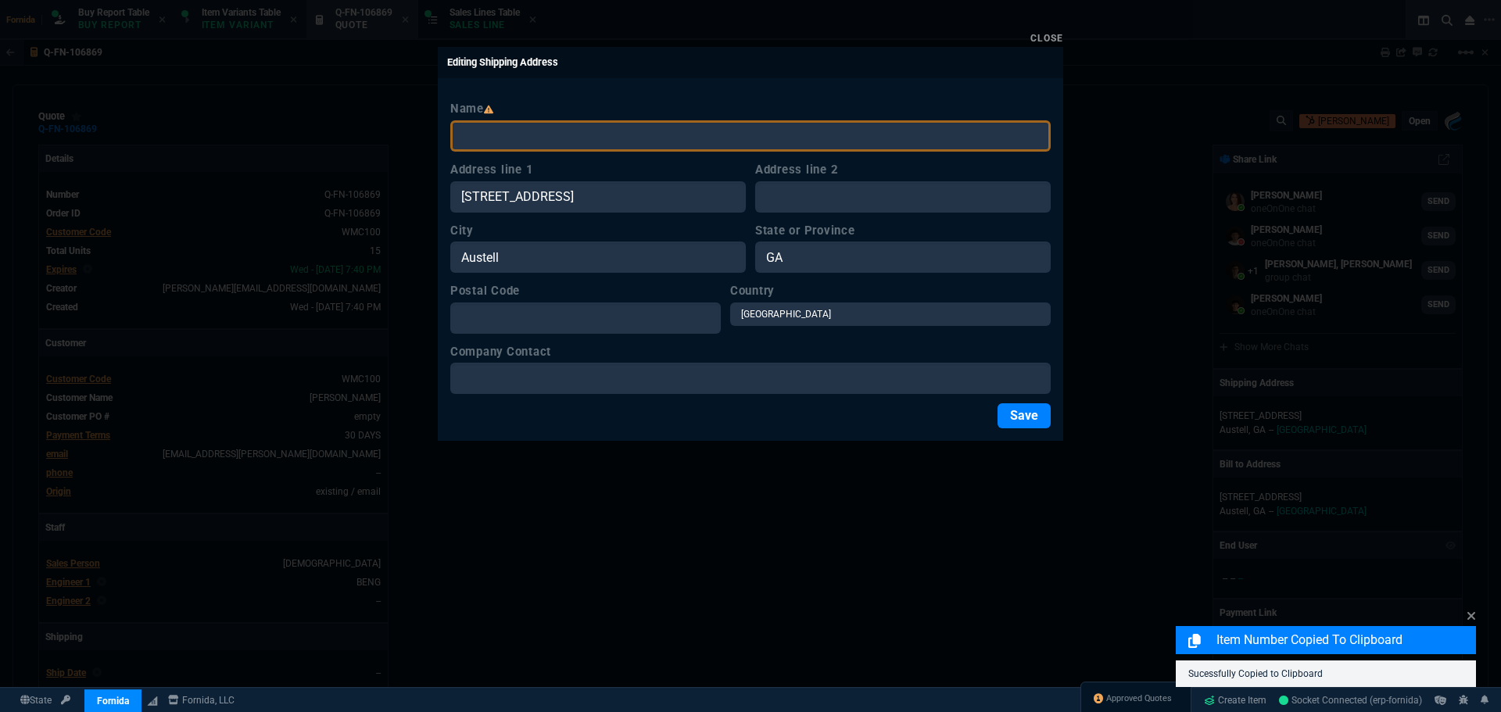
type input "14"
type input "10"
type input "1524"
type input "58"
type input "55"
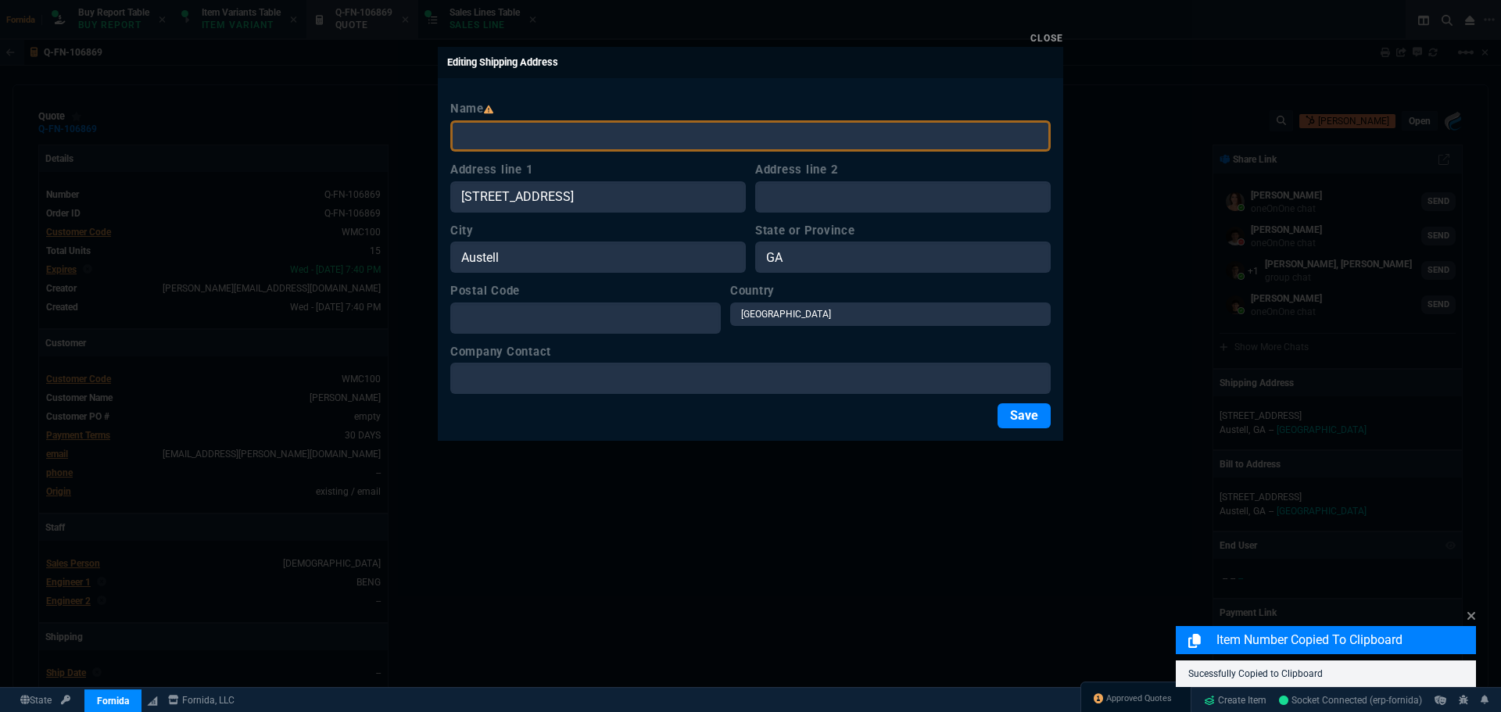
type input "524"
type input "39"
type input "115"
type input "1863.48"
type input "67"
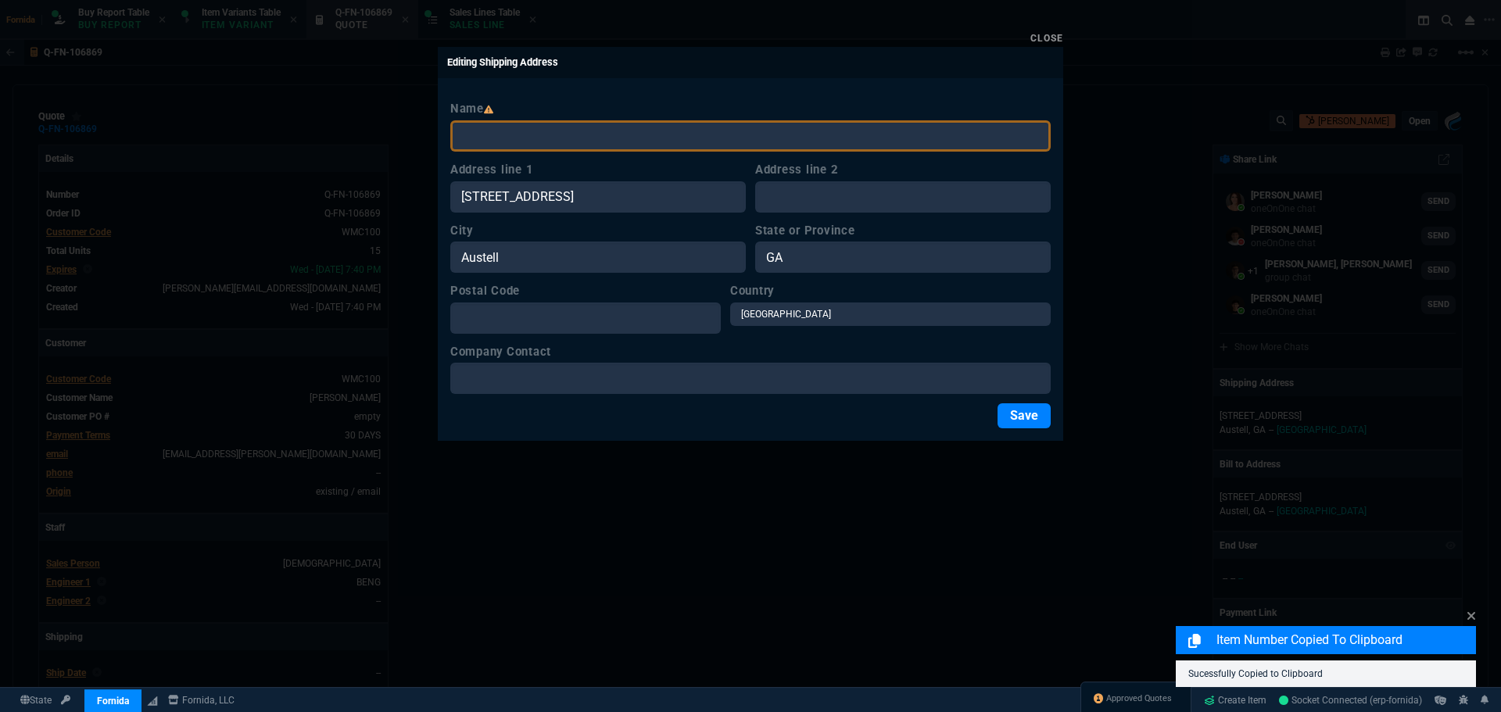
type input "65"
type input "95"
type input "82"
type input "84"
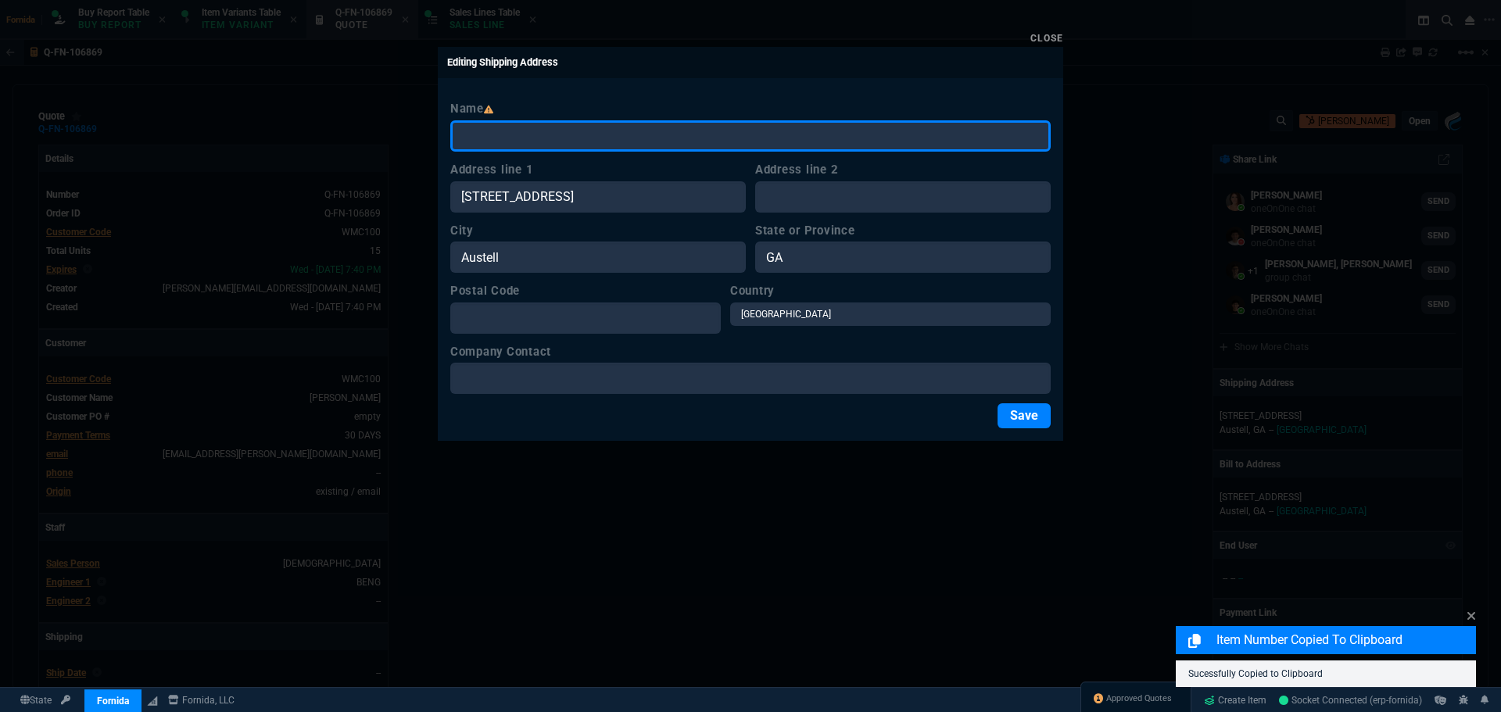
click at [549, 131] on input "Name" at bounding box center [750, 135] width 601 height 31
type input "TX"
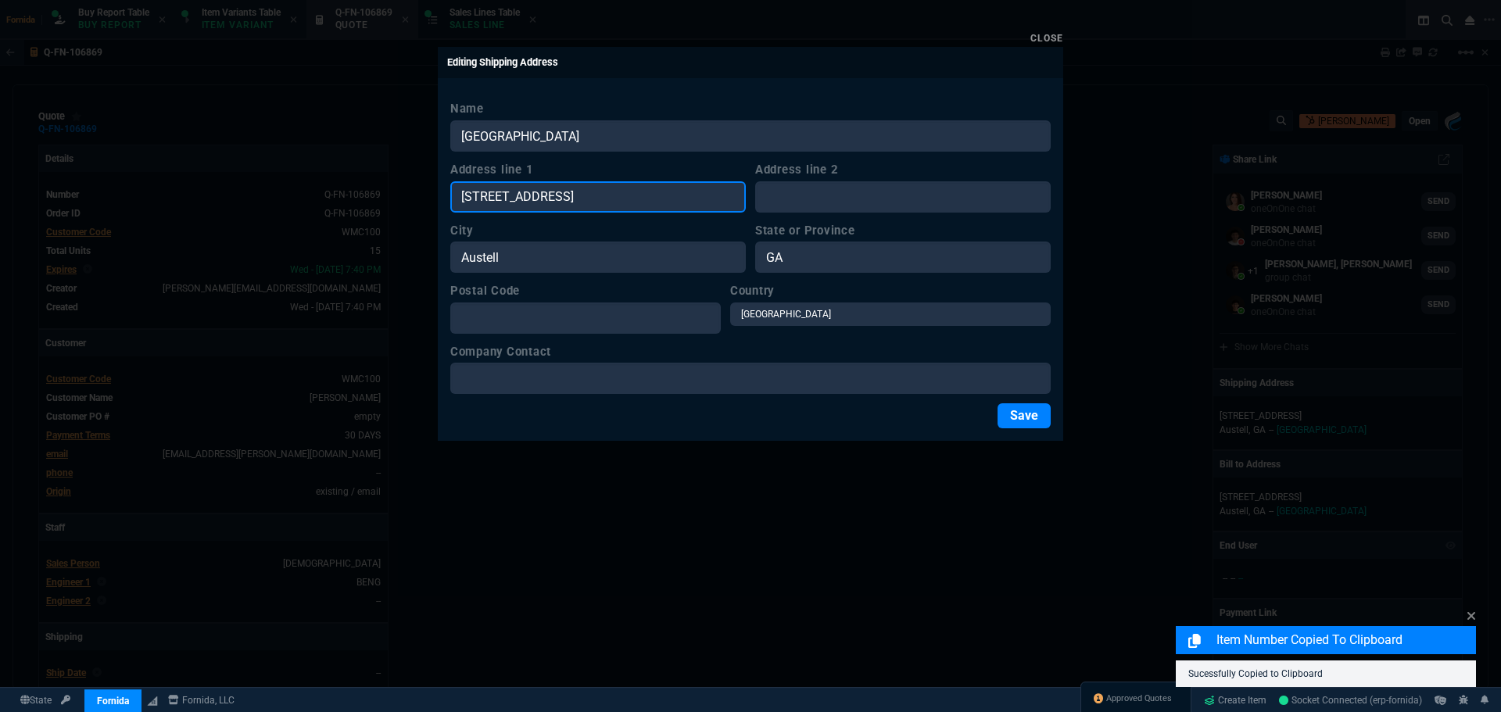
drag, startPoint x: 670, startPoint y: 193, endPoint x: 369, endPoint y: 185, distance: 301.2
click at [297, 171] on div "Close Editing Shipping Address Name TX Address line 1 8080 Troon Circle SW Ste …" at bounding box center [750, 356] width 1501 height 712
type input "TX"
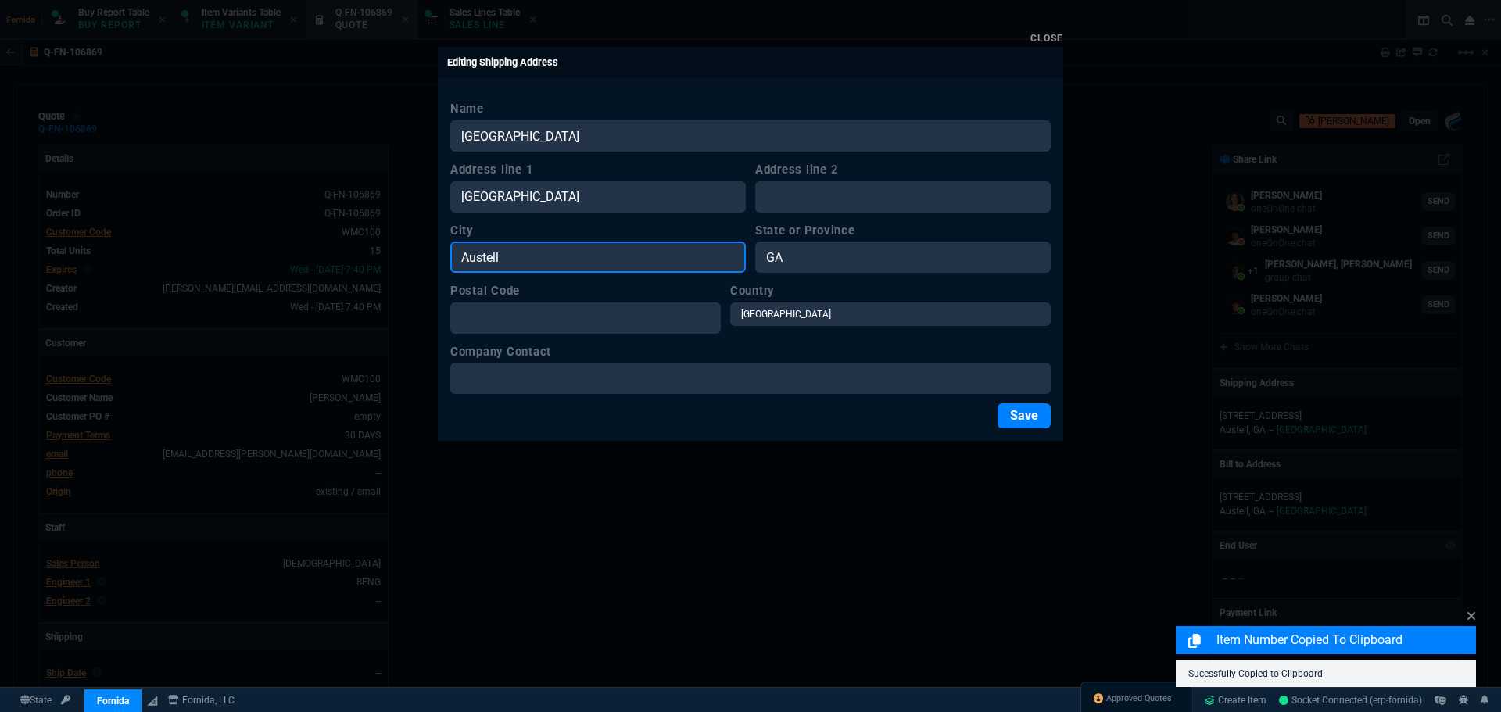
drag, startPoint x: 441, startPoint y: 249, endPoint x: 412, endPoint y: 249, distance: 28.9
click at [381, 249] on div "Close Editing Shipping Address Name TX Address line 1 TX Address line 2 City Au…" at bounding box center [750, 356] width 1501 height 712
type input "TX"
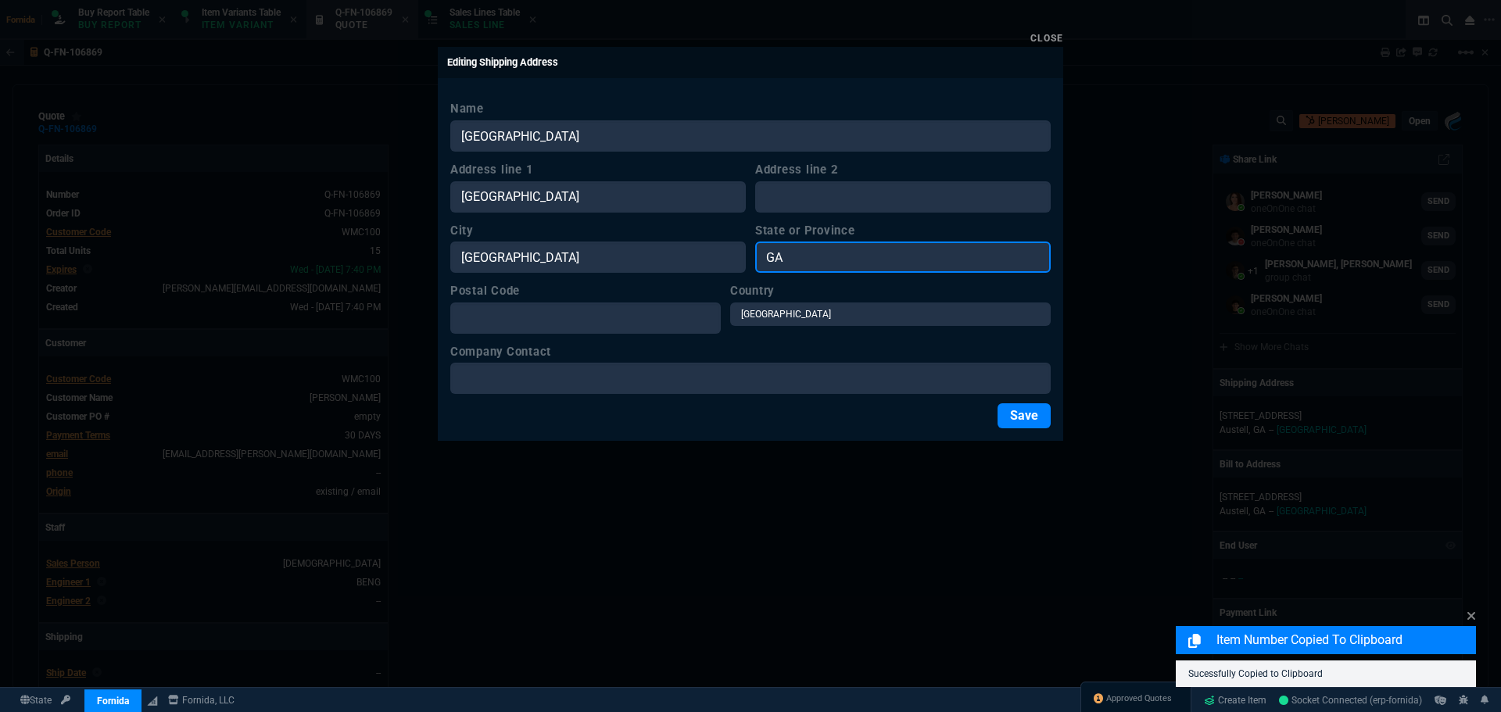
drag, startPoint x: 794, startPoint y: 264, endPoint x: 700, endPoint y: 271, distance: 94.9
click at [708, 265] on div "City TX State or Province GA" at bounding box center [750, 248] width 601 height 52
type input "TX"
click at [1015, 421] on button "Save" at bounding box center [1024, 415] width 53 height 25
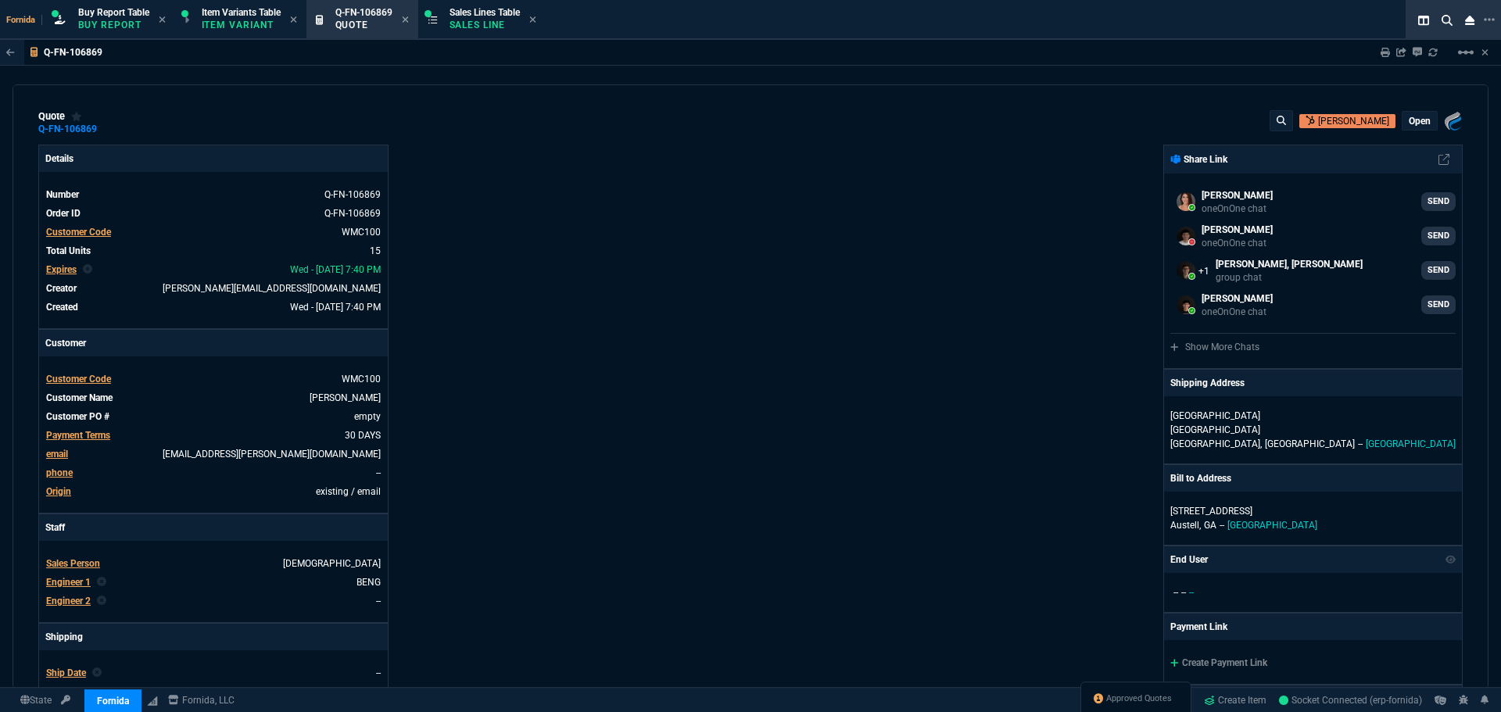
drag, startPoint x: 995, startPoint y: 127, endPoint x: 1096, endPoint y: 145, distance: 102.3
click at [1002, 131] on div "quote Q-FN-106869 WM Coffman open Fornida, LLC 2609 Technology Dr Suite 300 Pla…" at bounding box center [750, 122] width 1425 height 25
click at [1413, 121] on p "open" at bounding box center [1420, 121] width 22 height 13
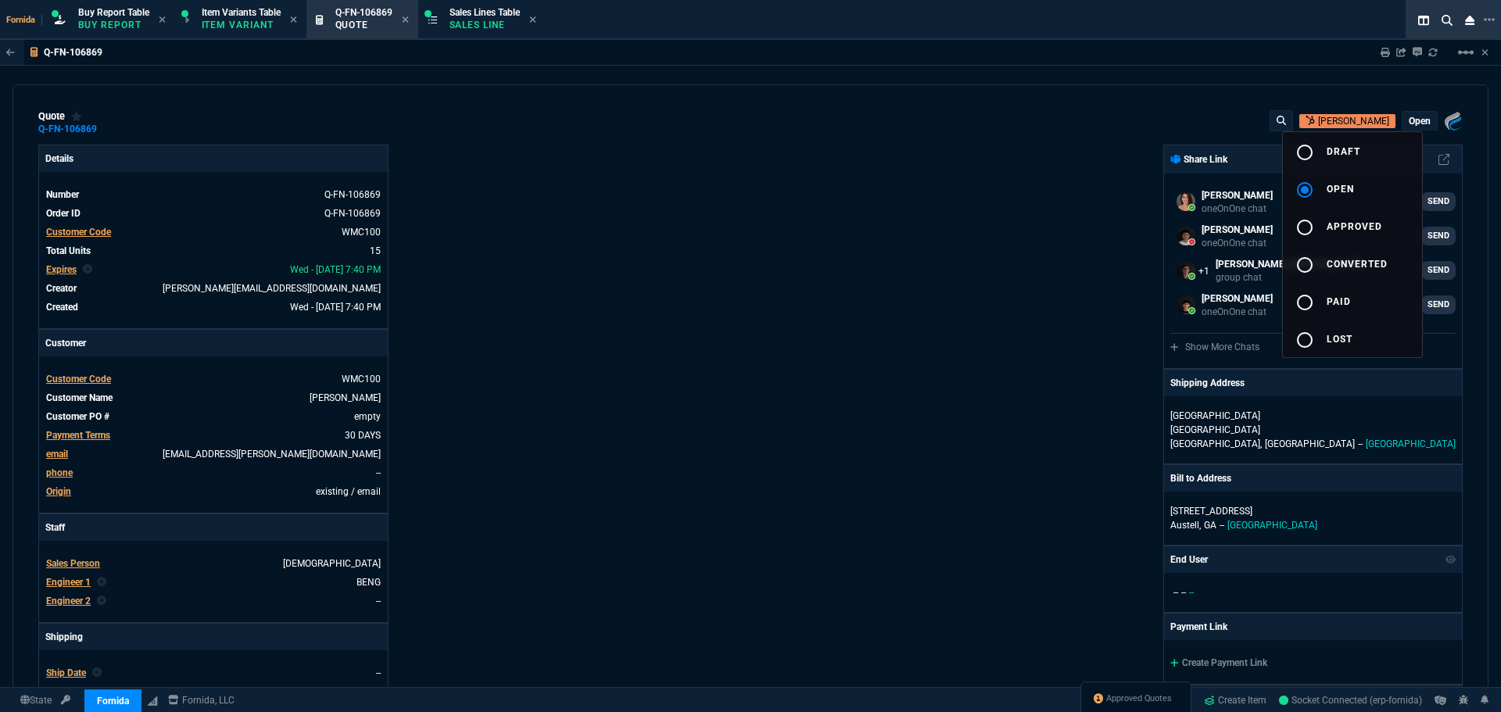
drag, startPoint x: 1410, startPoint y: 125, endPoint x: 1035, endPoint y: 188, distance: 380.6
click at [1383, 147] on button "radio_button_unchecked draft" at bounding box center [1352, 151] width 139 height 38
click at [1035, 188] on div at bounding box center [750, 356] width 1501 height 712
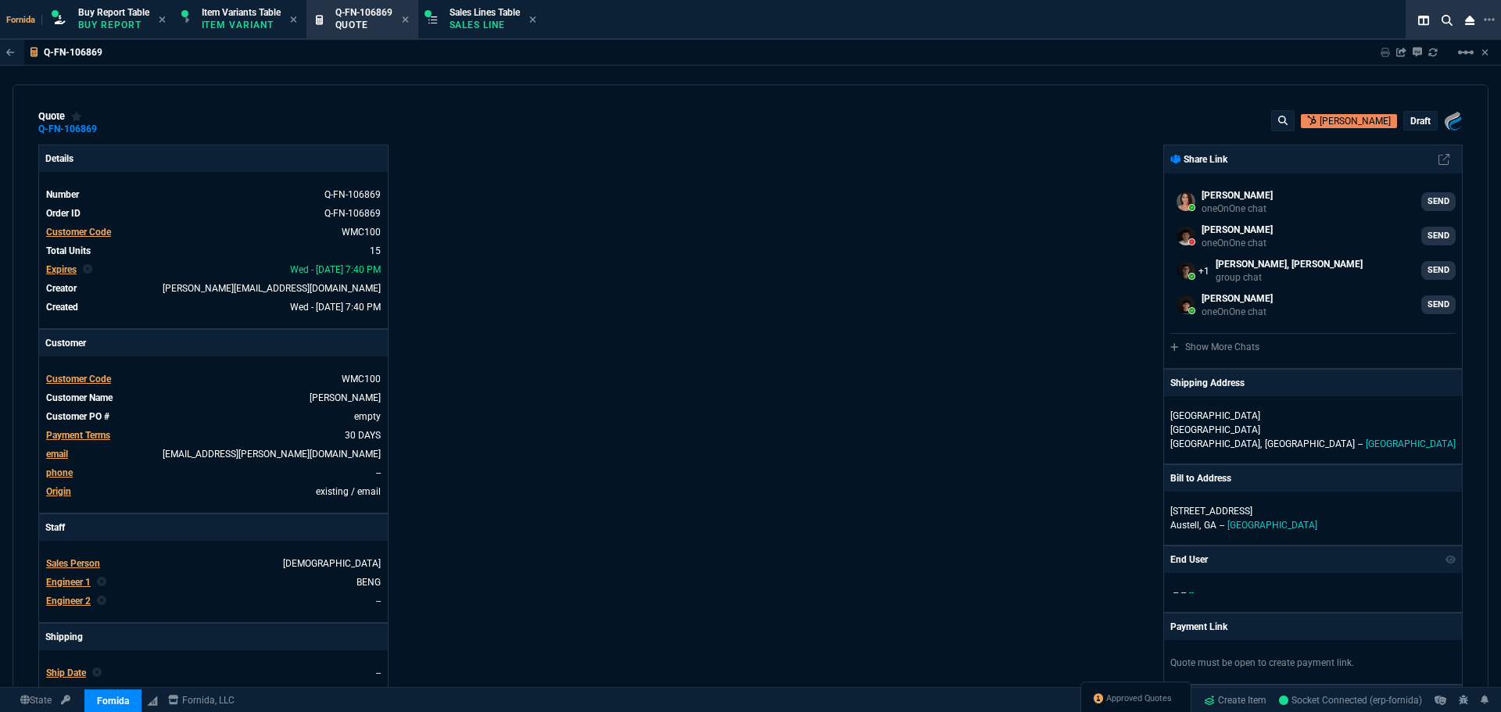
click at [1411, 120] on p "draft" at bounding box center [1421, 121] width 20 height 13
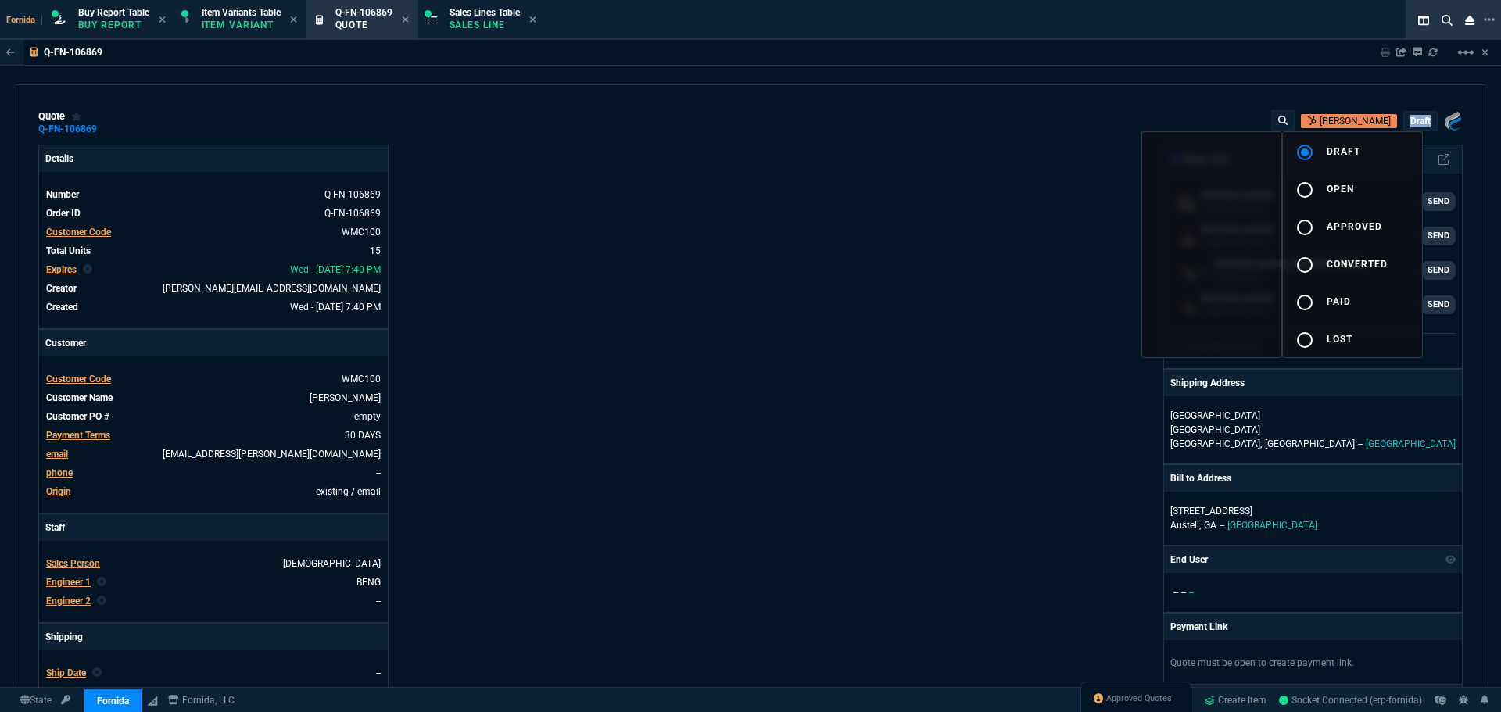
type input "54"
type input "695"
type input "42"
type input "545"
type input "14"
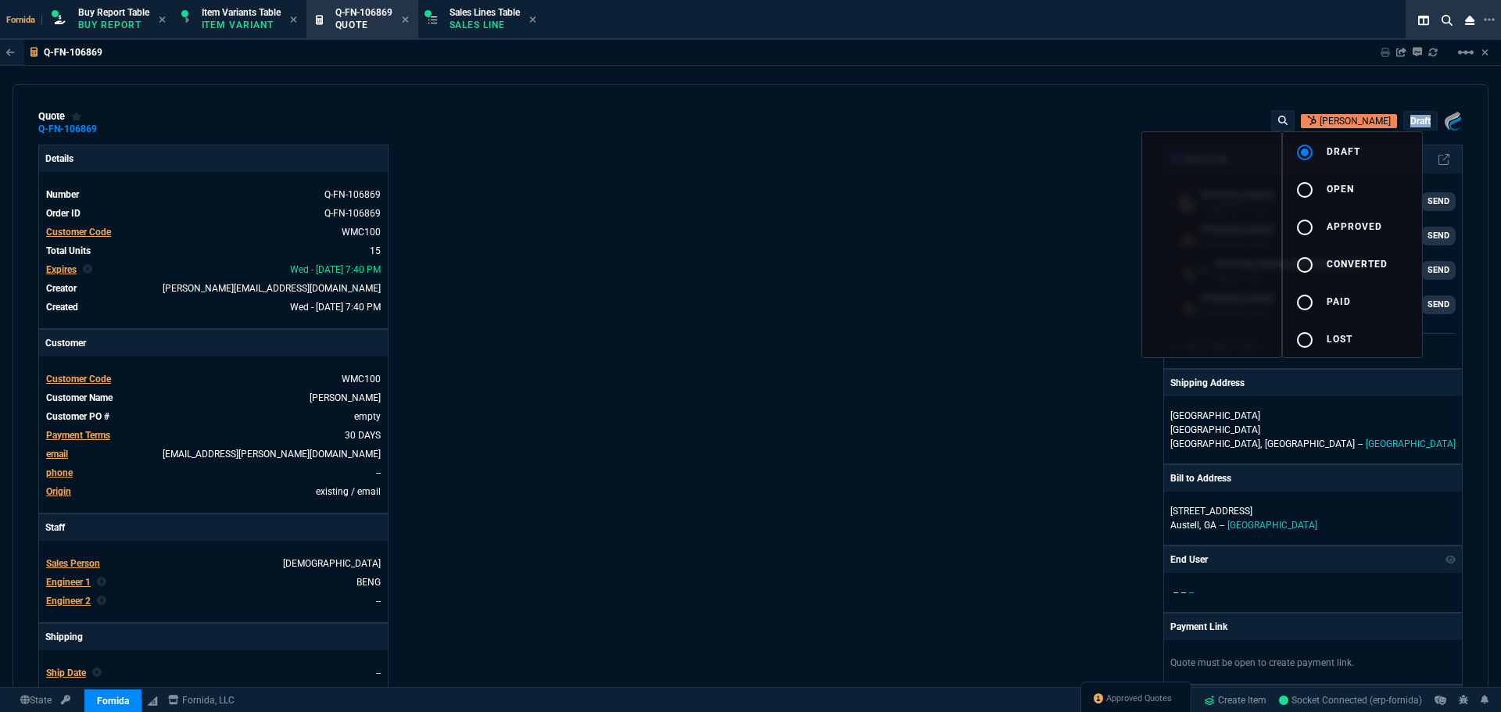
type input "10"
type input "58"
type input "55"
type input "39"
type input "115"
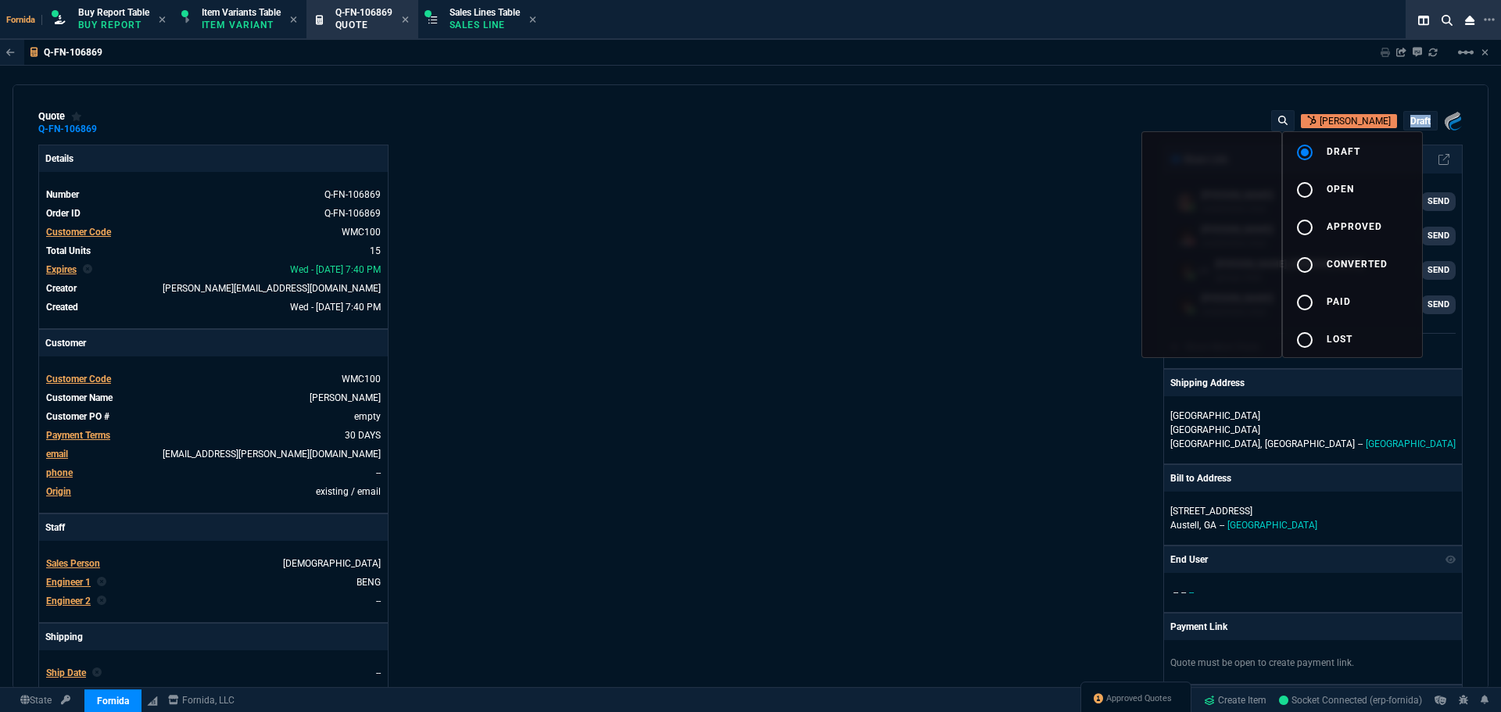
type input "67"
type input "65"
type input "95"
type input "82"
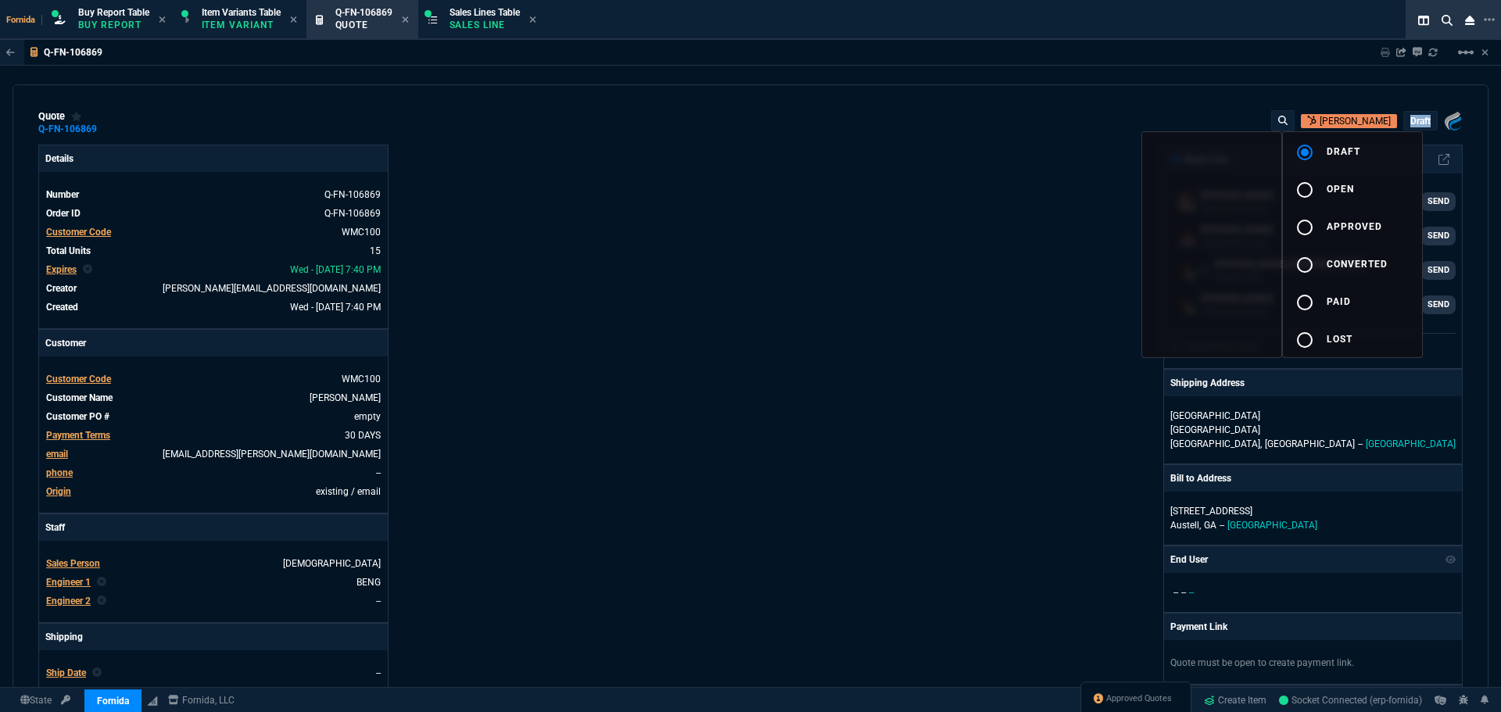
type input "84"
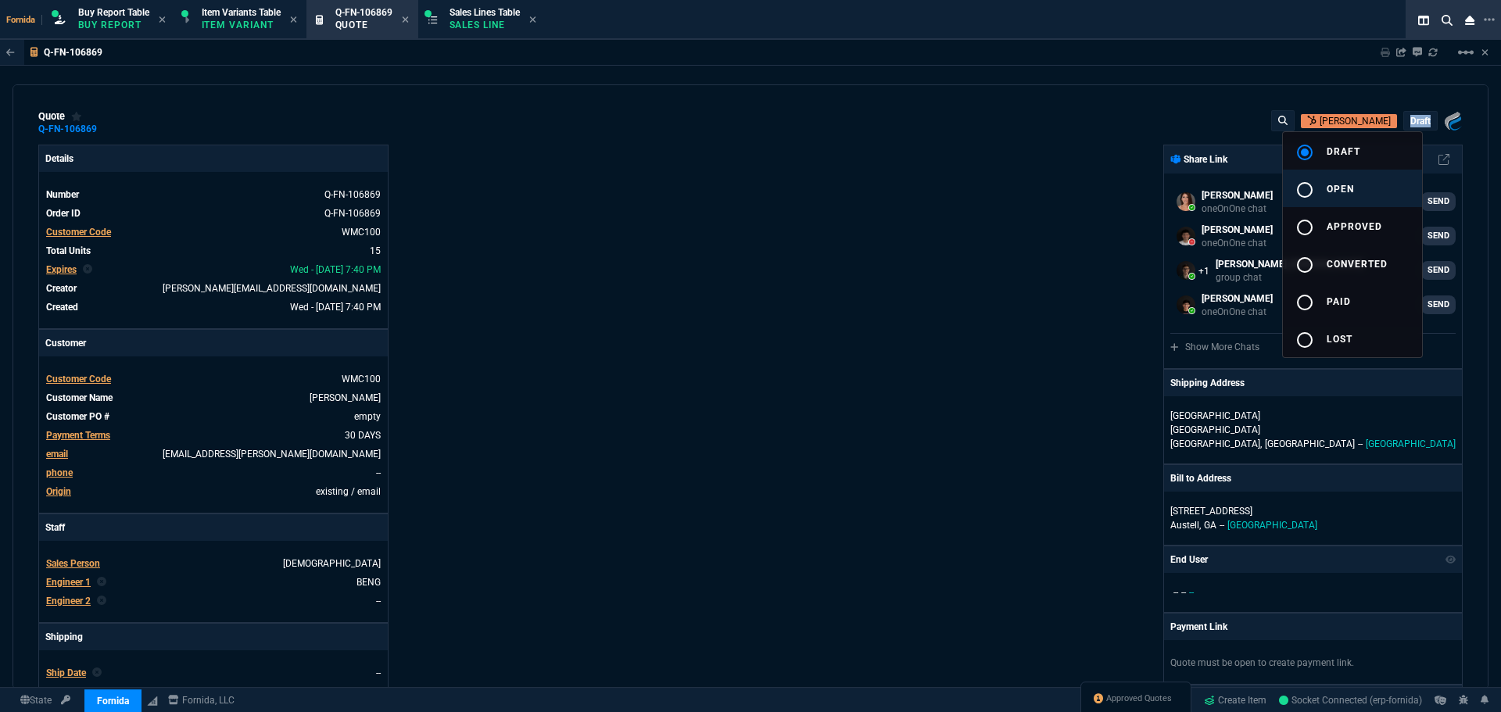
drag, startPoint x: 1370, startPoint y: 192, endPoint x: 1361, endPoint y: 192, distance: 8.6
click at [1369, 192] on button "radio_button_unchecked open" at bounding box center [1352, 189] width 139 height 38
click at [928, 267] on div at bounding box center [750, 356] width 1501 height 712
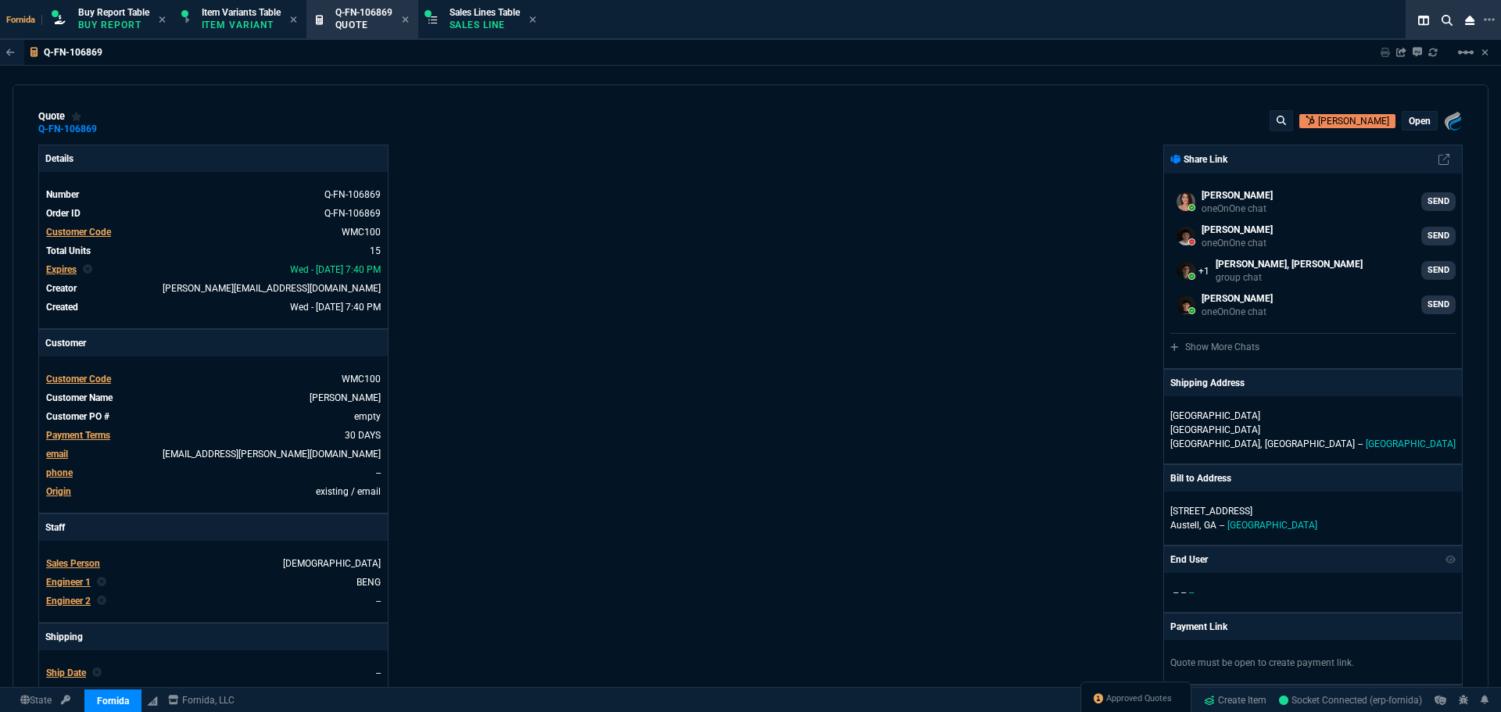
click at [921, 254] on div "Fornida, LLC 2609 Technology Dr Suite 300 Plano, TX 75074 Share Link Fiona Ross…" at bounding box center [1107, 548] width 712 height 807
click at [682, 183] on div "Details Number Q-FN-106869 Order ID Q-FN-106869 Customer Code WMC100 Total Unit…" at bounding box center [394, 548] width 712 height 807
type input "54"
type input "695"
type input "42"
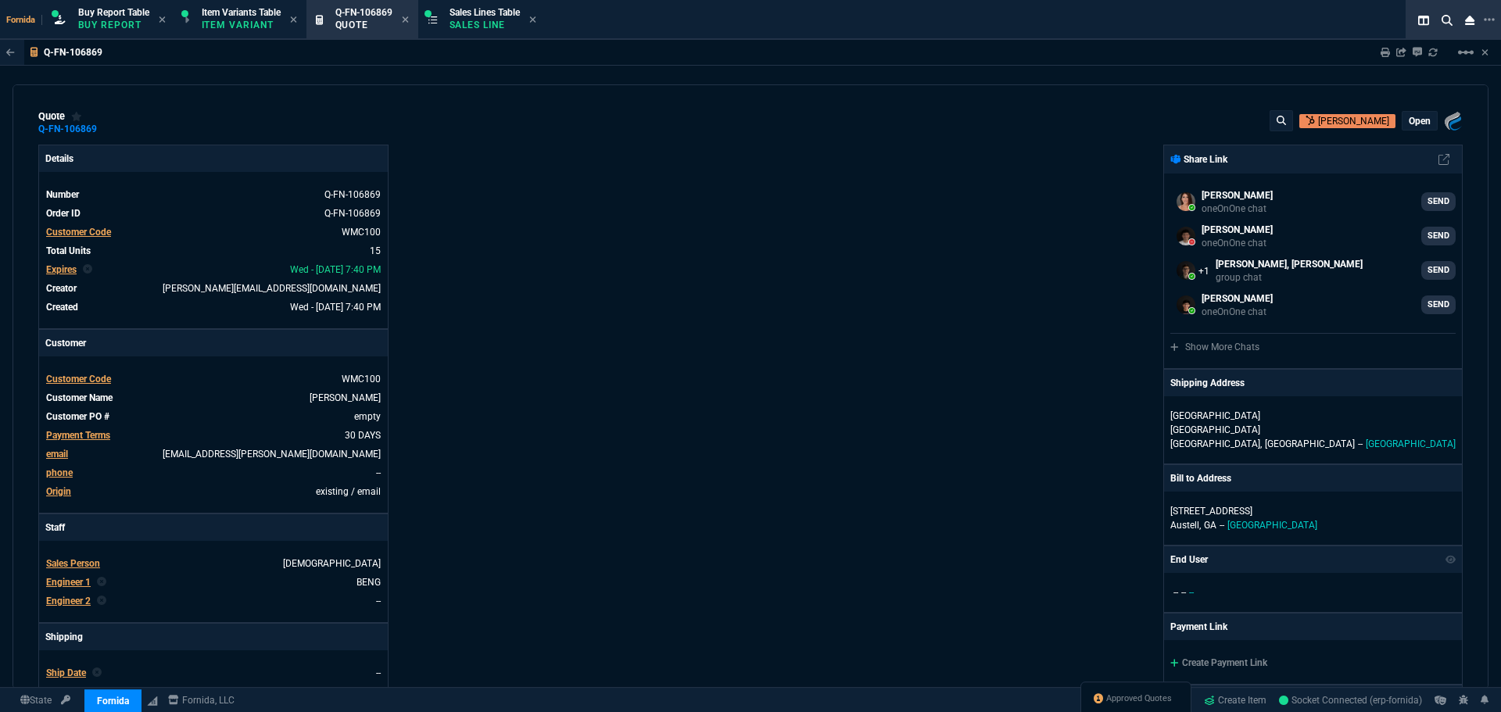
type input "545"
type input "14"
type input "10"
type input "58"
type input "55"
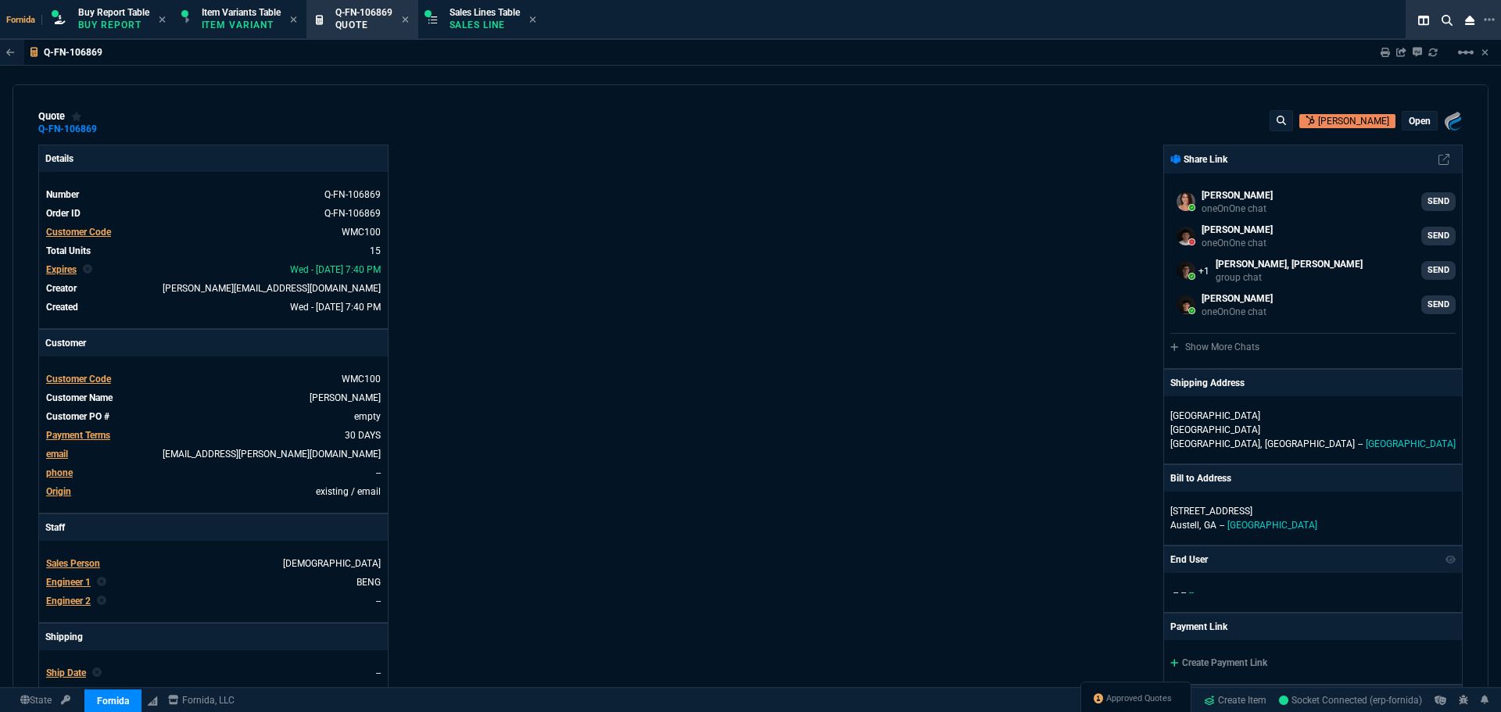
type input "39"
type input "115"
type input "67"
type input "65"
type input "95"
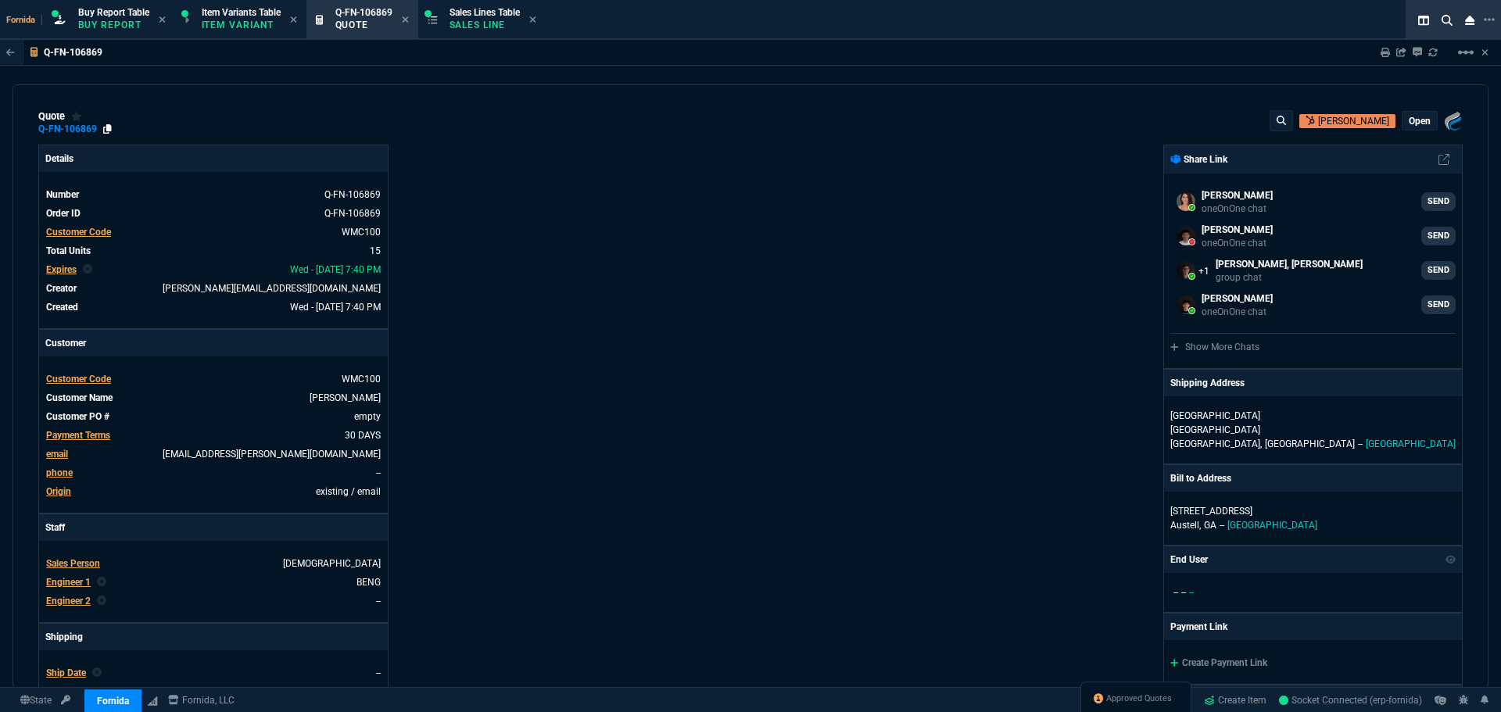
type input "82"
type input "84"
click at [103, 132] on icon at bounding box center [107, 128] width 9 height 9
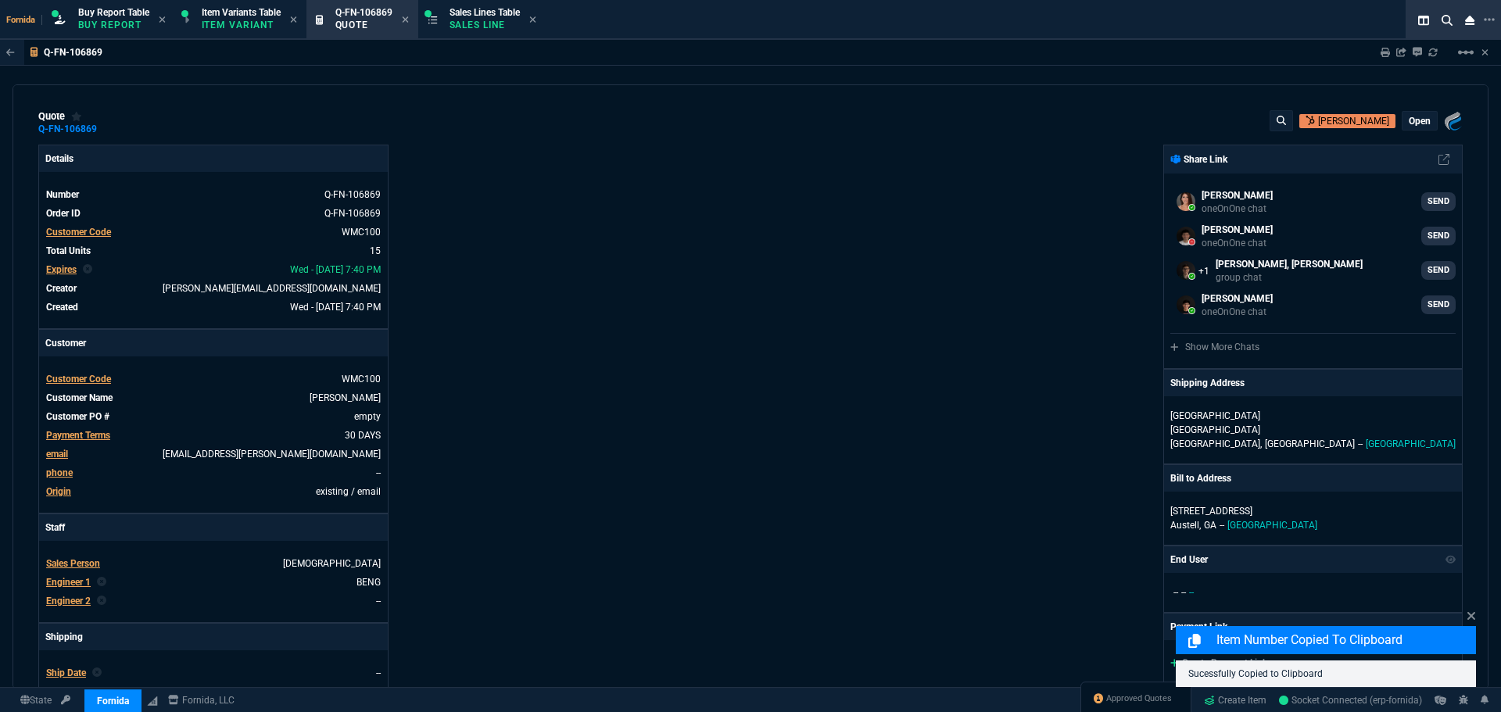
drag, startPoint x: 876, startPoint y: 153, endPoint x: 1395, endPoint y: 154, distance: 519.2
click at [878, 154] on div "Fornida, LLC 2609 Technology Dr Suite 300 Plano, TX 75074 Share Link Fiona Ross…" at bounding box center [1107, 548] width 712 height 807
click at [1386, 59] on link at bounding box center [1385, 52] width 9 height 13
click at [987, 192] on div "Fornida, LLC 2609 Technology Dr Suite 300 Plano, TX 75074 Share Link Fiona Ross…" at bounding box center [1107, 548] width 712 height 807
type input "58"
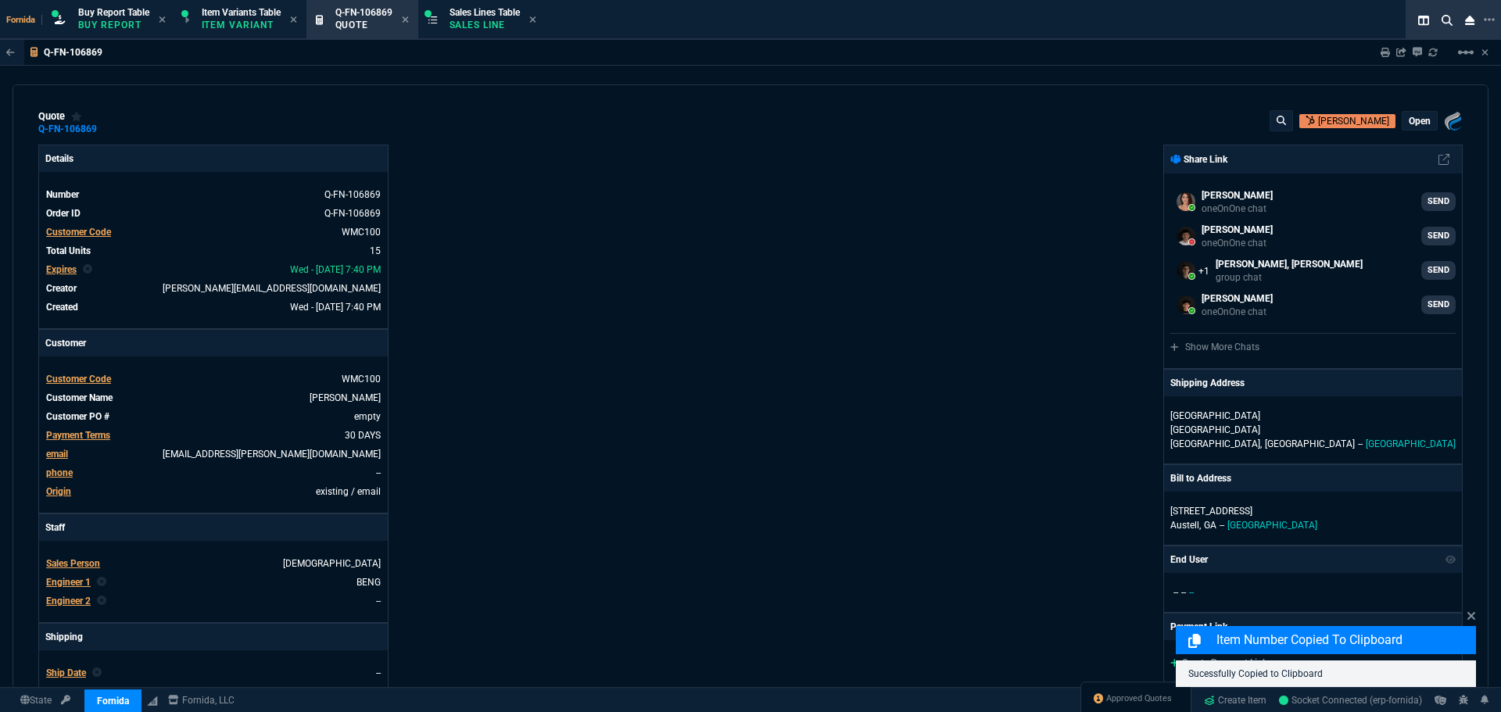
type input "55"
type input "39"
type input "115"
type input "67"
type input "65"
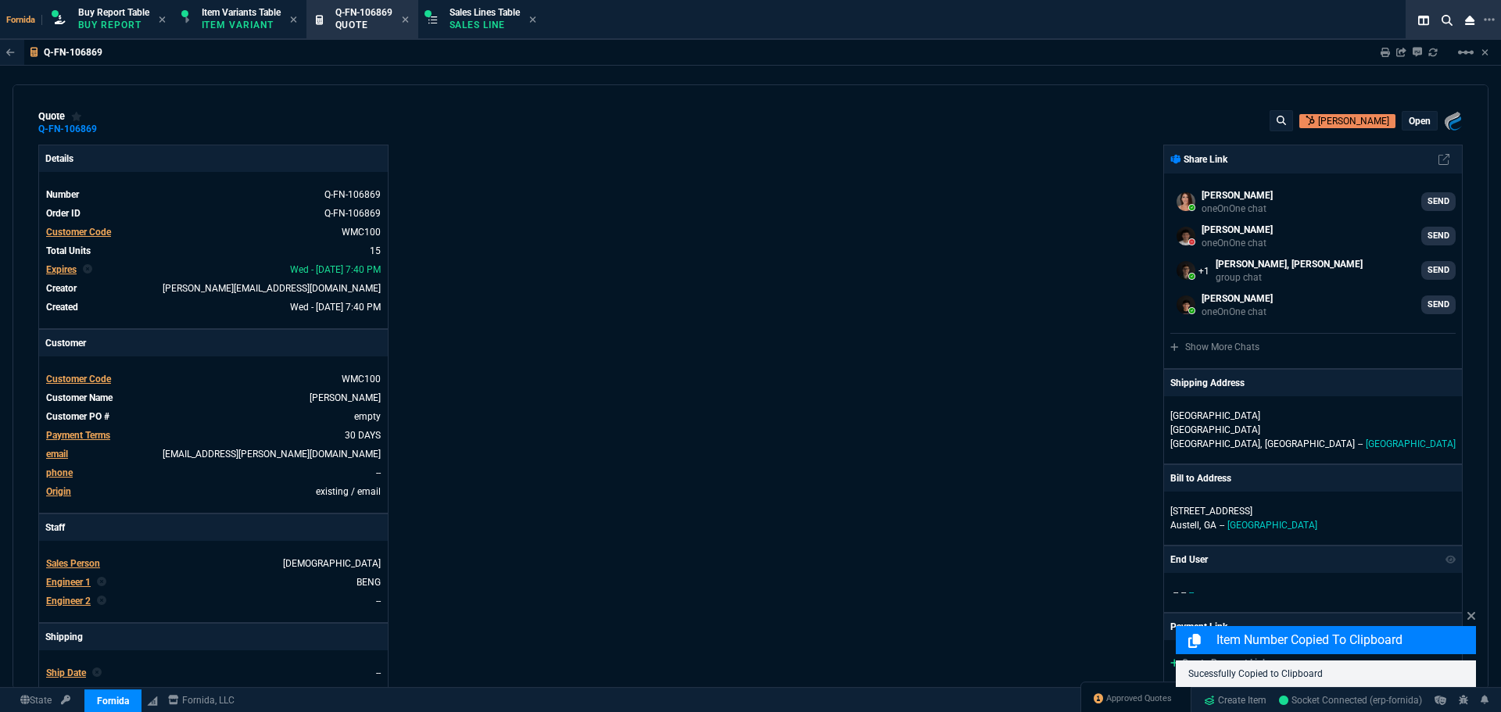
type input "95"
type input "82"
type input "84"
click at [1415, 116] on p "open" at bounding box center [1420, 121] width 22 height 13
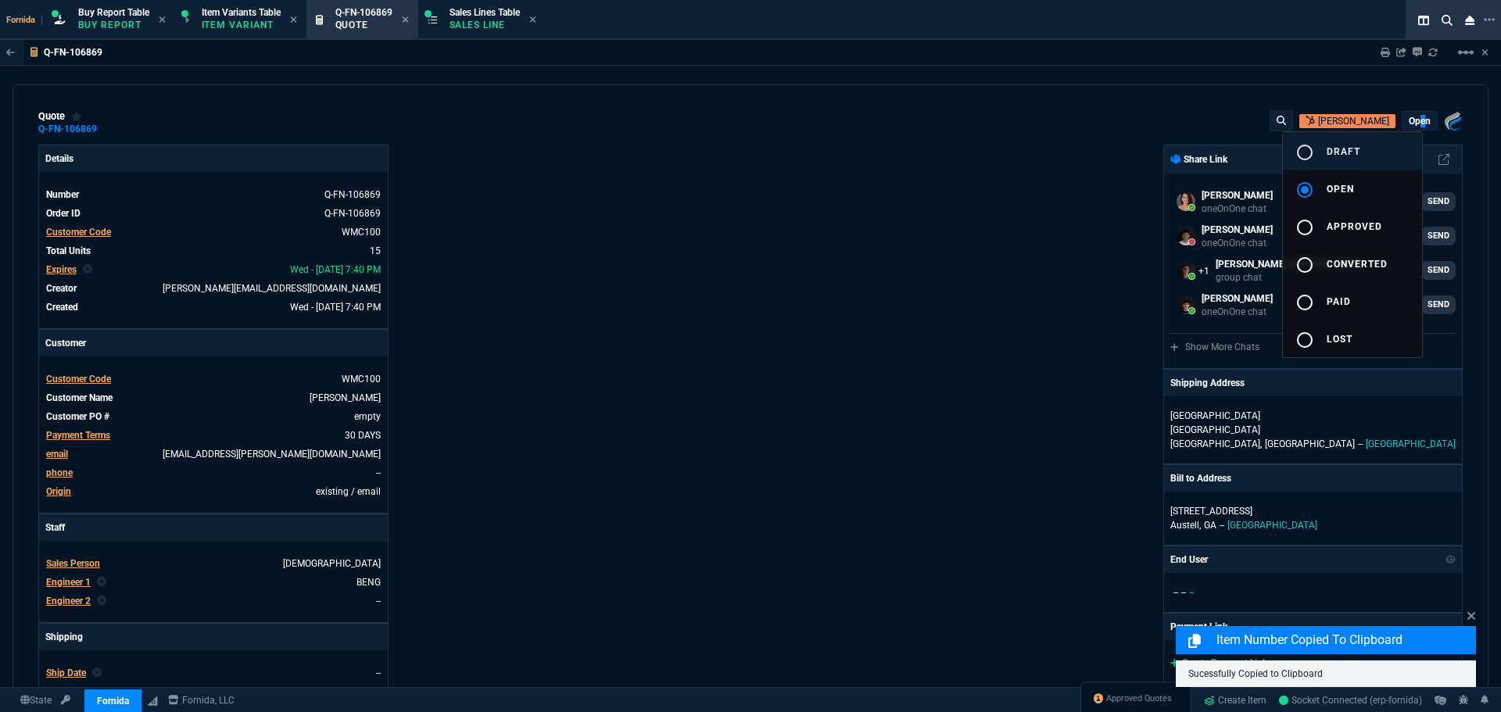
click at [1341, 146] on span "draft" at bounding box center [1344, 151] width 34 height 11
click at [1003, 249] on div at bounding box center [750, 356] width 1501 height 712
type input "54"
type input "695"
type input "42"
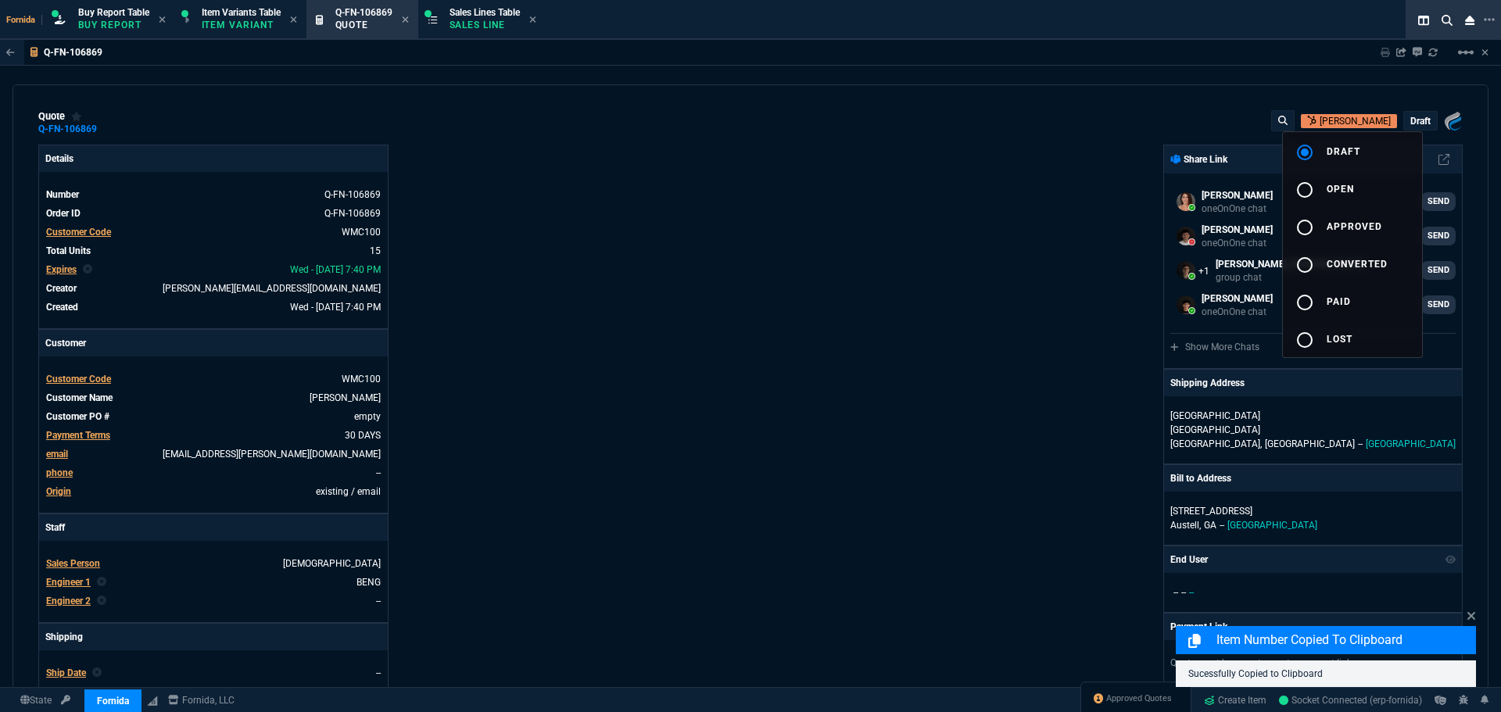
type input "545"
type input "14"
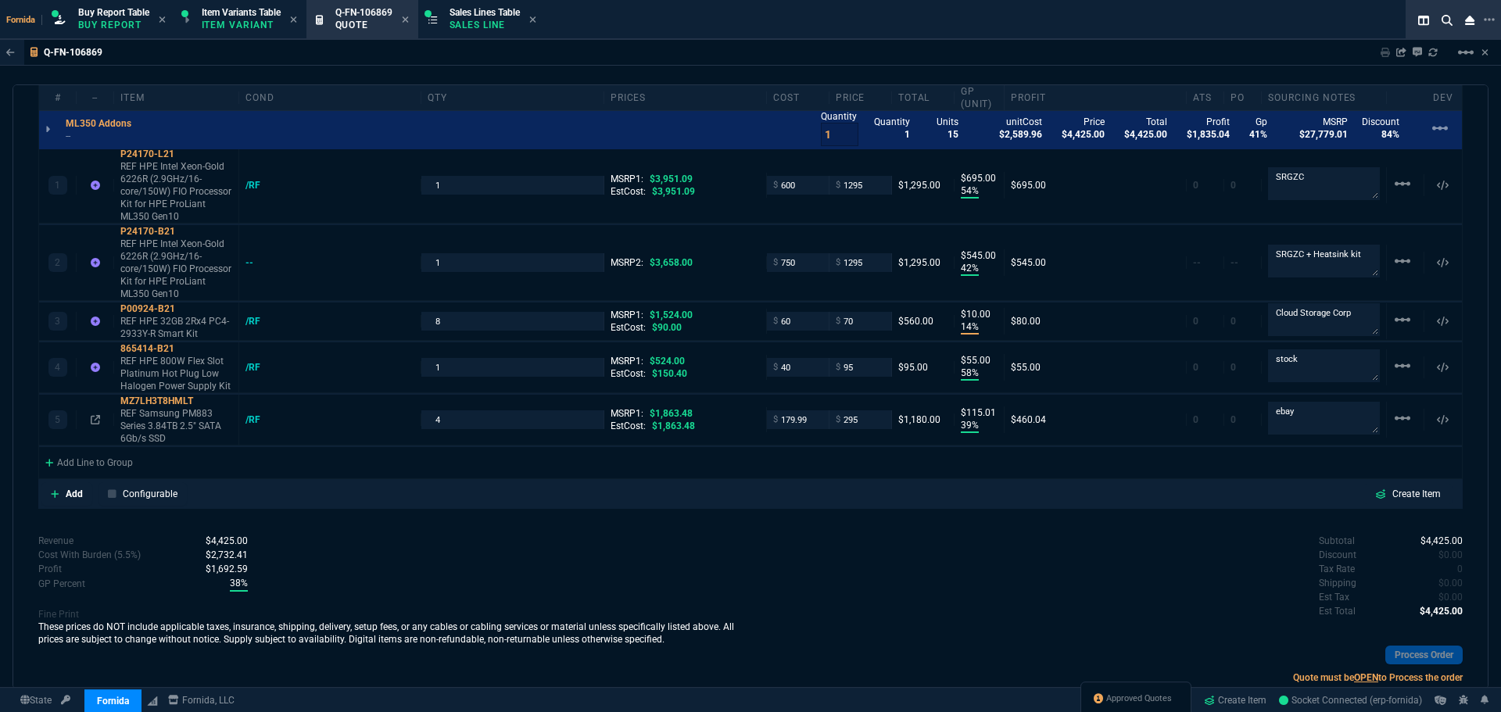
scroll to position [1000, 0]
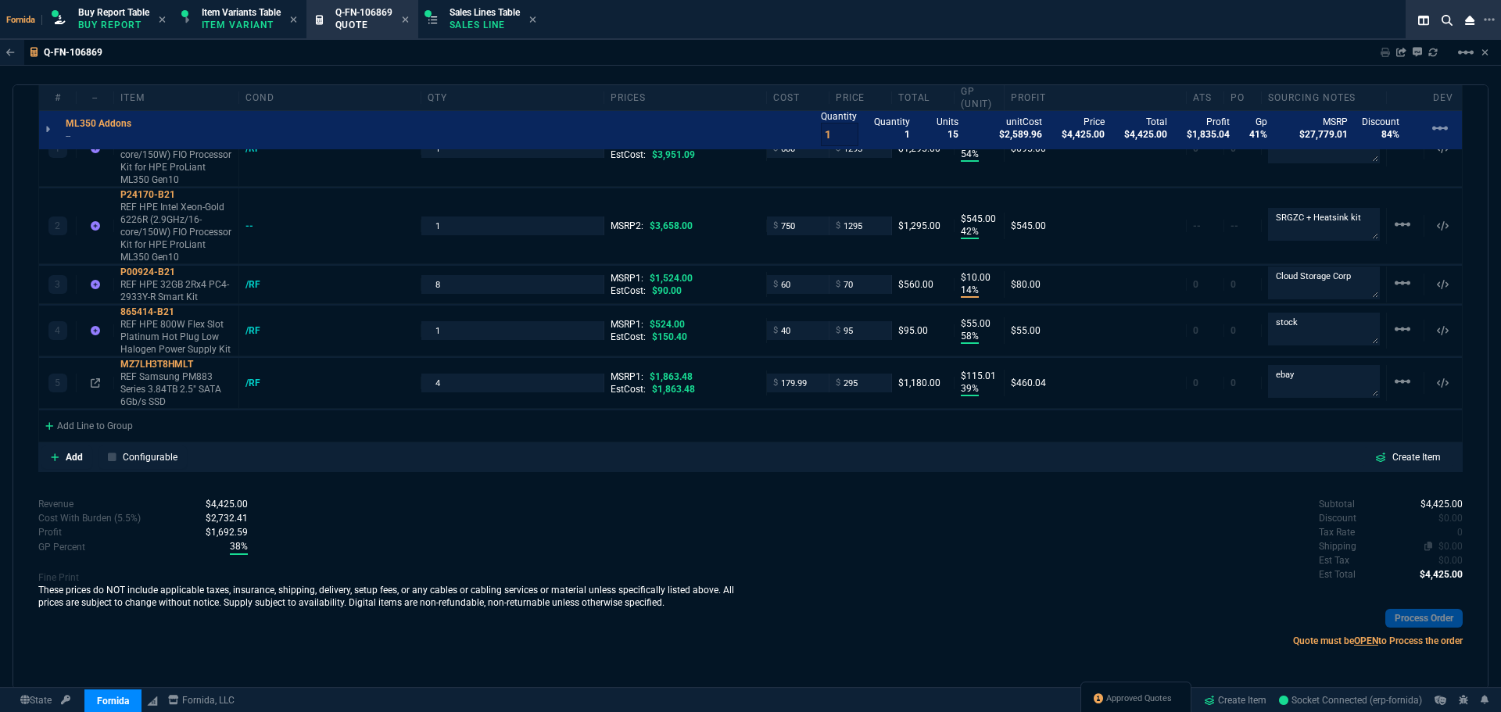
click at [1443, 549] on span "$0.00" at bounding box center [1451, 546] width 24 height 11
click at [1458, 532] on span "0" at bounding box center [1460, 532] width 5 height 11
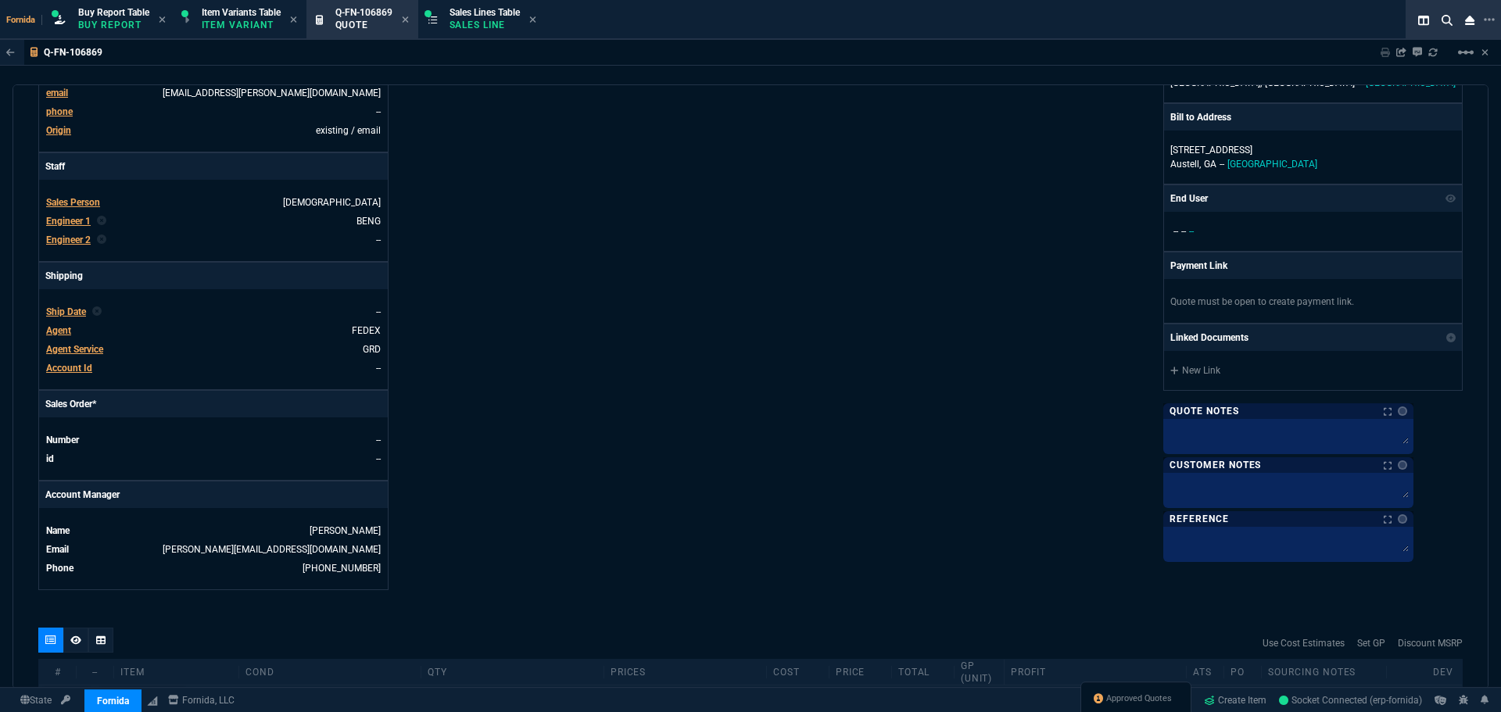
scroll to position [296, 0]
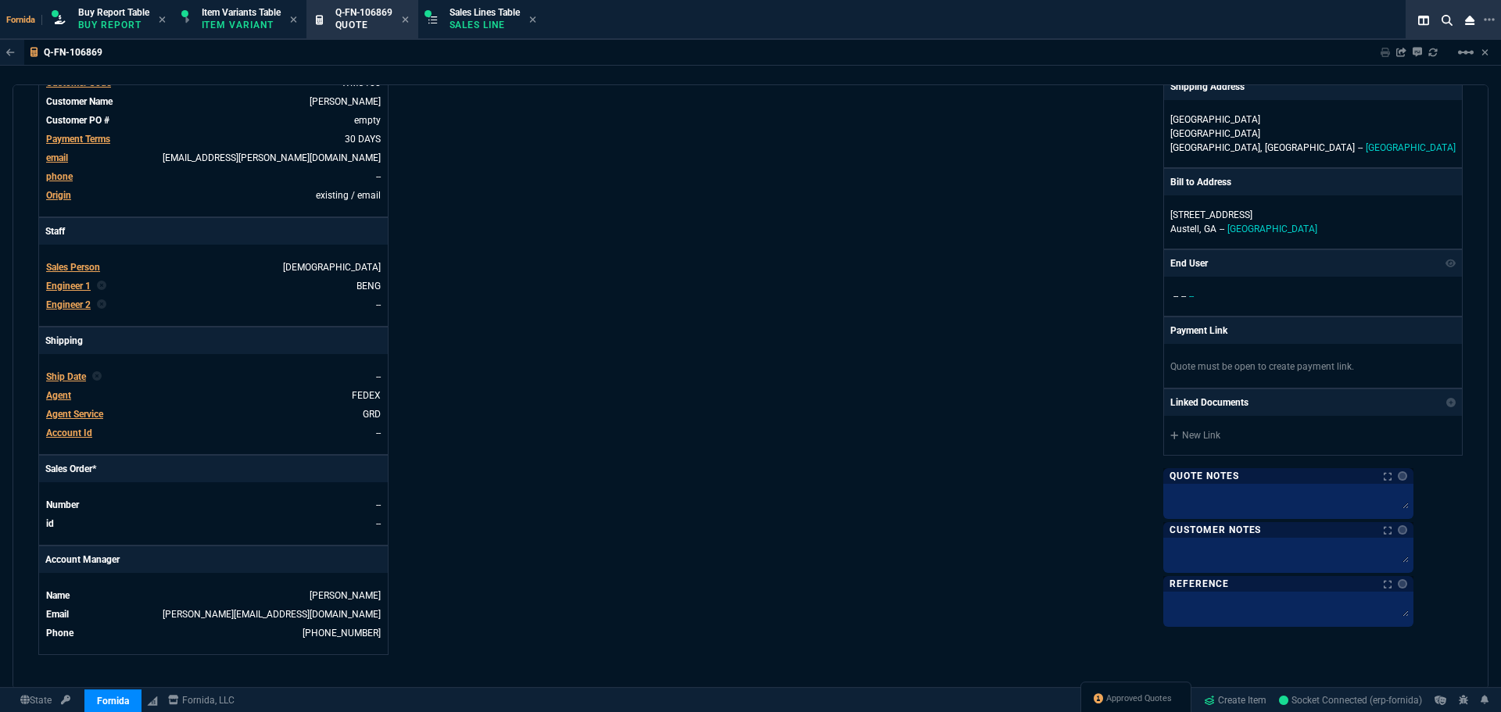
click at [94, 418] on span "Agent Service" at bounding box center [74, 414] width 57 height 11
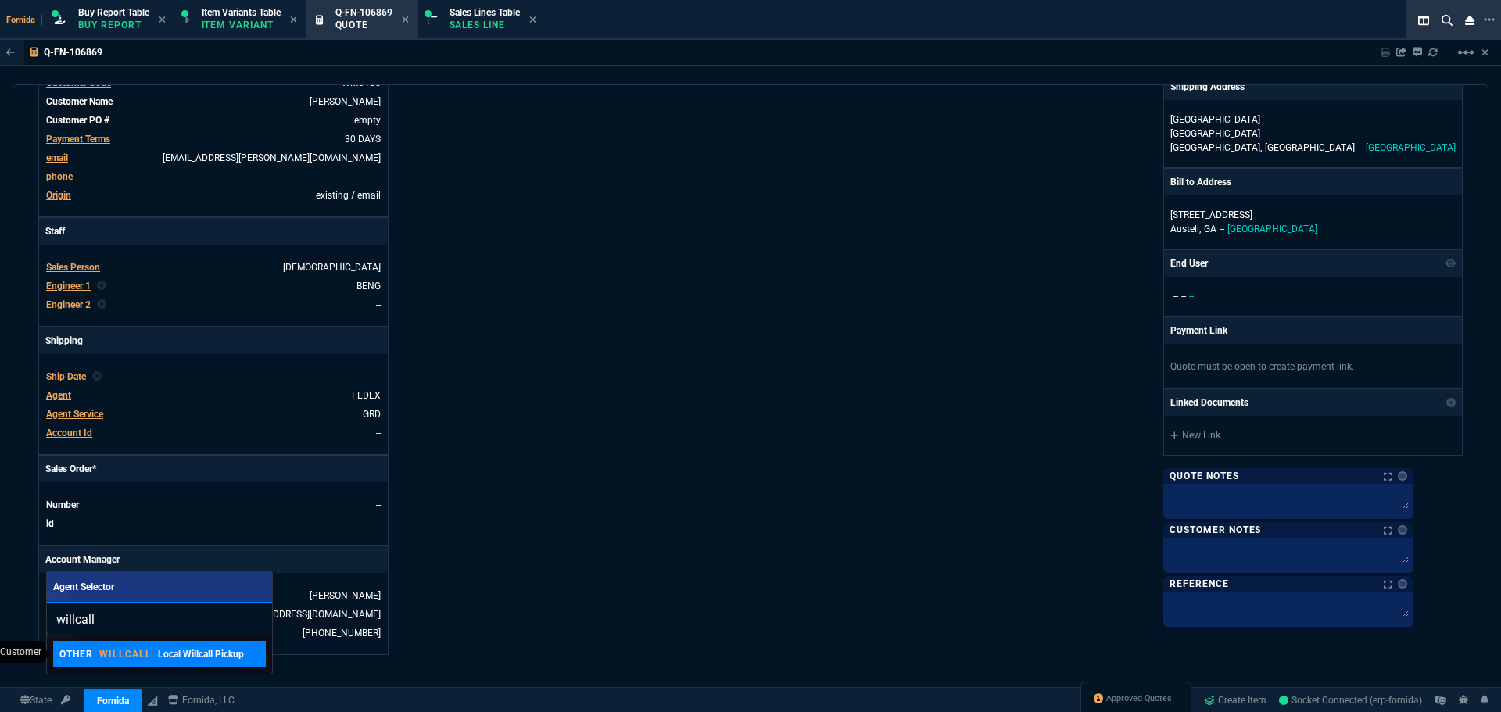
click at [157, 646] on link "OTHER WILLCALL Local Willcall Pickup" at bounding box center [159, 654] width 213 height 27
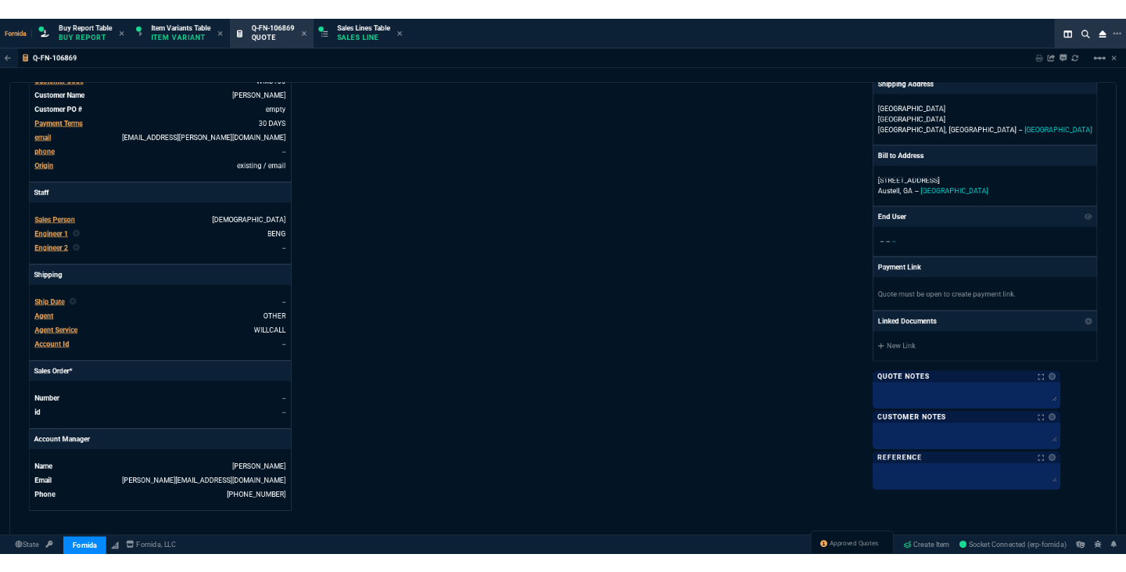
scroll to position [0, 0]
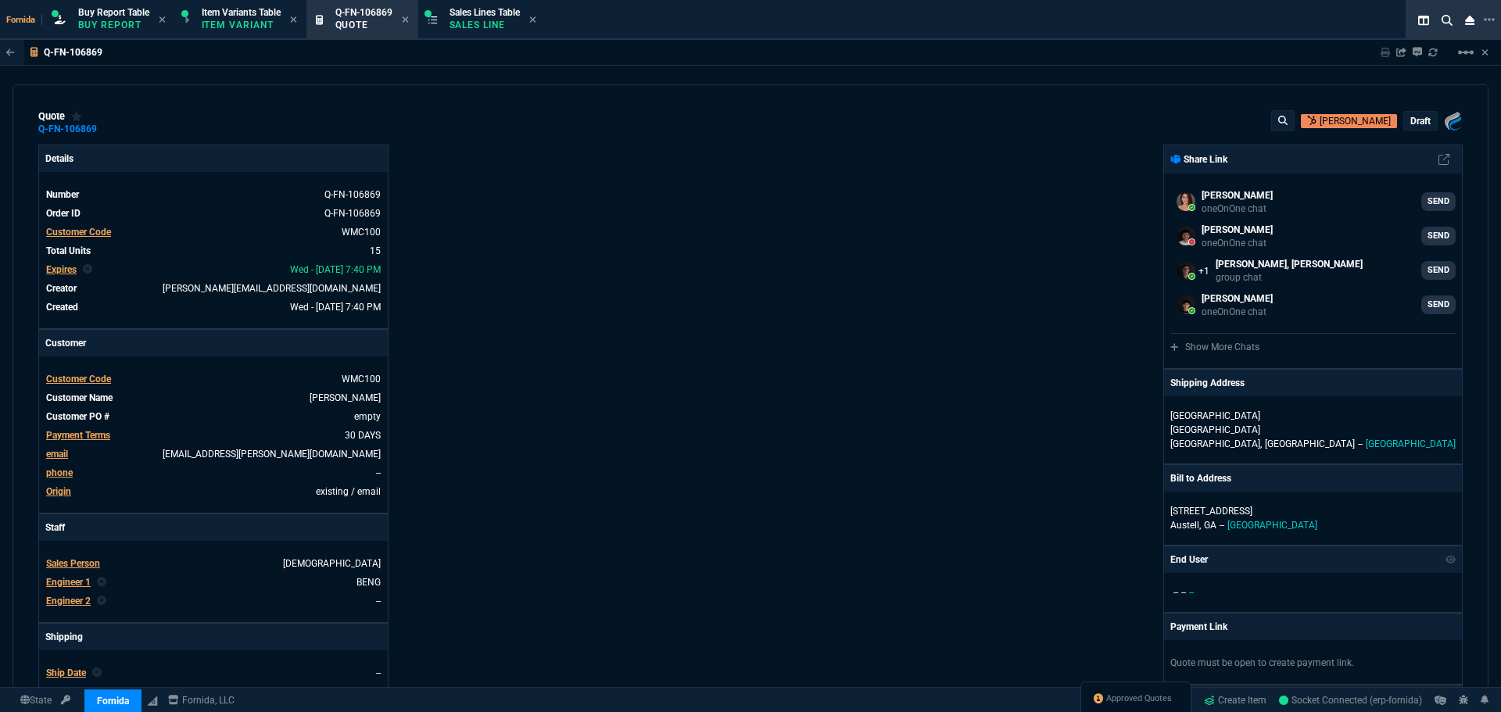
click at [1416, 124] on p "draft" at bounding box center [1421, 121] width 20 height 13
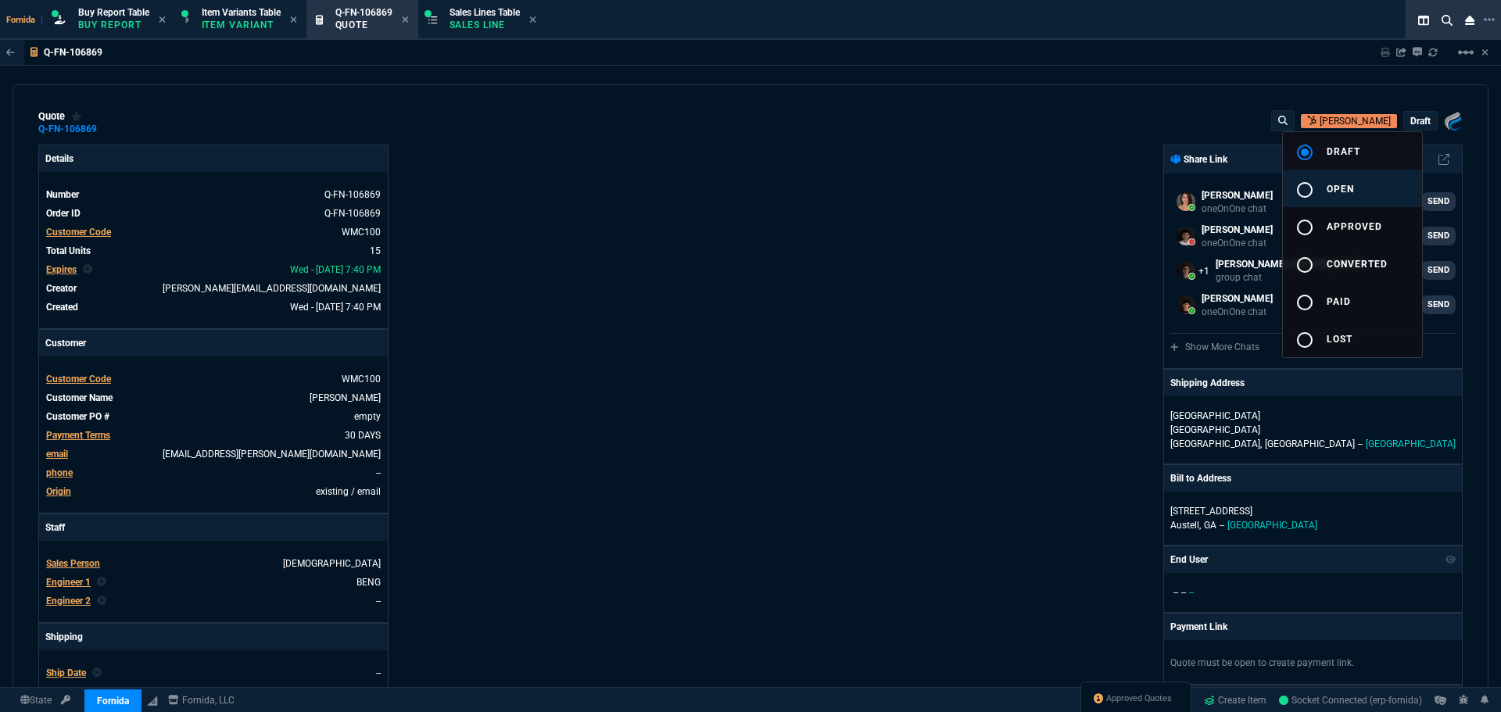
click at [1380, 171] on button "radio_button_unchecked open" at bounding box center [1352, 189] width 139 height 38
click at [759, 214] on div at bounding box center [750, 356] width 1501 height 712
click at [103, 130] on icon at bounding box center [107, 128] width 9 height 9
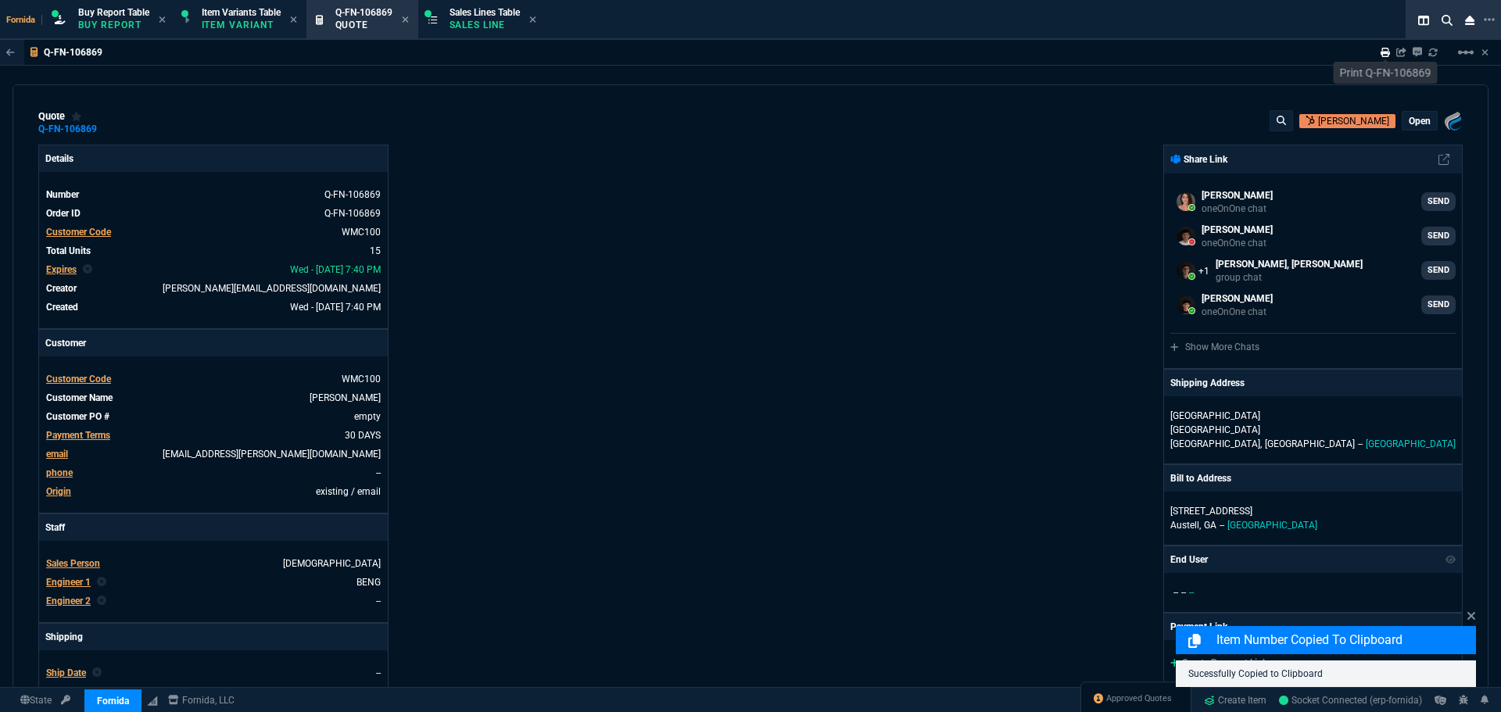
click at [1386, 52] on icon at bounding box center [1385, 52] width 9 height 9
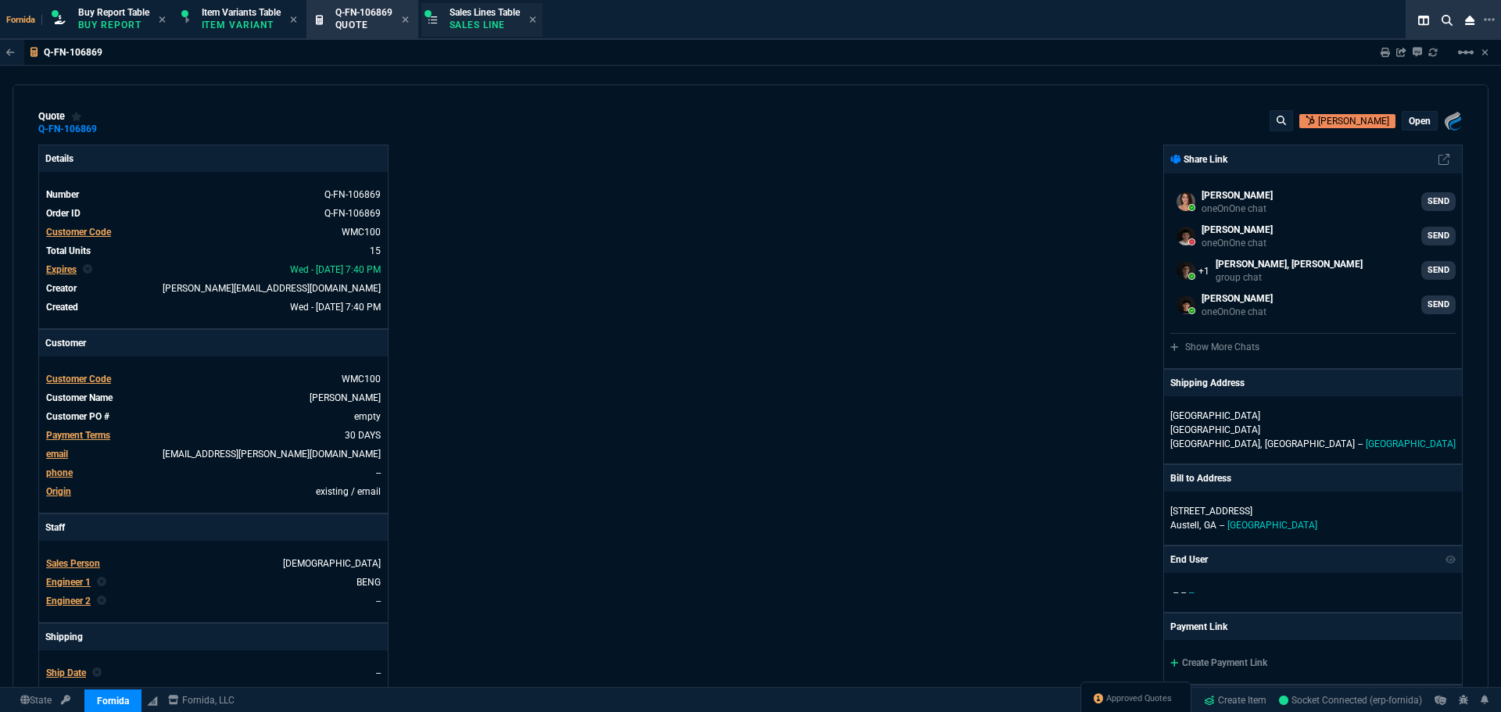
click at [504, 16] on span "Sales Lines Table" at bounding box center [485, 12] width 70 height 11
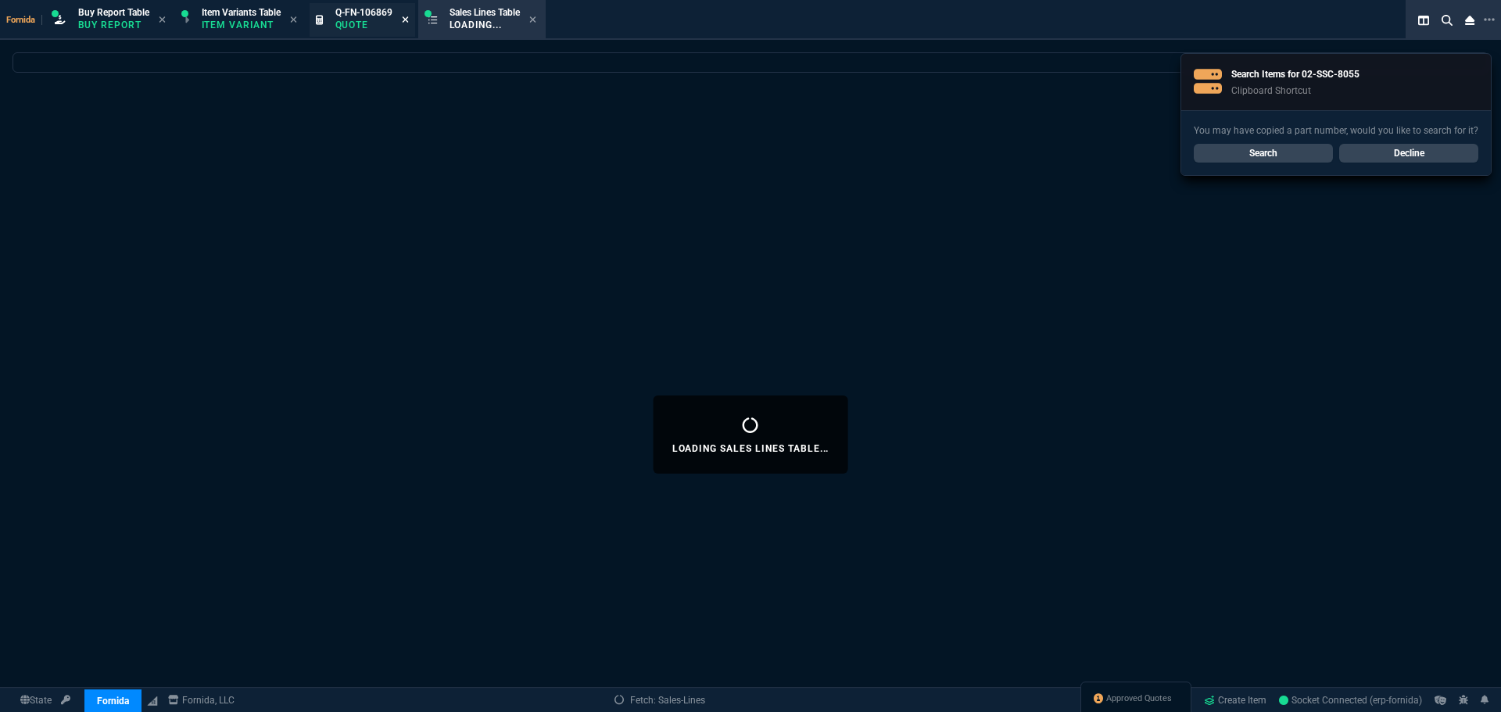
click at [359, 17] on span "Q-FN-106869" at bounding box center [363, 12] width 57 height 11
click at [488, 14] on span "Sales Lines Table" at bounding box center [485, 12] width 70 height 11
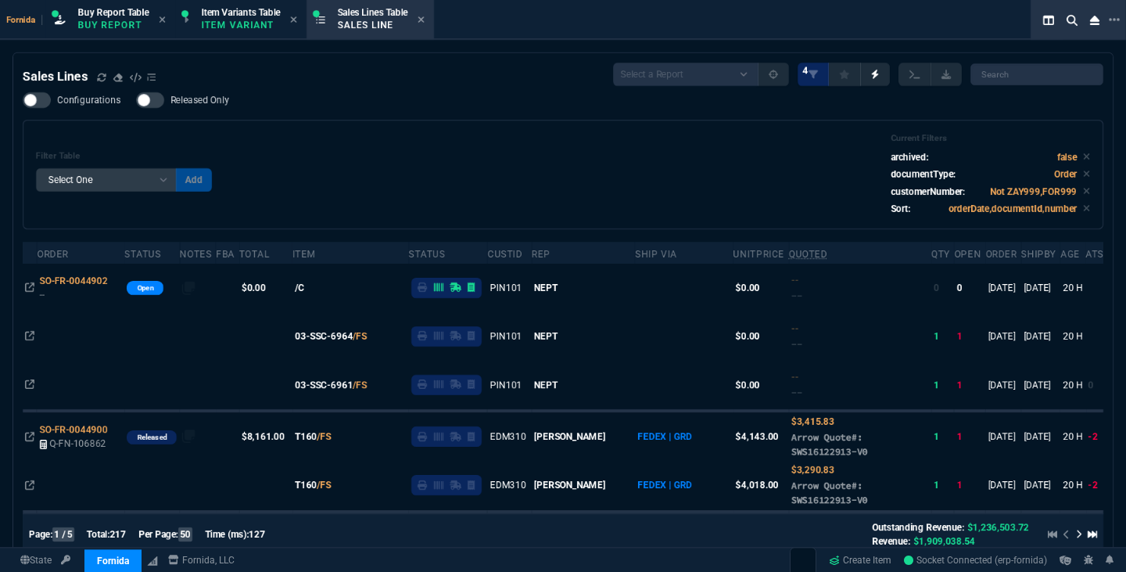
click at [439, 180] on div "Filter Table Select One Add Filter () Age () ATS () Cond (itemVariantCode) Cust…" at bounding box center [563, 174] width 1054 height 83
click at [104, 82] on icon at bounding box center [101, 77] width 9 height 9
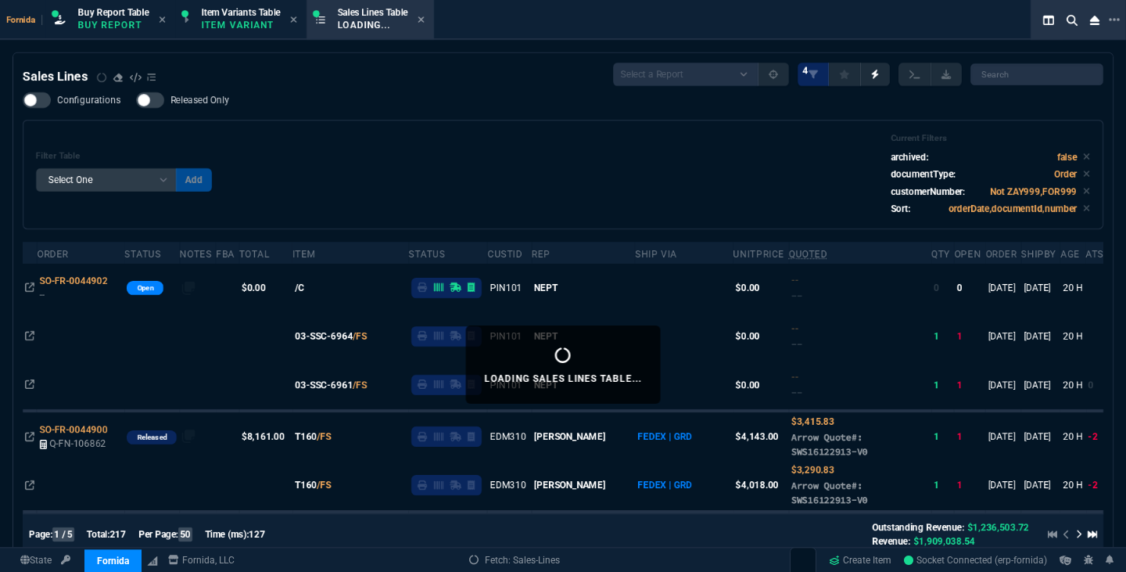
click at [525, 217] on div "Filter Table Select One Add Filter () Age () ATS () Cond (itemVariantCode) Cust…" at bounding box center [563, 174] width 1081 height 109
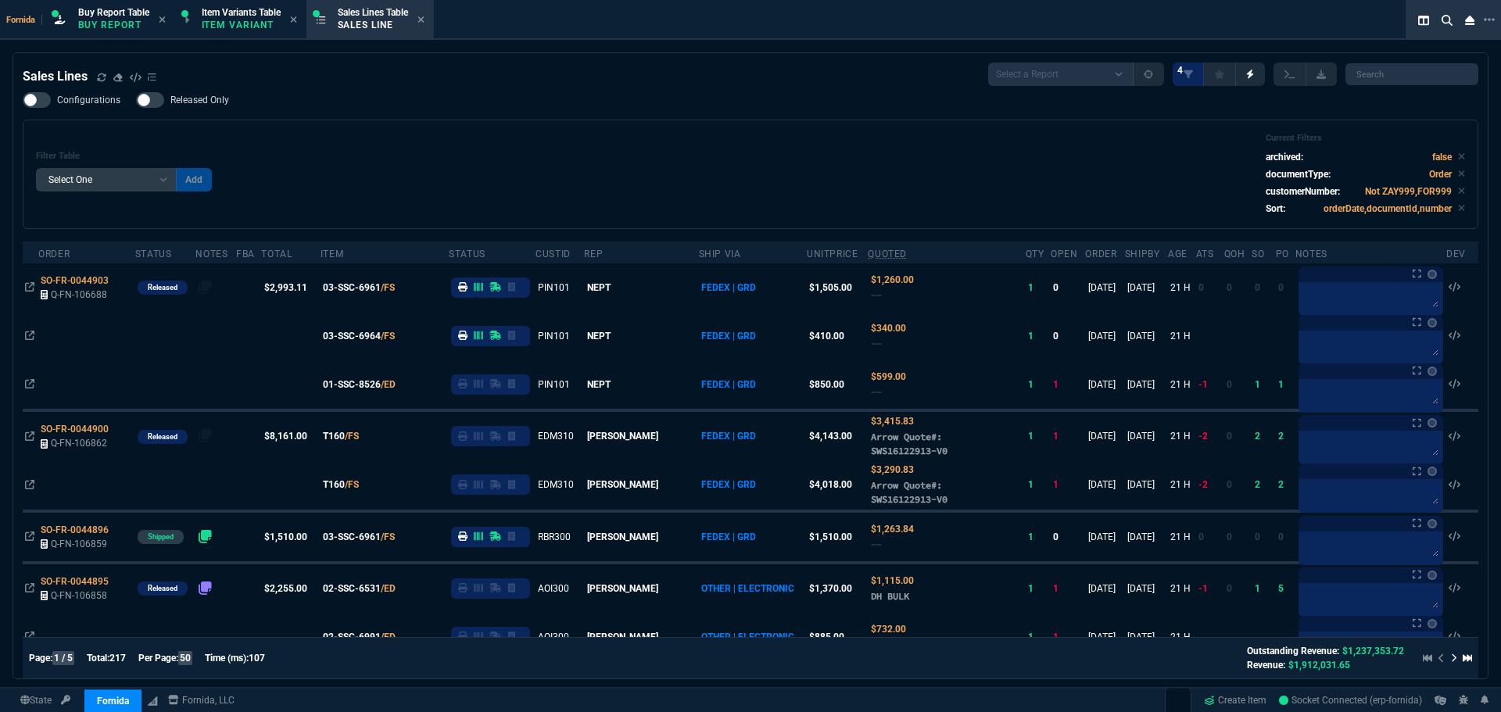
click at [384, 145] on div "Filter Table Select One Add Filter () Age () ATS () Cond (itemVariantCode) Cust…" at bounding box center [750, 174] width 1429 height 83
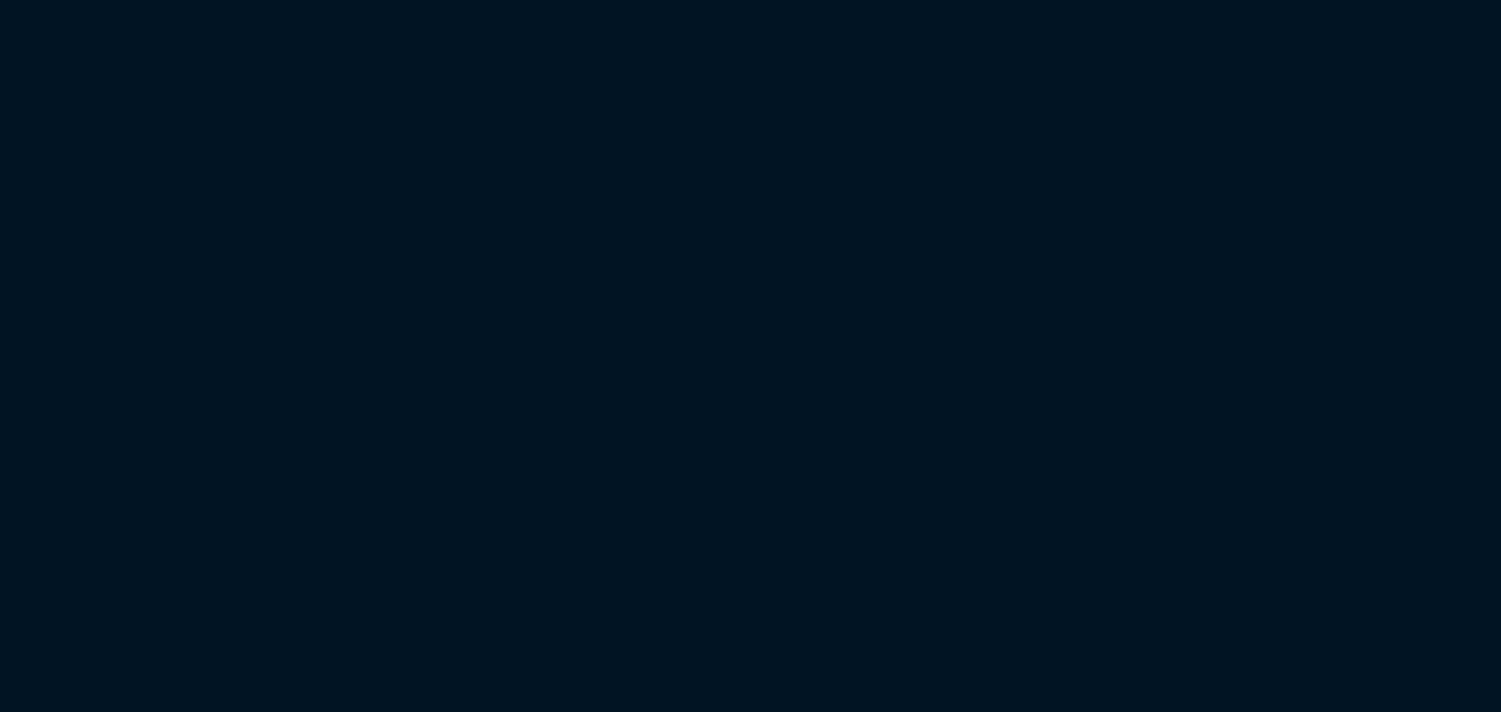
click at [678, 0] on html "Copy Next — ChatGPT Close" at bounding box center [750, 0] width 1501 height 0
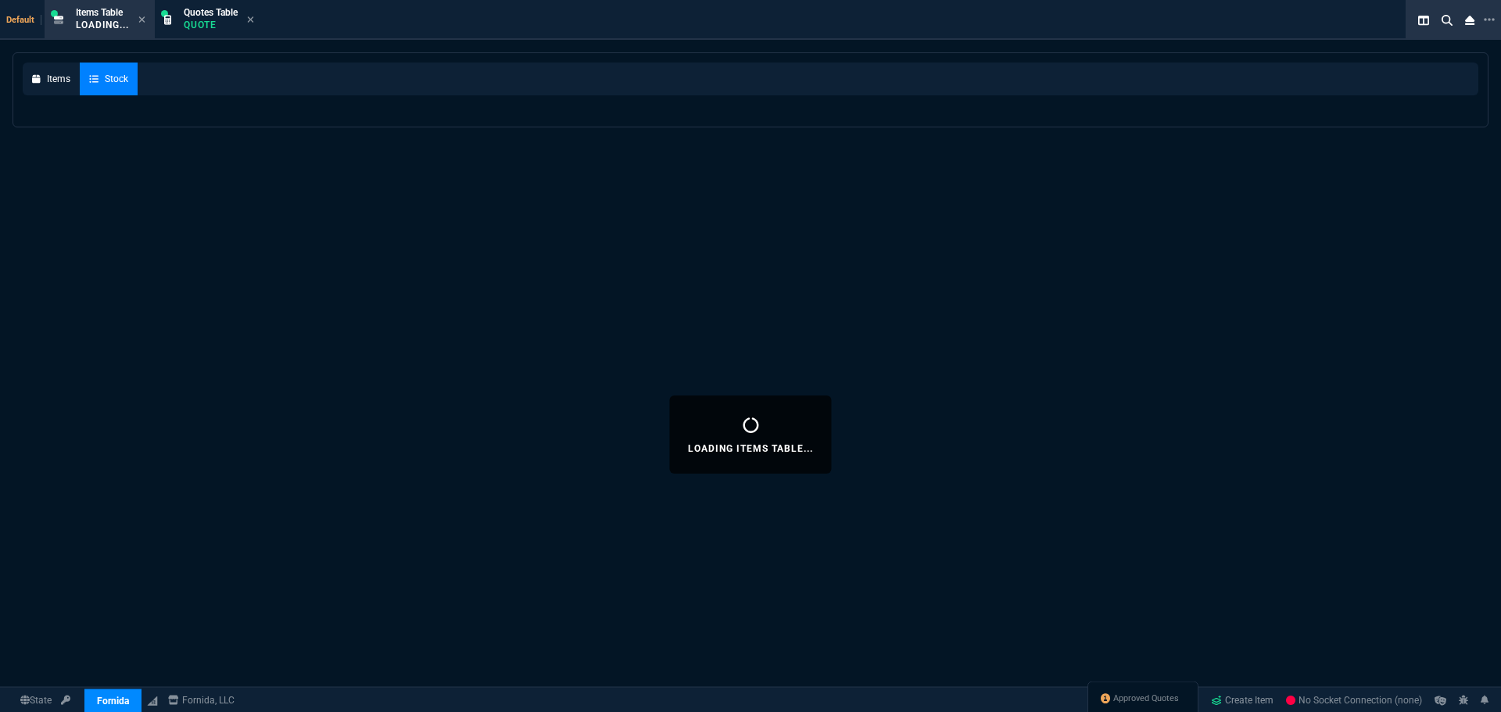
select select "1: BROV"
select select
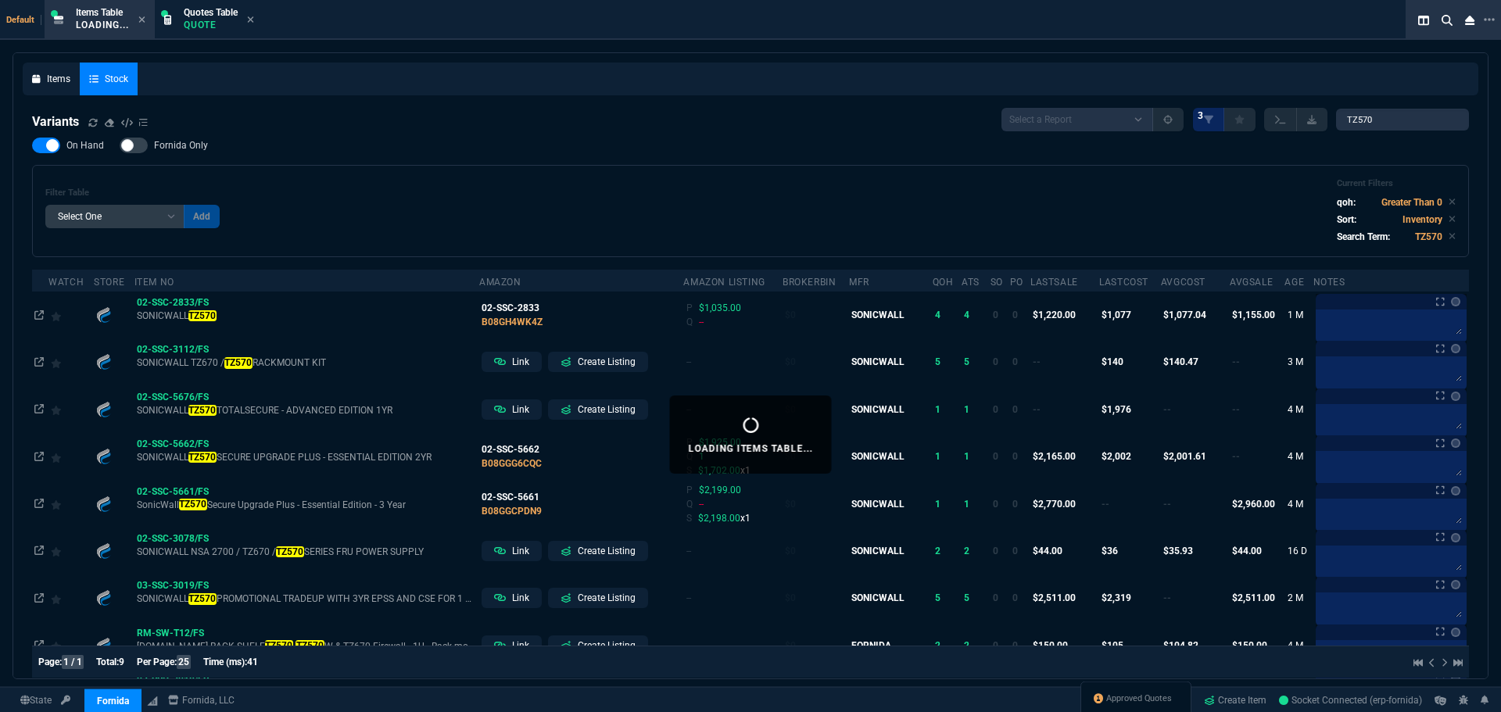
click at [446, 145] on div "On Hand Fornida Only Filter Table Select One Add Filter () Age (daysAgo) Amazon…" at bounding box center [750, 198] width 1437 height 120
drag, startPoint x: 1385, startPoint y: 117, endPoint x: 1198, endPoint y: 126, distance: 187.1
click at [1229, 120] on div "Select a Report ProblemInventory-7-17-23 BrokerBin22 Listed On Amazon Stock not…" at bounding box center [1236, 119] width 468 height 23
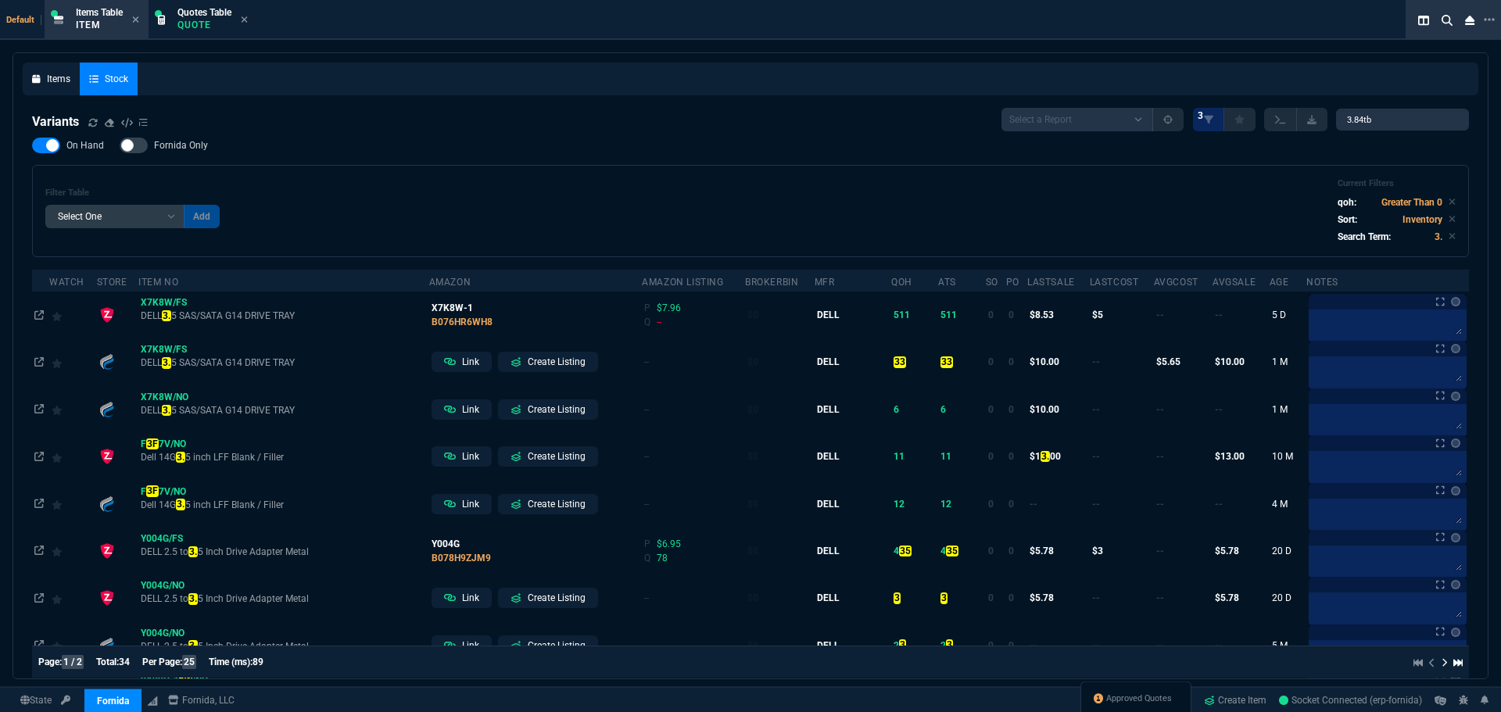
drag, startPoint x: 1033, startPoint y: 174, endPoint x: 869, endPoint y: 174, distance: 164.2
click at [1105, 199] on div "Filter Table Select One Add Filter () Age (daysAgo) Amazon (asin) Amazon Listin…" at bounding box center [750, 211] width 1437 height 92
type input "3.84TB"
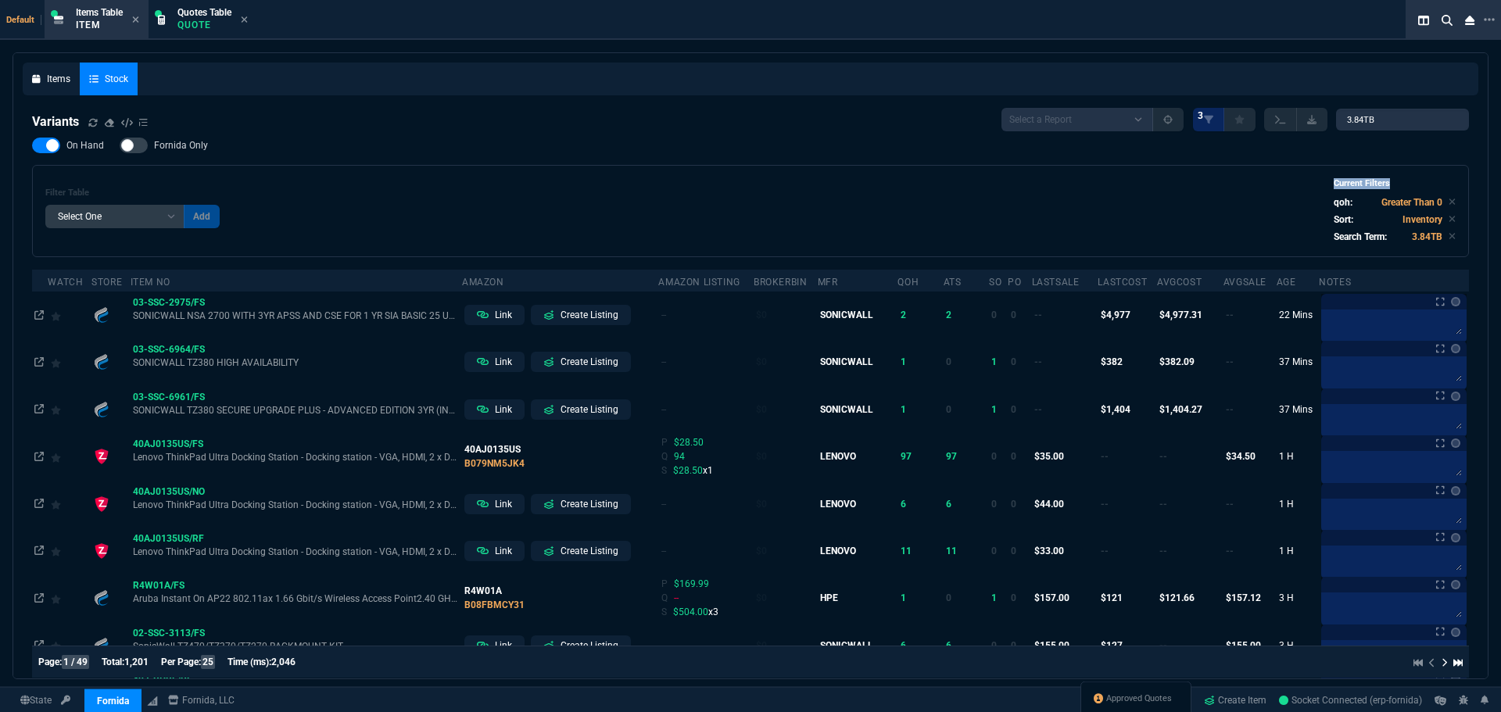
click at [851, 168] on div "Filter Table Select One Add Filter () Age (daysAgo) Amazon (asin) Amazon Listin…" at bounding box center [750, 211] width 1437 height 92
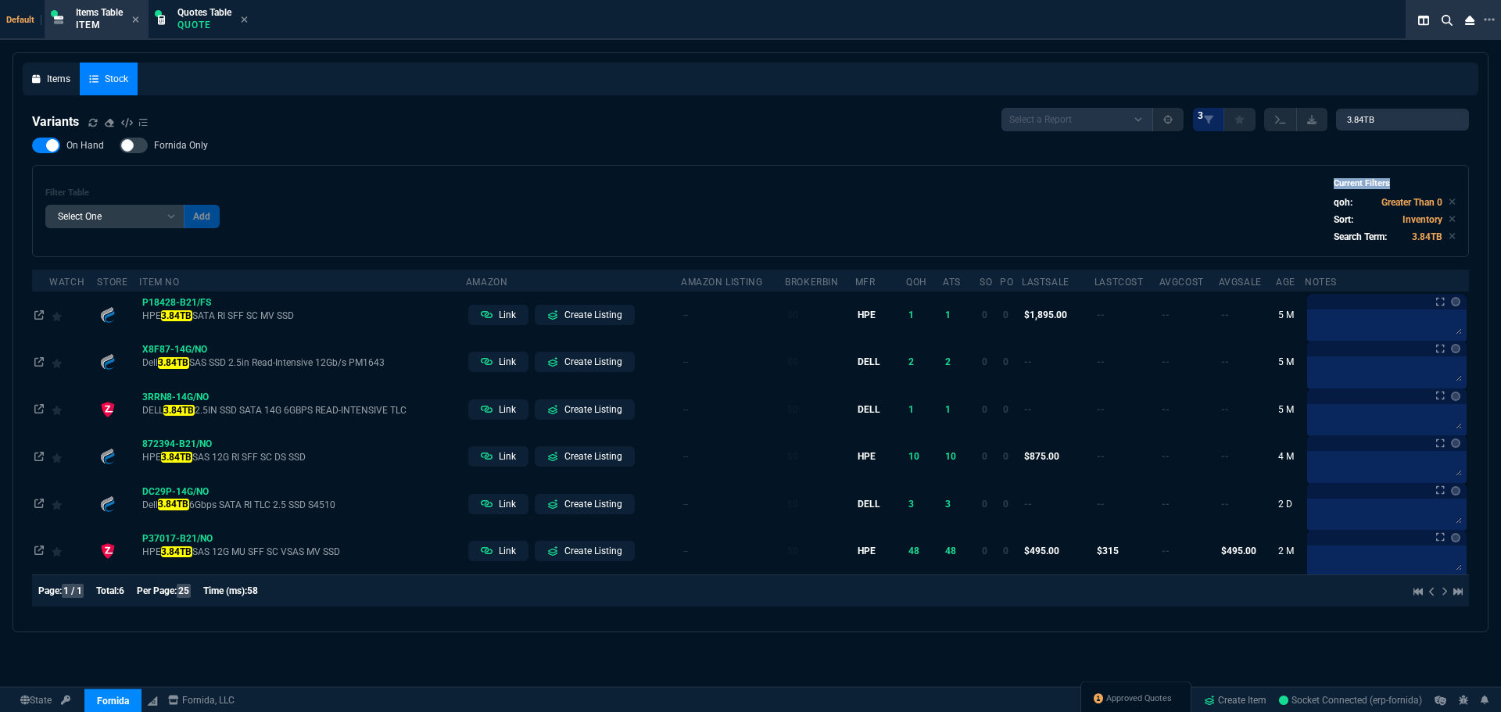
click at [883, 190] on div "Filter Table Select One Add Filter () Age (daysAgo) Amazon (asin) Amazon Listin…" at bounding box center [750, 211] width 1411 height 66
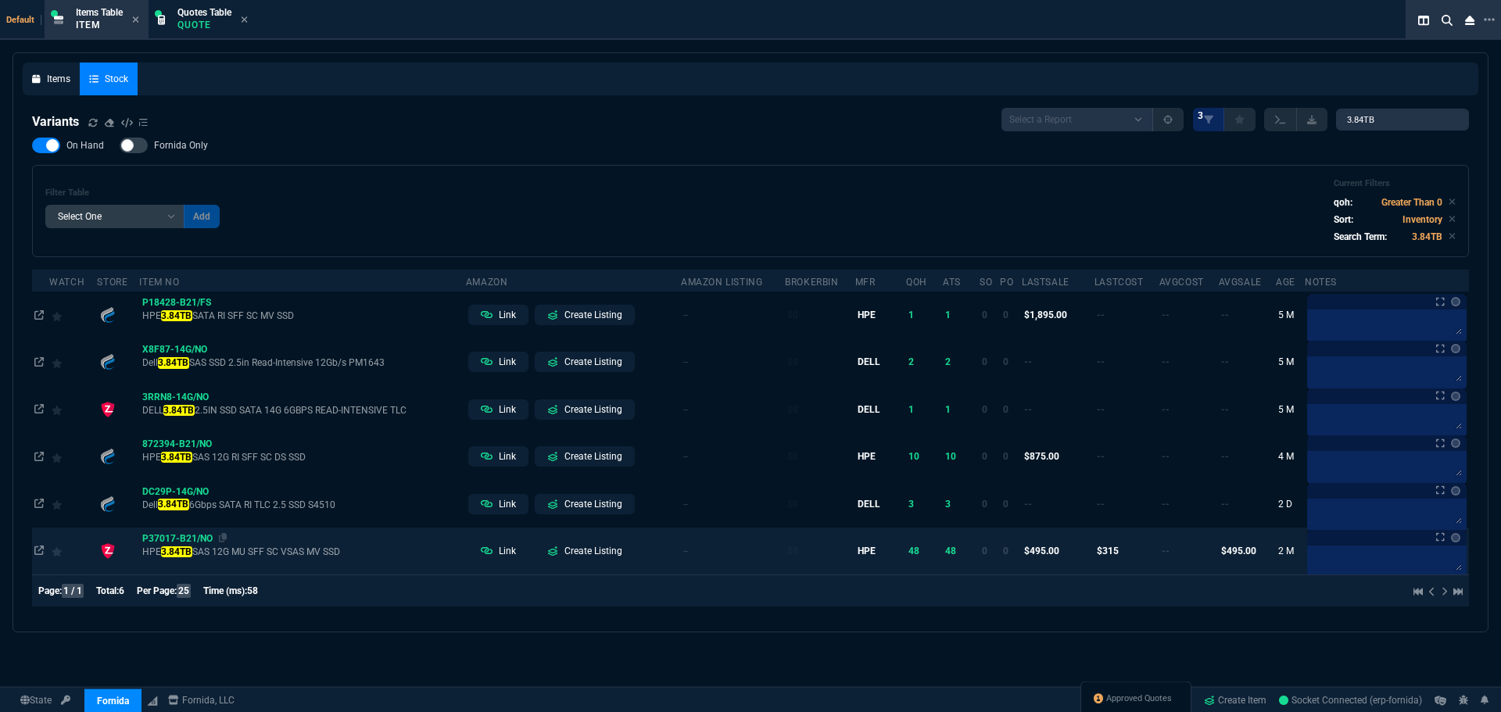
click at [185, 540] on span "P37017-B21/NO" at bounding box center [177, 538] width 70 height 11
